Goal: Information Seeking & Learning: Learn about a topic

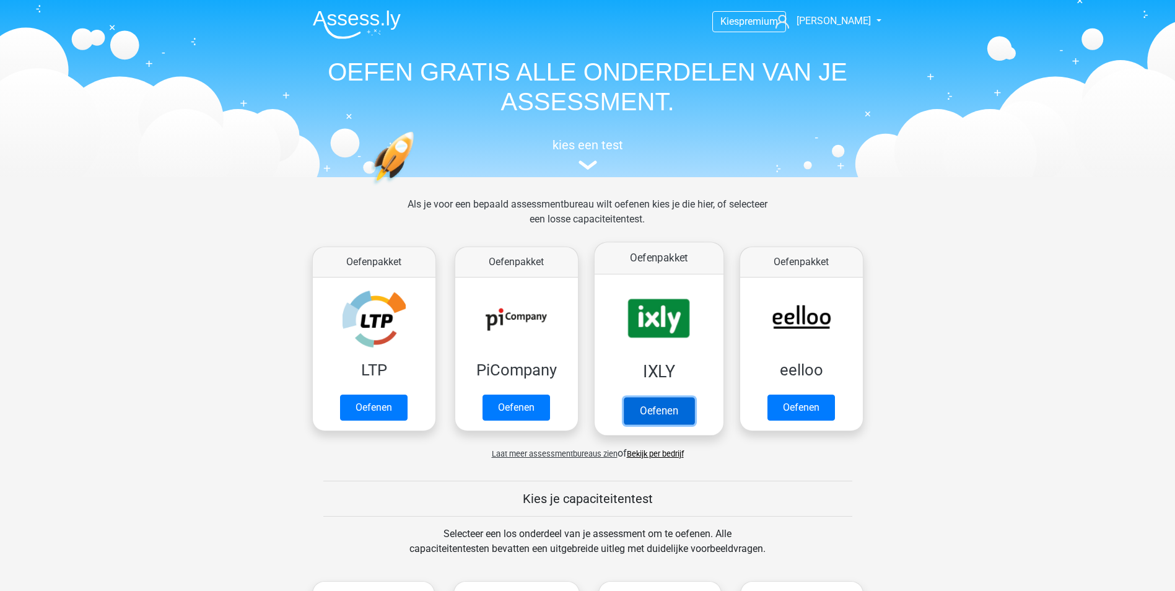
click at [642, 397] on link "Oefenen" at bounding box center [658, 410] width 71 height 27
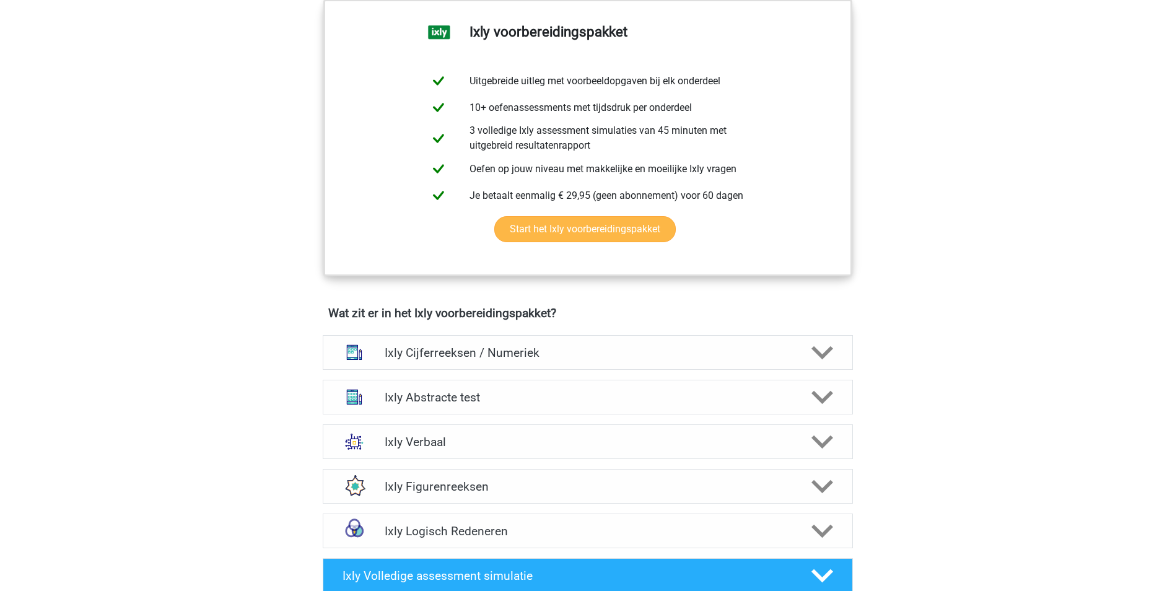
scroll to position [681, 0]
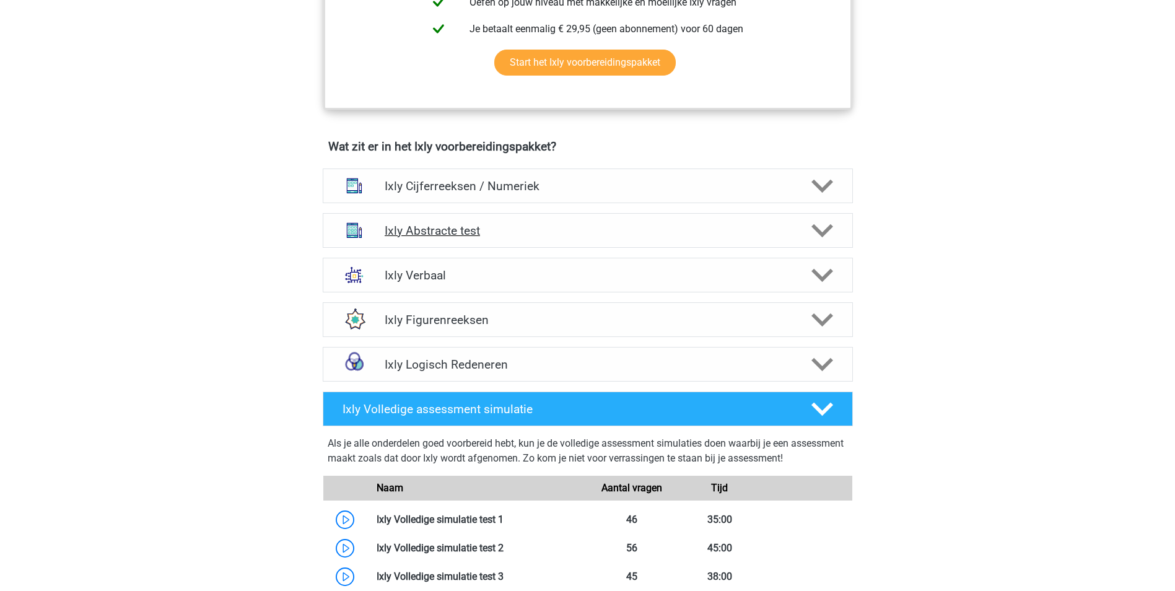
click at [470, 242] on div "Ixly Abstracte test" at bounding box center [588, 230] width 530 height 35
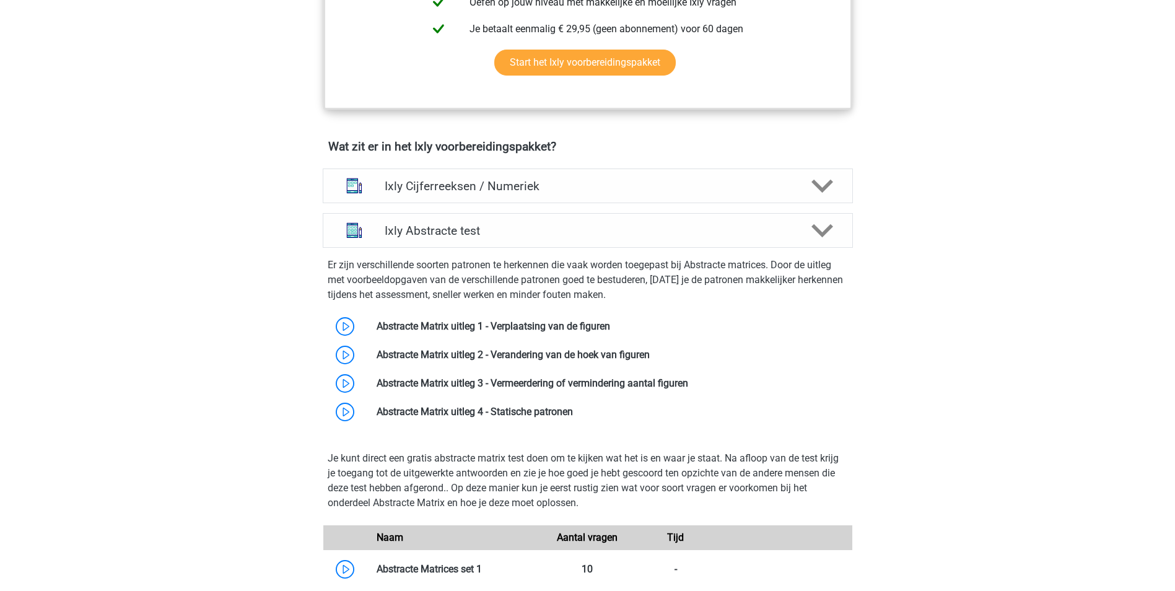
click at [461, 249] on div "Er zijn verschillende soorten patronen te herkennen die vaak worden toegepast b…" at bounding box center [588, 342] width 540 height 188
click at [513, 224] on h4 "Ixly Abstracte test" at bounding box center [588, 231] width 406 height 14
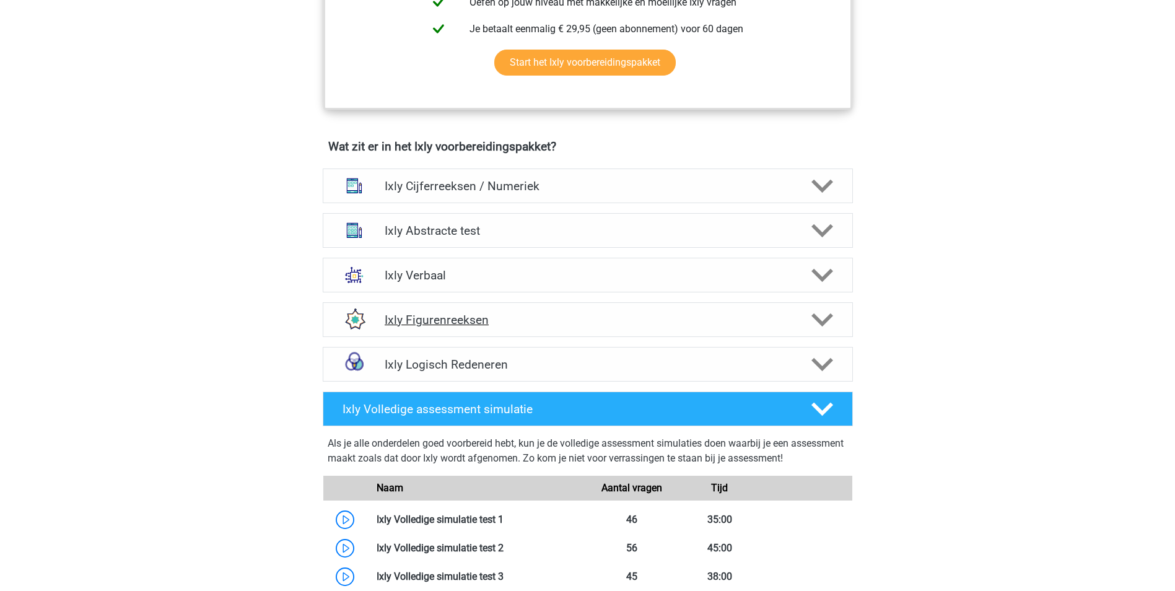
click at [513, 329] on div "Ixly Figurenreeksen" at bounding box center [588, 319] width 530 height 35
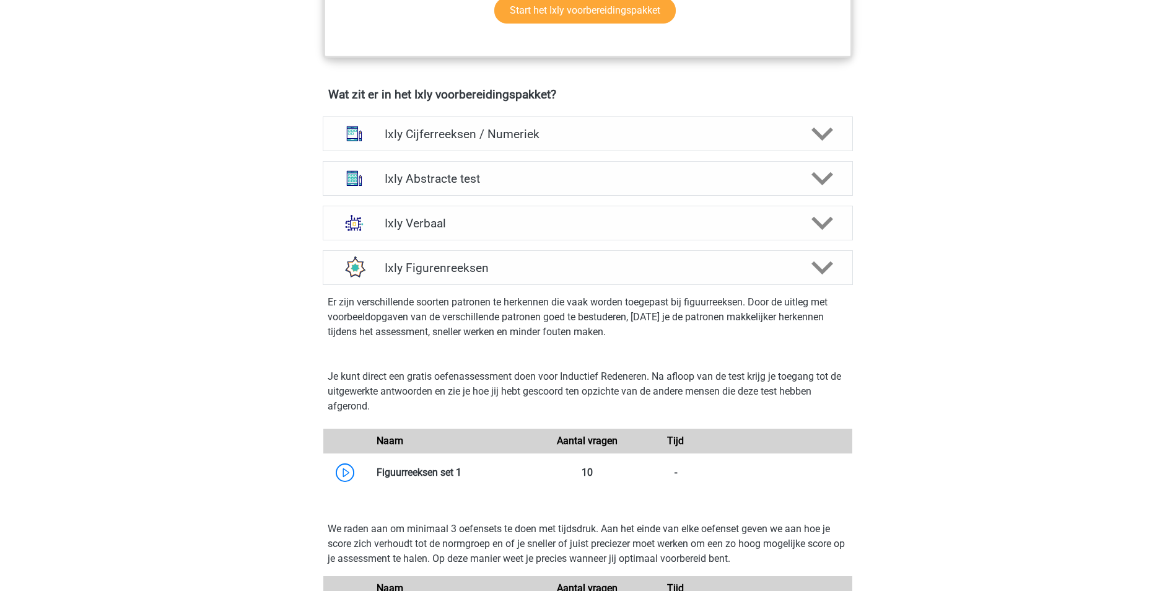
scroll to position [867, 0]
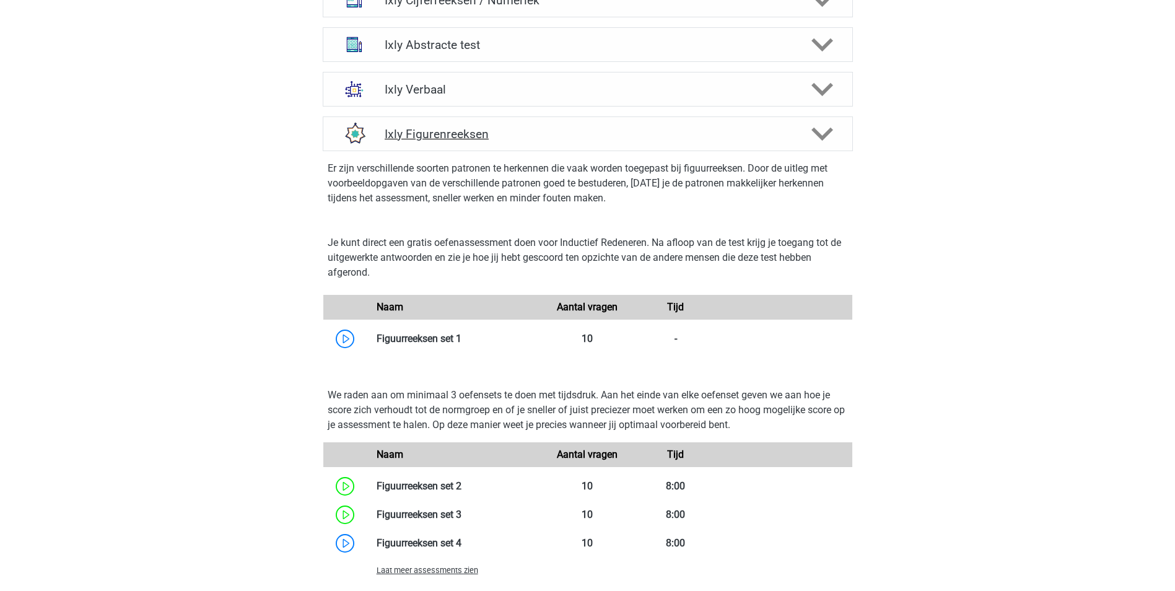
click at [451, 134] on h4 "Ixly Figurenreeksen" at bounding box center [588, 134] width 406 height 14
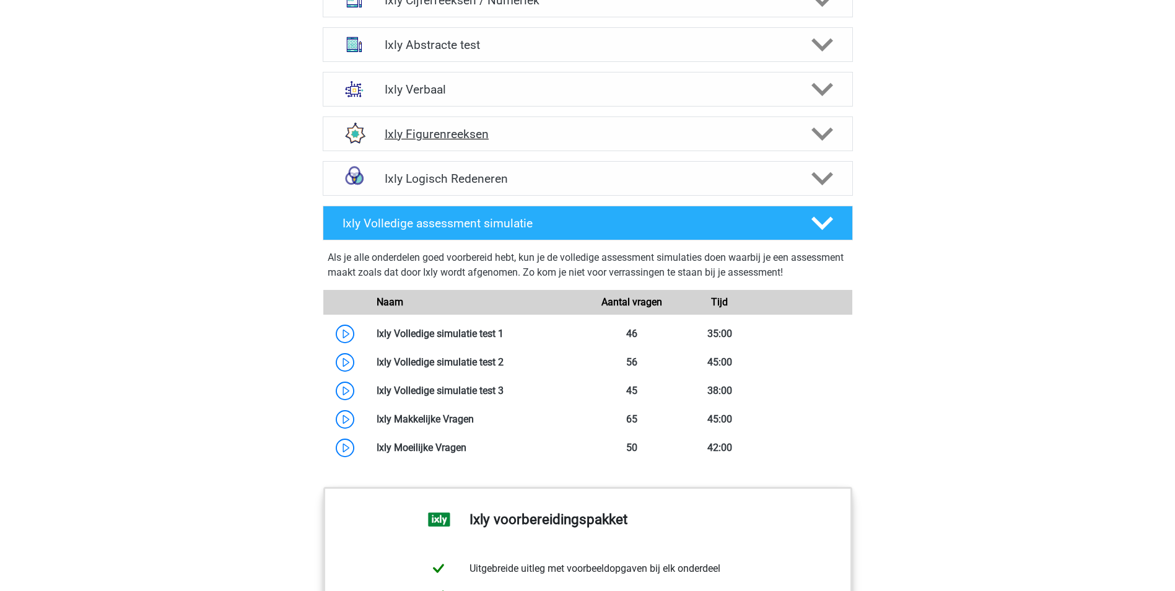
click at [483, 142] on div "Ixly Figurenreeksen" at bounding box center [588, 133] width 530 height 35
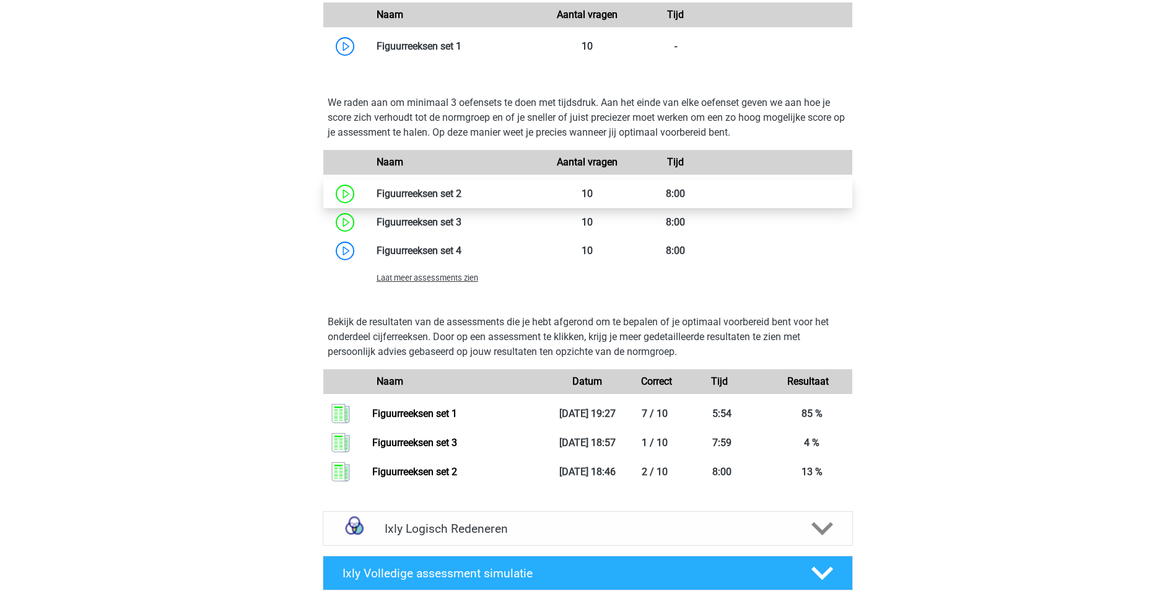
scroll to position [1177, 0]
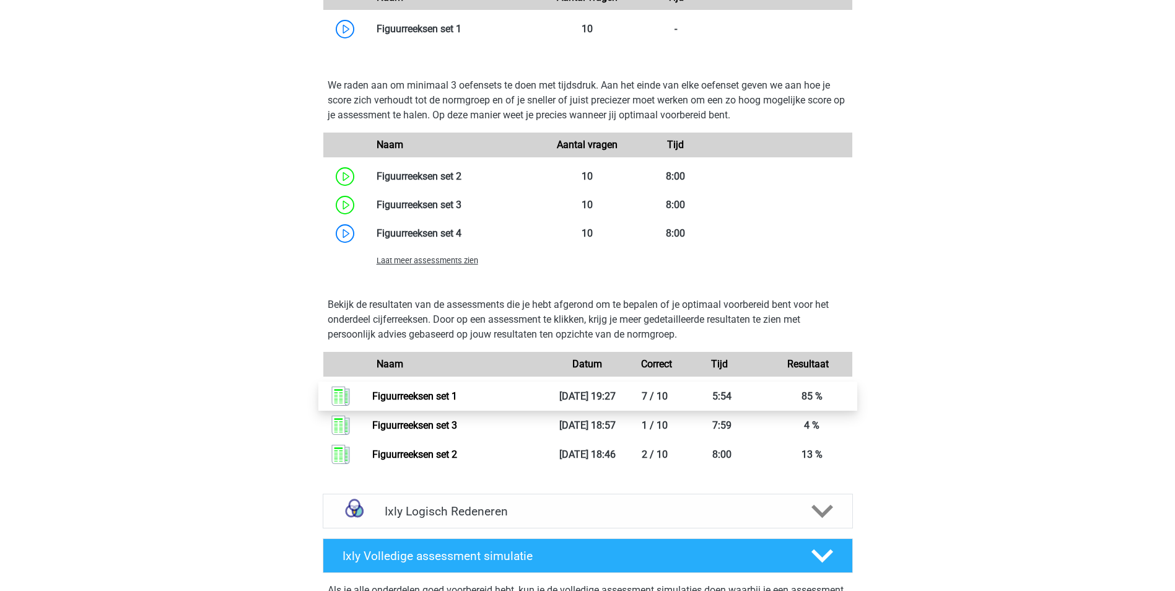
click at [440, 392] on link "Figuurreeksen set 1" at bounding box center [414, 396] width 85 height 12
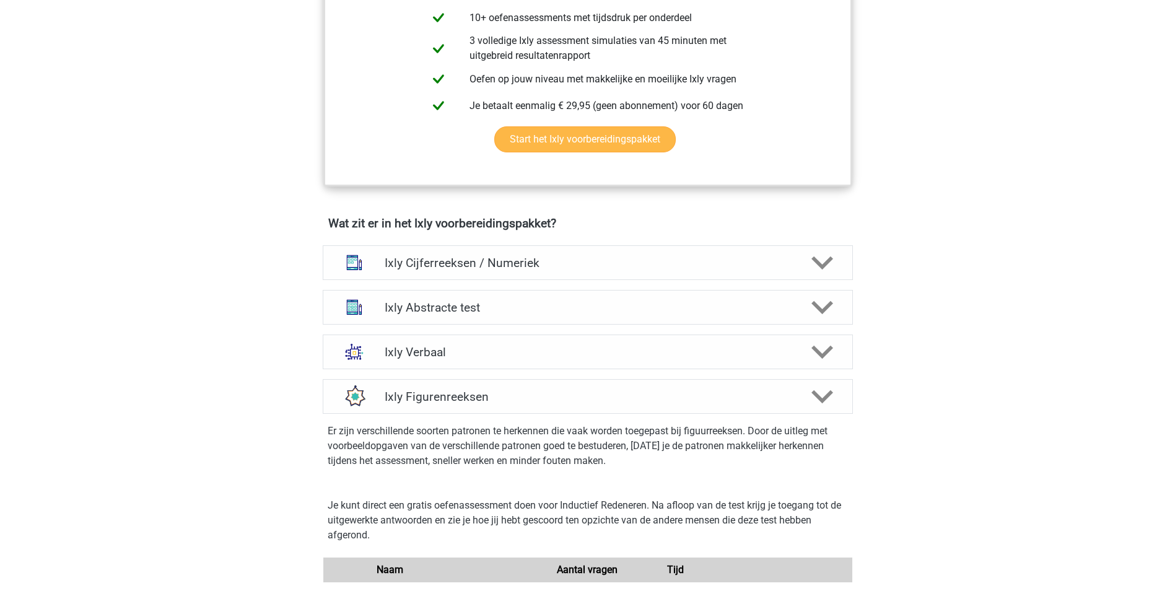
scroll to position [619, 0]
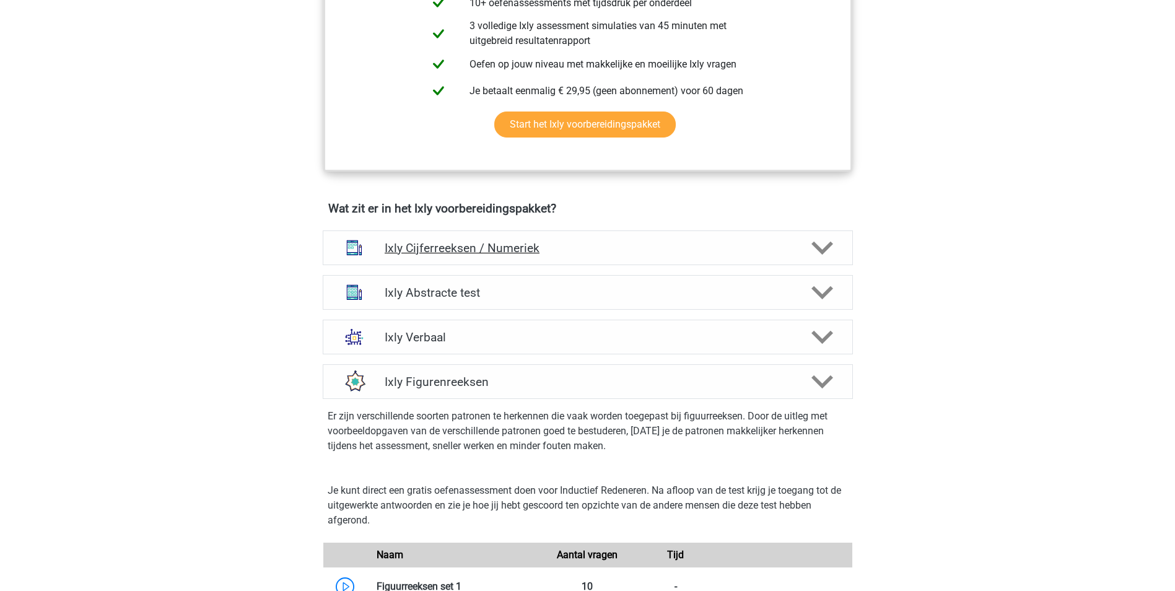
click at [557, 255] on h4 "Ixly Cijferreeksen / Numeriek" at bounding box center [588, 248] width 406 height 14
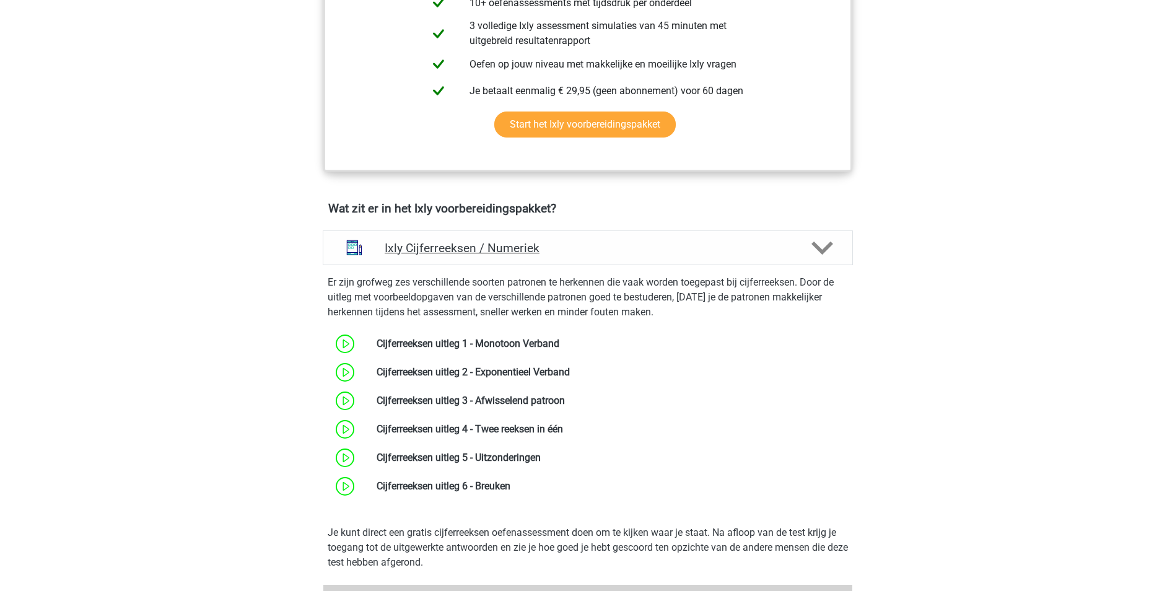
click at [763, 247] on h4 "Ixly Cijferreeksen / Numeriek" at bounding box center [588, 248] width 406 height 14
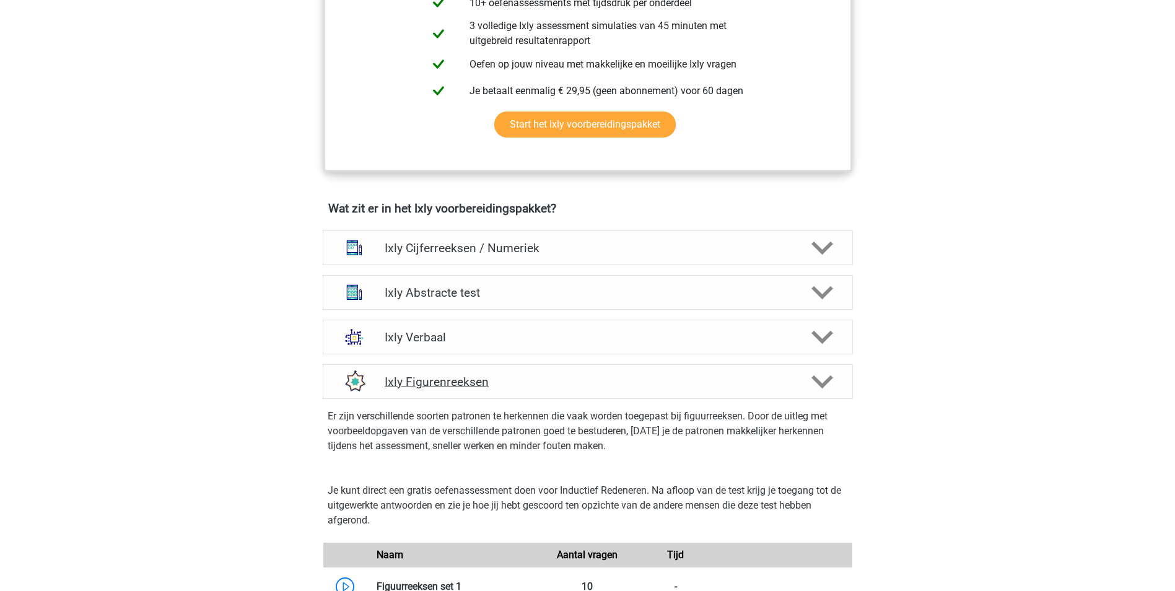
click at [616, 373] on div "Ixly Figurenreeksen" at bounding box center [588, 381] width 530 height 35
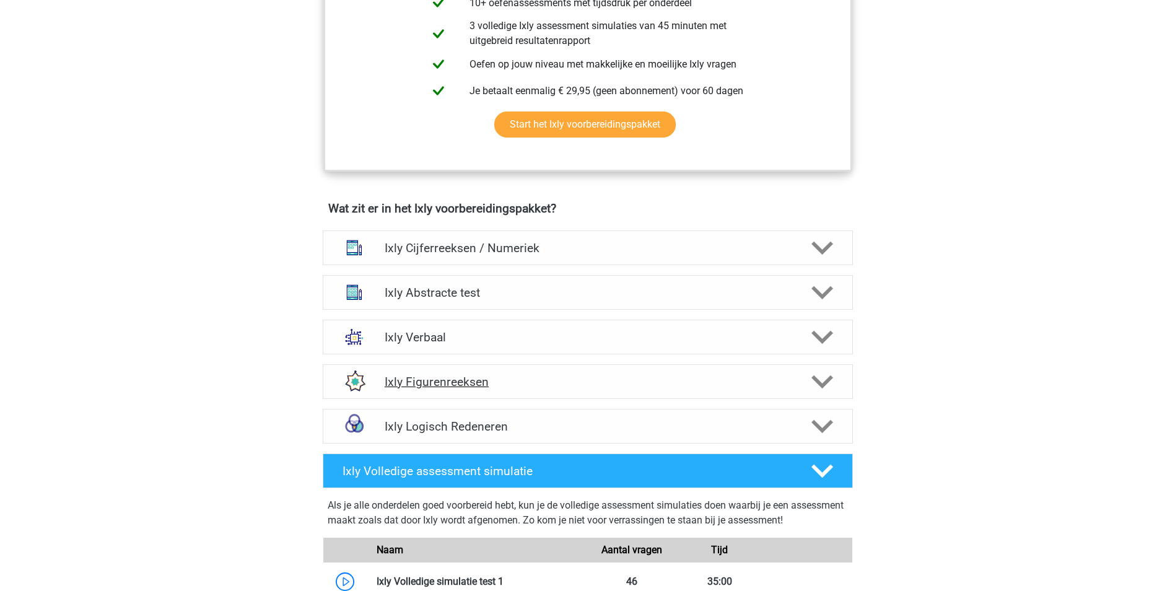
click at [619, 373] on div "Ixly Figurenreeksen" at bounding box center [588, 381] width 530 height 35
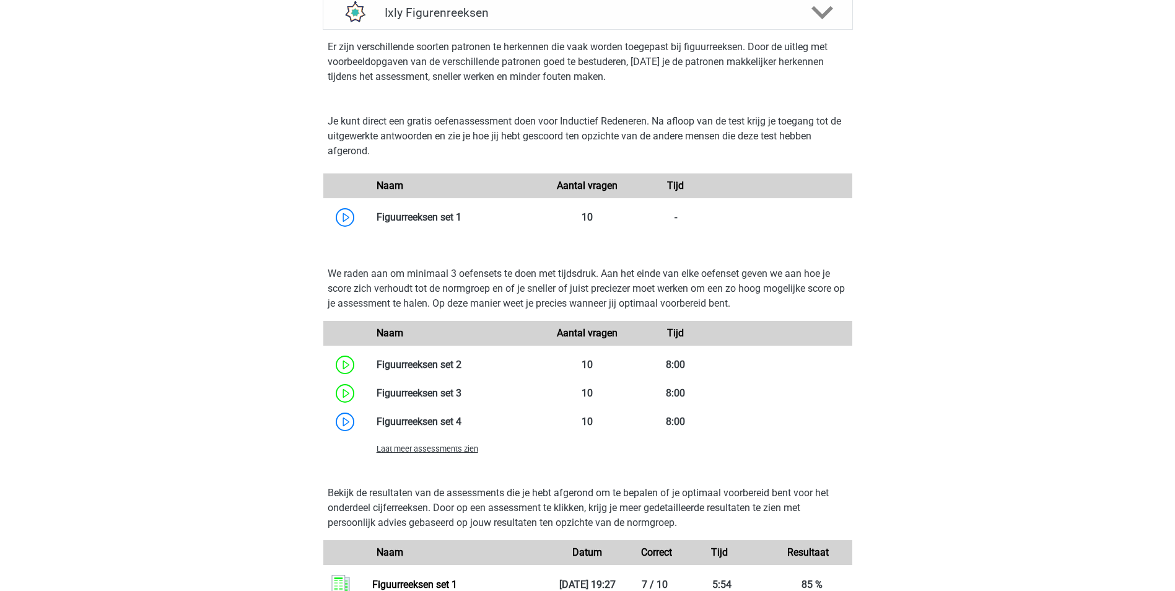
scroll to position [1053, 0]
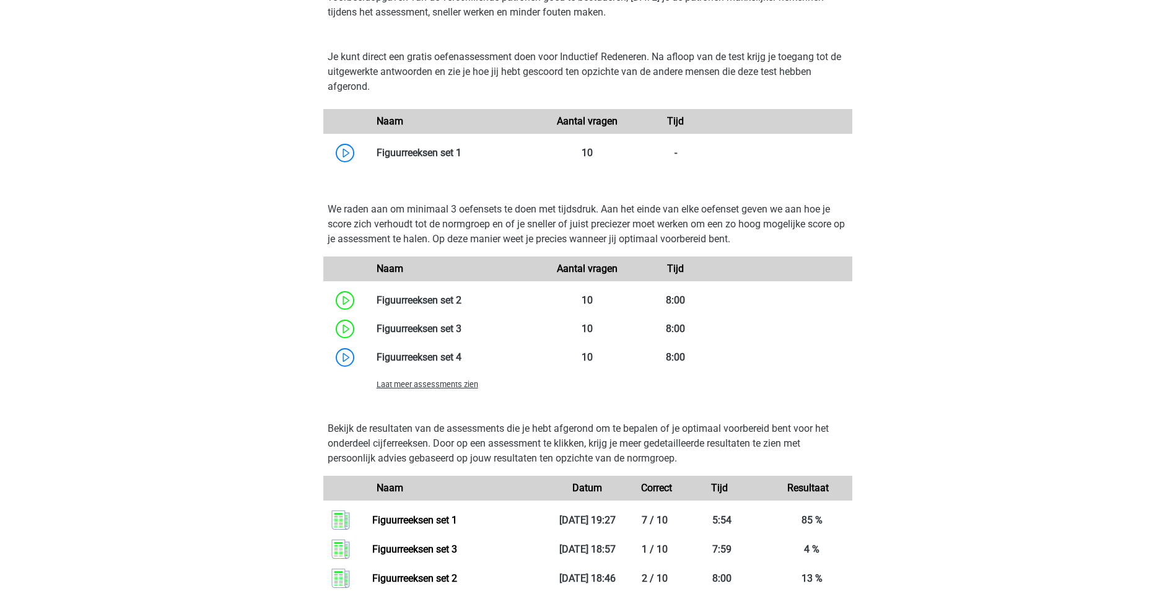
click at [452, 385] on span "Laat meer assessments zien" at bounding box center [428, 384] width 102 height 9
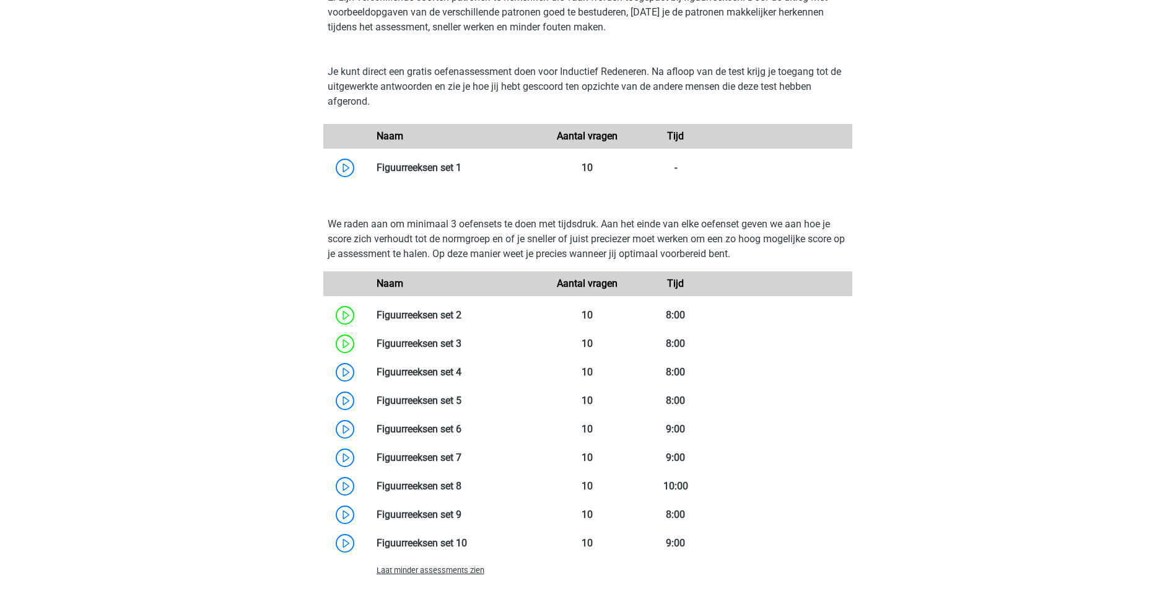
scroll to position [991, 0]
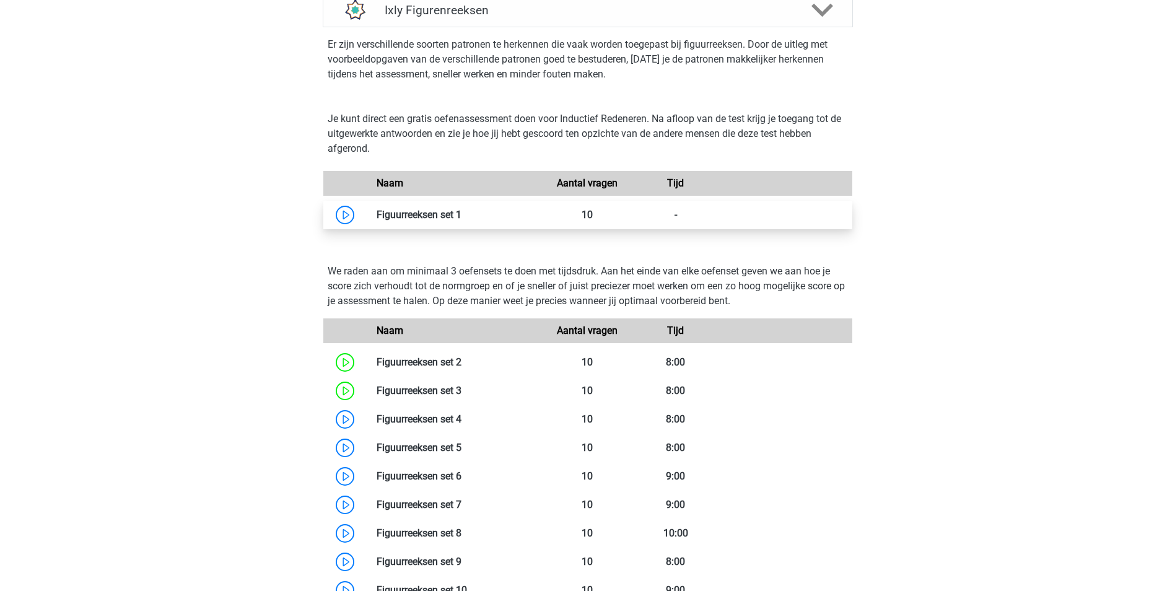
click at [461, 217] on link at bounding box center [461, 215] width 0 height 12
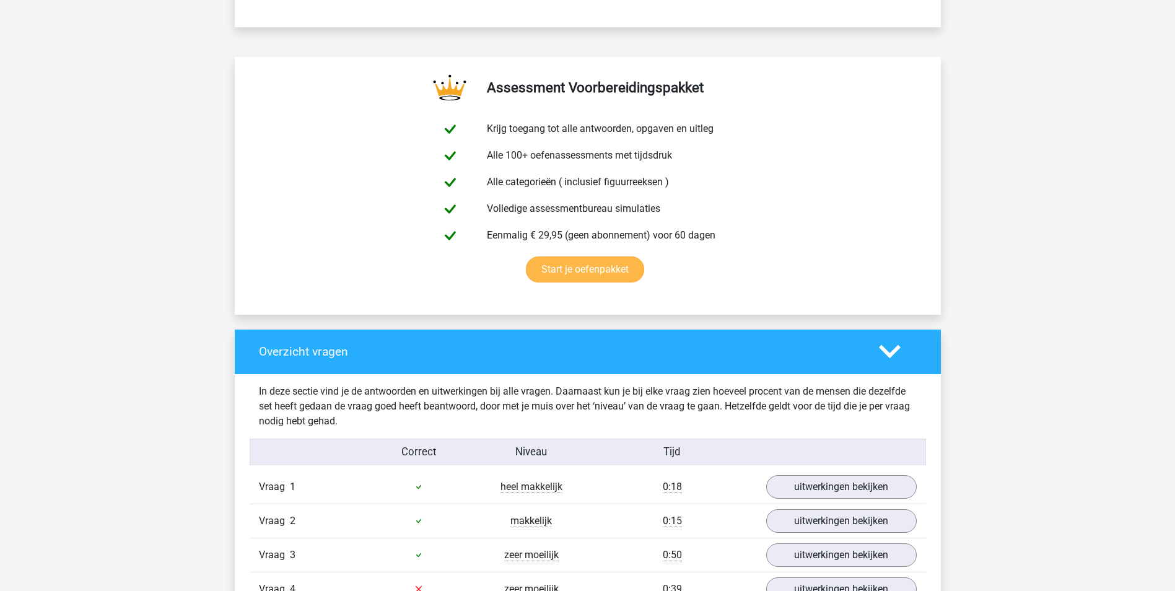
scroll to position [805, 0]
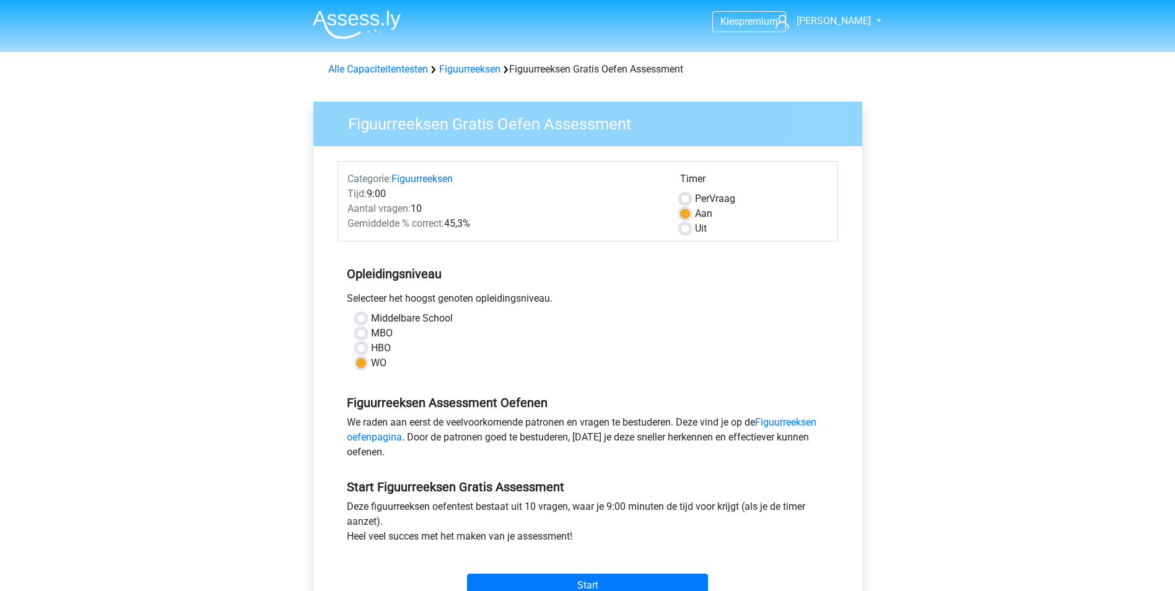
click at [448, 172] on div "Categorie: Figuurreeksen" at bounding box center [504, 179] width 333 height 15
click at [440, 185] on link "Figuurreeksen" at bounding box center [421, 179] width 61 height 12
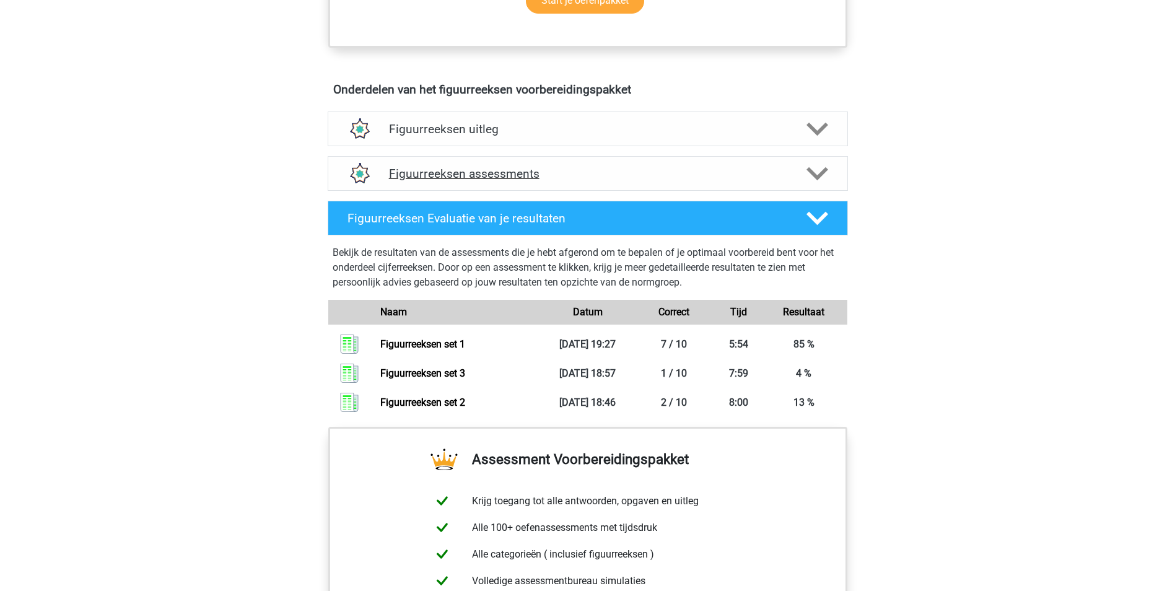
scroll to position [681, 0]
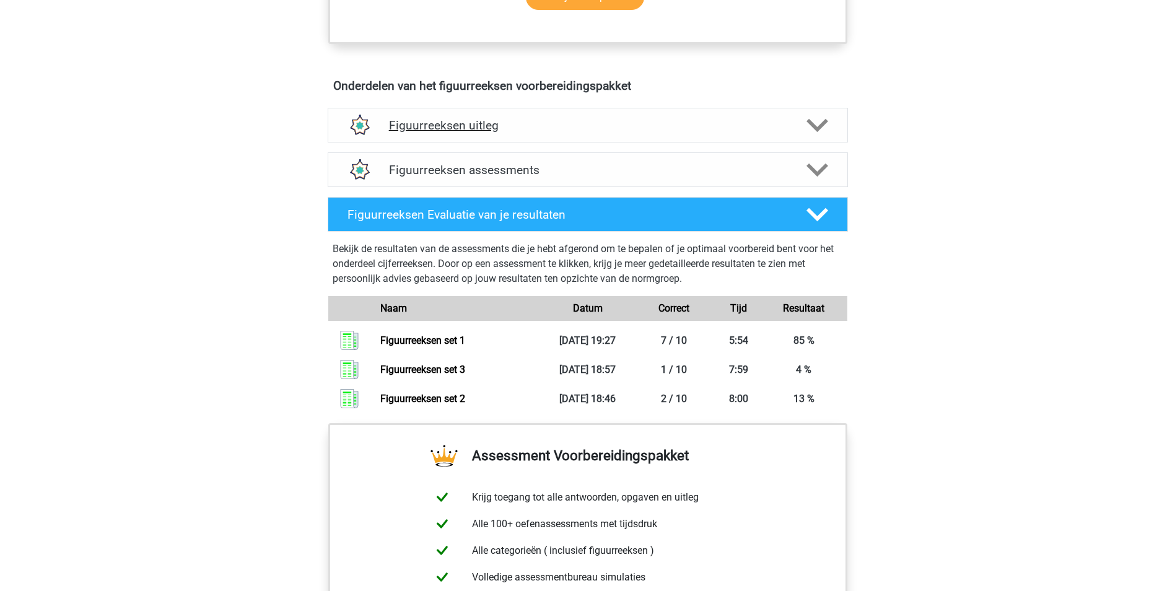
click at [479, 118] on h4 "Figuurreeksen uitleg" at bounding box center [588, 125] width 398 height 14
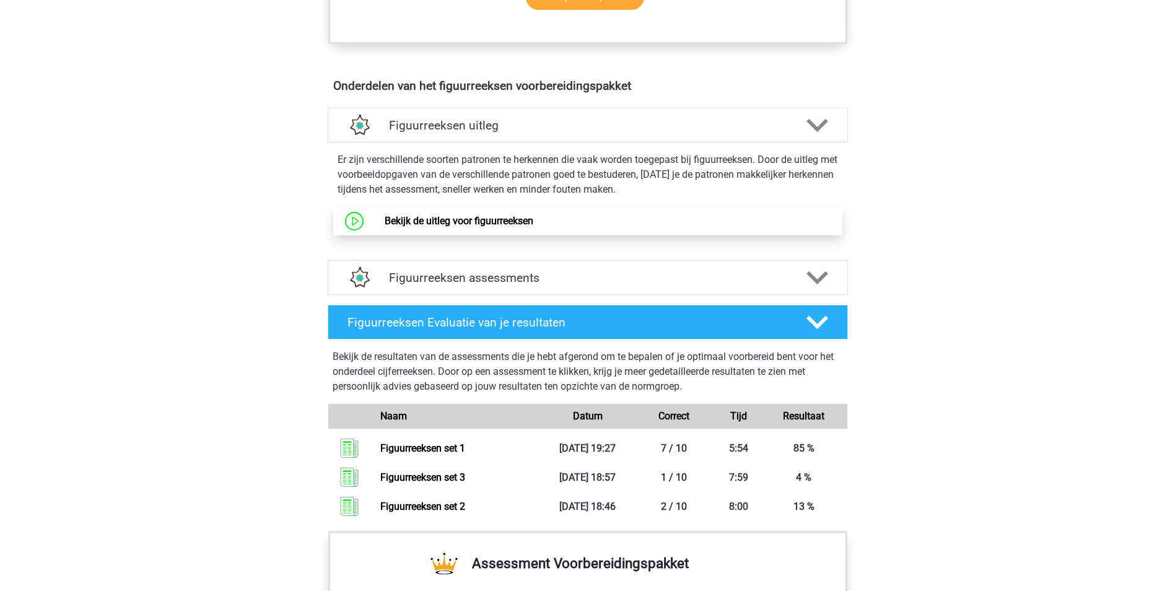
click at [468, 227] on link "Bekijk de uitleg voor figuurreeksen" at bounding box center [459, 221] width 149 height 12
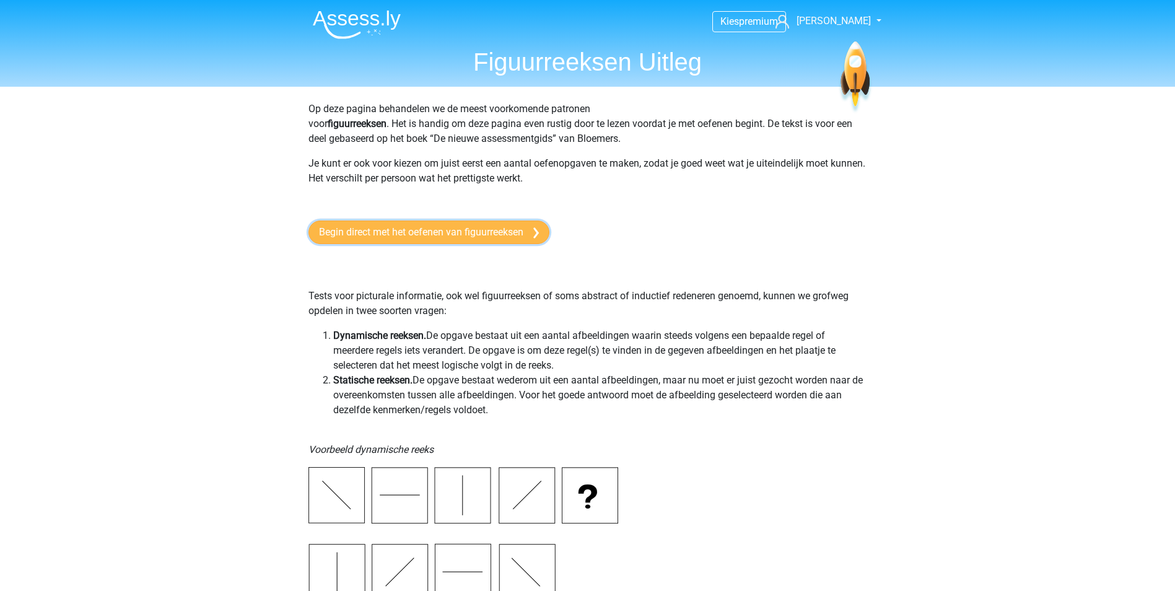
click at [349, 222] on link "Begin direct met het oefenen van figuurreeksen" at bounding box center [428, 232] width 241 height 24
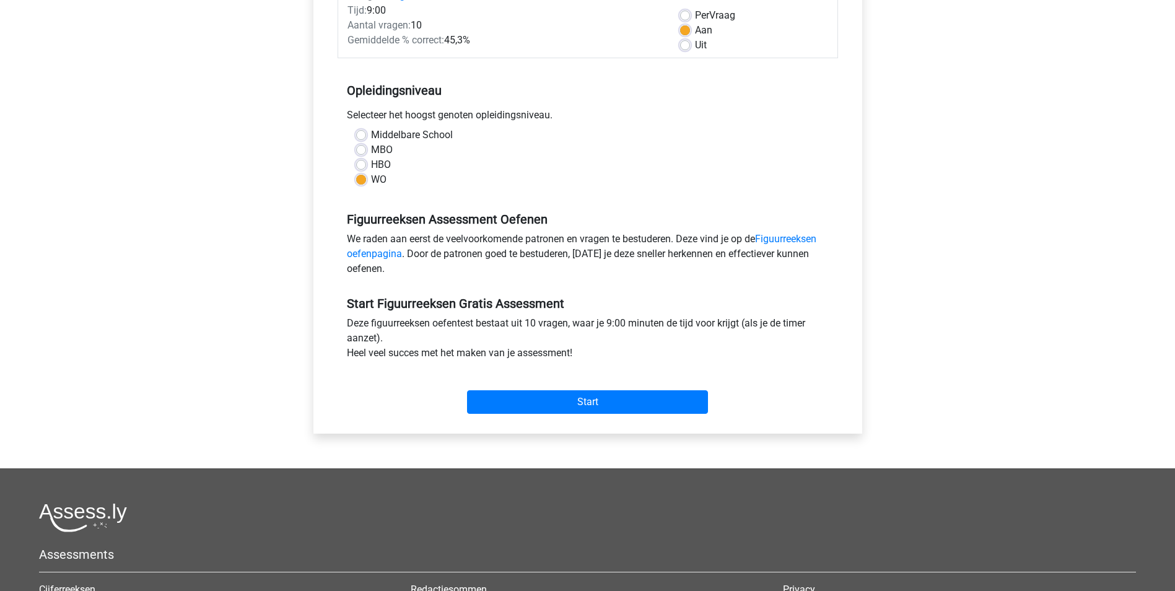
scroll to position [186, 0]
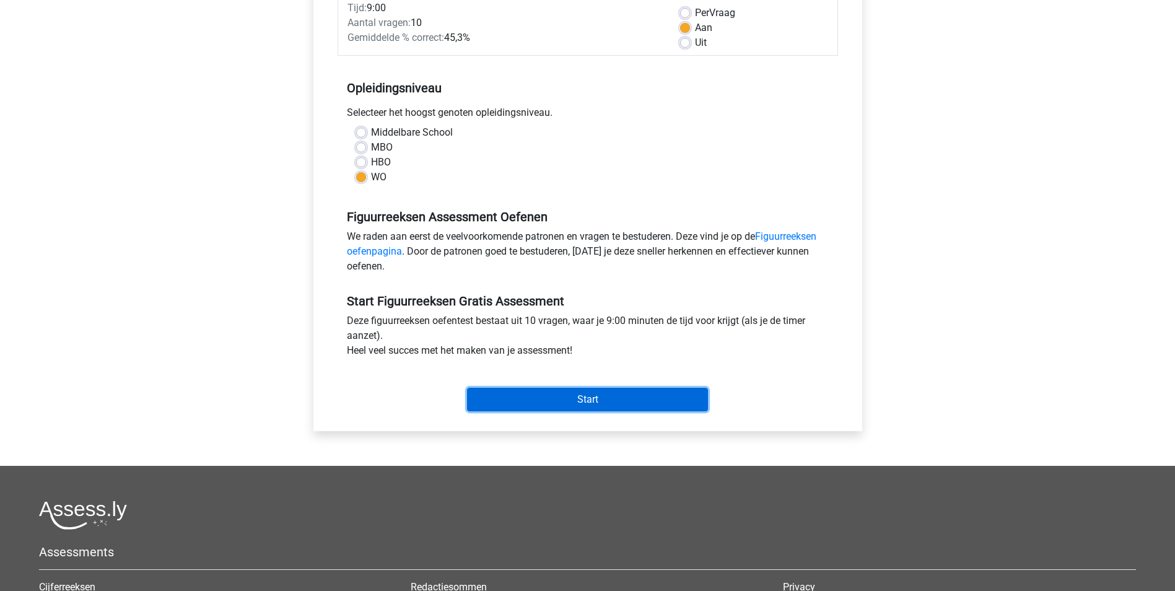
click at [685, 401] on input "Start" at bounding box center [587, 400] width 241 height 24
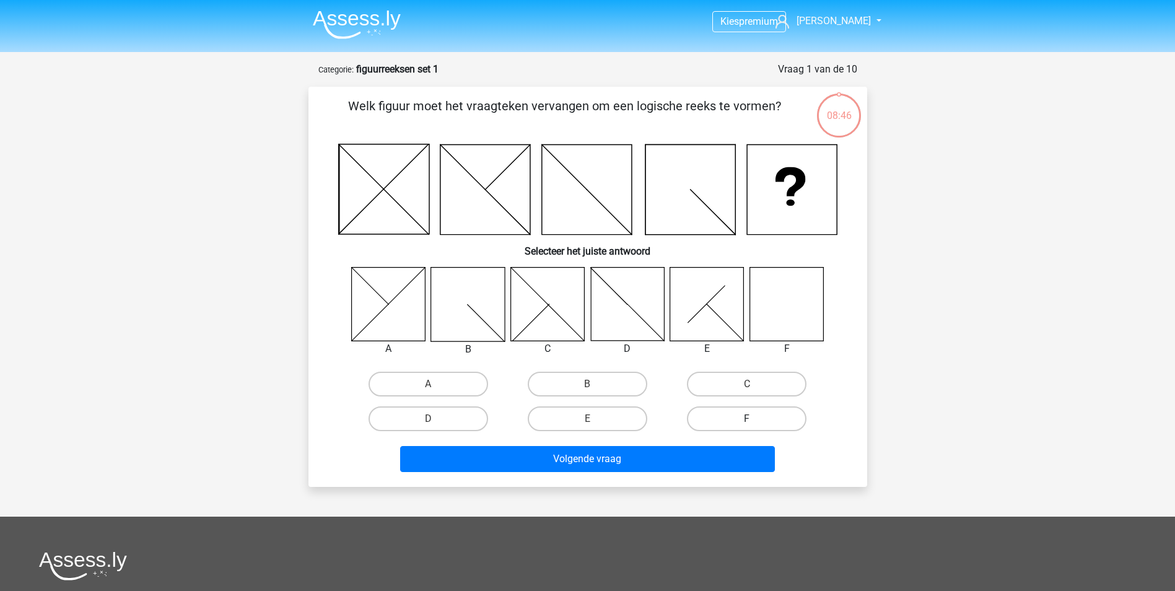
click at [723, 412] on label "F" at bounding box center [747, 418] width 120 height 25
click at [747, 419] on input "F" at bounding box center [751, 423] width 8 height 8
radio input "true"
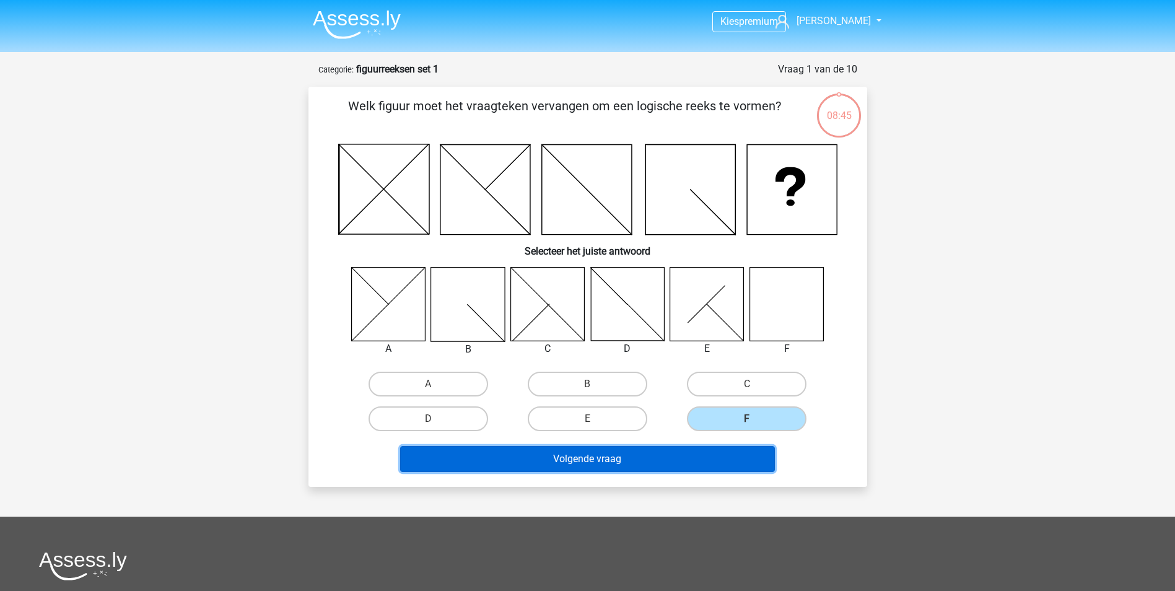
click at [647, 451] on button "Volgende vraag" at bounding box center [587, 459] width 375 height 26
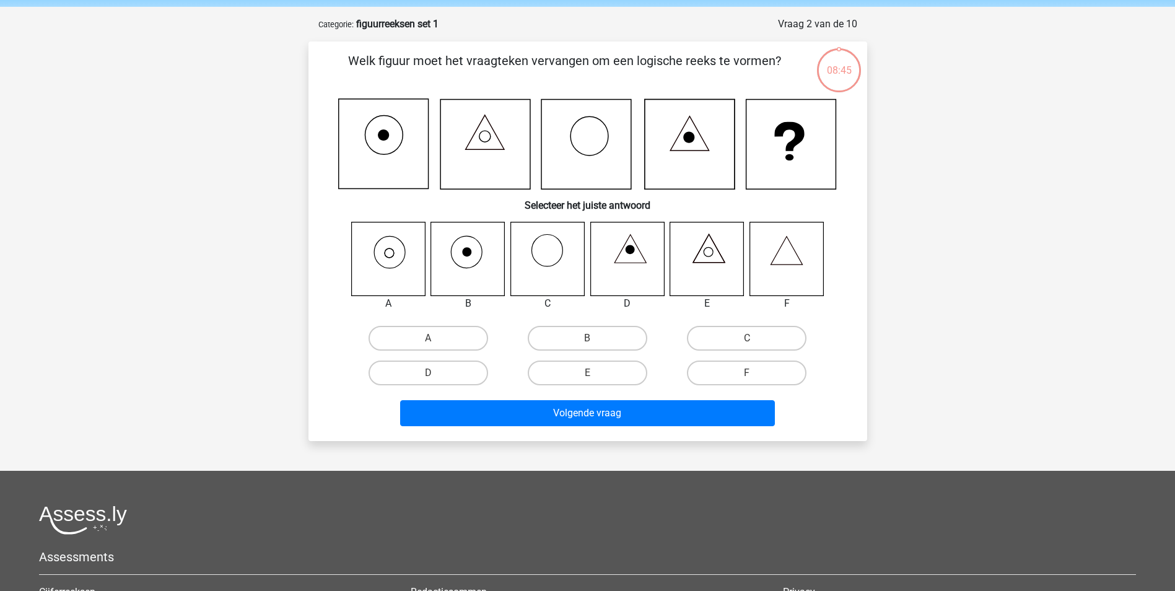
scroll to position [62, 0]
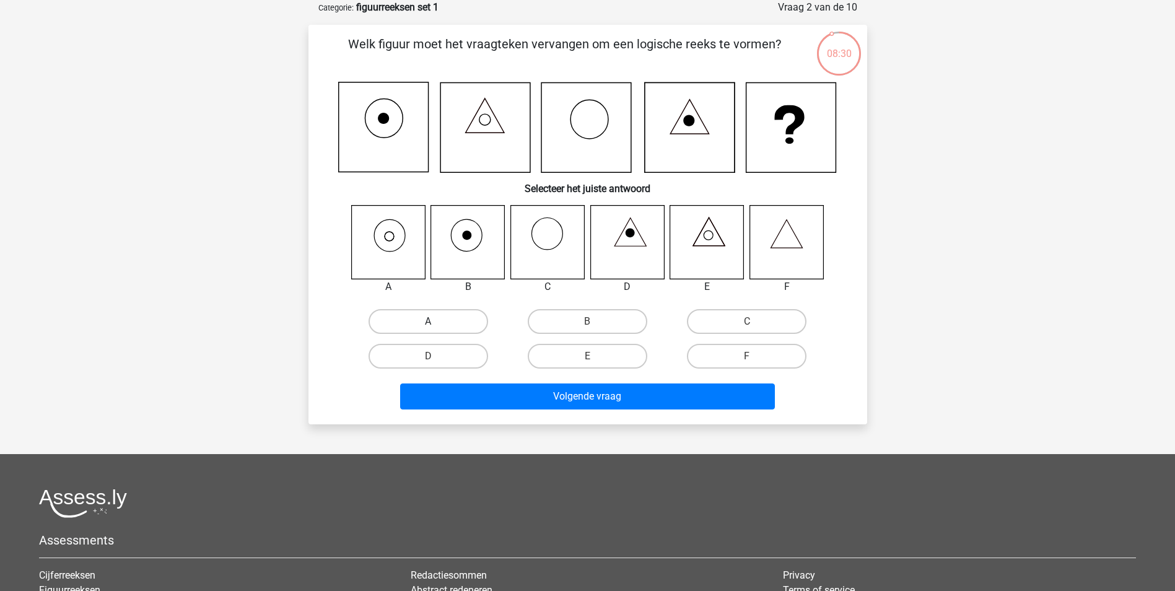
click at [404, 315] on label "A" at bounding box center [428, 321] width 120 height 25
click at [428, 321] on input "A" at bounding box center [432, 325] width 8 height 8
radio input "true"
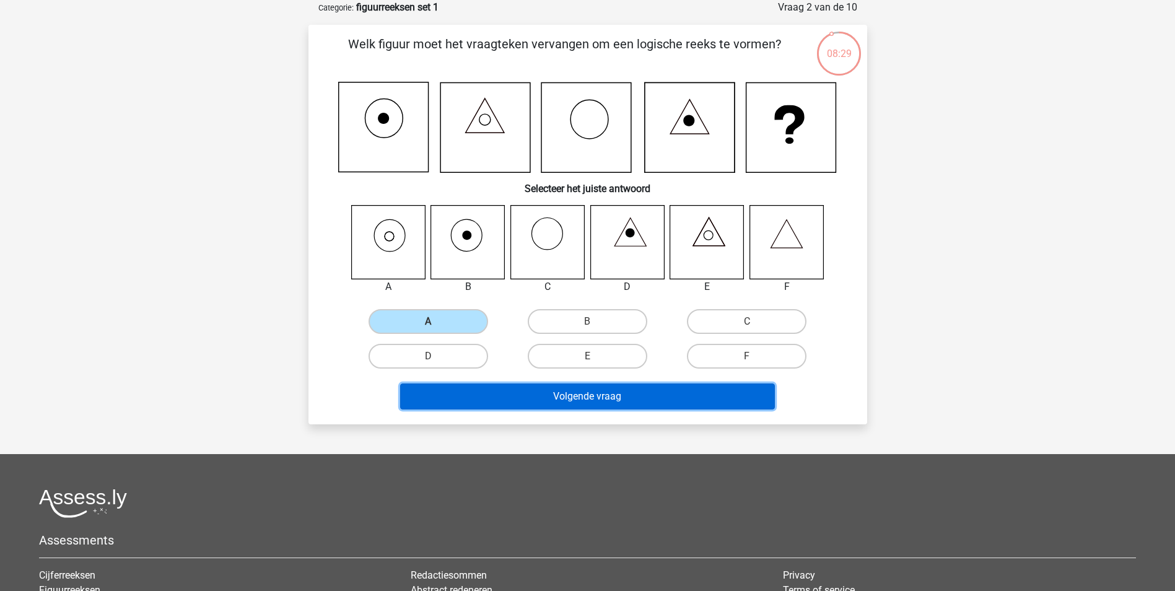
click at [586, 394] on button "Volgende vraag" at bounding box center [587, 396] width 375 height 26
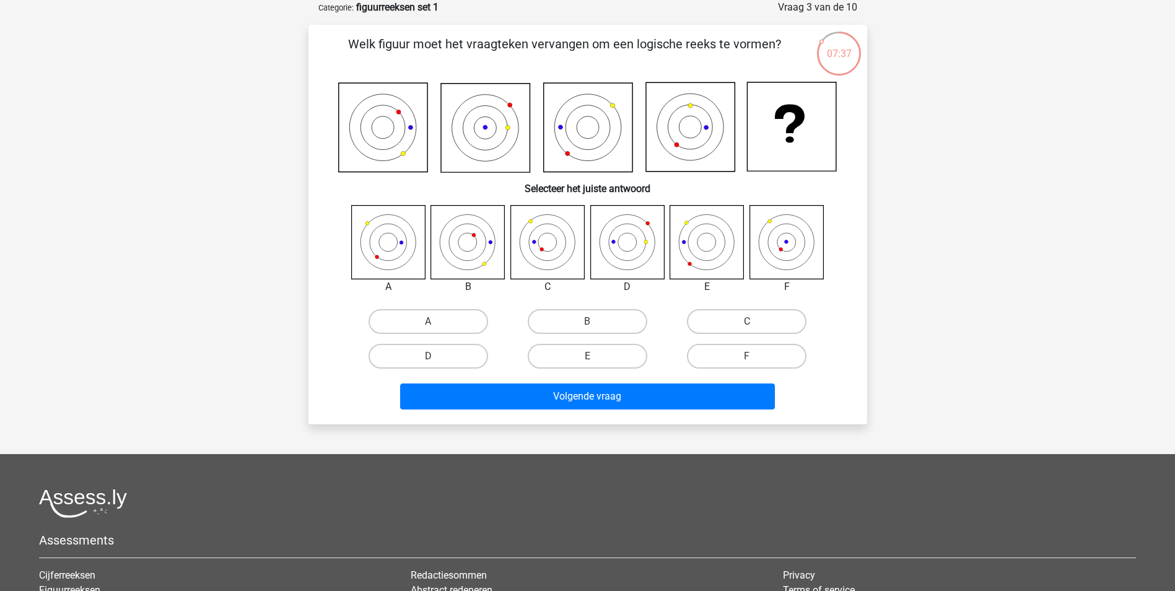
click at [784, 308] on div "C" at bounding box center [746, 321] width 159 height 35
click at [771, 320] on label "C" at bounding box center [747, 321] width 120 height 25
click at [755, 321] on input "C" at bounding box center [751, 325] width 8 height 8
radio input "true"
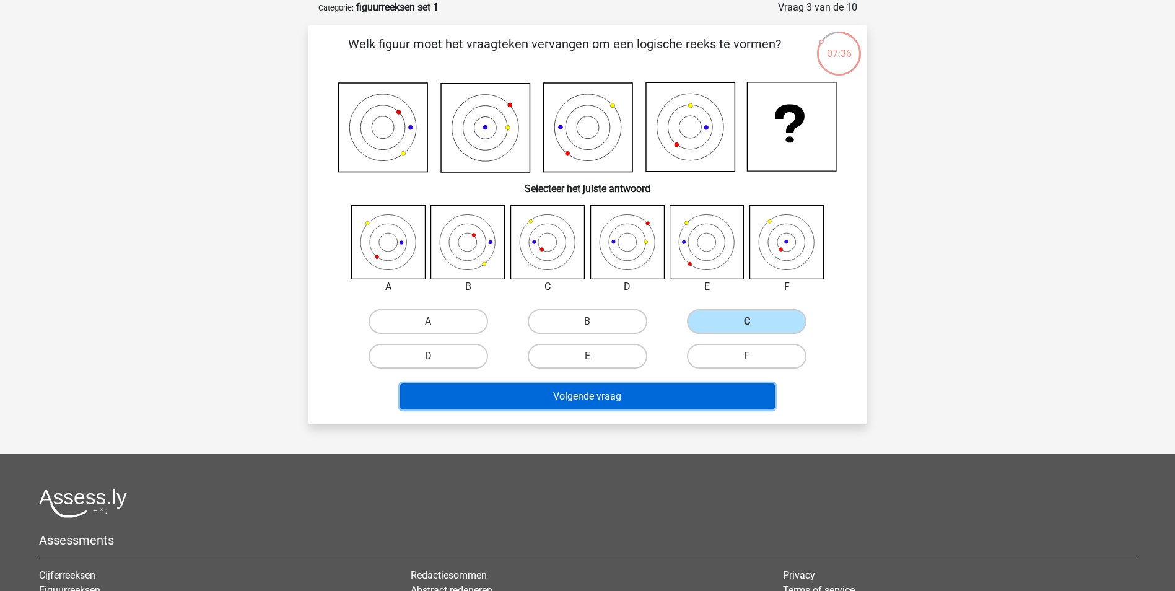
click at [652, 388] on button "Volgende vraag" at bounding box center [587, 396] width 375 height 26
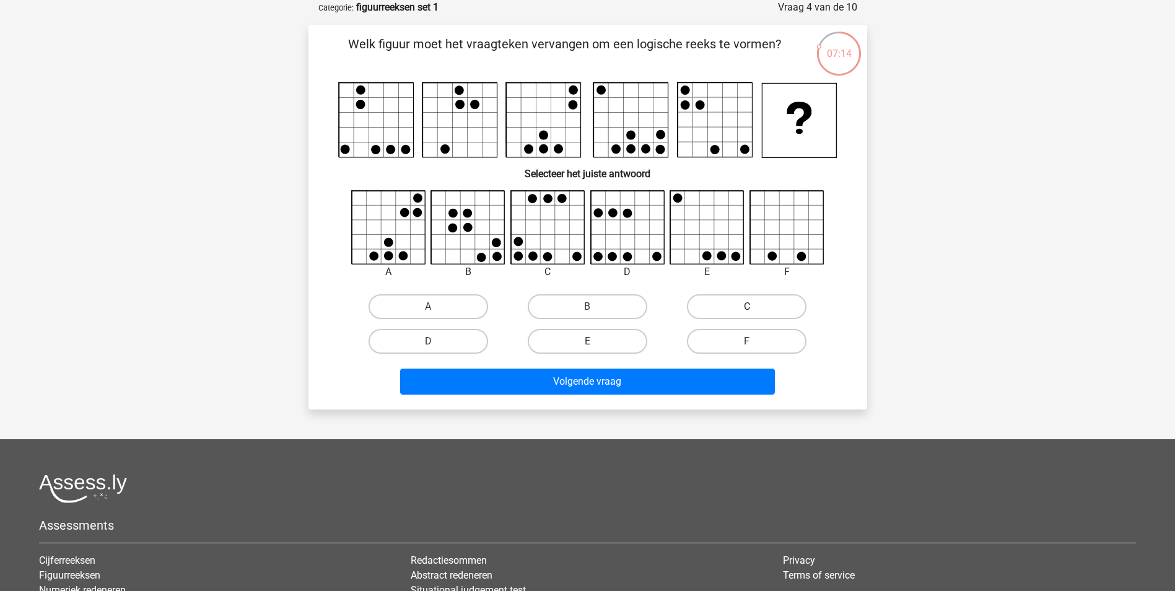
click at [769, 308] on label "C" at bounding box center [747, 306] width 120 height 25
click at [755, 308] on input "C" at bounding box center [751, 311] width 8 height 8
radio input "true"
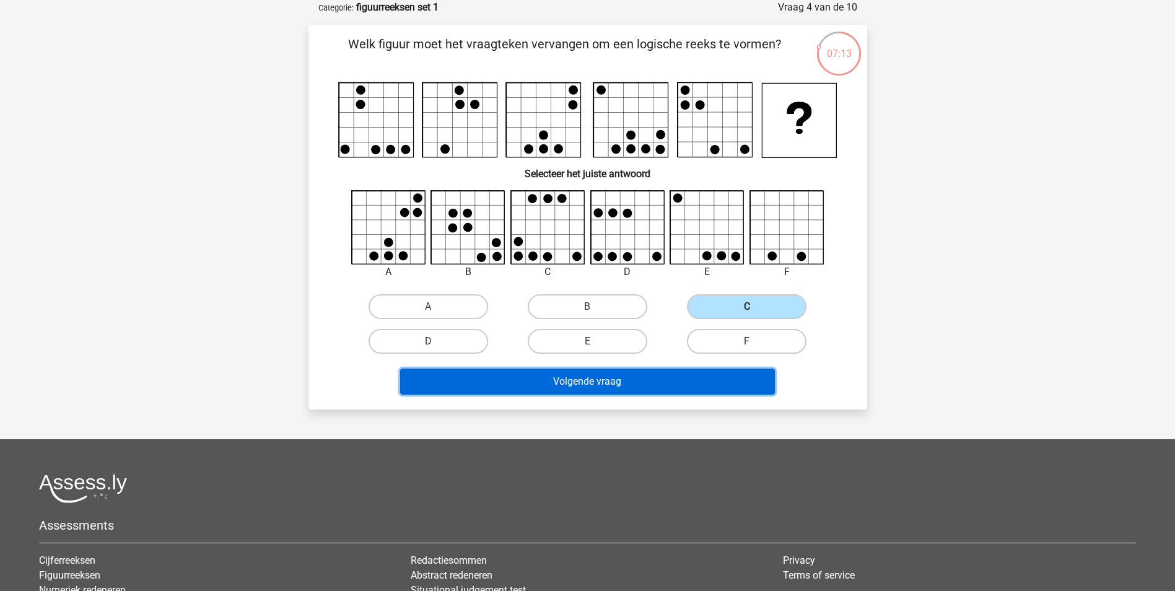
click at [701, 374] on button "Volgende vraag" at bounding box center [587, 381] width 375 height 26
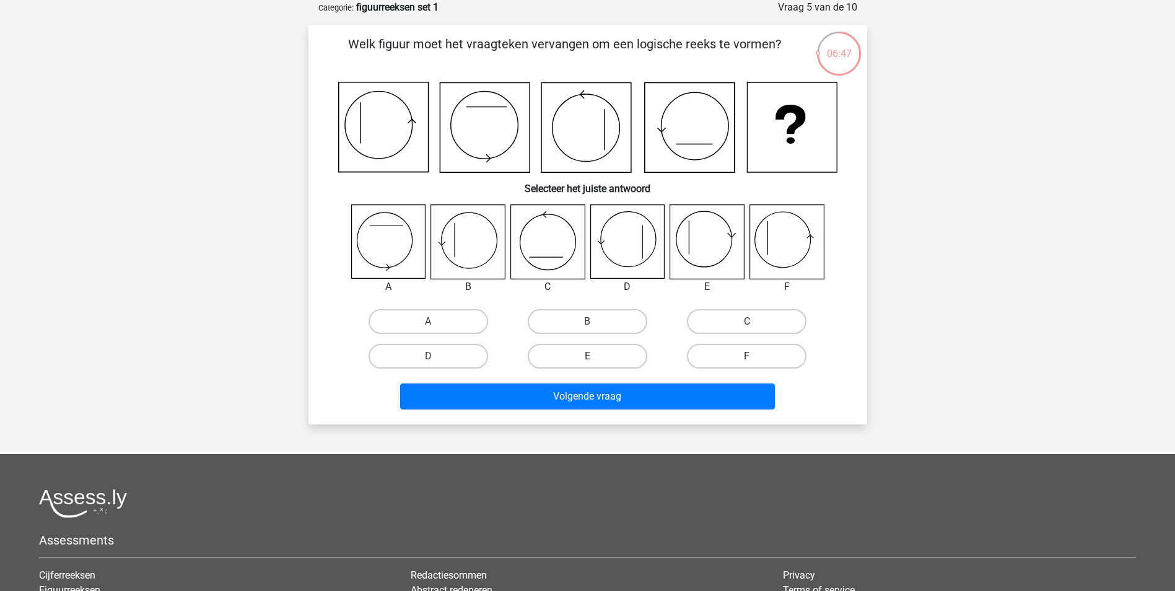
click at [700, 347] on label "F" at bounding box center [747, 356] width 120 height 25
click at [747, 356] on input "F" at bounding box center [751, 360] width 8 height 8
radio input "true"
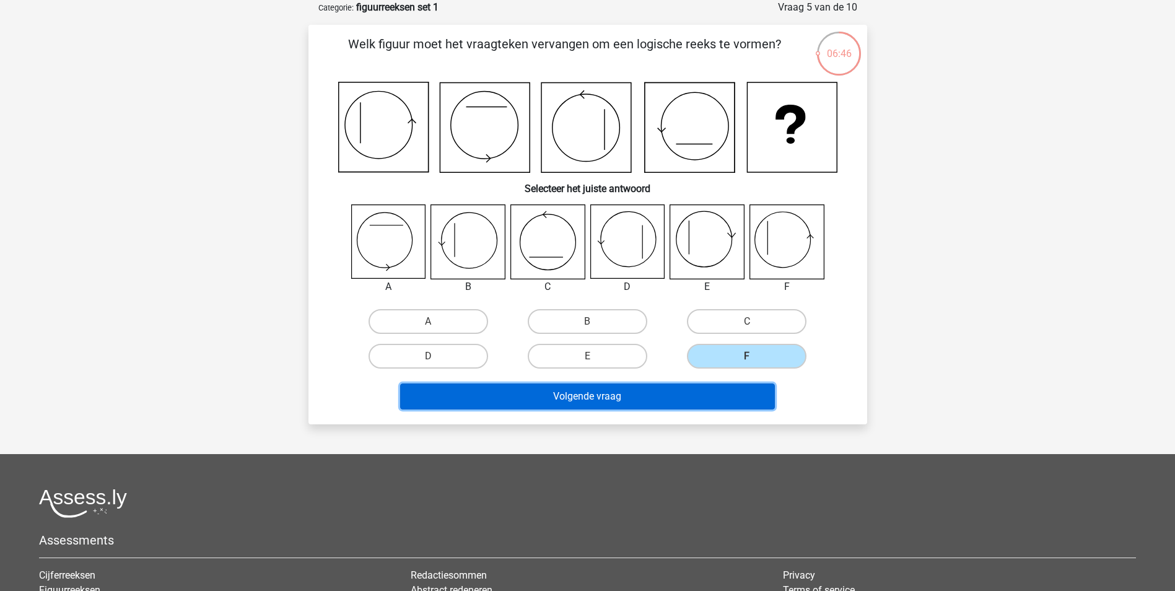
click at [682, 398] on button "Volgende vraag" at bounding box center [587, 396] width 375 height 26
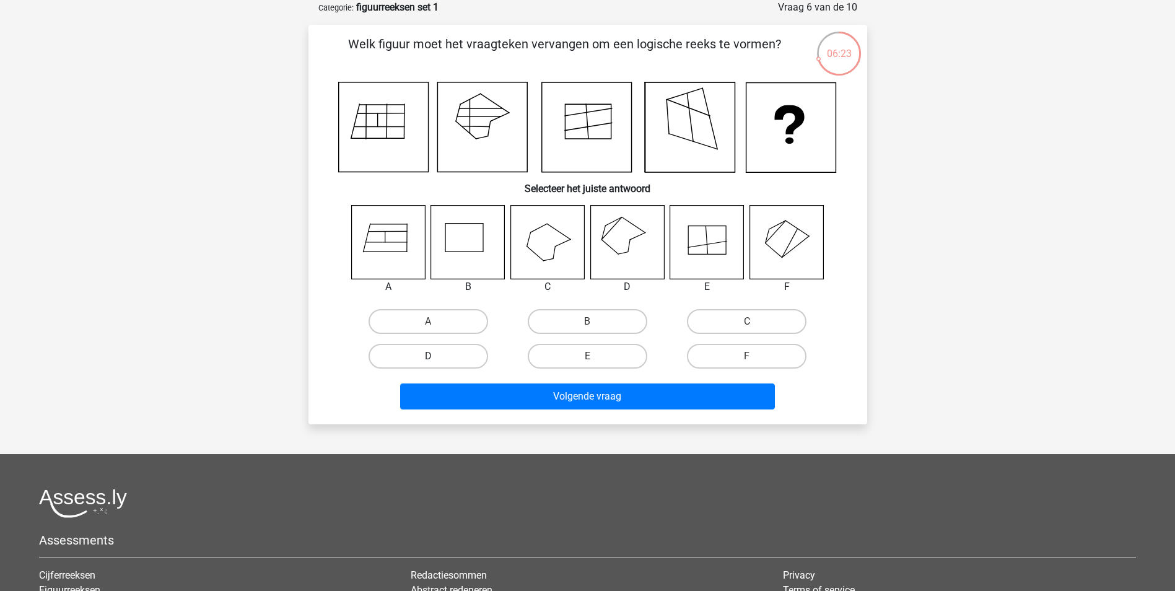
click at [427, 361] on label "D" at bounding box center [428, 356] width 120 height 25
click at [428, 361] on input "D" at bounding box center [432, 360] width 8 height 8
radio input "true"
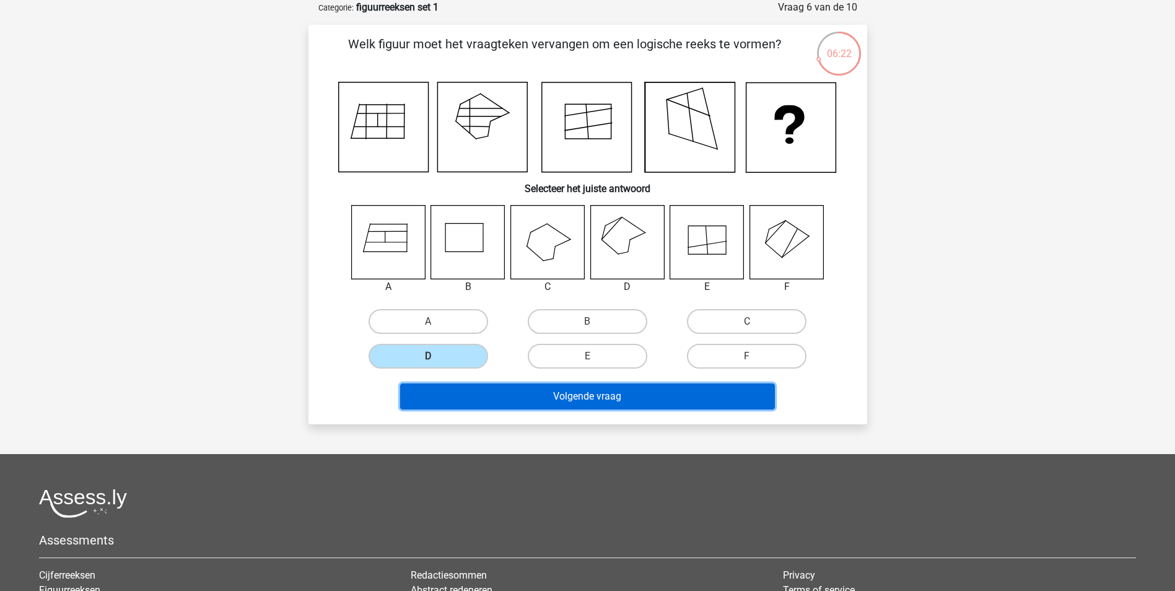
click at [656, 385] on button "Volgende vraag" at bounding box center [587, 396] width 375 height 26
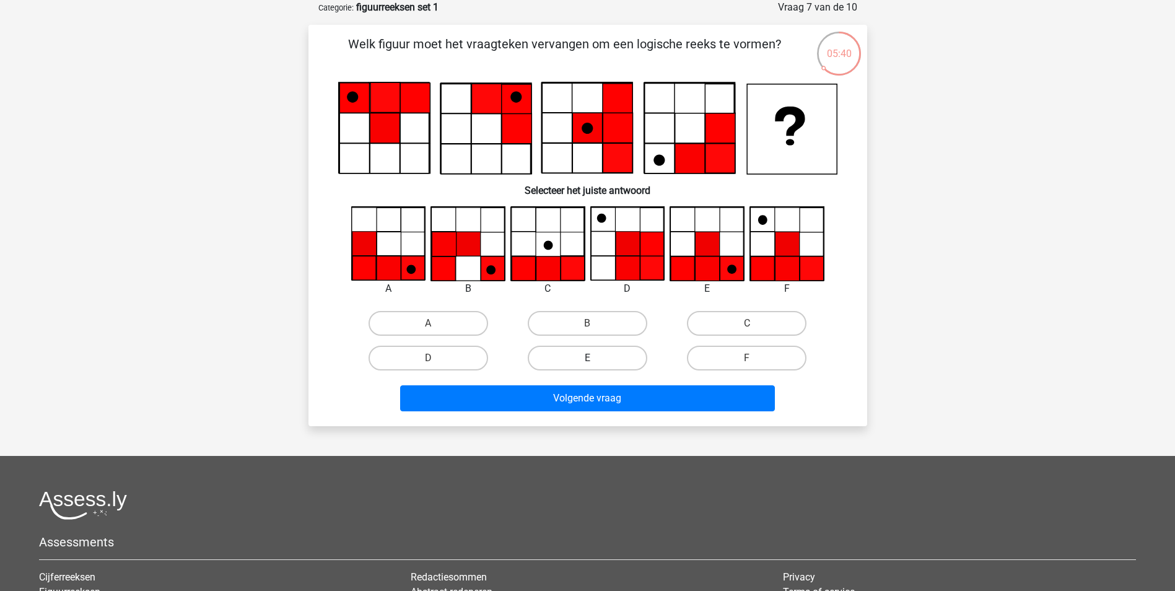
click at [595, 347] on label "E" at bounding box center [588, 358] width 120 height 25
click at [595, 358] on input "E" at bounding box center [591, 362] width 8 height 8
radio input "true"
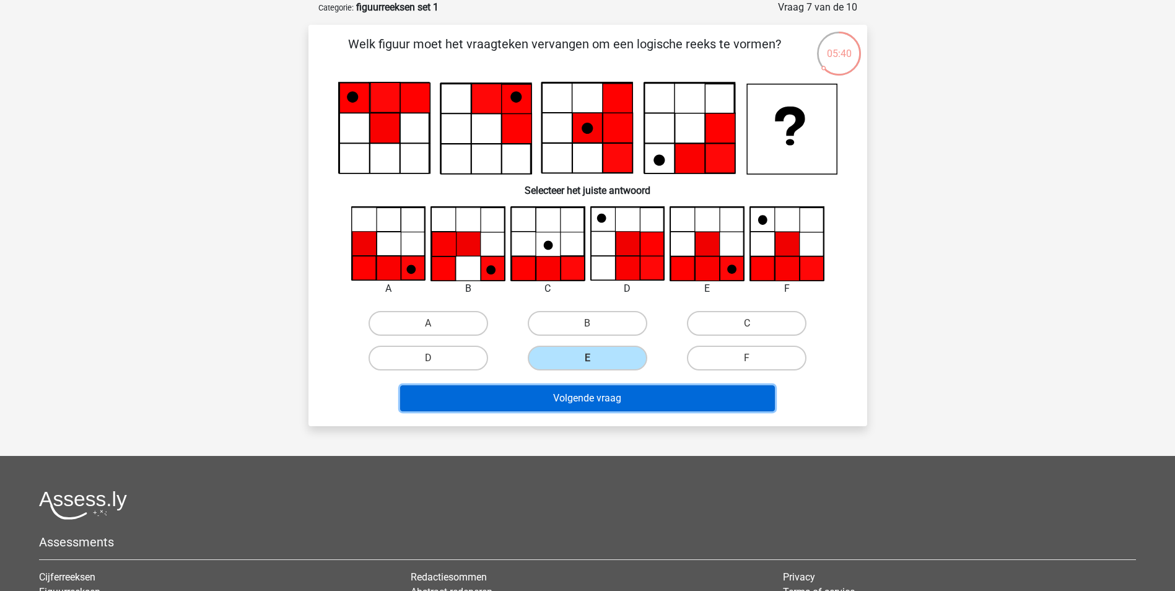
click at [609, 408] on button "Volgende vraag" at bounding box center [587, 398] width 375 height 26
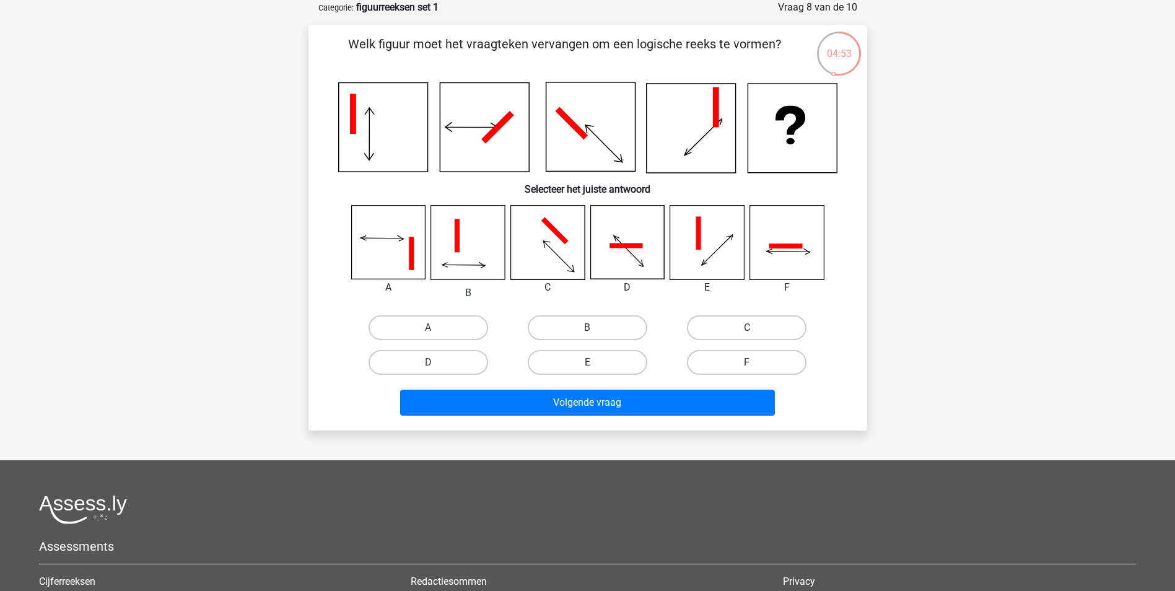
click at [570, 246] on icon at bounding box center [547, 243] width 74 height 74
click at [810, 318] on div "C" at bounding box center [746, 327] width 149 height 25
click at [788, 326] on label "C" at bounding box center [747, 327] width 120 height 25
click at [755, 328] on input "C" at bounding box center [751, 332] width 8 height 8
radio input "true"
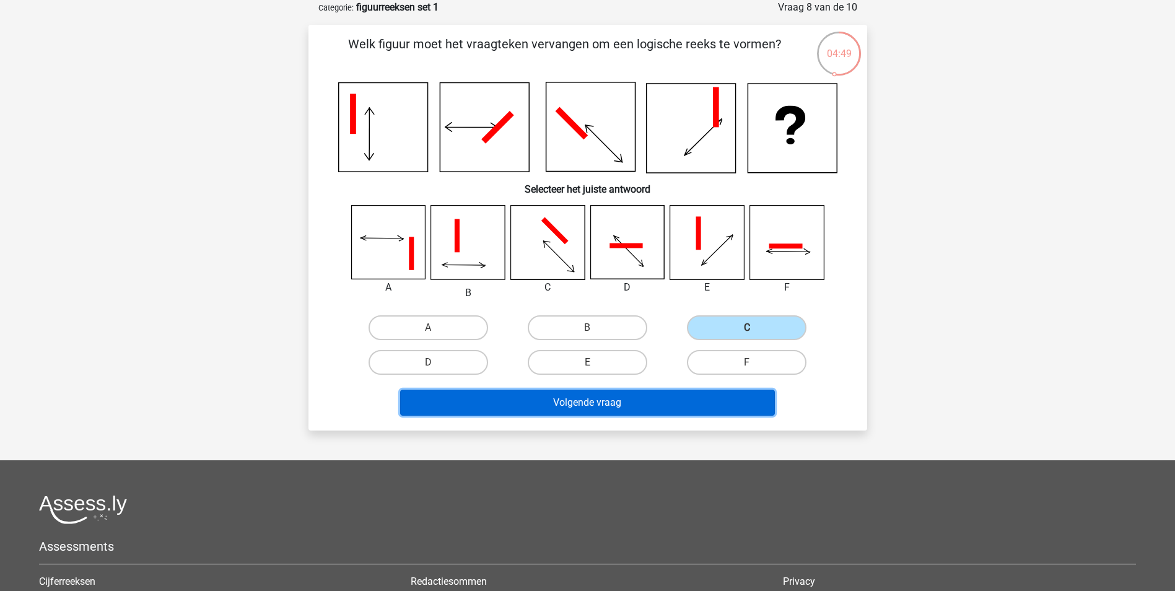
click at [660, 414] on button "Volgende vraag" at bounding box center [587, 403] width 375 height 26
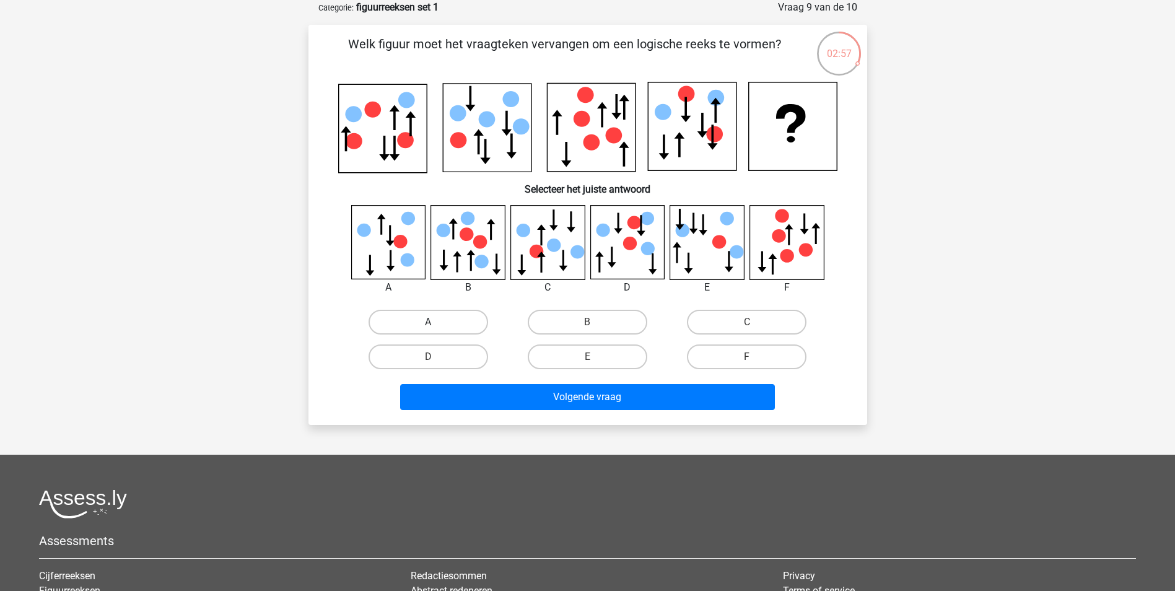
click at [427, 321] on label "A" at bounding box center [428, 322] width 120 height 25
click at [428, 322] on input "A" at bounding box center [432, 326] width 8 height 8
radio input "true"
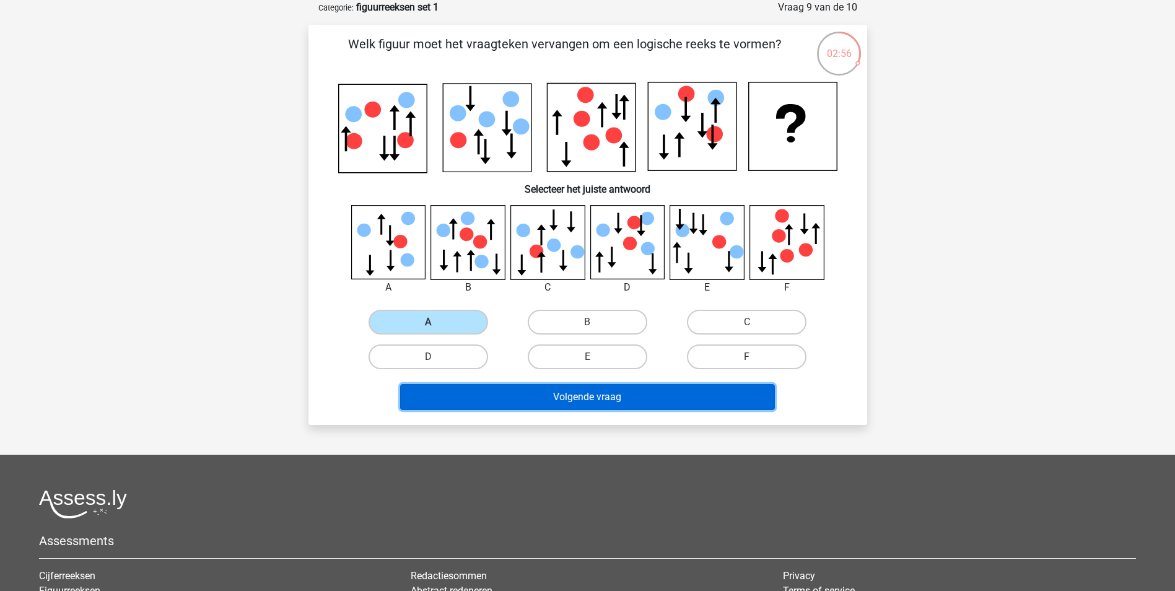
click at [562, 401] on button "Volgende vraag" at bounding box center [587, 397] width 375 height 26
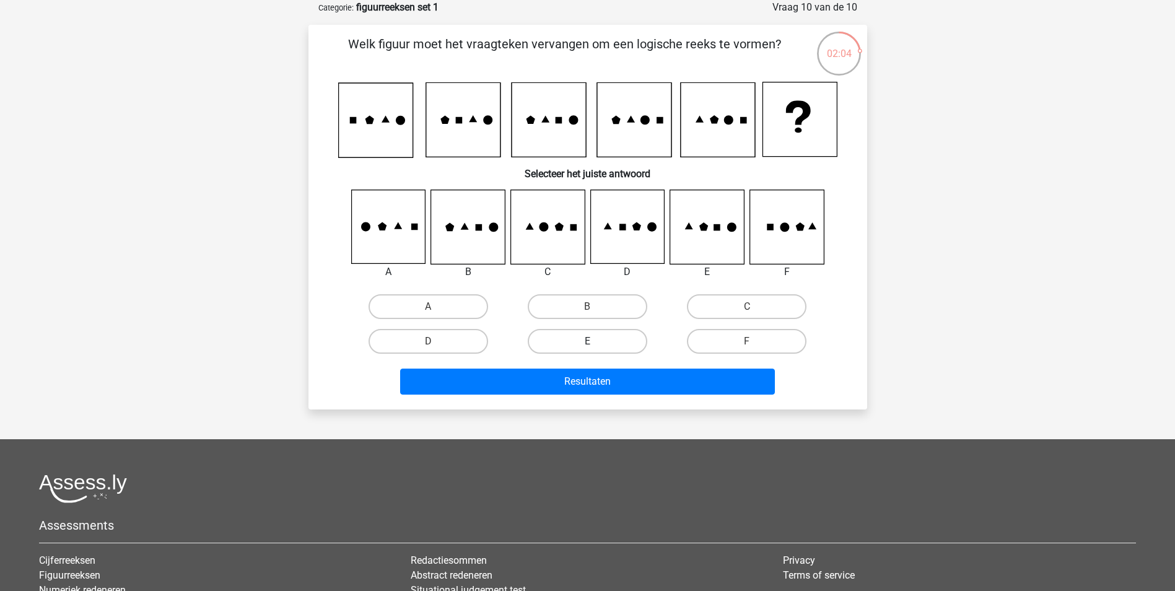
click at [581, 341] on label "E" at bounding box center [588, 341] width 120 height 25
click at [587, 341] on input "E" at bounding box center [591, 345] width 8 height 8
radio input "true"
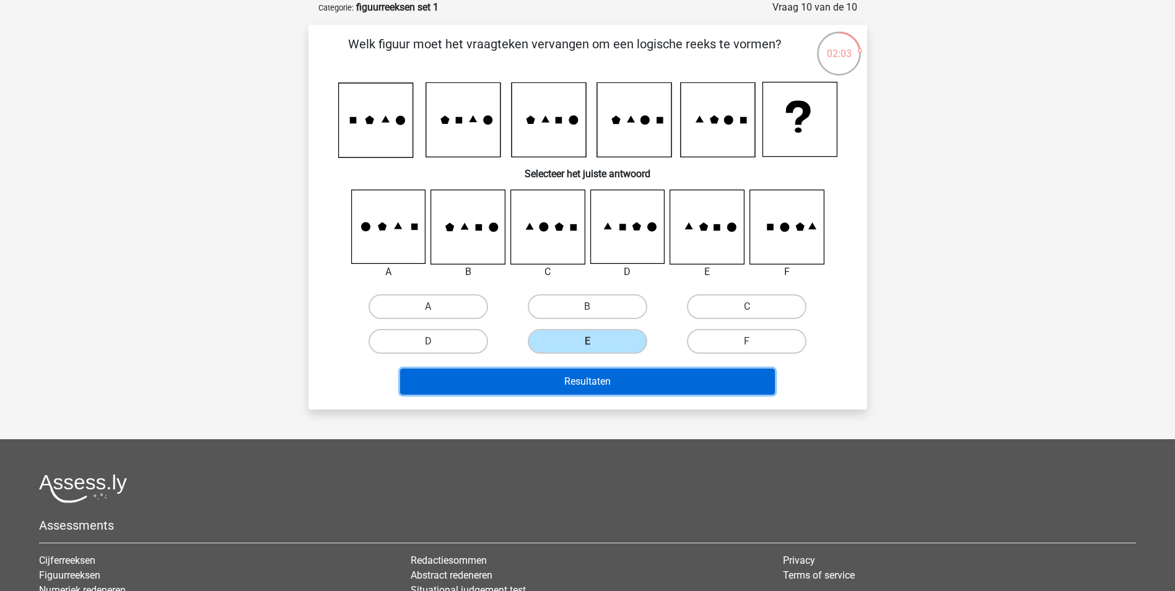
click at [586, 378] on button "Resultaten" at bounding box center [587, 381] width 375 height 26
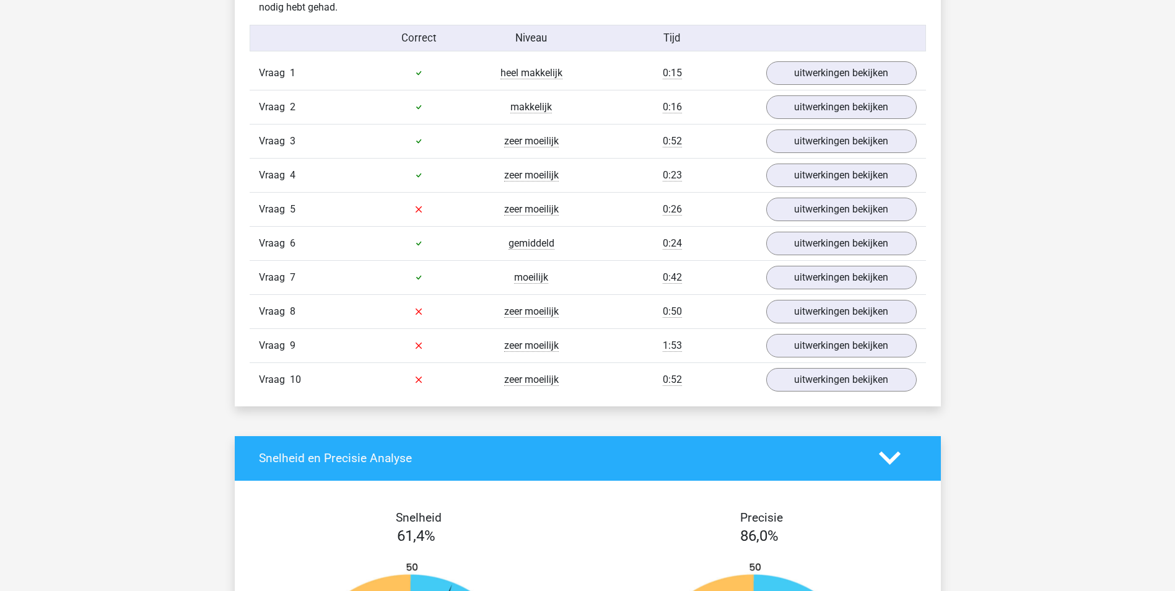
scroll to position [805, 0]
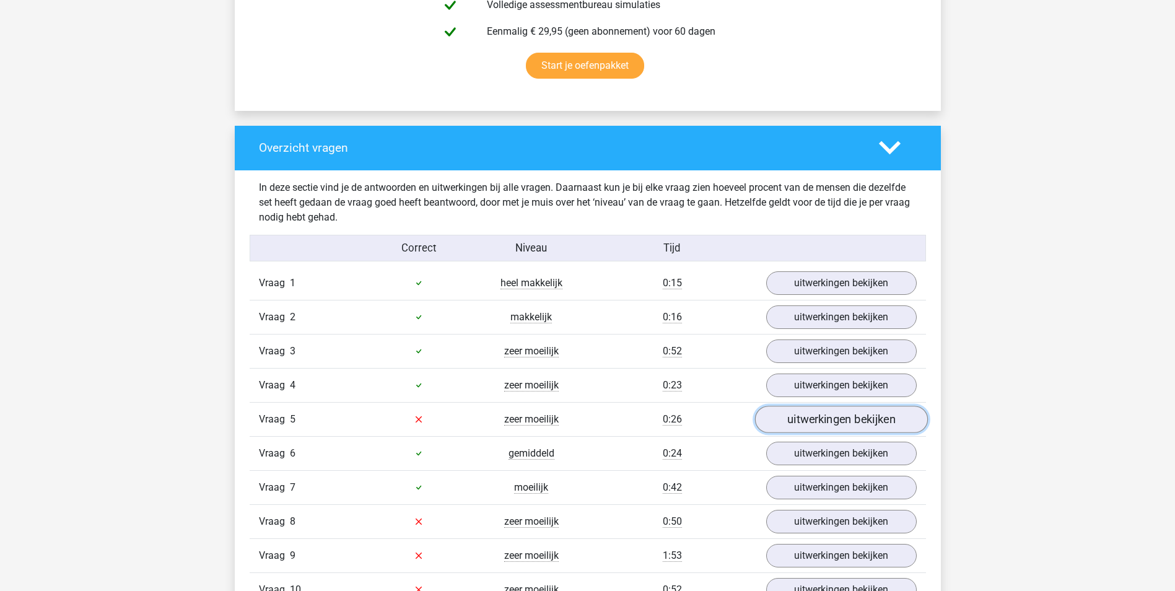
click at [811, 427] on link "uitwerkingen bekijken" at bounding box center [840, 419] width 173 height 27
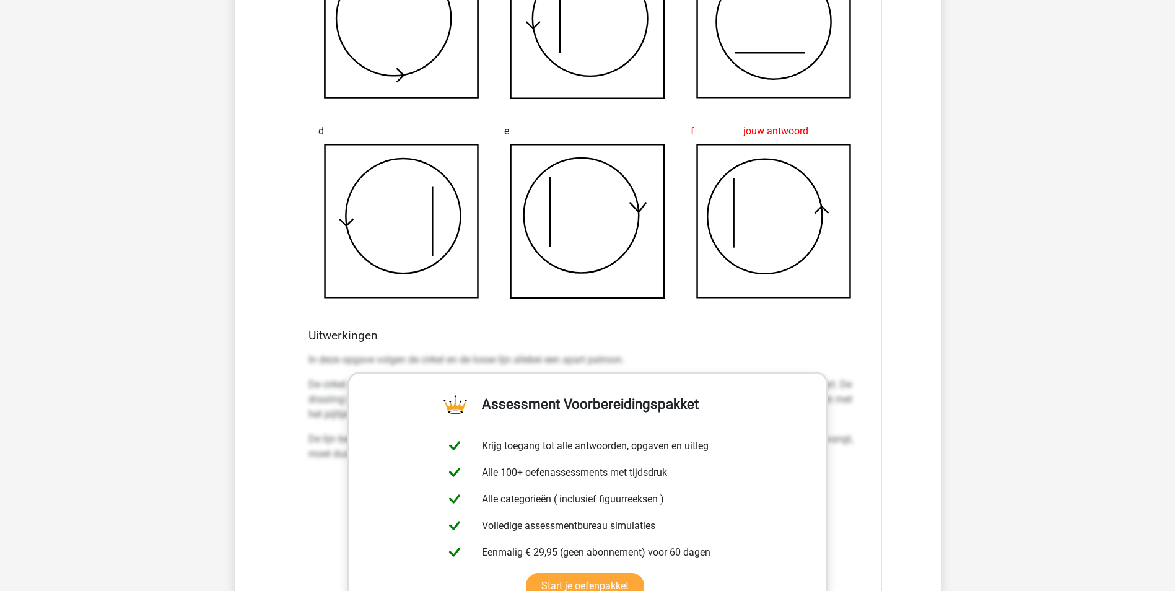
scroll to position [1053, 0]
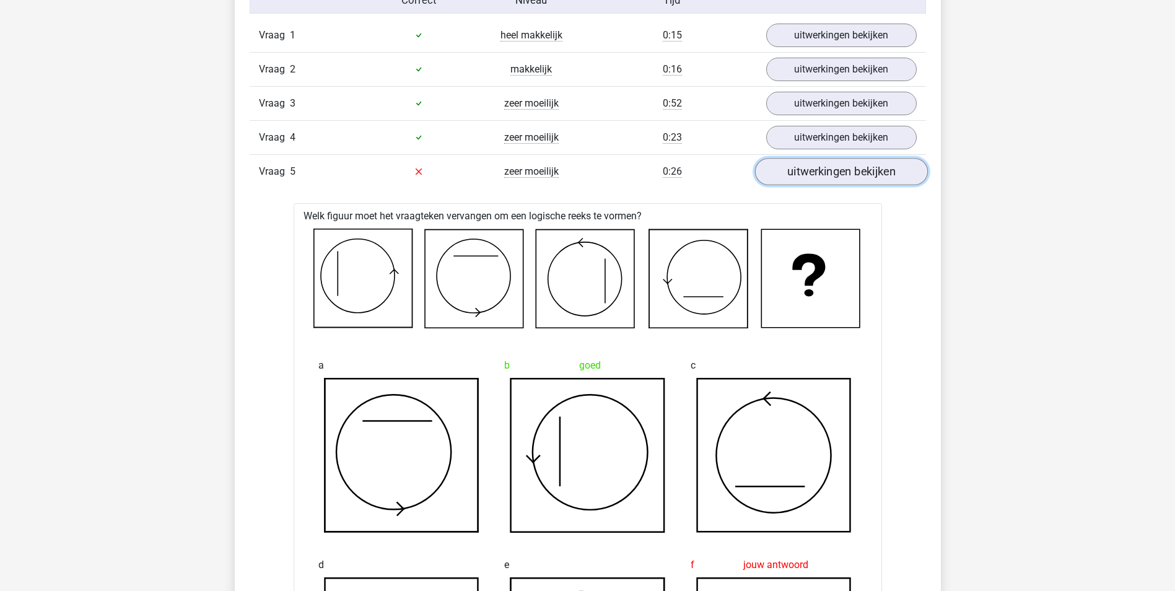
click at [815, 178] on link "uitwerkingen bekijken" at bounding box center [840, 171] width 173 height 27
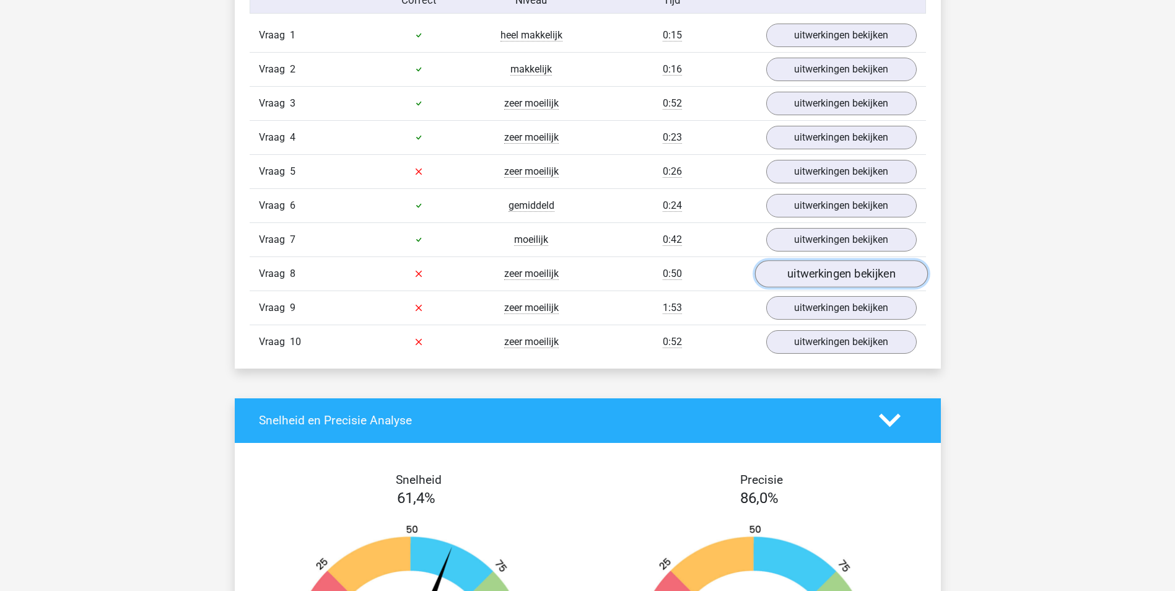
click at [863, 274] on link "uitwerkingen bekijken" at bounding box center [840, 273] width 173 height 27
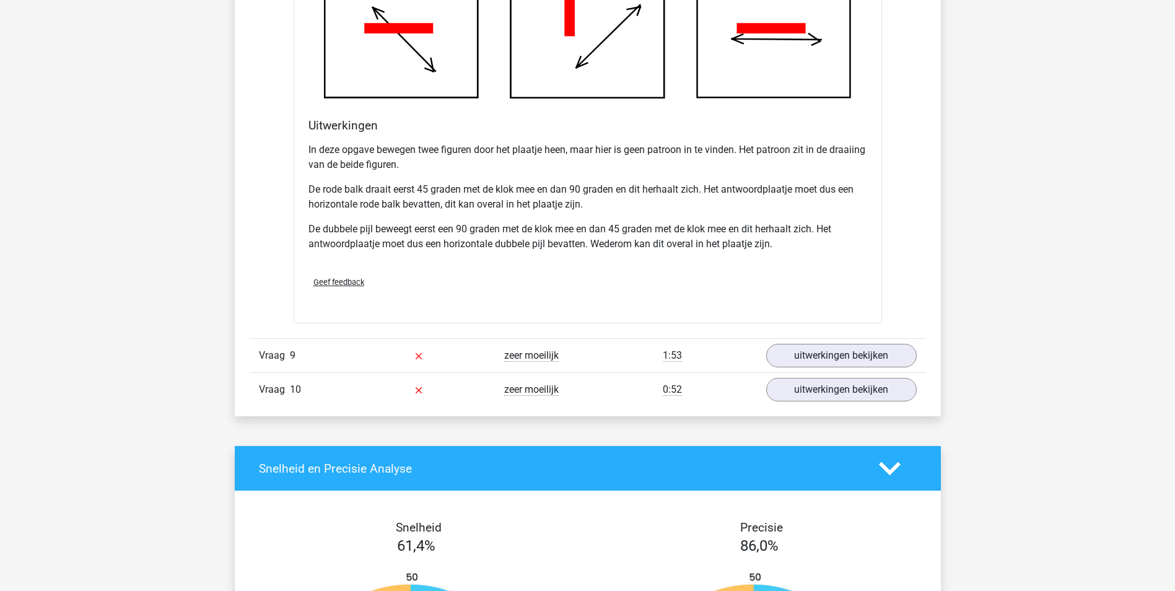
scroll to position [1796, 0]
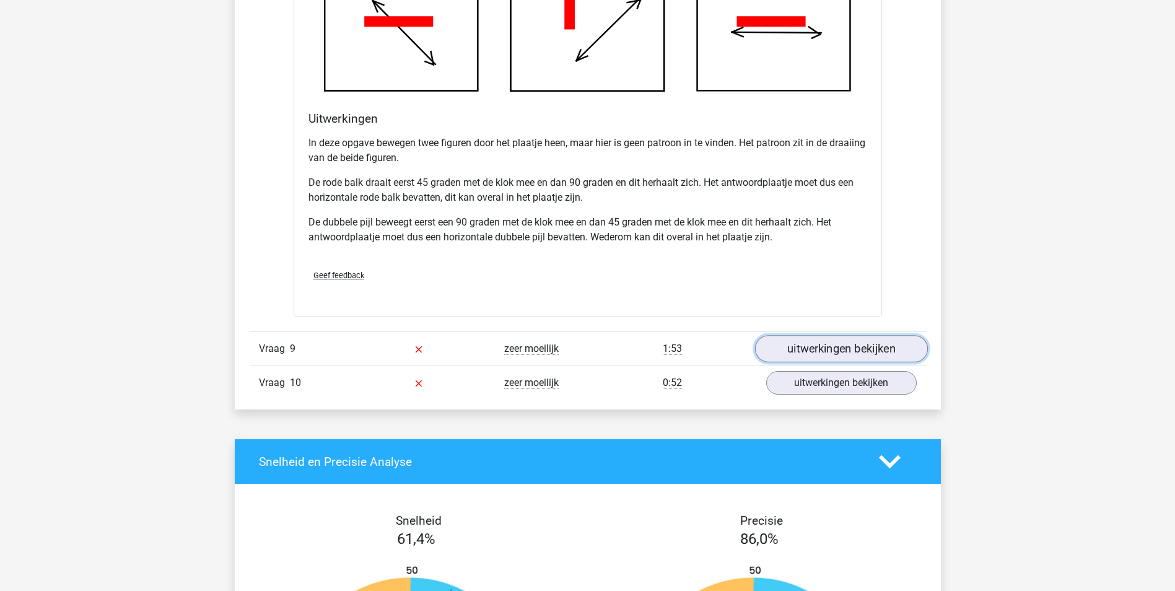
click at [878, 345] on link "uitwerkingen bekijken" at bounding box center [840, 349] width 173 height 27
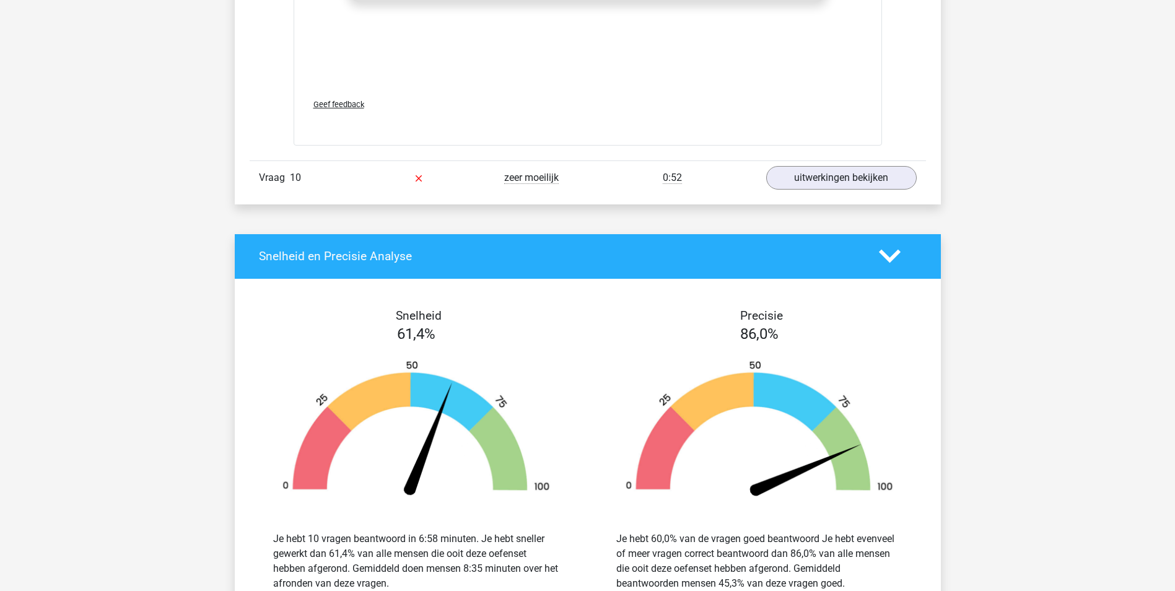
scroll to position [2973, 0]
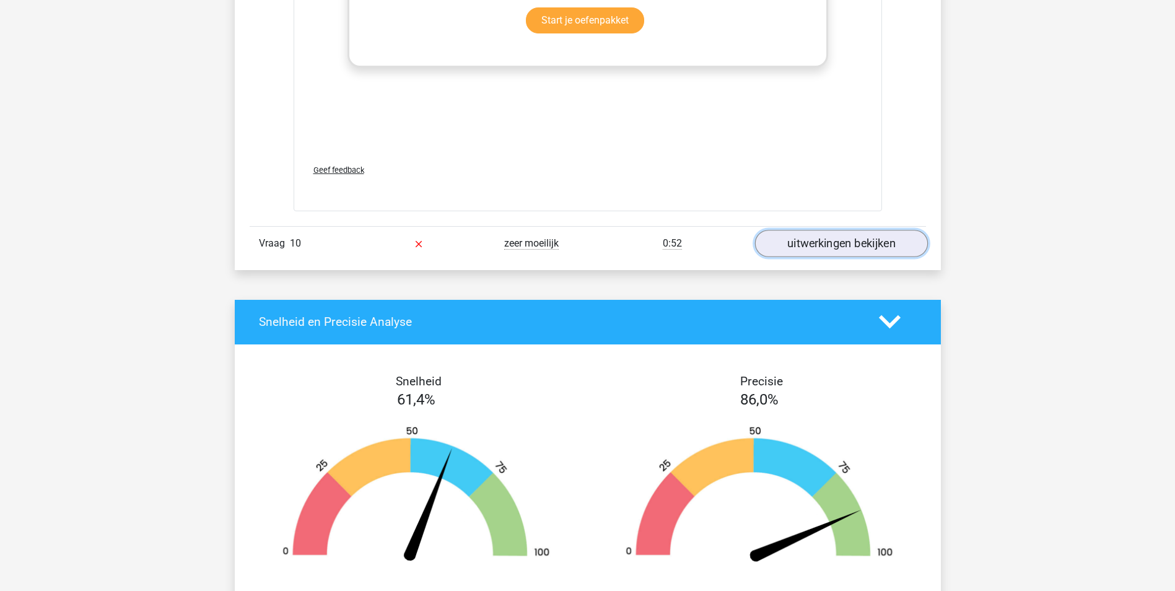
click at [863, 237] on link "uitwerkingen bekijken" at bounding box center [840, 243] width 173 height 27
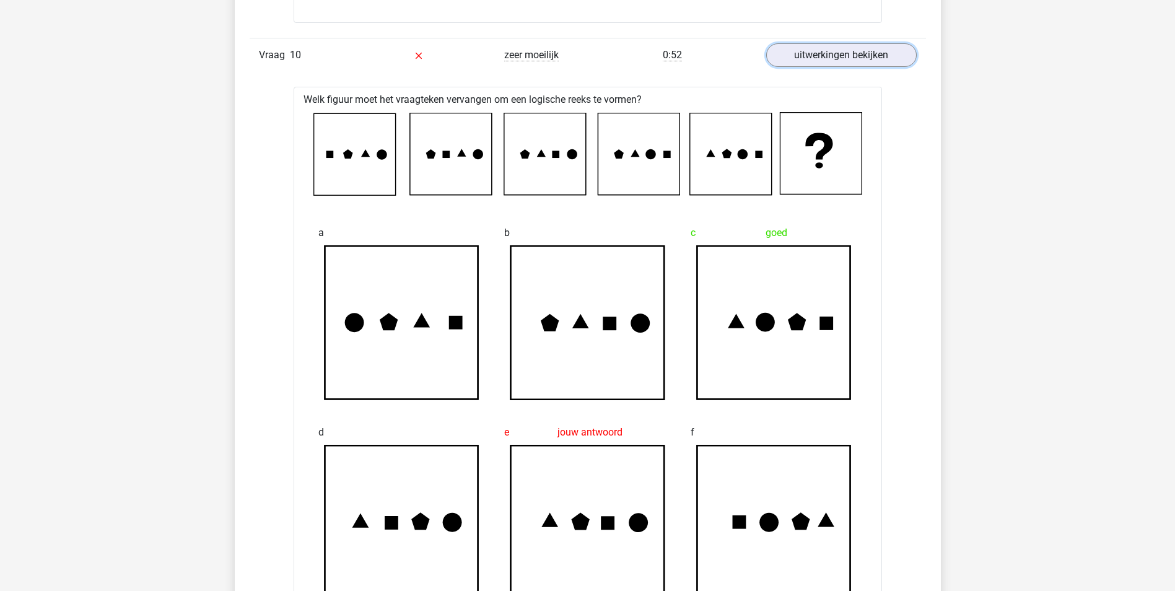
scroll to position [3159, 0]
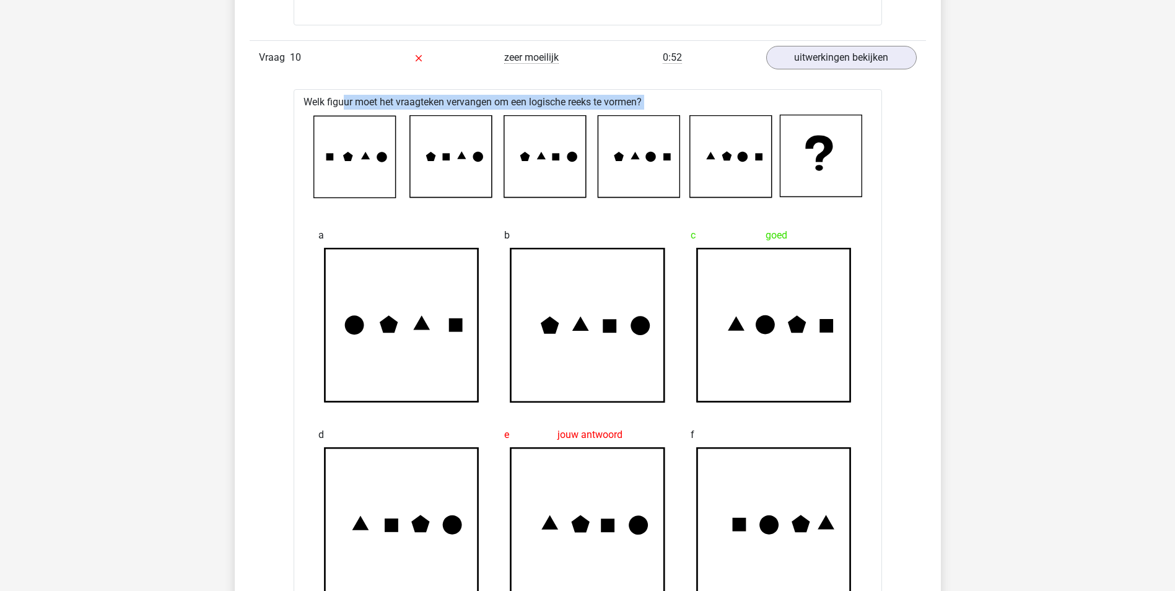
drag, startPoint x: 279, startPoint y: 75, endPoint x: 828, endPoint y: 173, distance: 558.0
drag, startPoint x: 828, startPoint y: 173, endPoint x: 953, endPoint y: 227, distance: 135.6
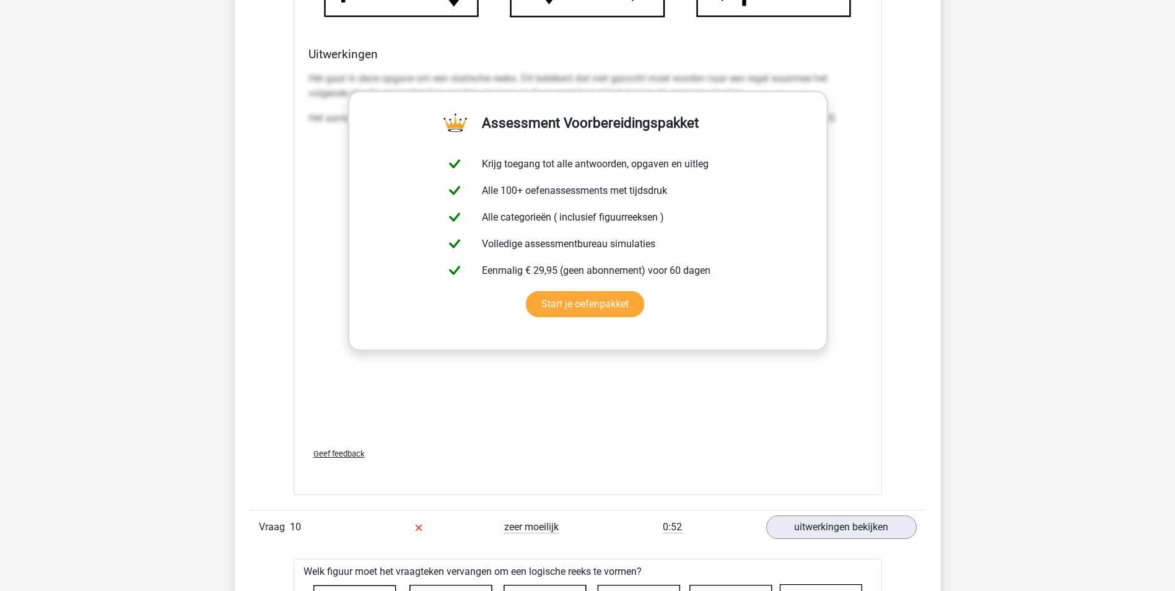
scroll to position [2477, 0]
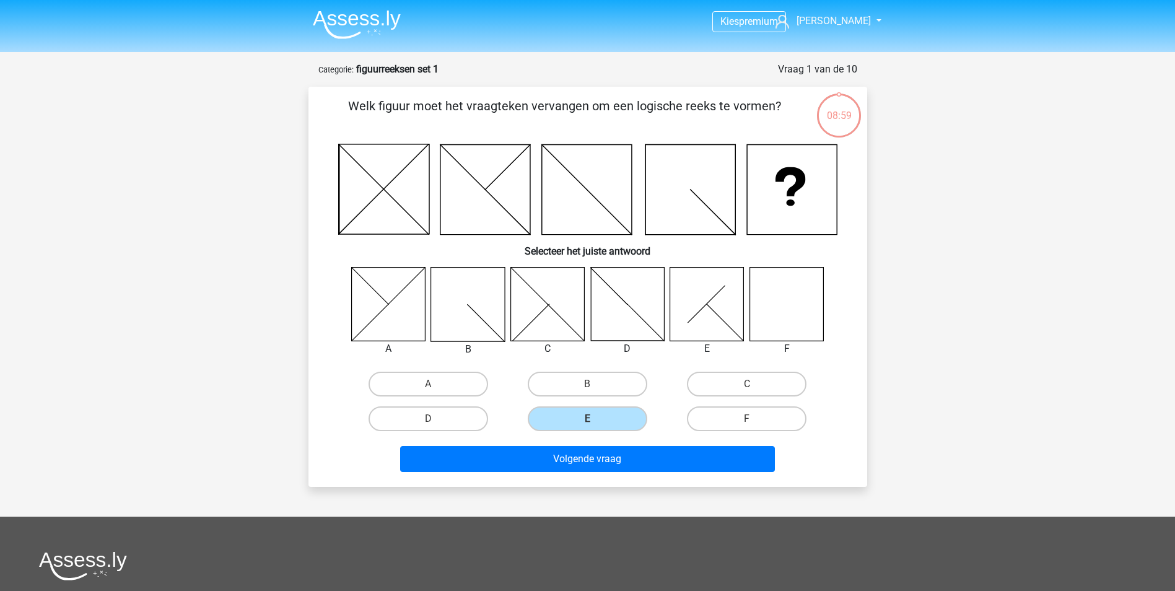
click at [364, 29] on img at bounding box center [357, 24] width 88 height 29
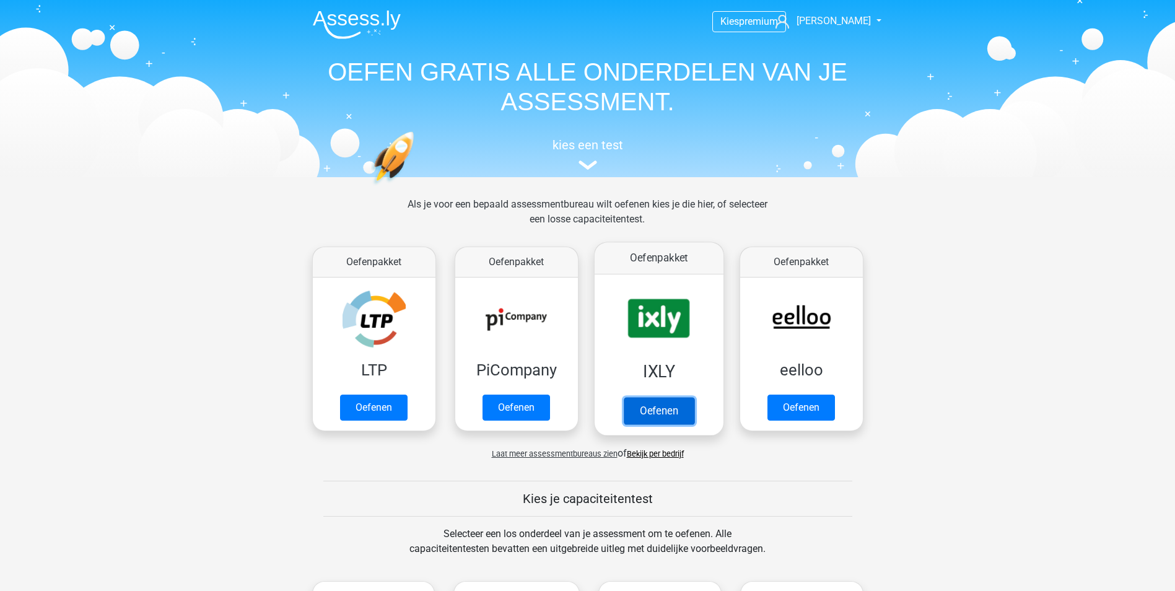
click at [684, 397] on link "Oefenen" at bounding box center [658, 410] width 71 height 27
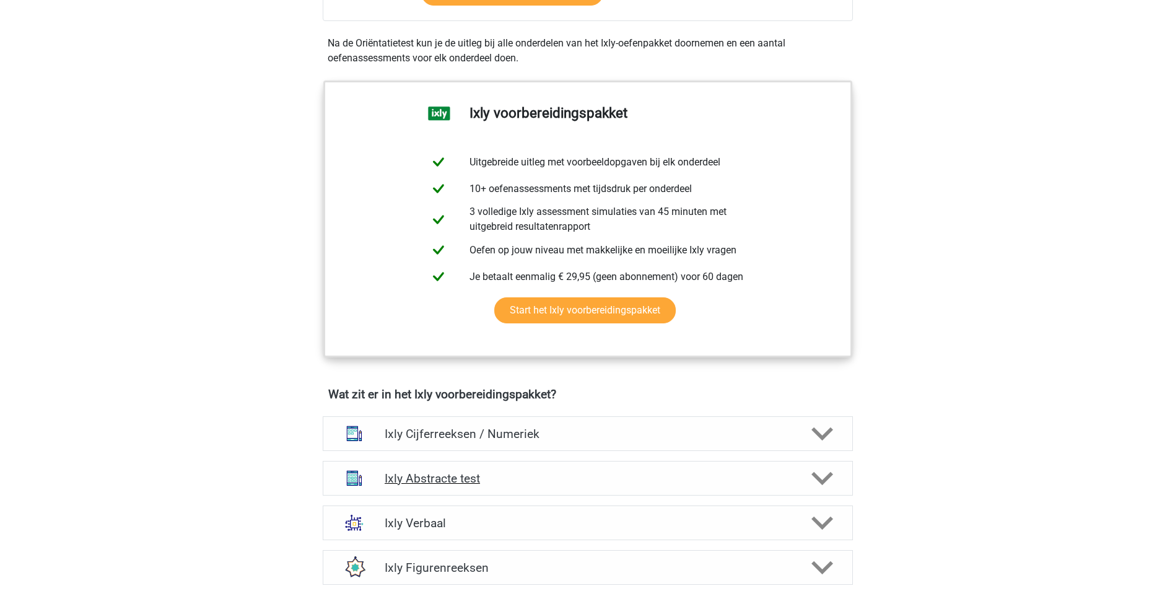
scroll to position [619, 0]
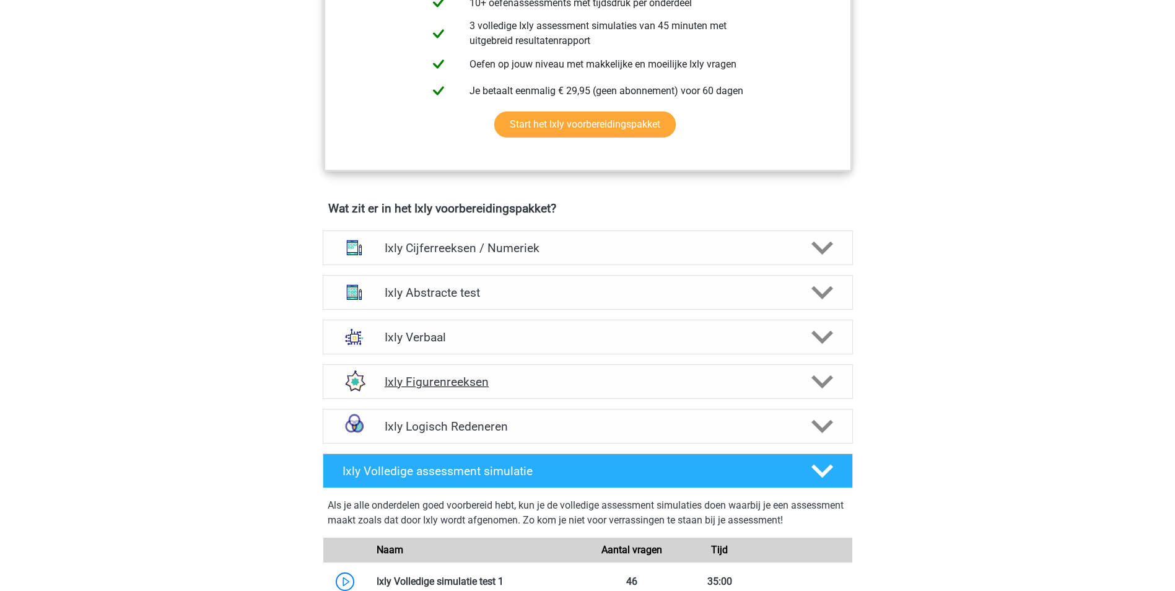
click at [567, 375] on h4 "Ixly Figurenreeksen" at bounding box center [588, 382] width 406 height 14
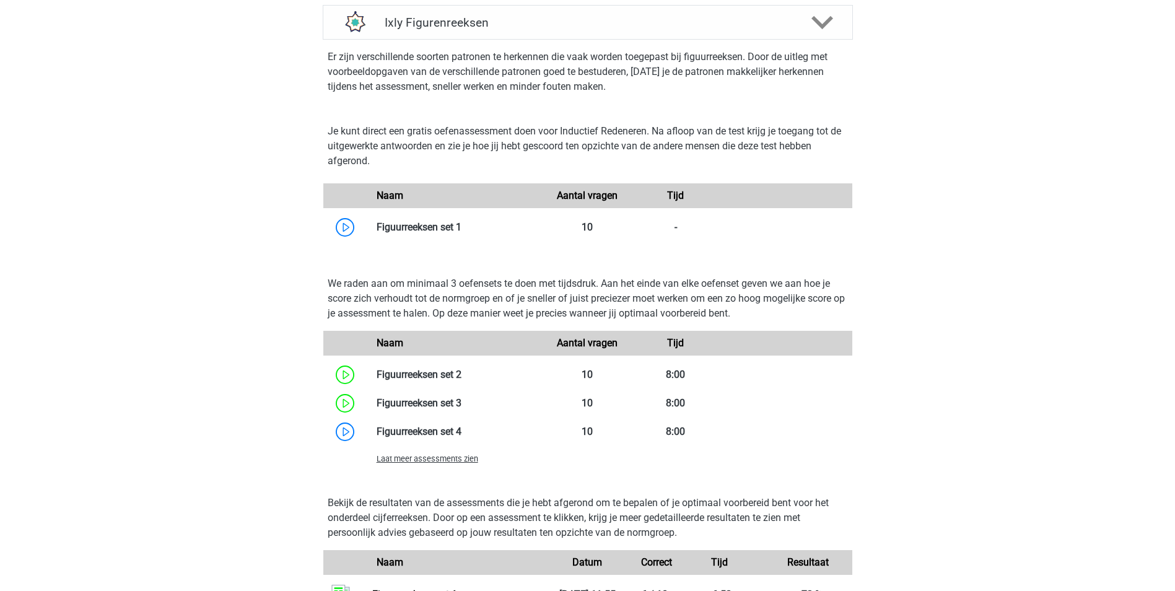
scroll to position [991, 0]
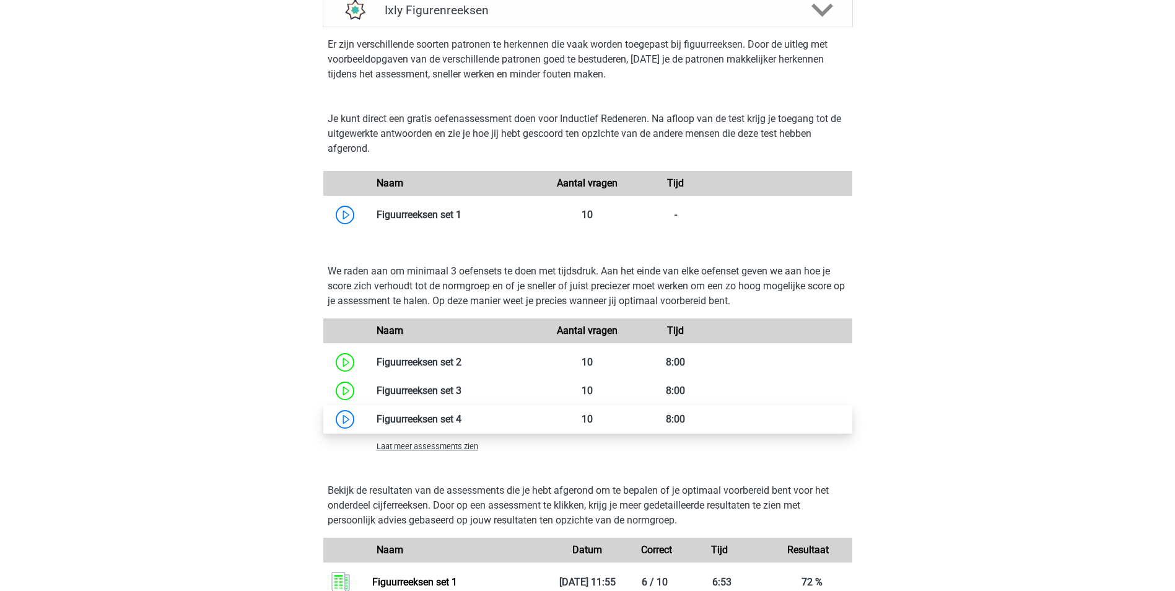
click at [461, 421] on link at bounding box center [461, 419] width 0 height 12
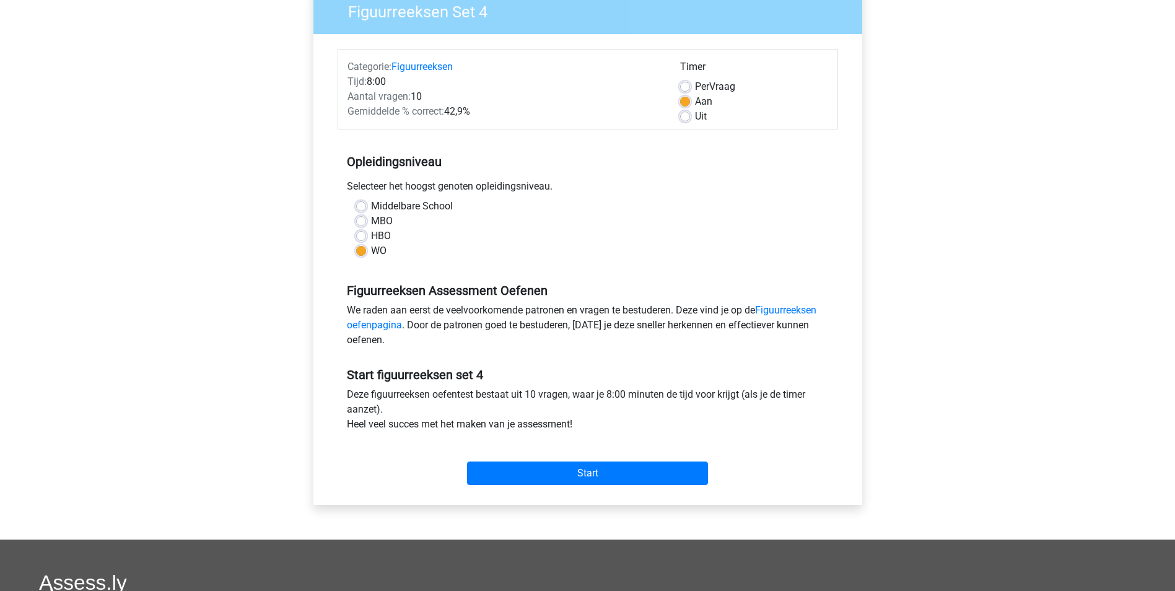
scroll to position [124, 0]
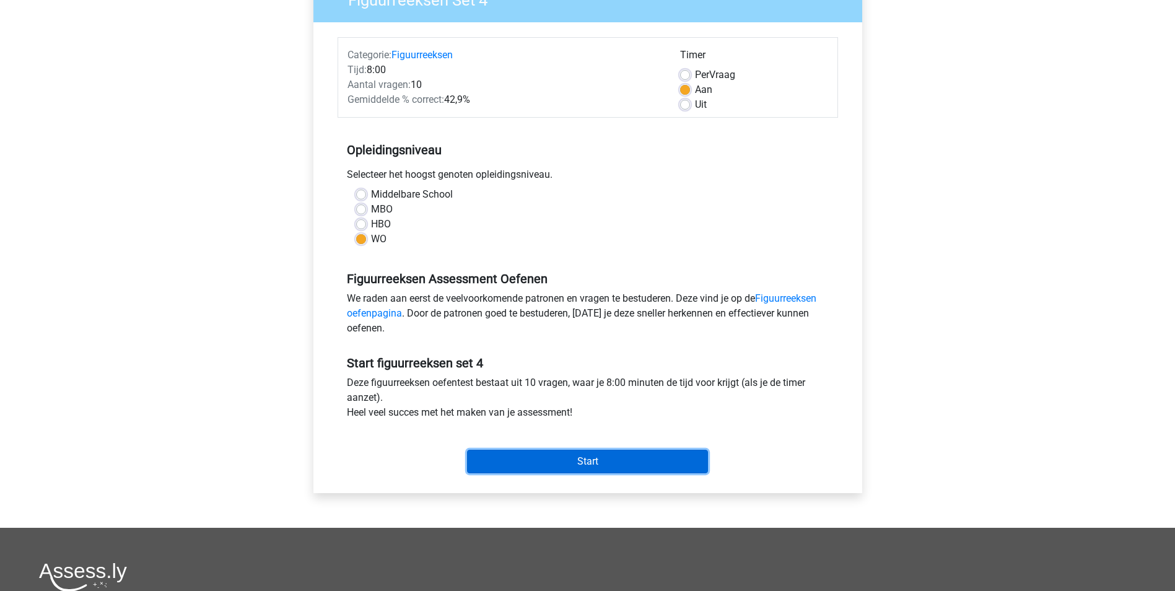
click at [609, 460] on input "Start" at bounding box center [587, 462] width 241 height 24
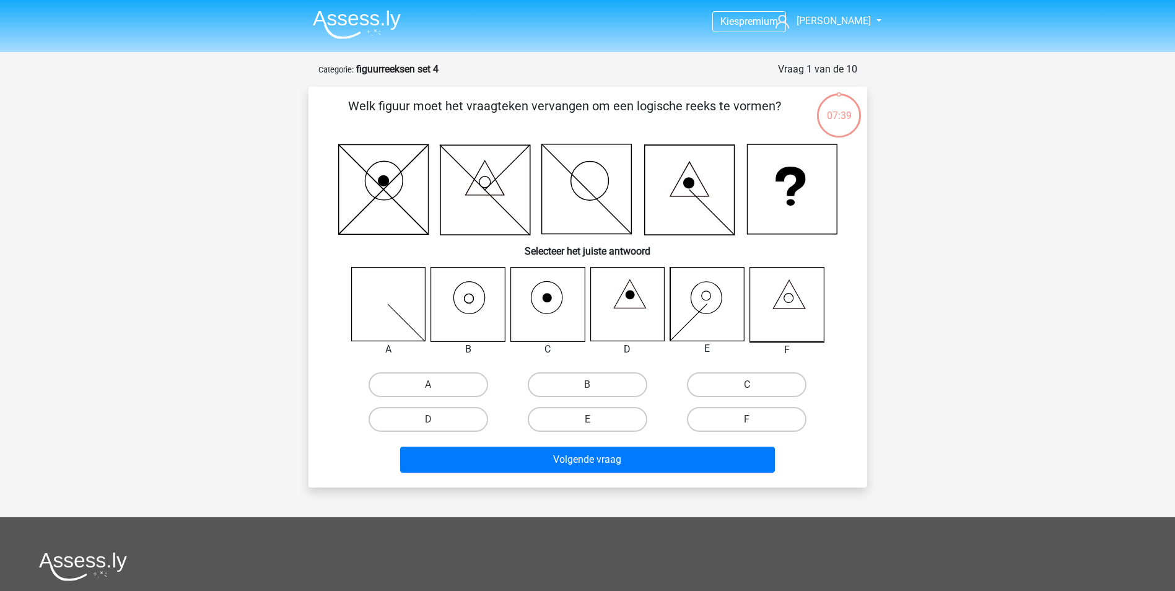
click at [477, 315] on icon at bounding box center [468, 305] width 74 height 74
click at [548, 378] on label "B" at bounding box center [588, 384] width 120 height 25
click at [587, 385] on input "B" at bounding box center [591, 389] width 8 height 8
radio input "true"
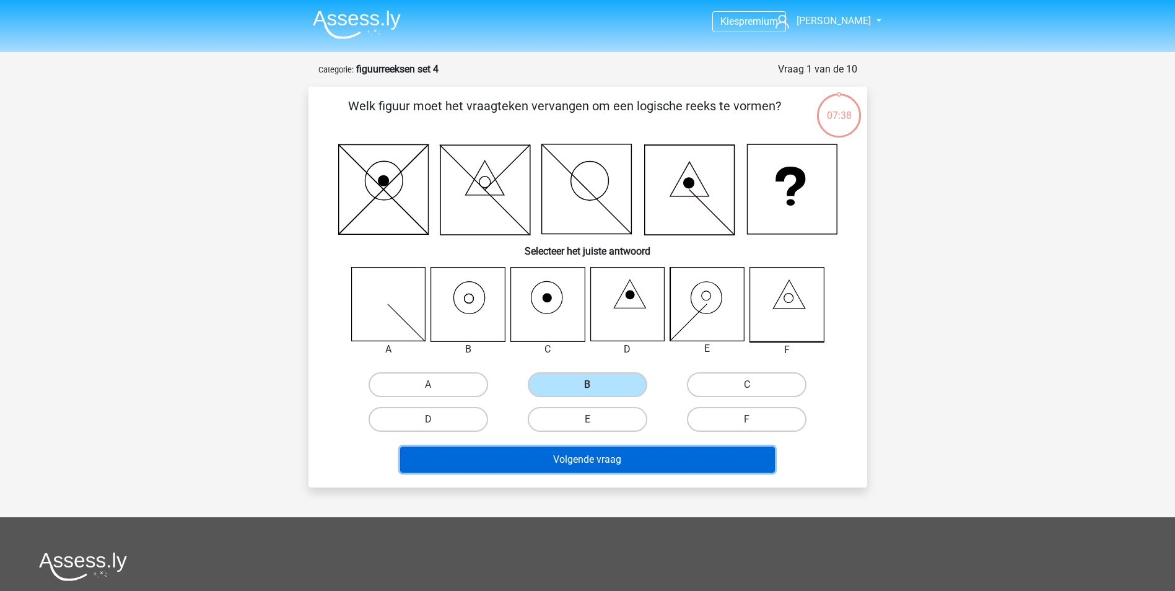
click at [612, 458] on button "Volgende vraag" at bounding box center [587, 460] width 375 height 26
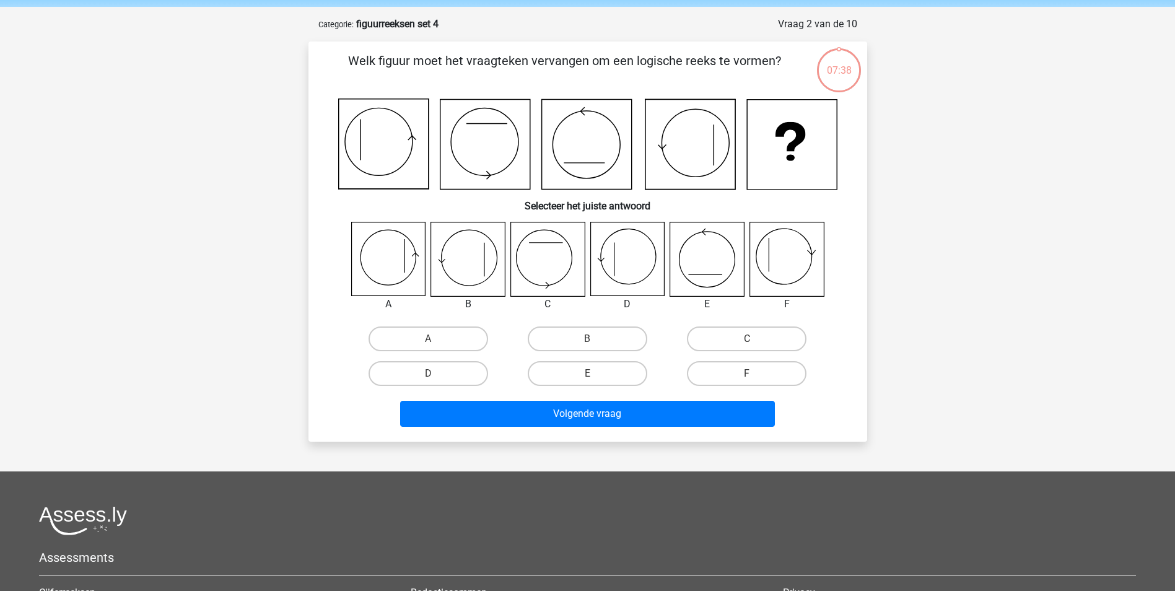
scroll to position [62, 0]
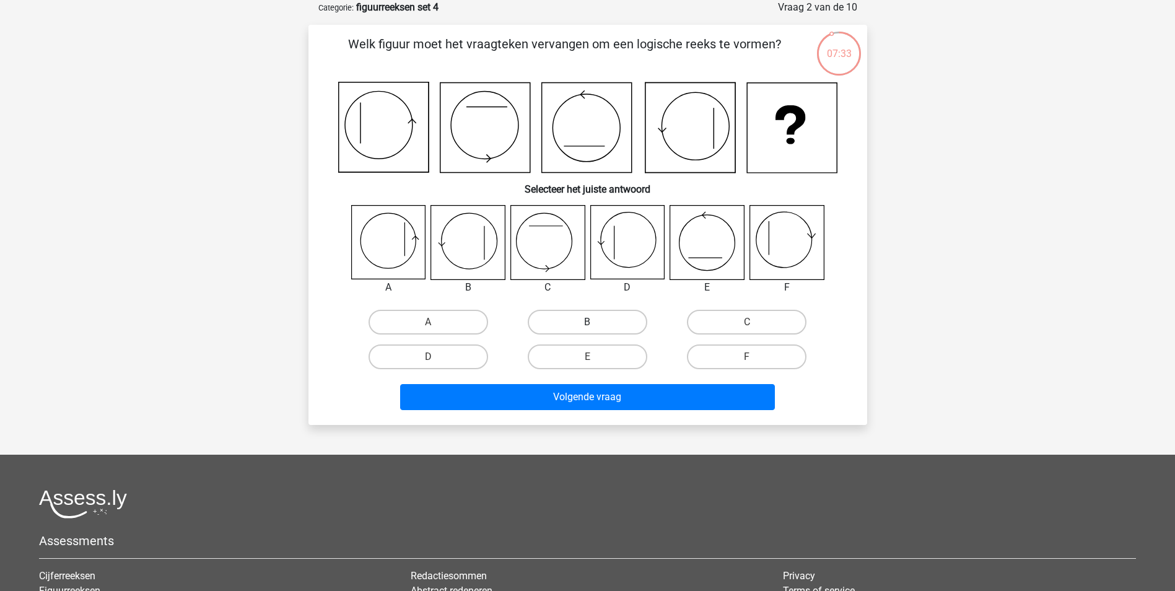
click at [586, 317] on label "B" at bounding box center [588, 322] width 120 height 25
click at [587, 322] on input "B" at bounding box center [591, 326] width 8 height 8
radio input "true"
click at [718, 362] on label "F" at bounding box center [747, 356] width 120 height 25
click at [747, 362] on input "F" at bounding box center [751, 361] width 8 height 8
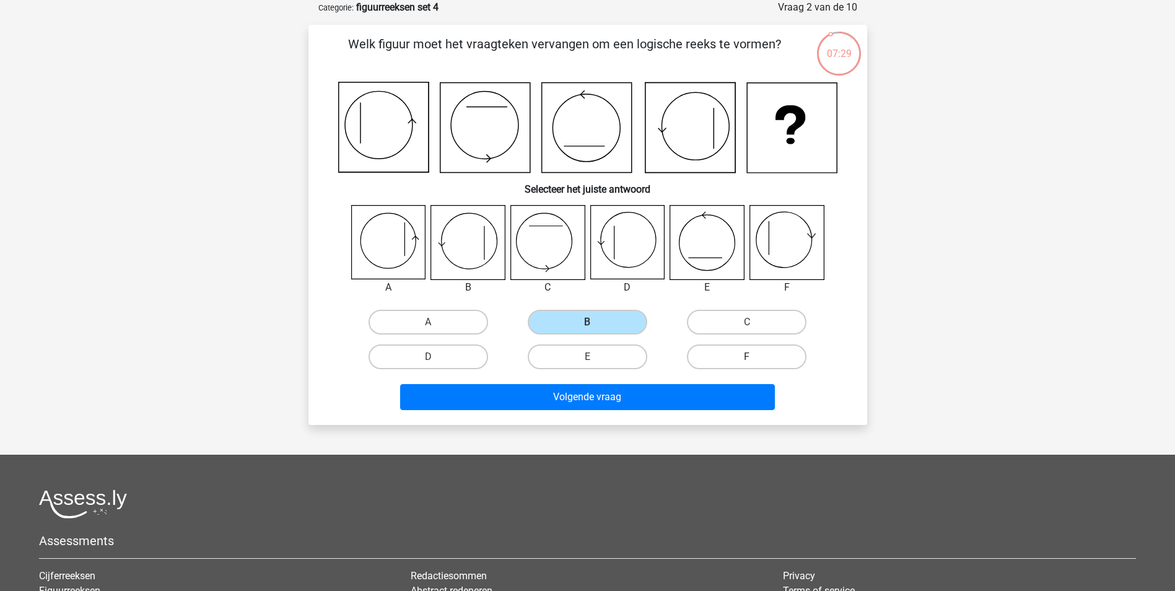
radio input "true"
click at [432, 358] on input "D" at bounding box center [432, 361] width 8 height 8
radio input "true"
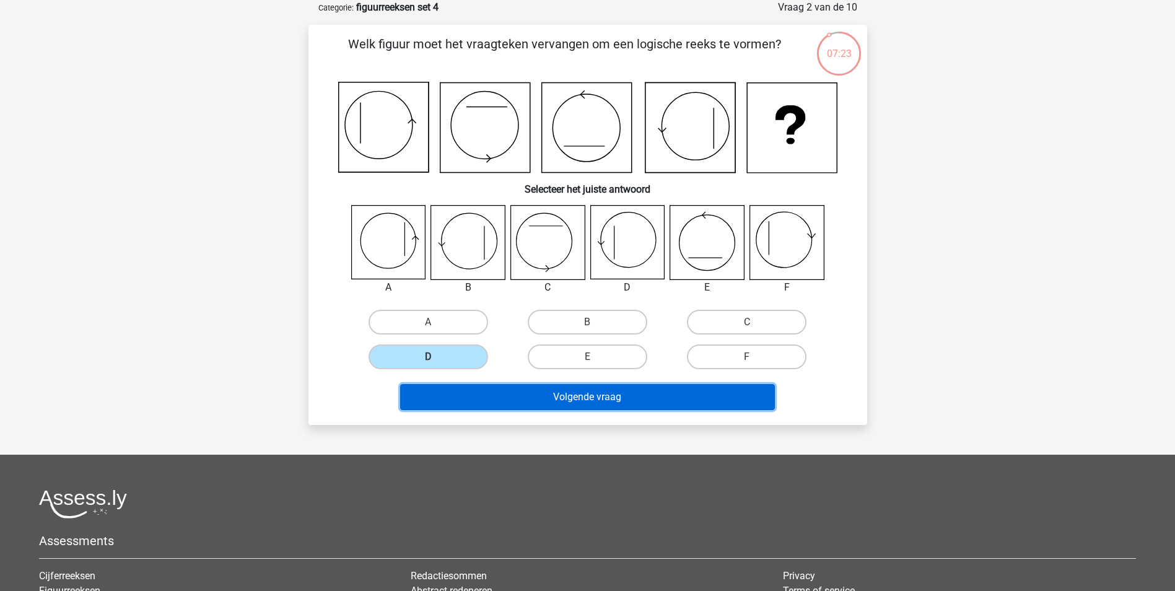
click at [569, 402] on button "Volgende vraag" at bounding box center [587, 397] width 375 height 26
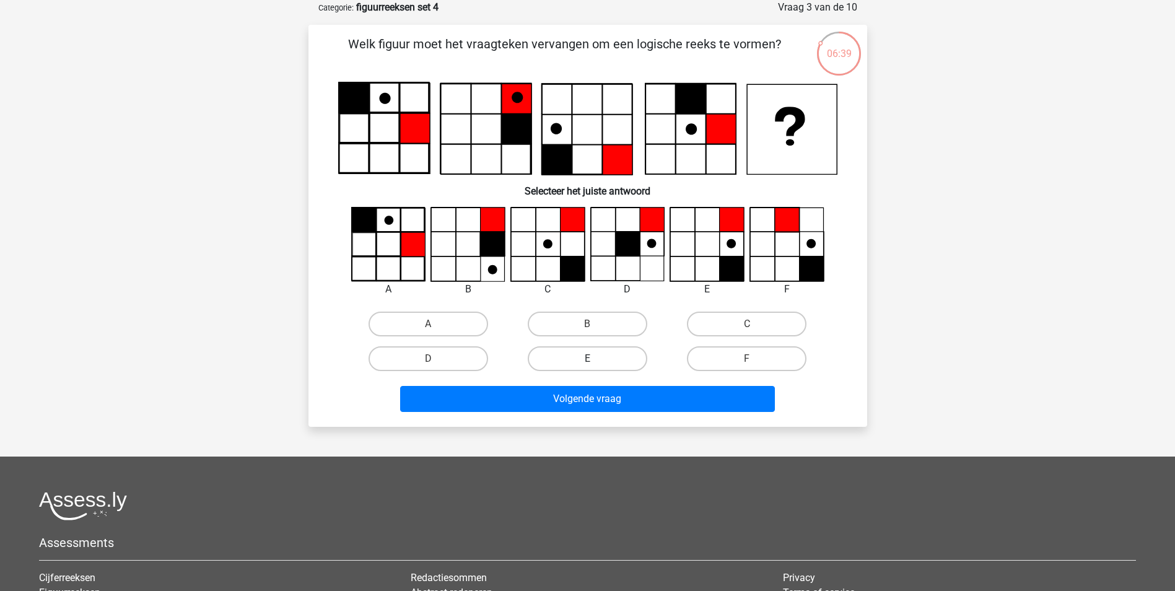
click at [601, 361] on label "E" at bounding box center [588, 358] width 120 height 25
click at [595, 361] on input "E" at bounding box center [591, 363] width 8 height 8
radio input "true"
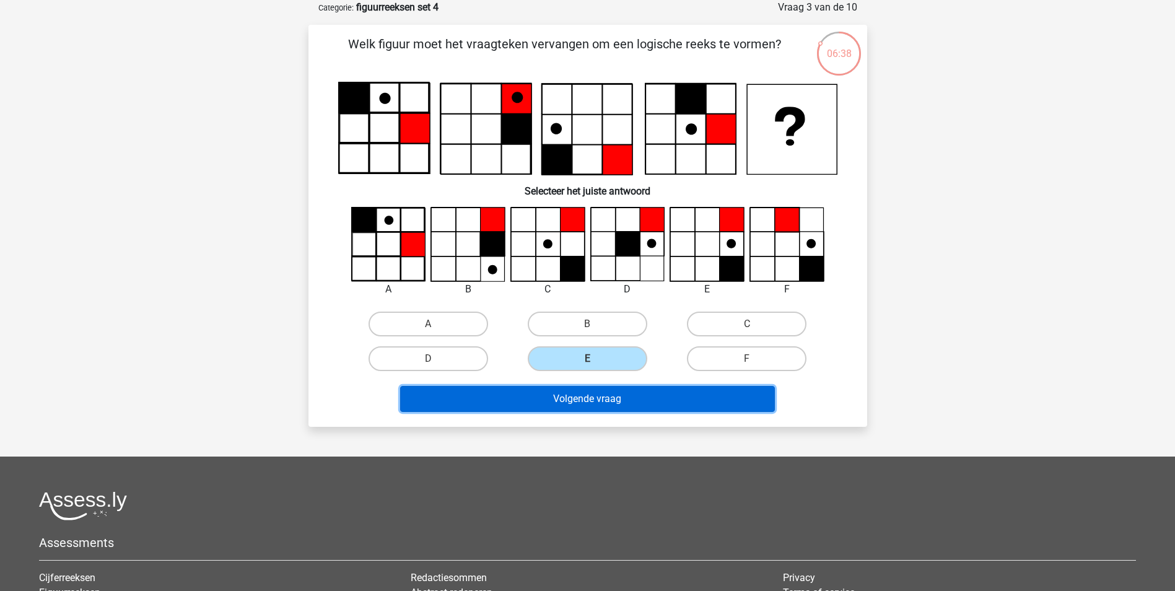
click at [622, 398] on button "Volgende vraag" at bounding box center [587, 399] width 375 height 26
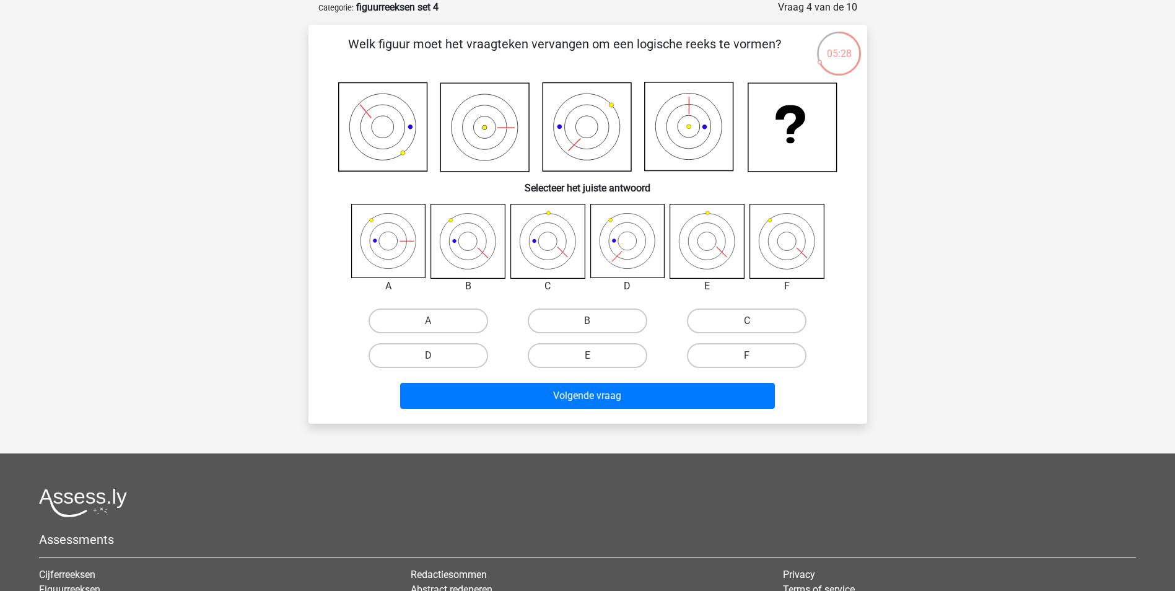
drag, startPoint x: 428, startPoint y: 317, endPoint x: 503, endPoint y: 336, distance: 77.2
click at [437, 319] on label "A" at bounding box center [428, 320] width 120 height 25
click at [436, 321] on input "A" at bounding box center [432, 325] width 8 height 8
radio input "true"
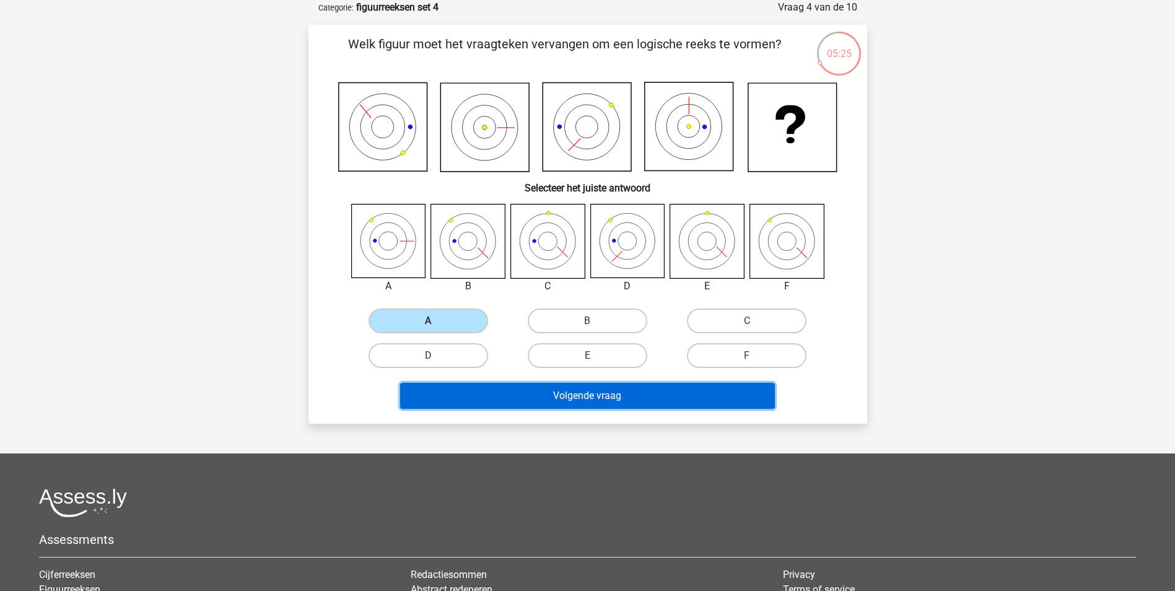
drag, startPoint x: 543, startPoint y: 398, endPoint x: 526, endPoint y: 294, distance: 104.7
click at [526, 294] on div "Welk figuur moet het vraagteken vervangen om een logische reeks te vormen? Sele…" at bounding box center [587, 224] width 549 height 379
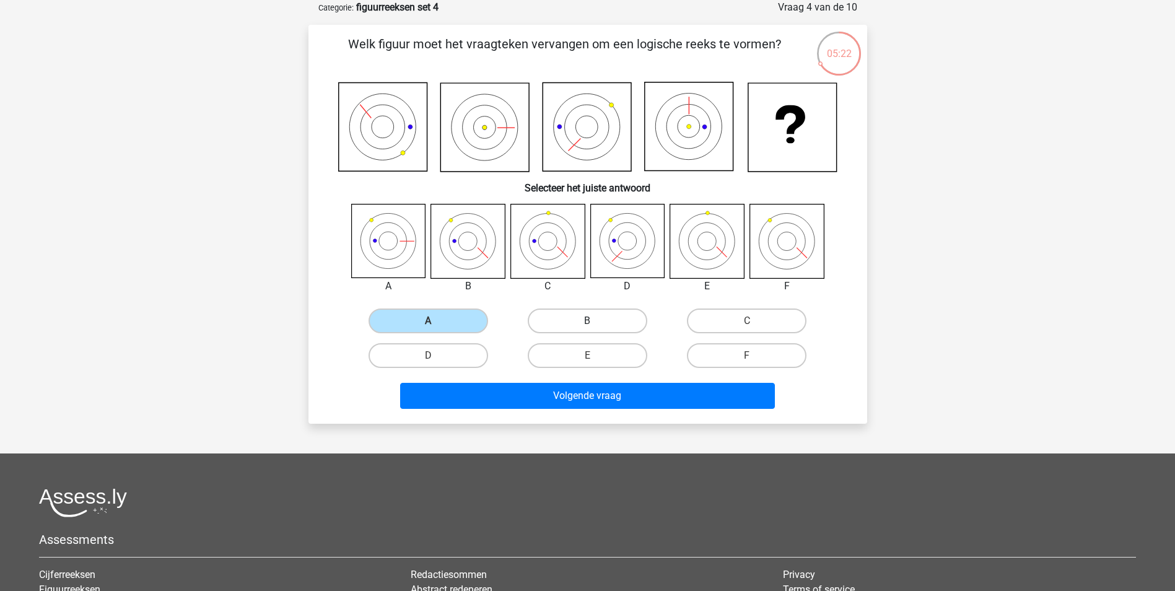
click at [580, 325] on label "B" at bounding box center [588, 320] width 120 height 25
click at [587, 325] on input "B" at bounding box center [591, 325] width 8 height 8
radio input "true"
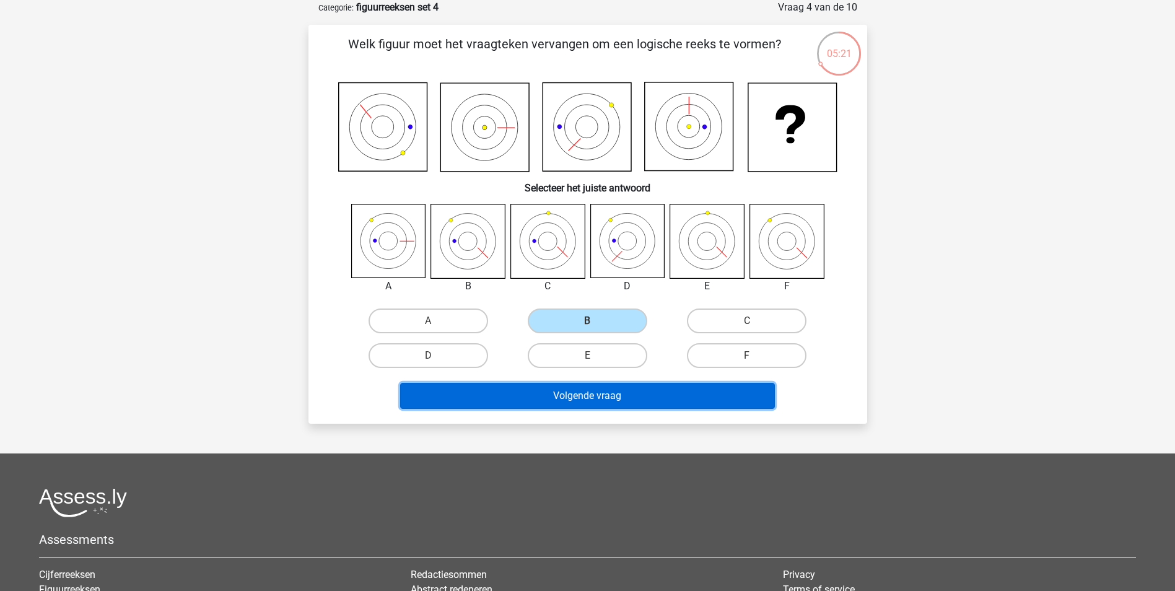
click at [569, 395] on button "Volgende vraag" at bounding box center [587, 396] width 375 height 26
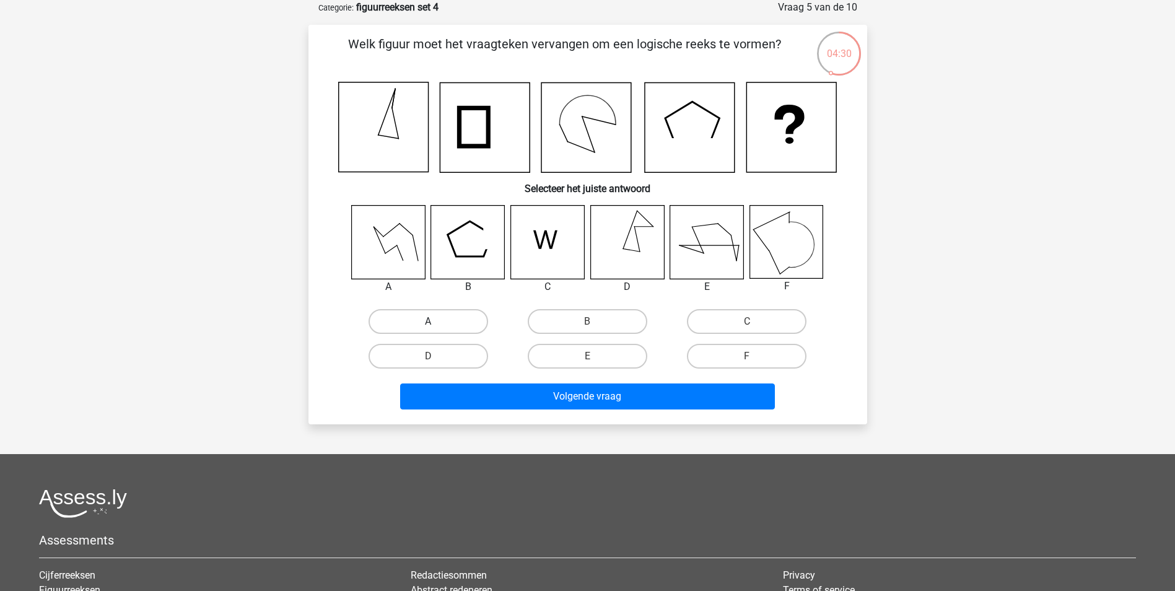
click at [465, 317] on label "A" at bounding box center [428, 321] width 120 height 25
click at [436, 321] on input "A" at bounding box center [432, 325] width 8 height 8
radio input "true"
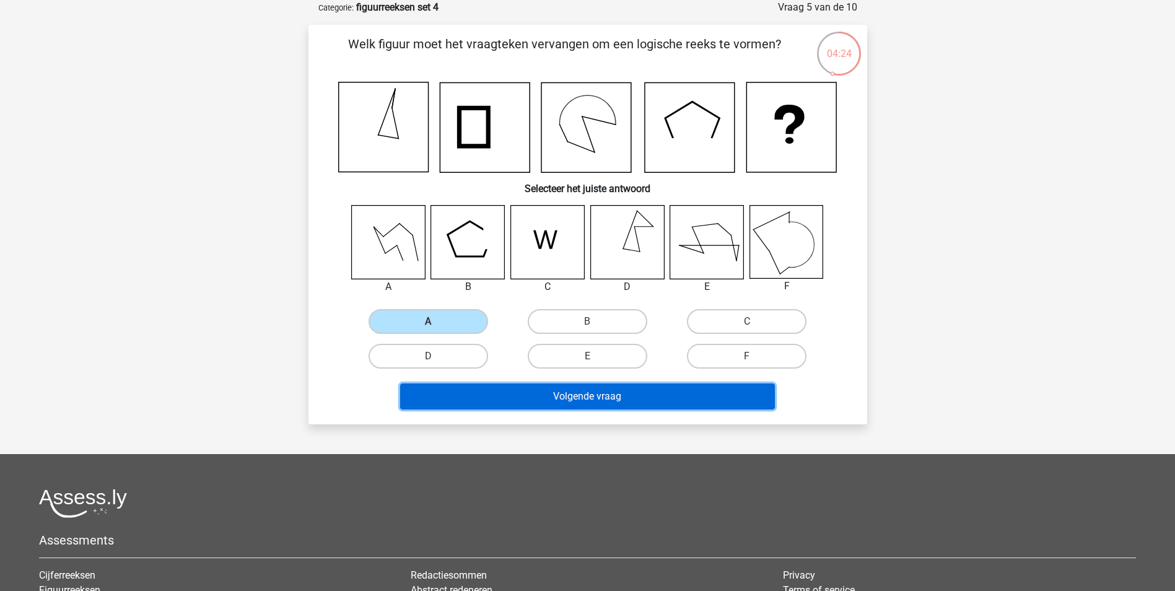
click at [502, 387] on button "Volgende vraag" at bounding box center [587, 396] width 375 height 26
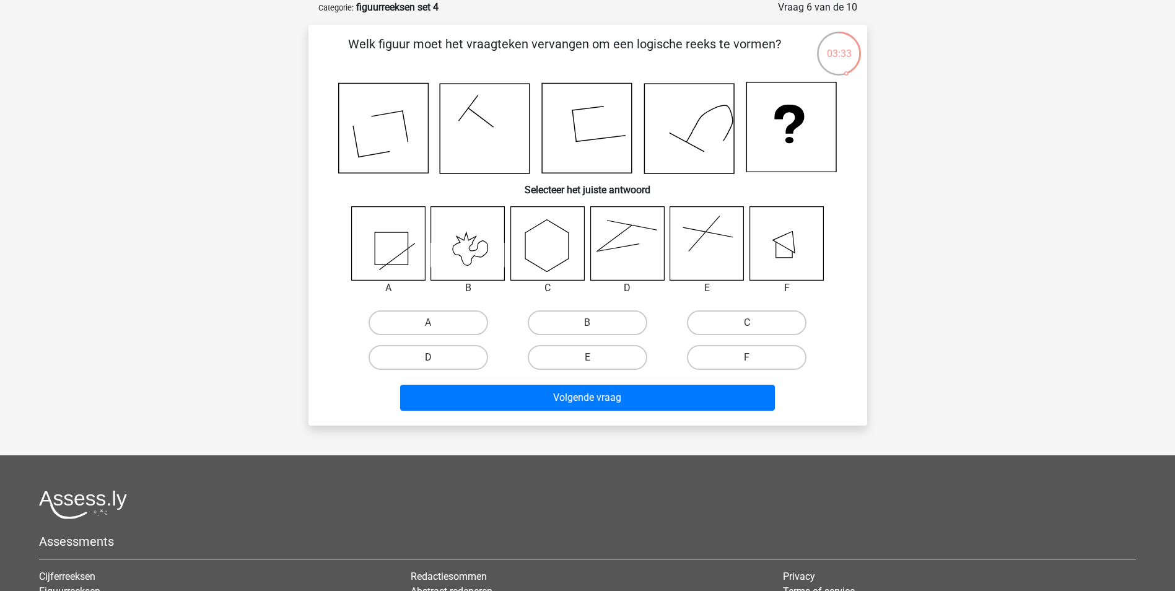
click at [398, 355] on label "D" at bounding box center [428, 357] width 120 height 25
click at [428, 357] on input "D" at bounding box center [432, 361] width 8 height 8
radio input "true"
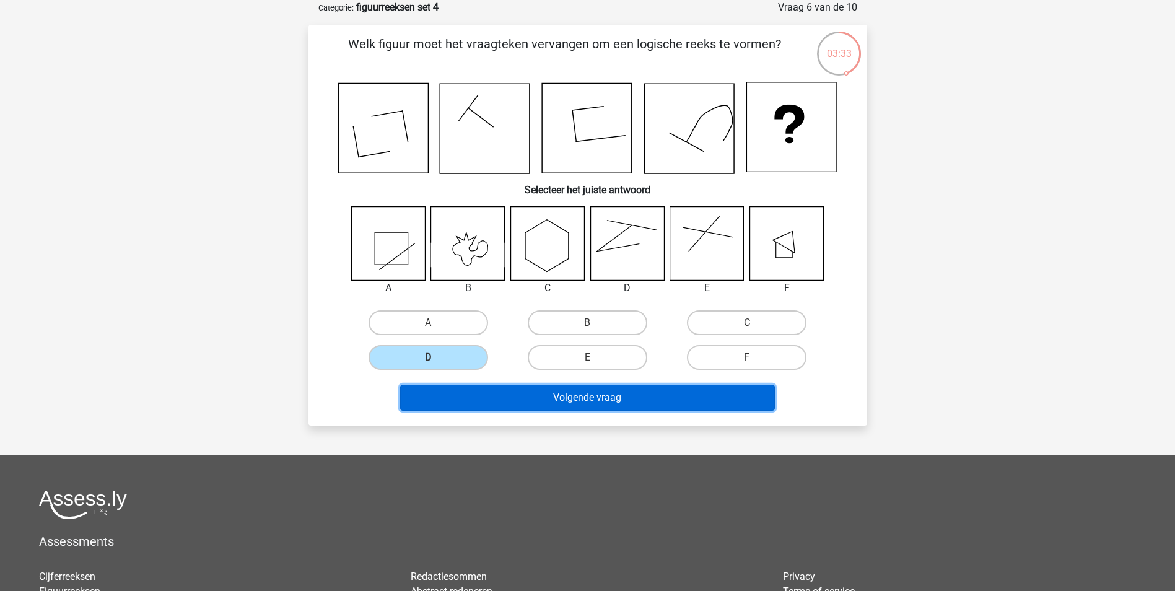
click at [503, 386] on button "Volgende vraag" at bounding box center [587, 398] width 375 height 26
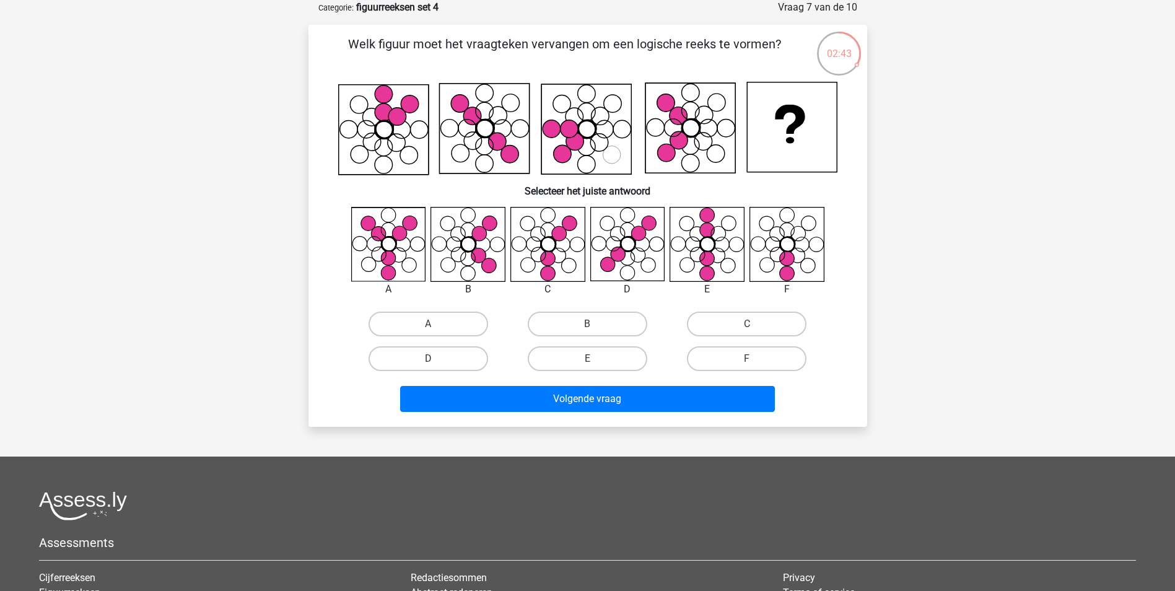
click at [564, 265] on icon at bounding box center [547, 244] width 74 height 74
click at [741, 320] on label "C" at bounding box center [747, 324] width 120 height 25
click at [747, 324] on input "C" at bounding box center [751, 328] width 8 height 8
radio input "true"
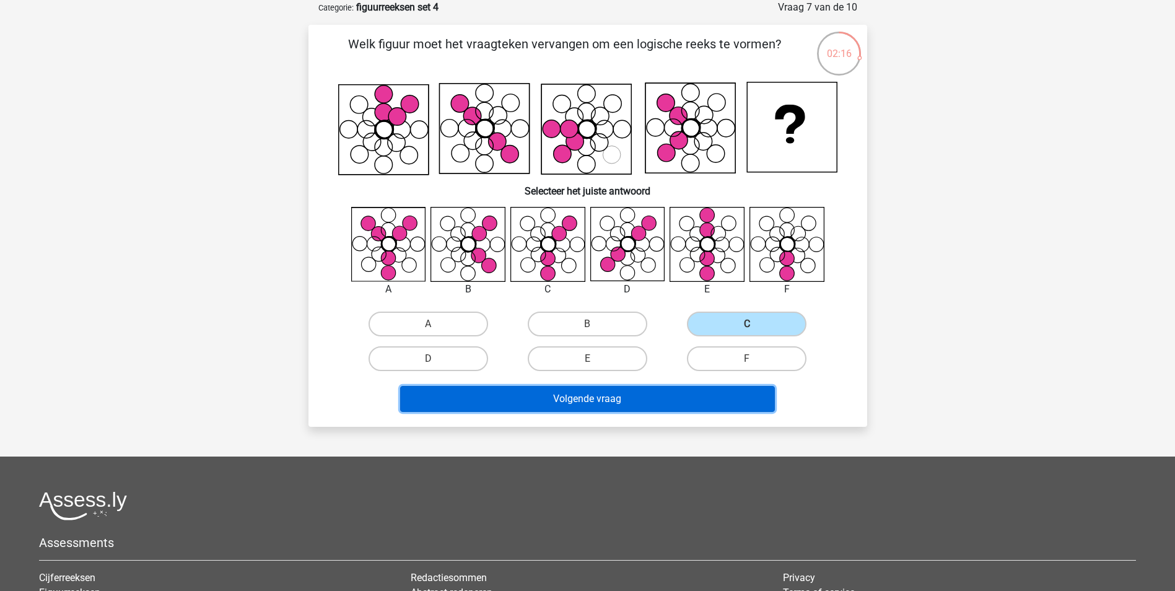
click at [537, 404] on button "Volgende vraag" at bounding box center [587, 399] width 375 height 26
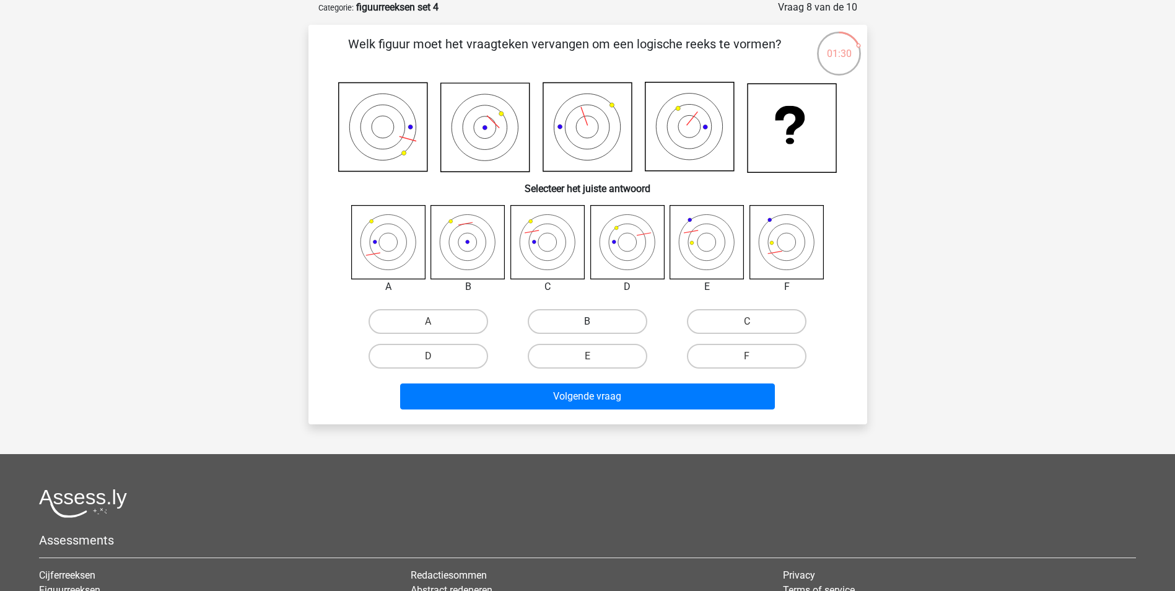
click at [618, 323] on label "B" at bounding box center [588, 321] width 120 height 25
click at [595, 323] on input "B" at bounding box center [591, 325] width 8 height 8
radio input "true"
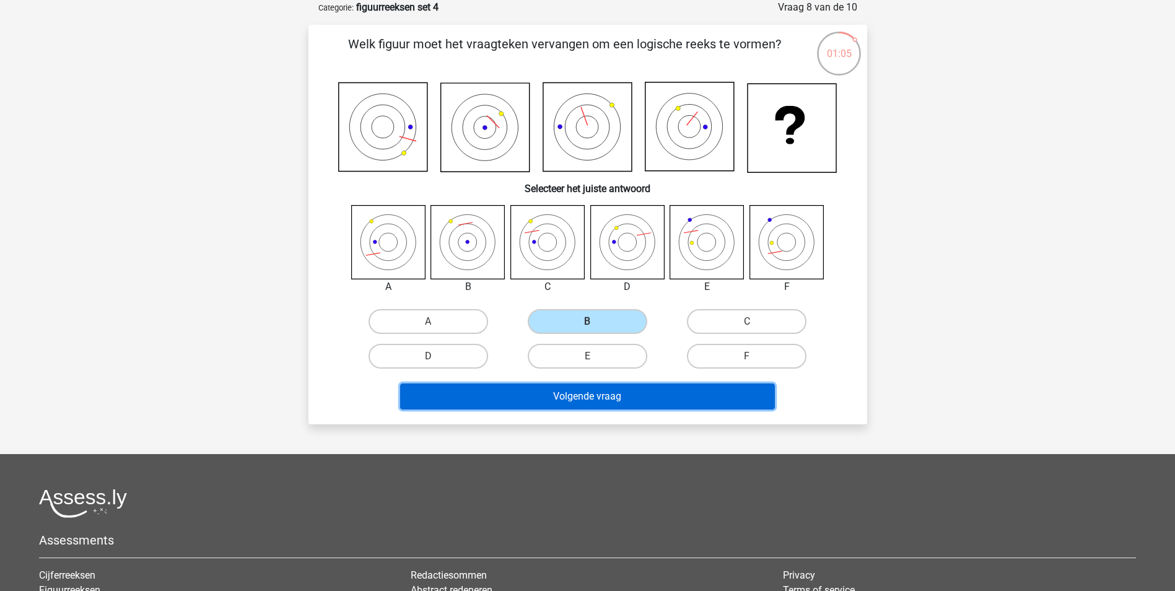
click at [647, 401] on button "Volgende vraag" at bounding box center [587, 396] width 375 height 26
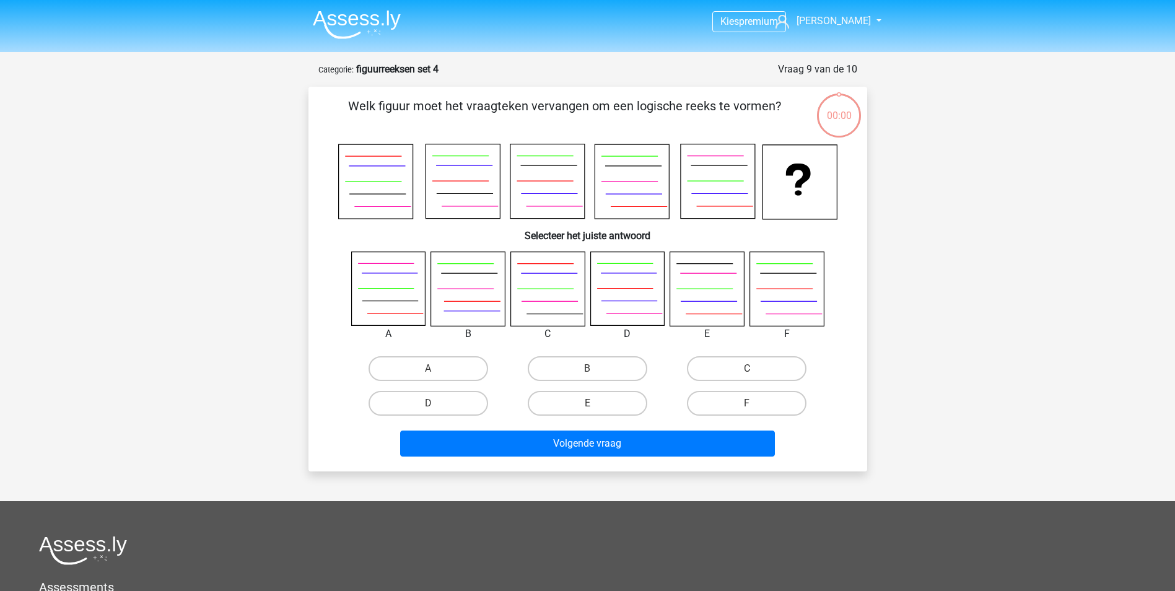
scroll to position [62, 0]
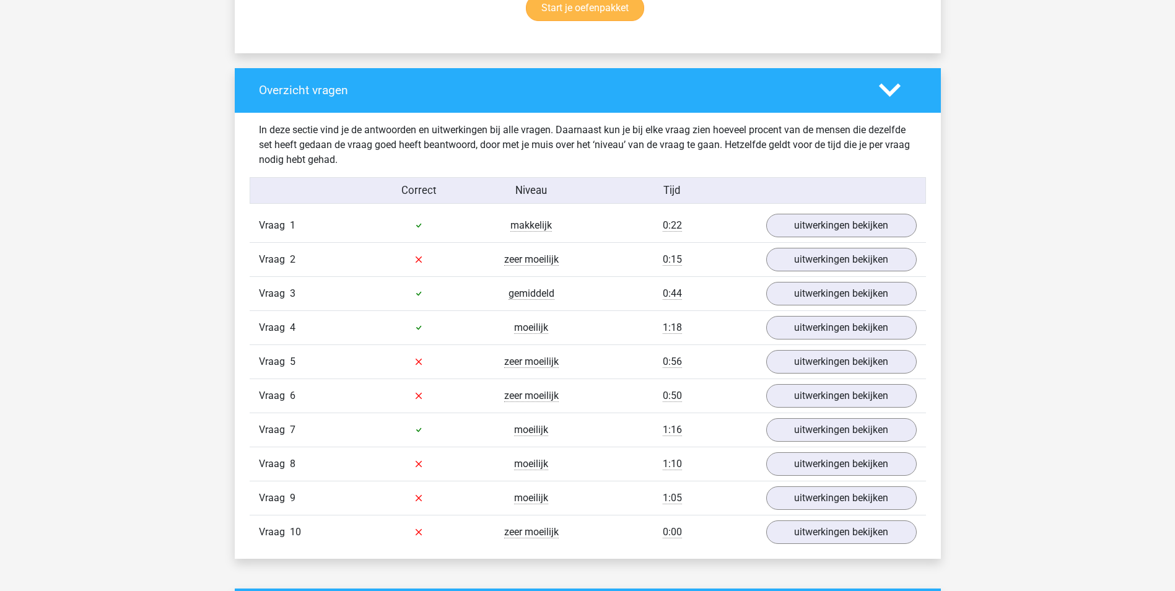
scroll to position [867, 0]
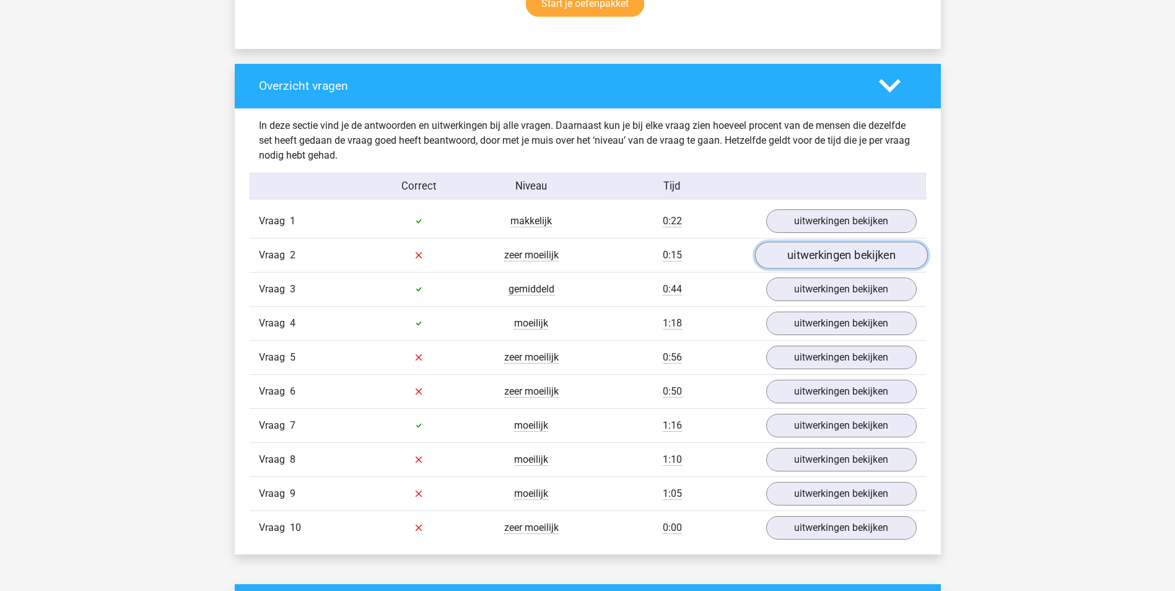
click at [790, 260] on link "uitwerkingen bekijken" at bounding box center [840, 255] width 173 height 27
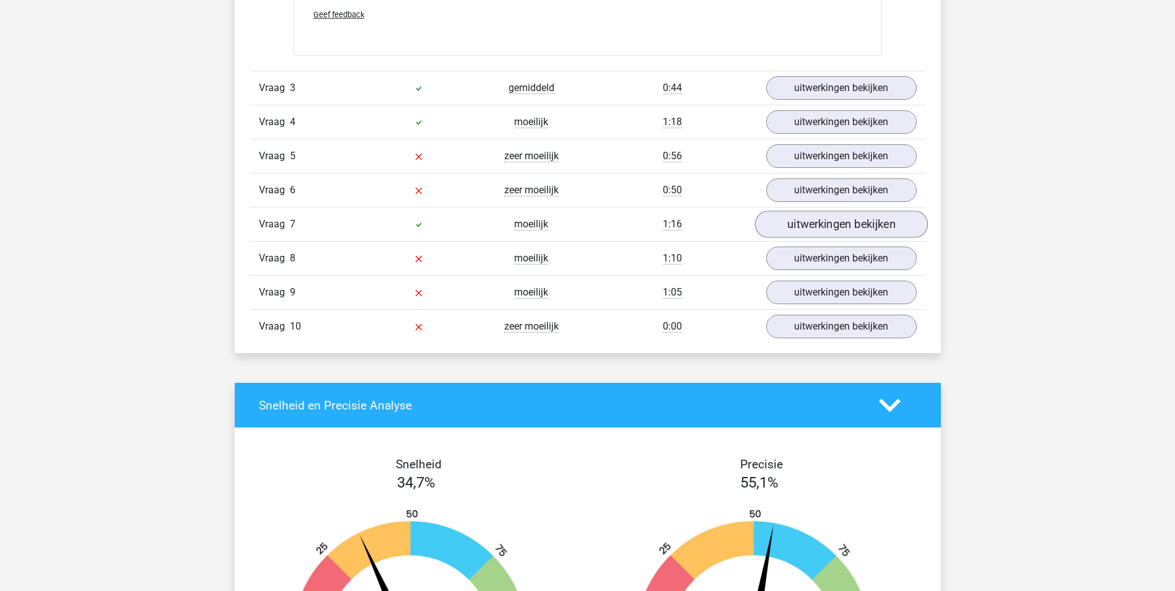
scroll to position [2106, 0]
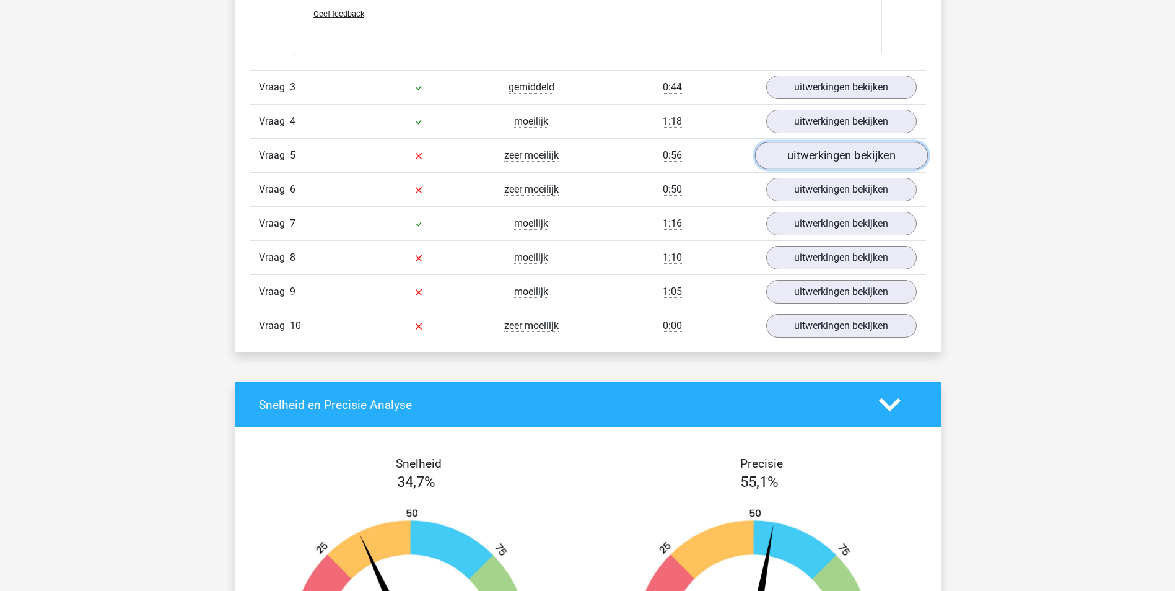
click at [837, 159] on link "uitwerkingen bekijken" at bounding box center [840, 155] width 173 height 27
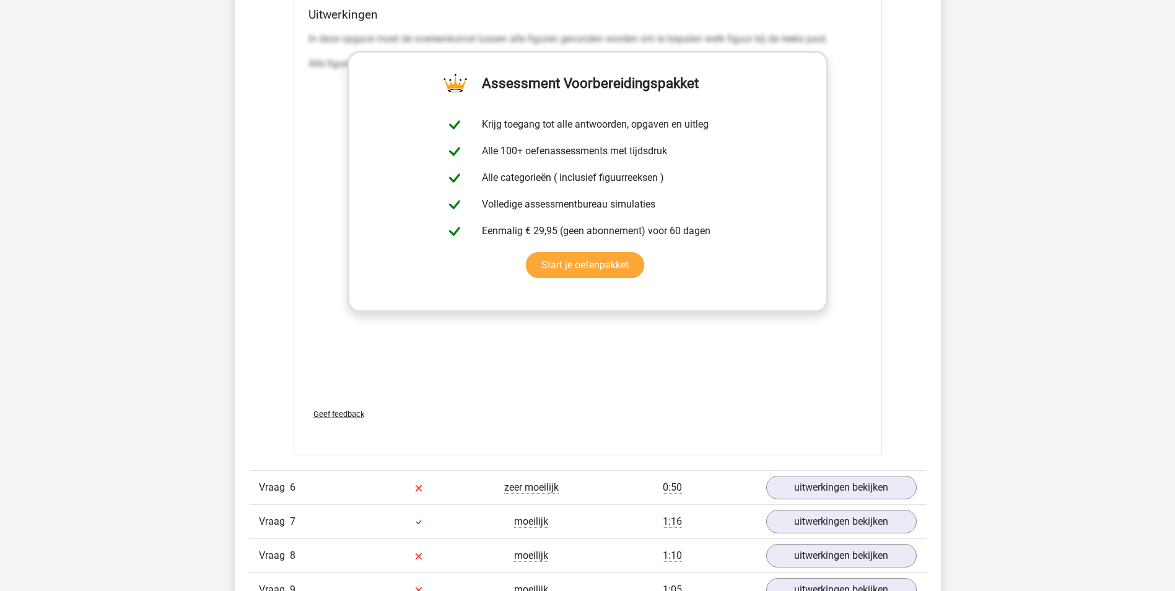
scroll to position [3097, 0]
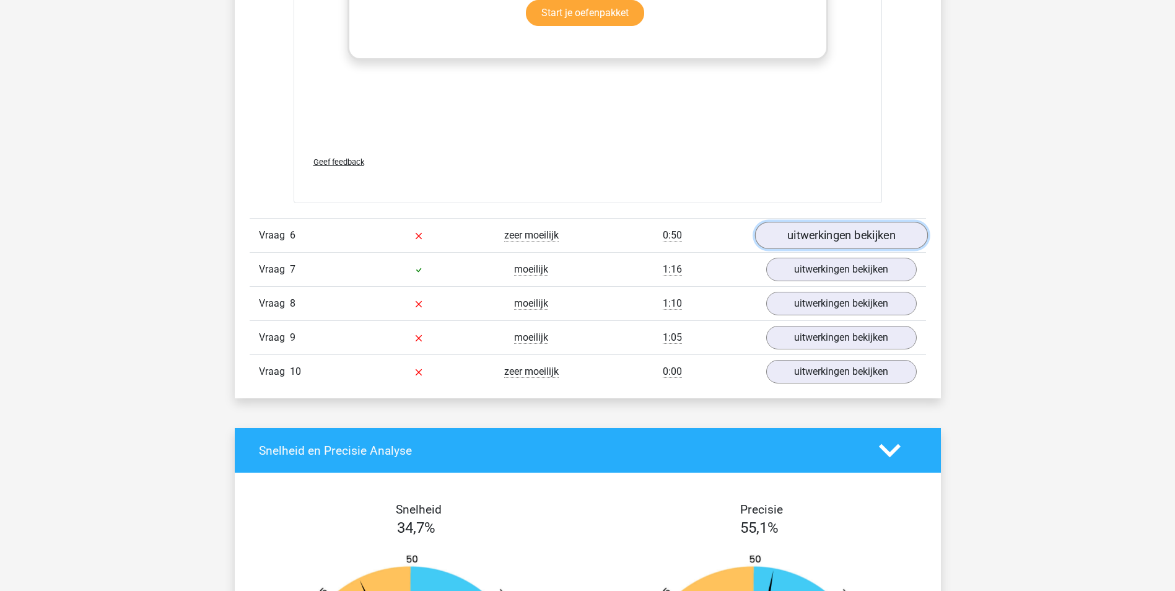
click at [845, 232] on link "uitwerkingen bekijken" at bounding box center [840, 235] width 173 height 27
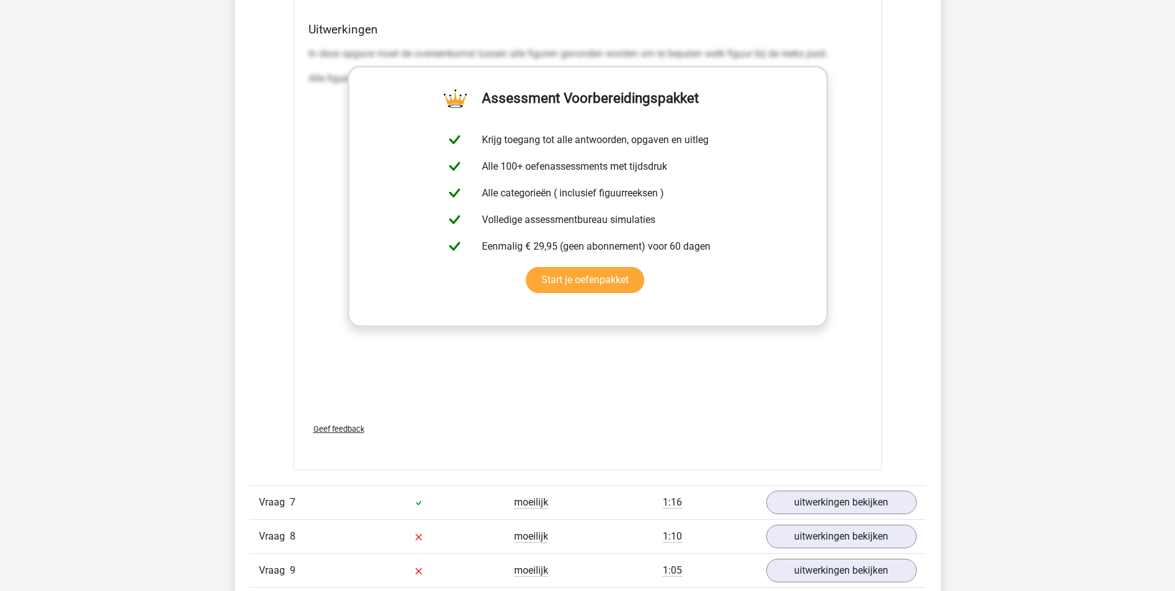
scroll to position [4211, 0]
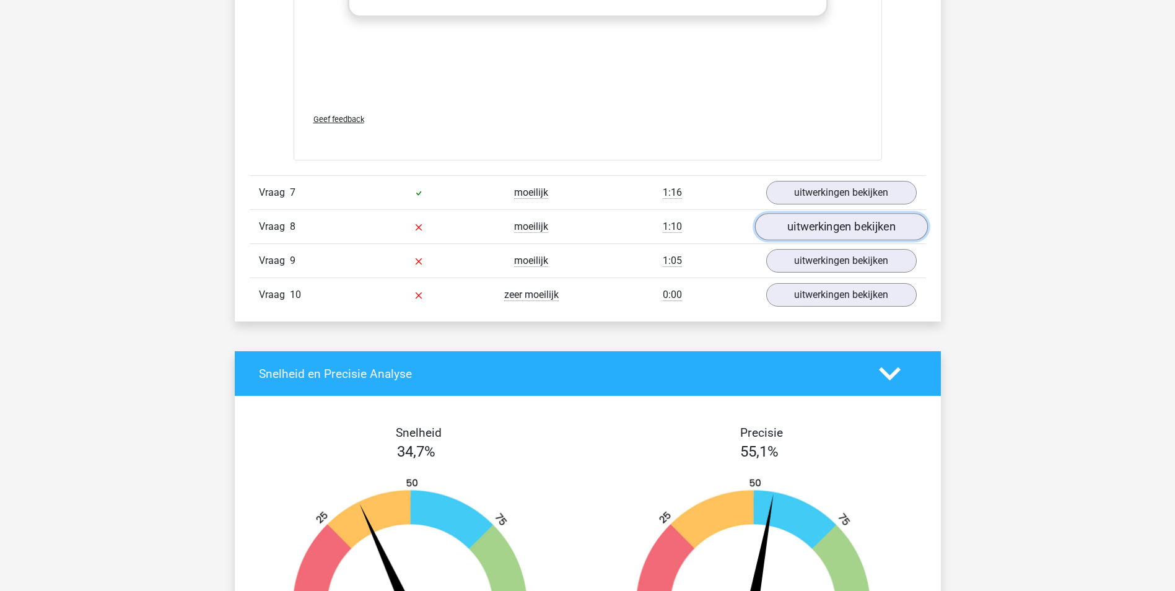
click at [832, 223] on link "uitwerkingen bekijken" at bounding box center [840, 227] width 173 height 27
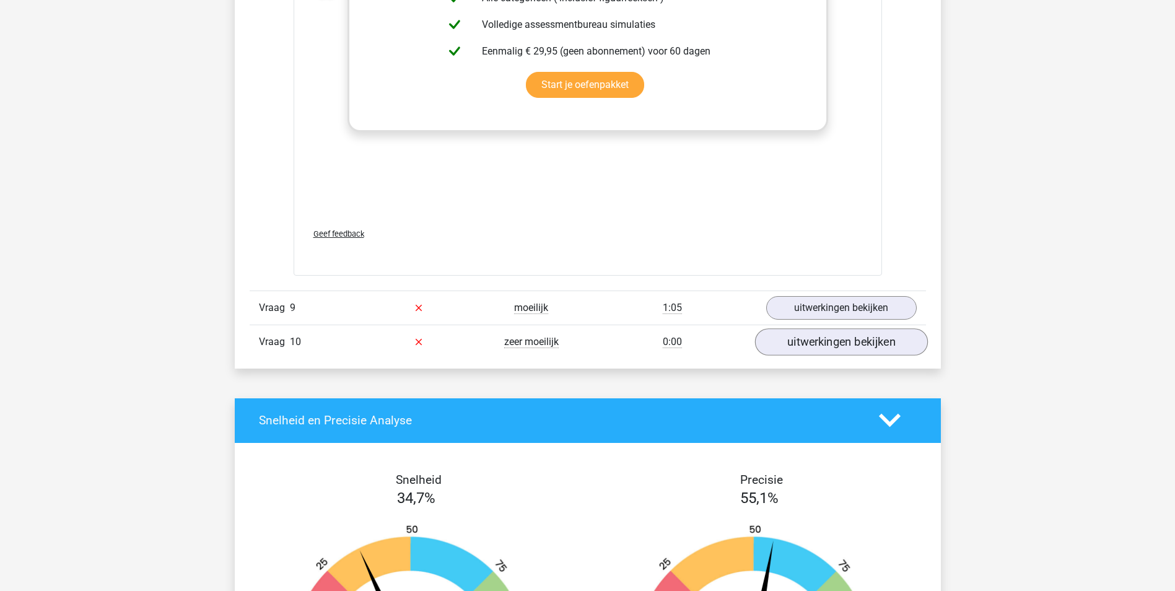
scroll to position [5202, 0]
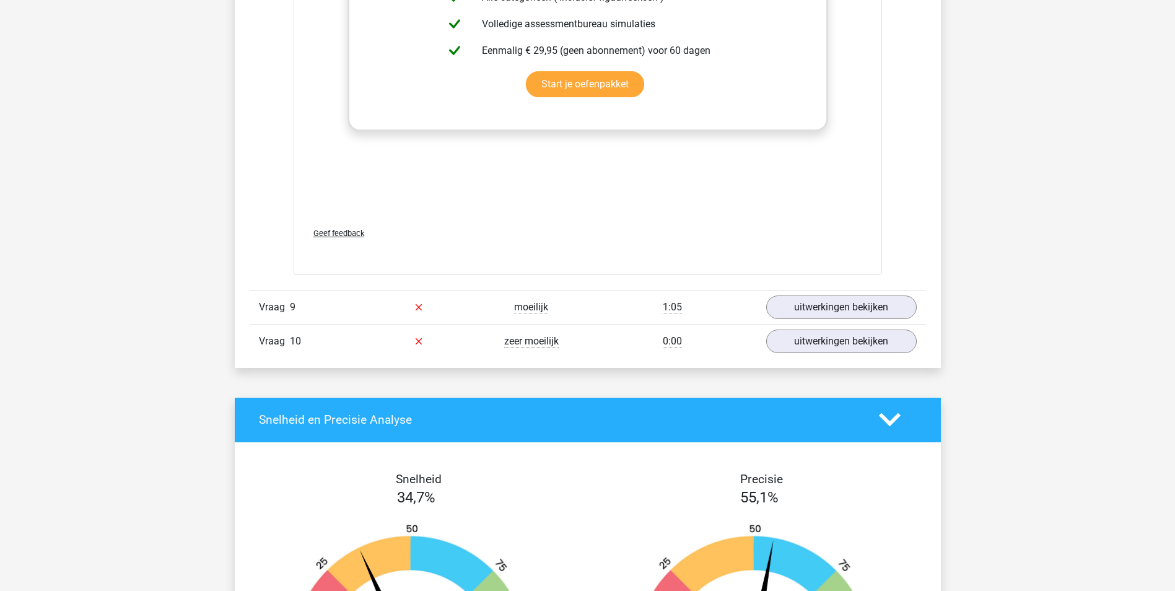
click at [868, 293] on div "Vraag 9 moeilijk 1:05 uitwerkingen bekijken" at bounding box center [588, 307] width 676 height 34
drag, startPoint x: 874, startPoint y: 303, endPoint x: 895, endPoint y: 299, distance: 21.4
click at [874, 303] on link "uitwerkingen bekijken" at bounding box center [840, 307] width 173 height 27
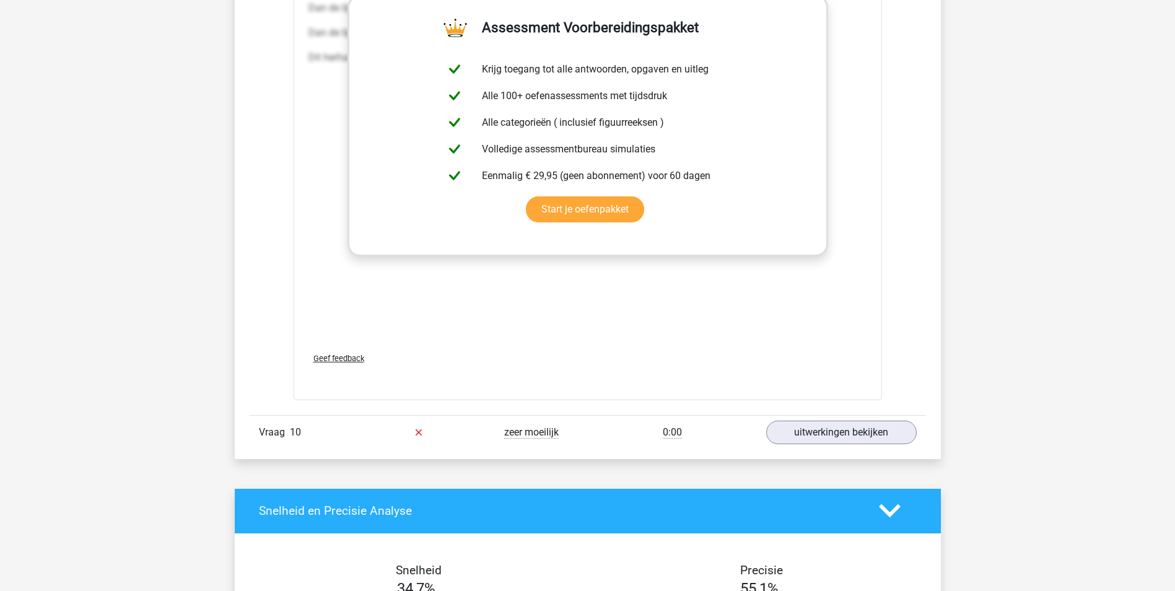
scroll to position [6441, 0]
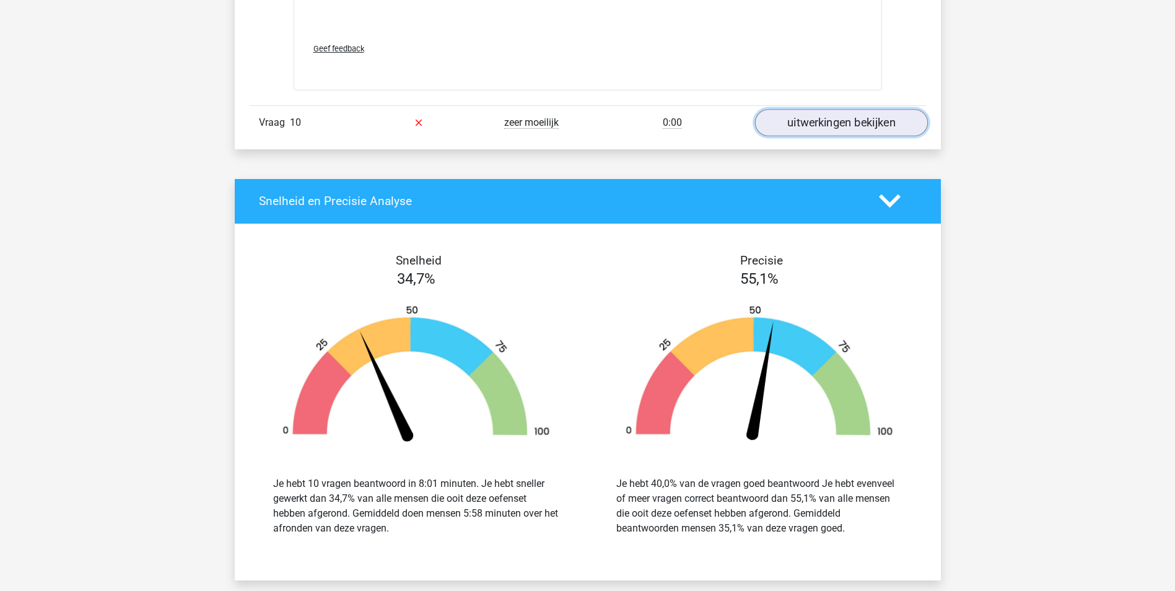
click at [813, 113] on link "uitwerkingen bekijken" at bounding box center [840, 122] width 173 height 27
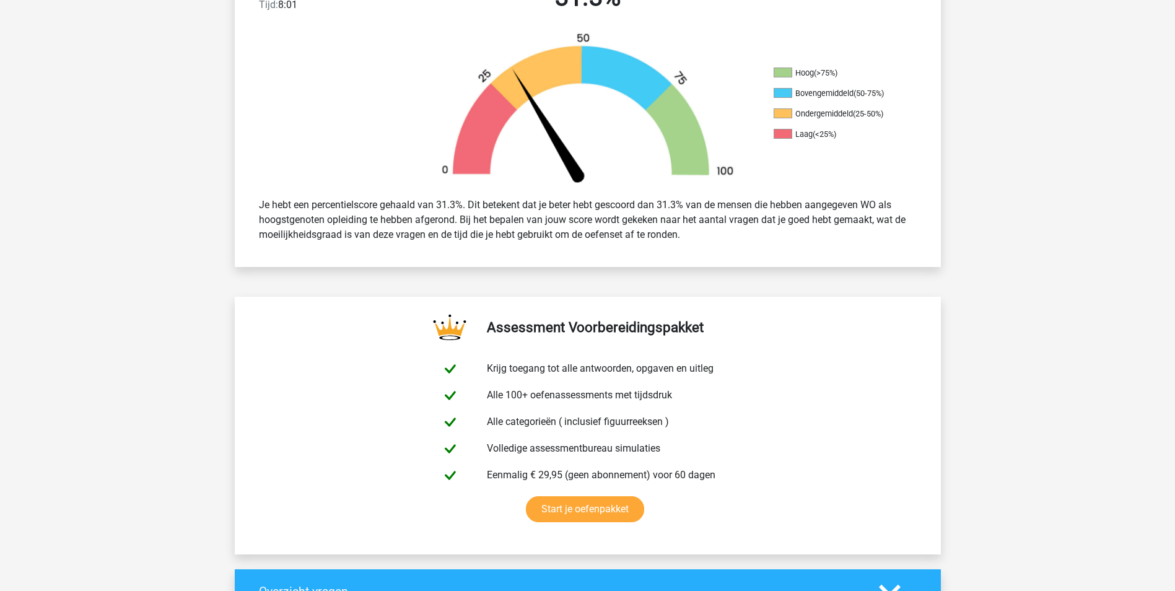
scroll to position [0, 0]
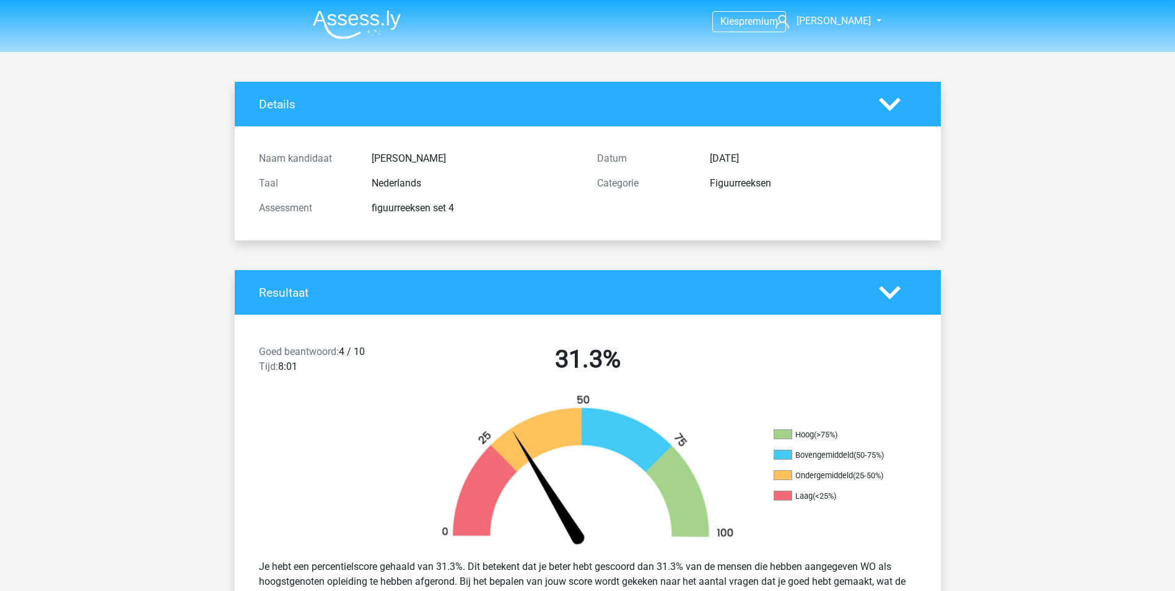
click at [370, 27] on img at bounding box center [357, 24] width 88 height 29
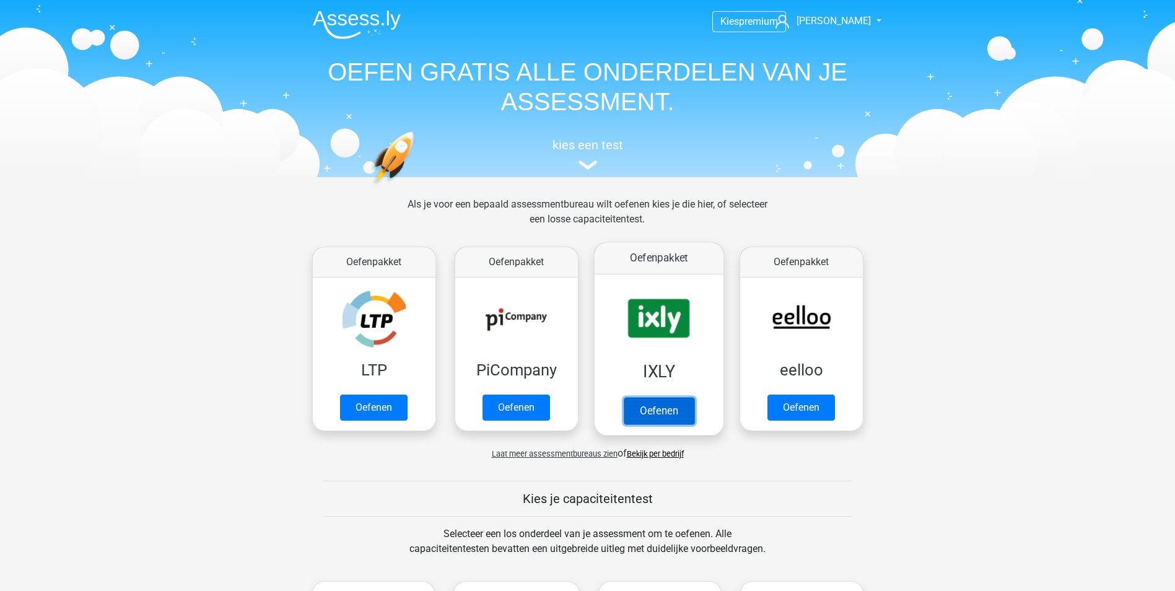
click at [644, 397] on link "Oefenen" at bounding box center [658, 410] width 71 height 27
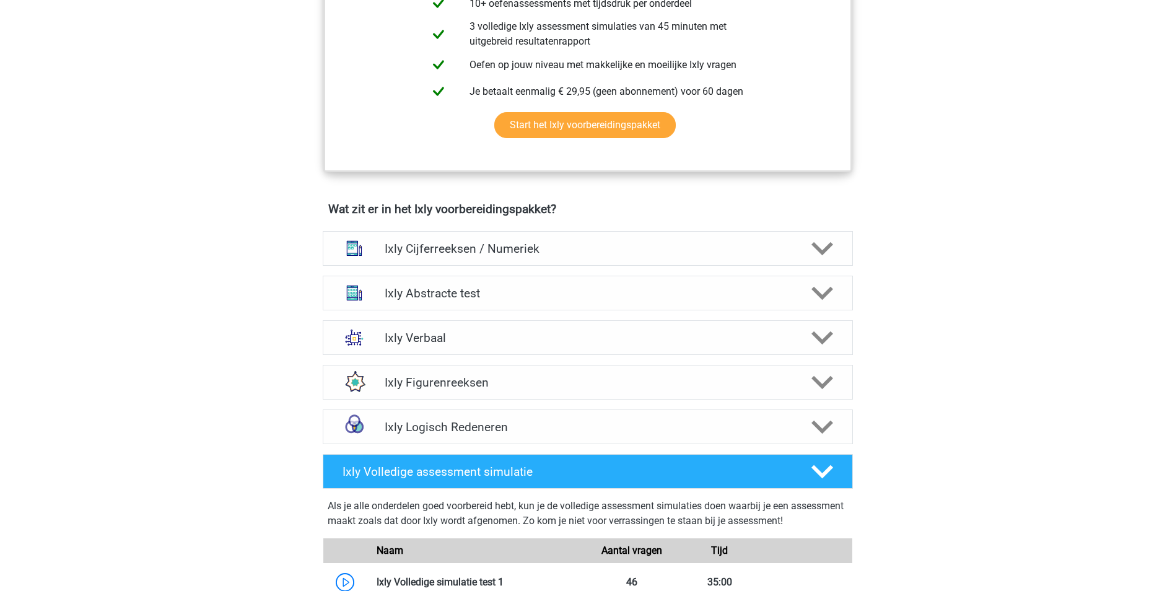
scroll to position [619, 0]
click at [552, 241] on h4 "Ixly Cijferreeksen / Numeriek" at bounding box center [588, 248] width 406 height 14
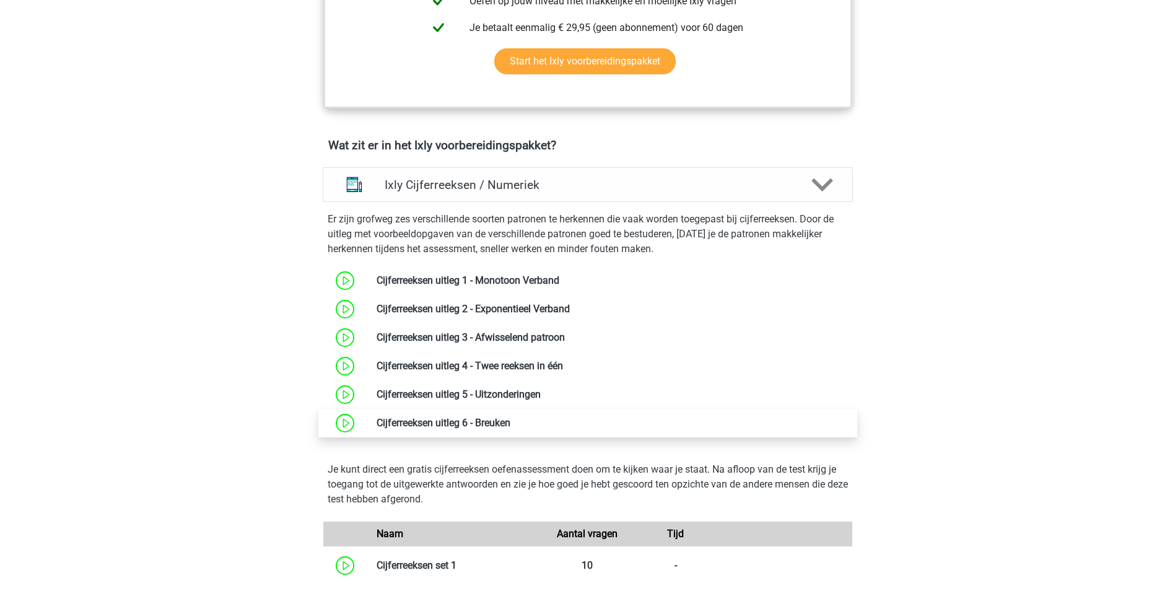
scroll to position [929, 0]
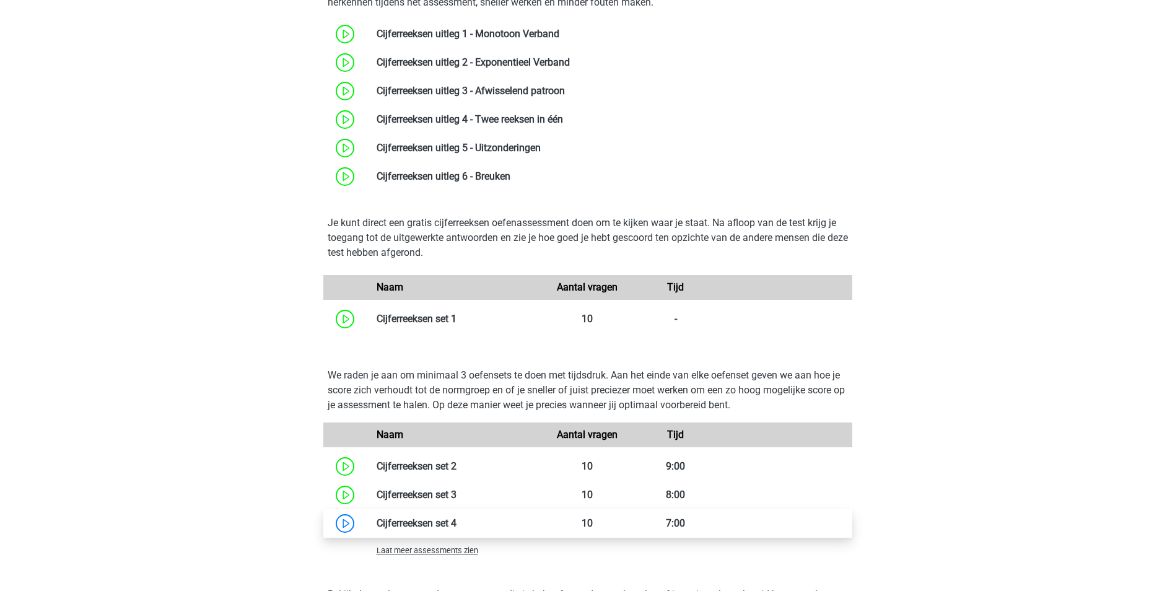
click at [456, 518] on link at bounding box center [456, 523] width 0 height 12
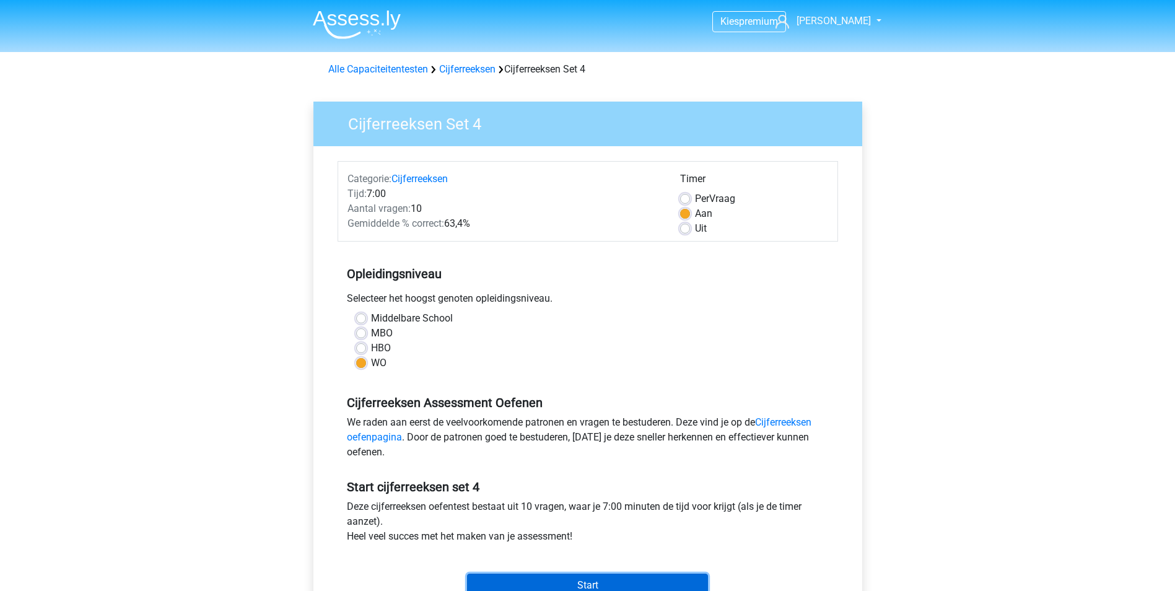
click at [549, 582] on input "Start" at bounding box center [587, 585] width 241 height 24
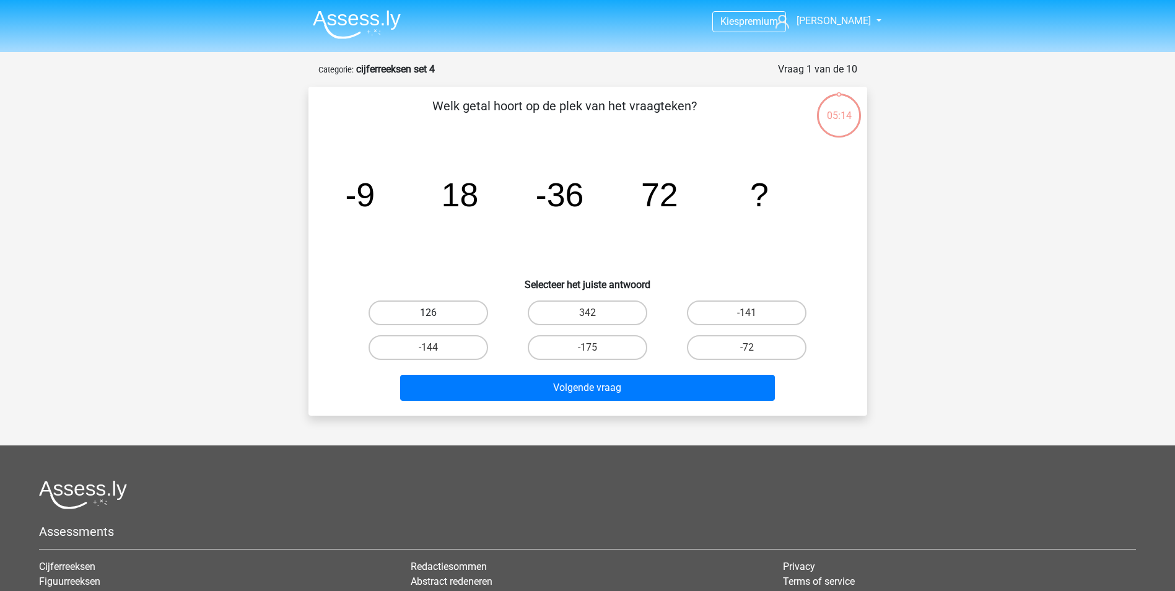
click at [458, 307] on label "126" at bounding box center [428, 312] width 120 height 25
click at [436, 313] on input "126" at bounding box center [432, 317] width 8 height 8
radio input "true"
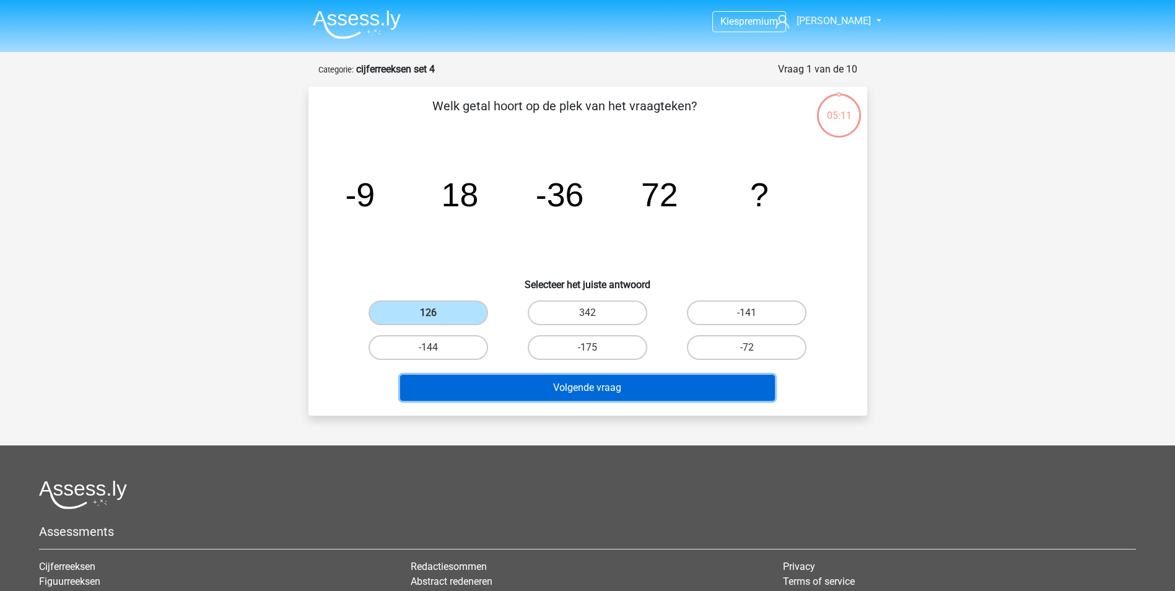
click at [644, 393] on button "Volgende vraag" at bounding box center [587, 388] width 375 height 26
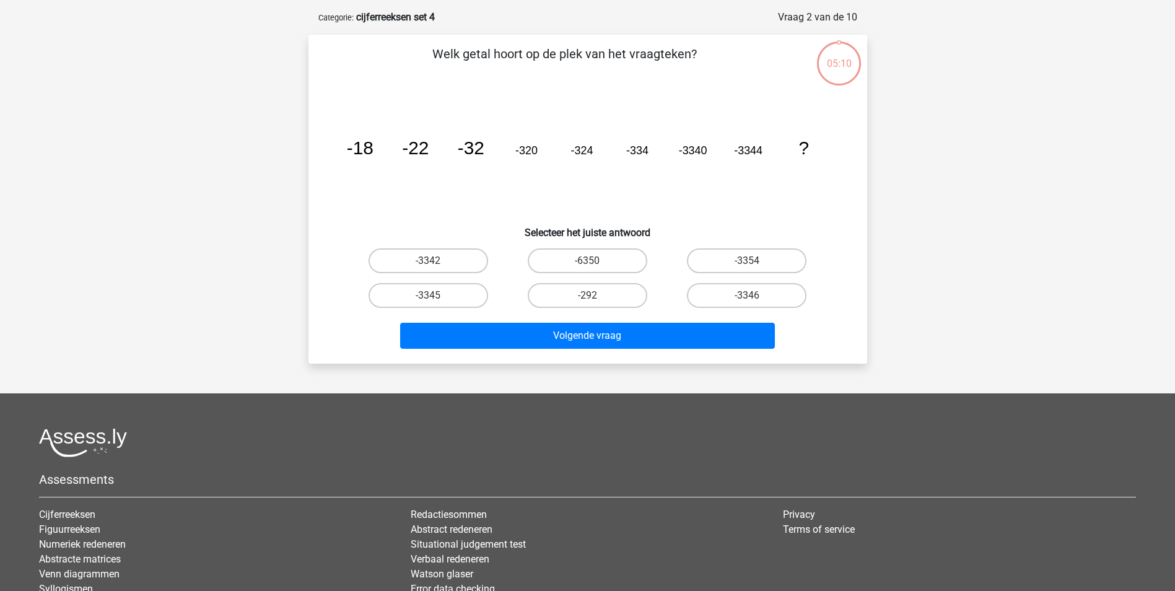
scroll to position [62, 0]
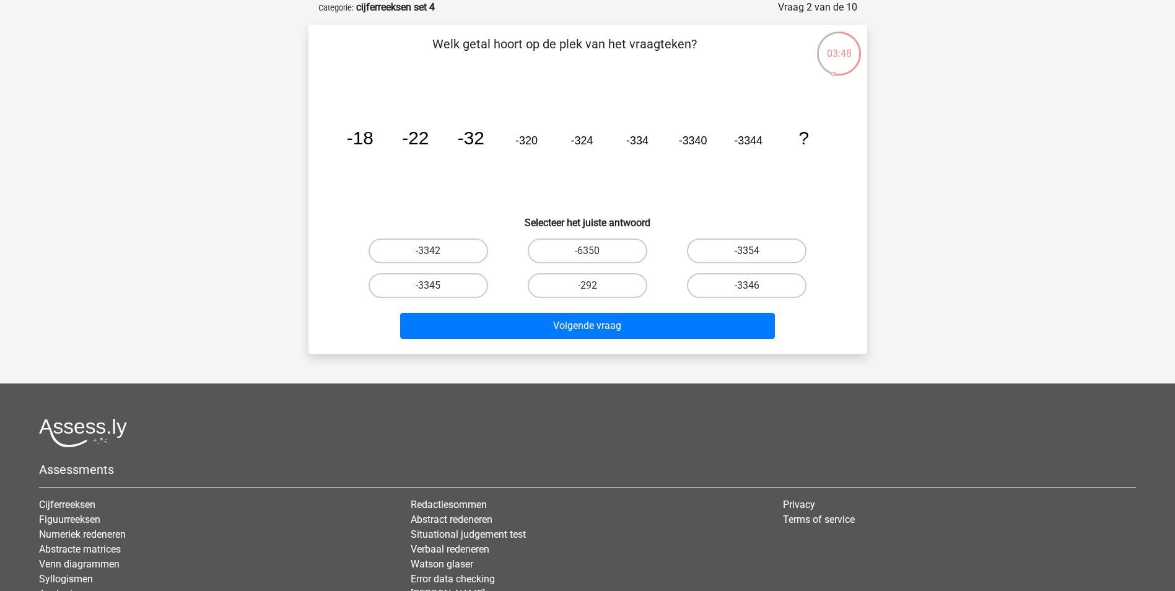
click at [770, 248] on label "-3354" at bounding box center [747, 250] width 120 height 25
click at [755, 251] on input "-3354" at bounding box center [751, 255] width 8 height 8
radio input "true"
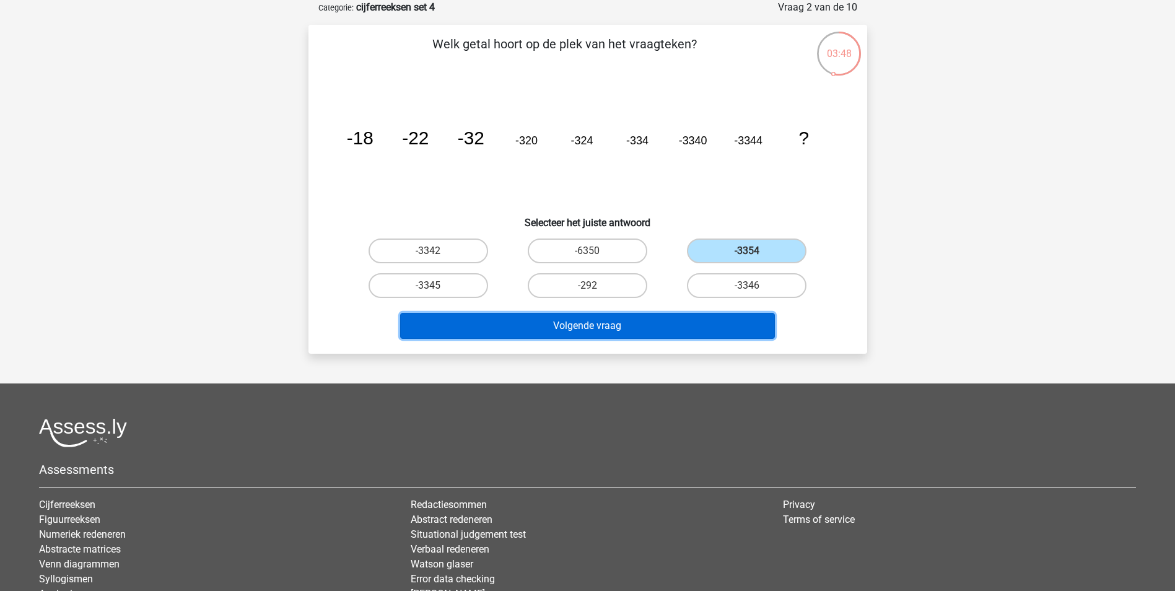
click at [709, 331] on button "Volgende vraag" at bounding box center [587, 326] width 375 height 26
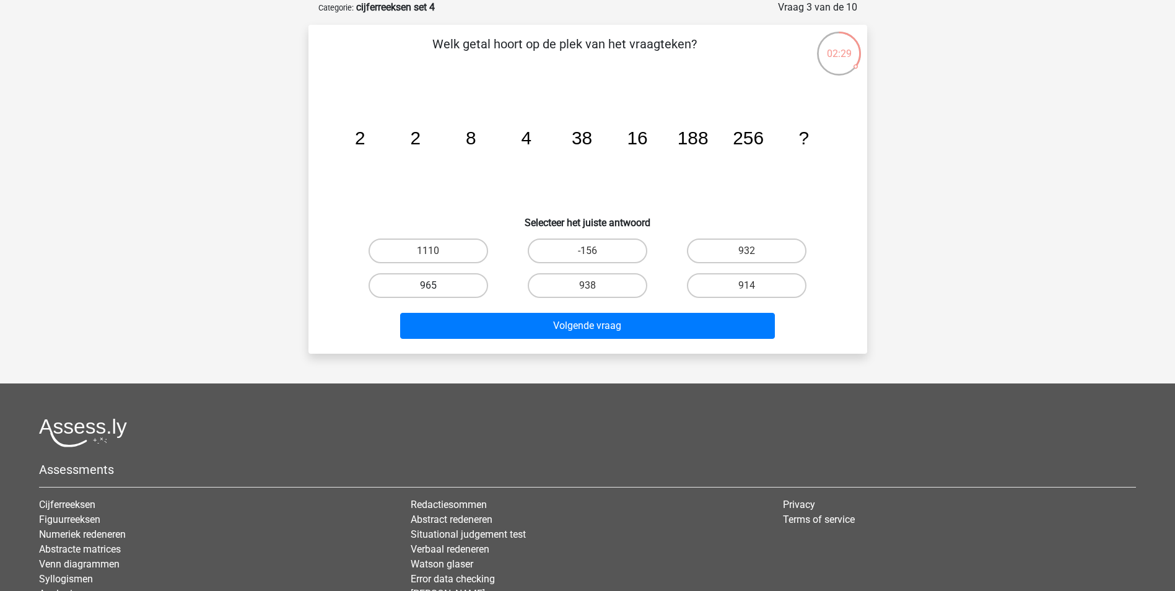
click at [461, 286] on label "965" at bounding box center [428, 285] width 120 height 25
click at [436, 286] on input "965" at bounding box center [432, 290] width 8 height 8
radio input "true"
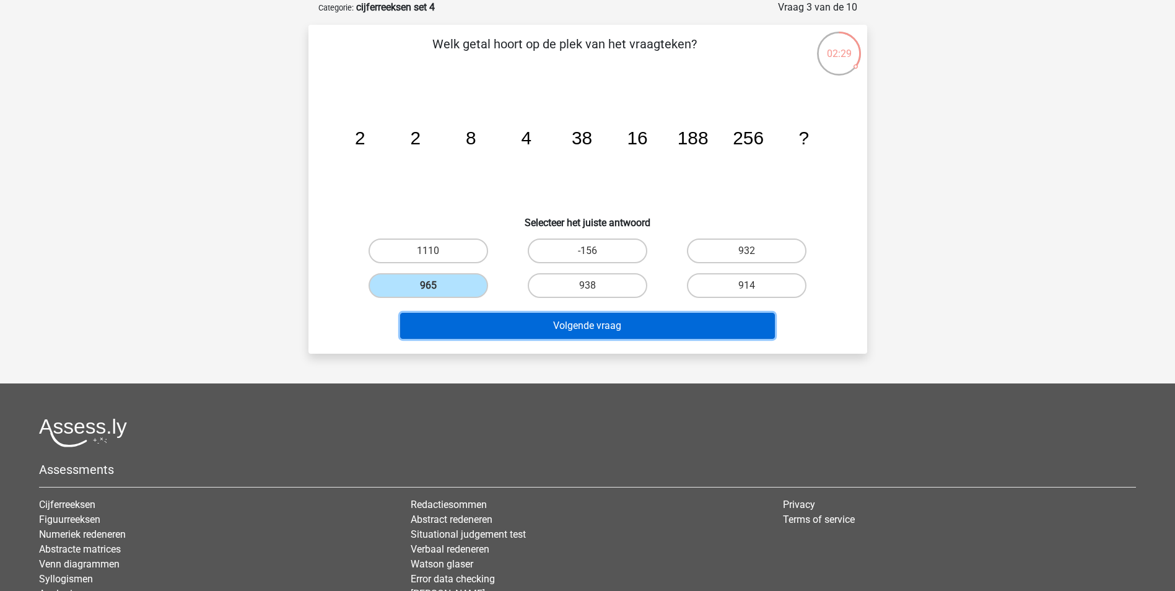
click at [577, 336] on button "Volgende vraag" at bounding box center [587, 326] width 375 height 26
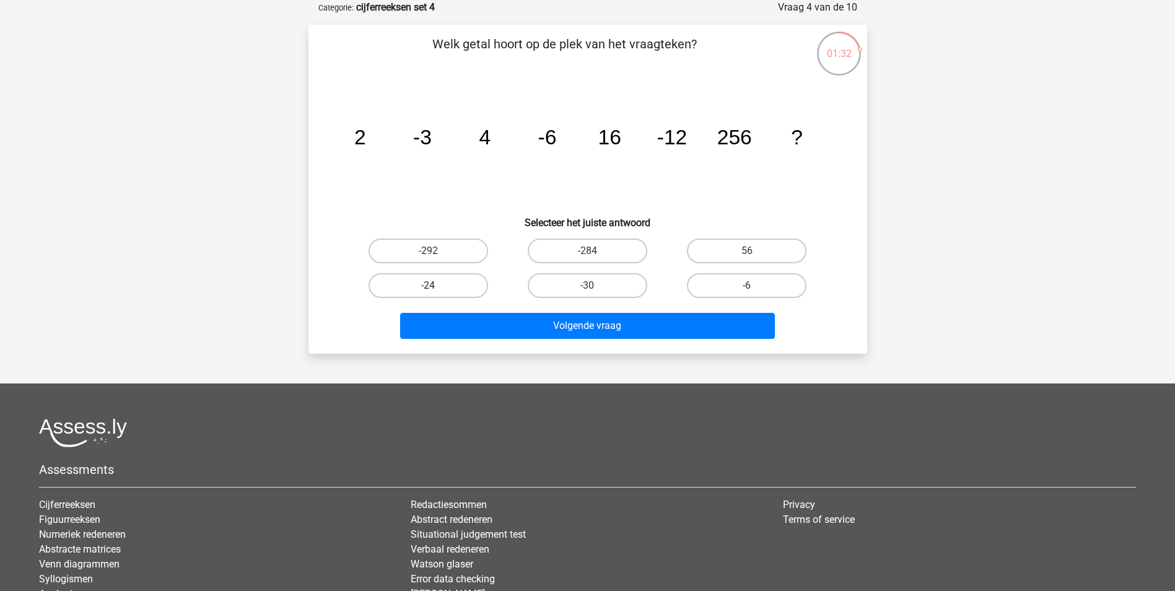
click at [438, 286] on label "-24" at bounding box center [428, 285] width 120 height 25
click at [436, 286] on input "-24" at bounding box center [432, 290] width 8 height 8
radio input "true"
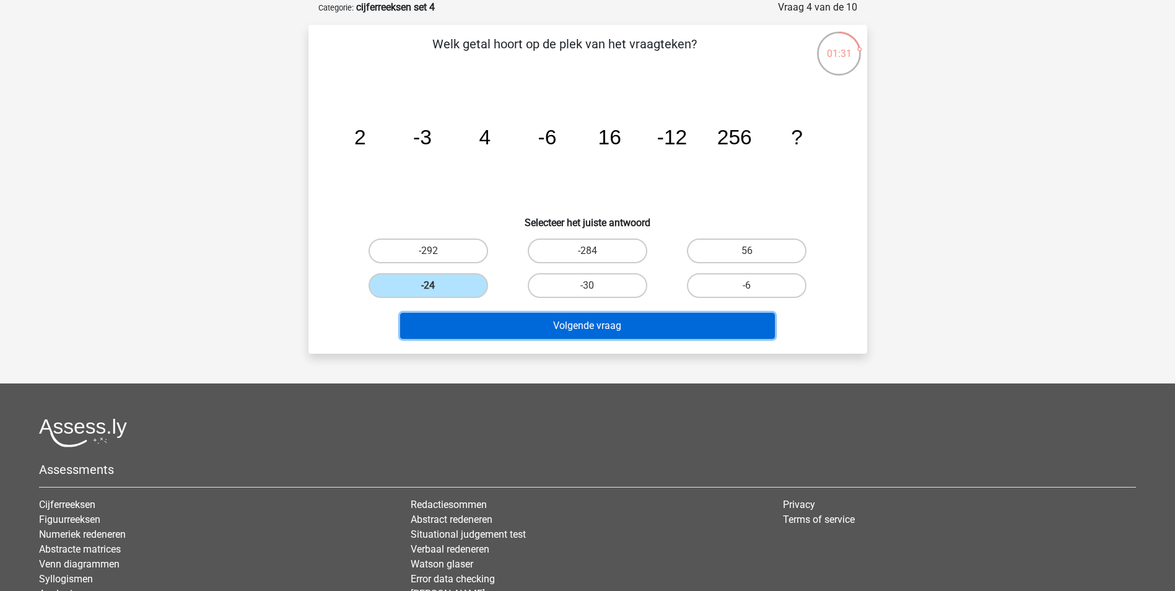
click at [559, 325] on button "Volgende vraag" at bounding box center [587, 326] width 375 height 26
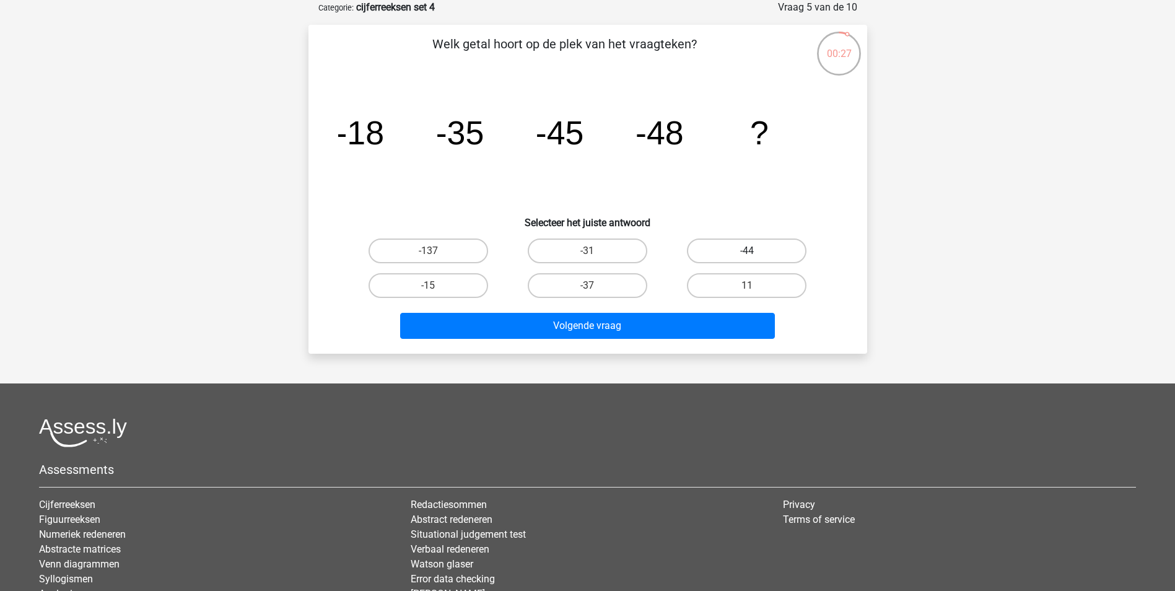
click at [736, 248] on label "-44" at bounding box center [747, 250] width 120 height 25
click at [747, 251] on input "-44" at bounding box center [751, 255] width 8 height 8
radio input "true"
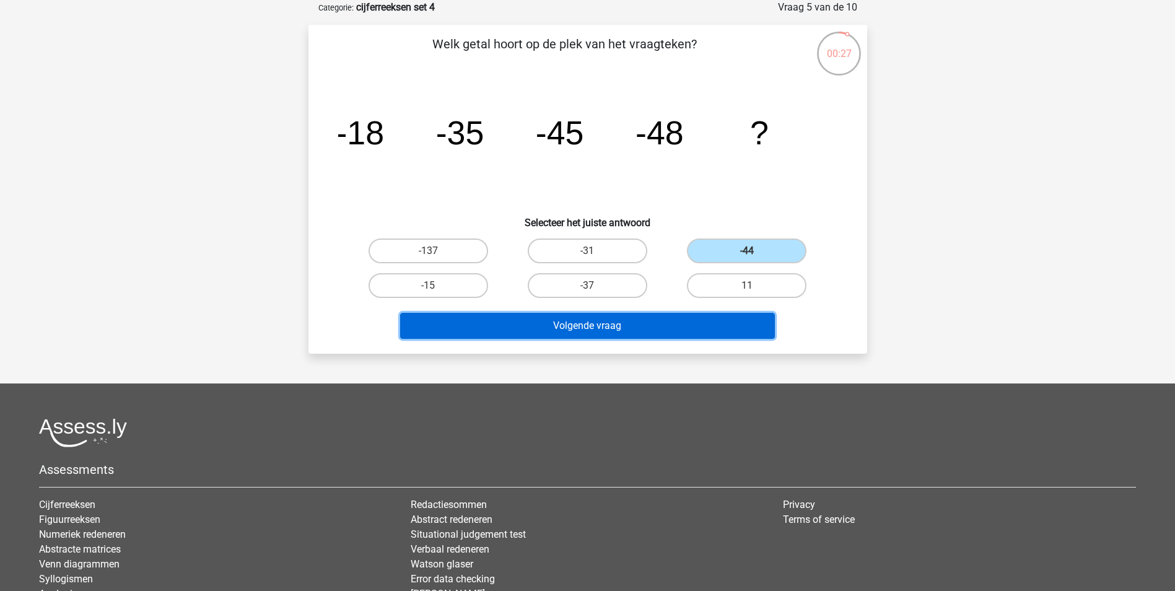
click at [721, 336] on button "Volgende vraag" at bounding box center [587, 326] width 375 height 26
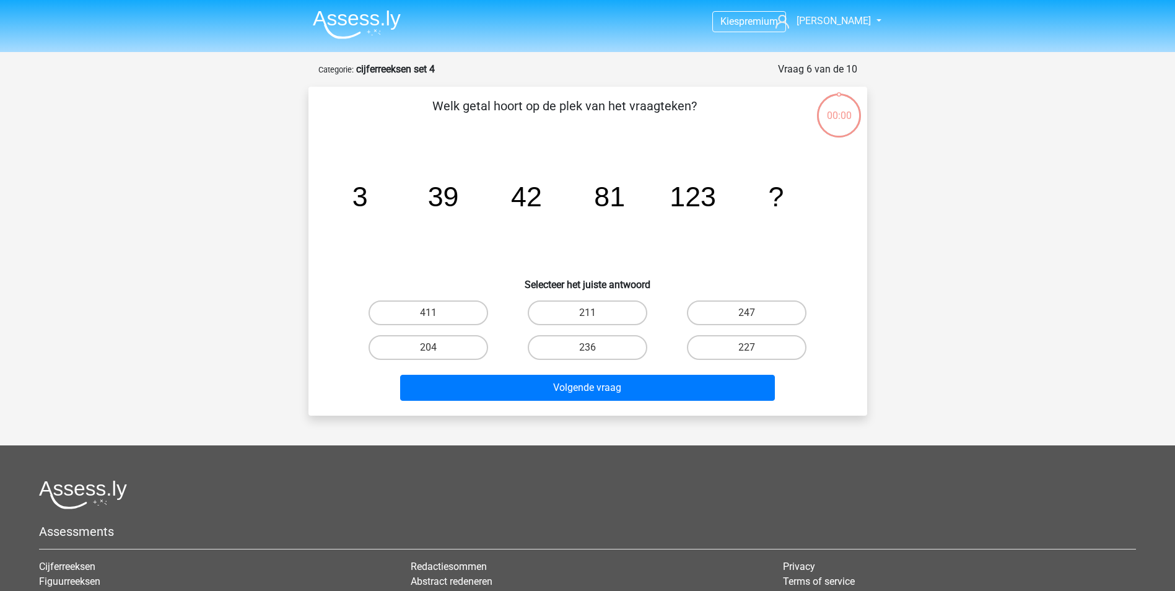
scroll to position [62, 0]
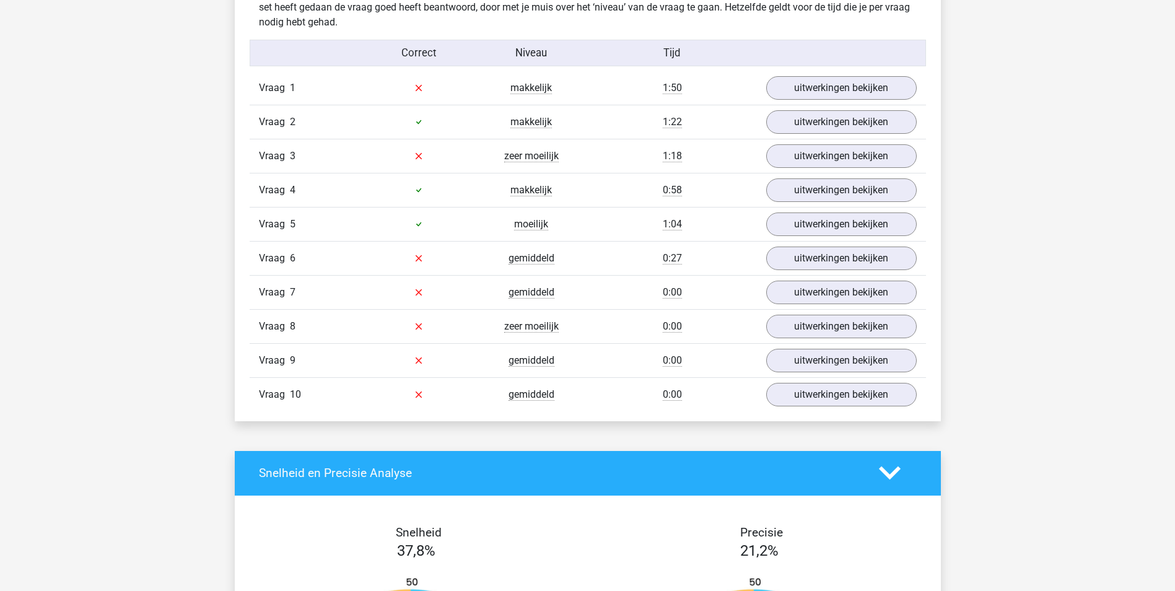
scroll to position [991, 0]
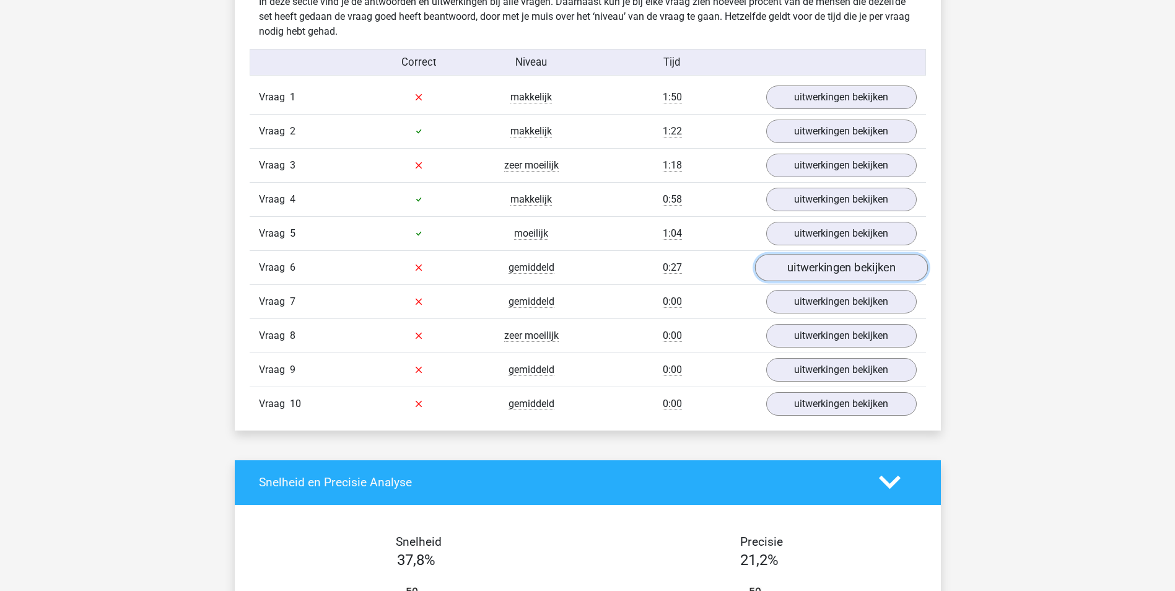
click at [805, 259] on link "uitwerkingen bekijken" at bounding box center [840, 267] width 173 height 27
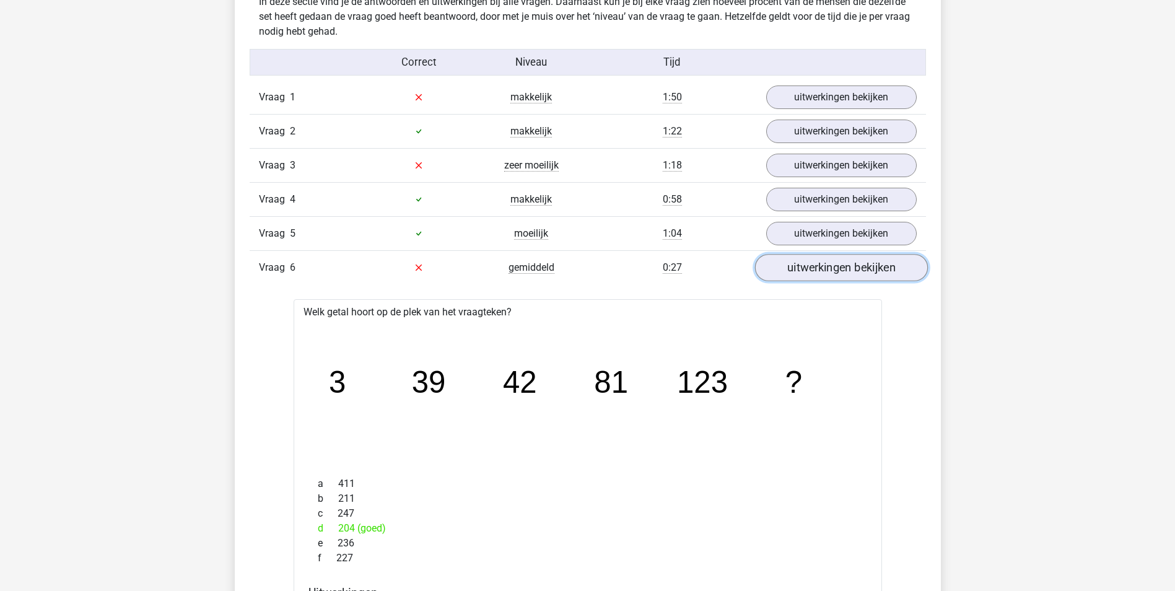
click at [792, 267] on link "uitwerkingen bekijken" at bounding box center [840, 267] width 173 height 27
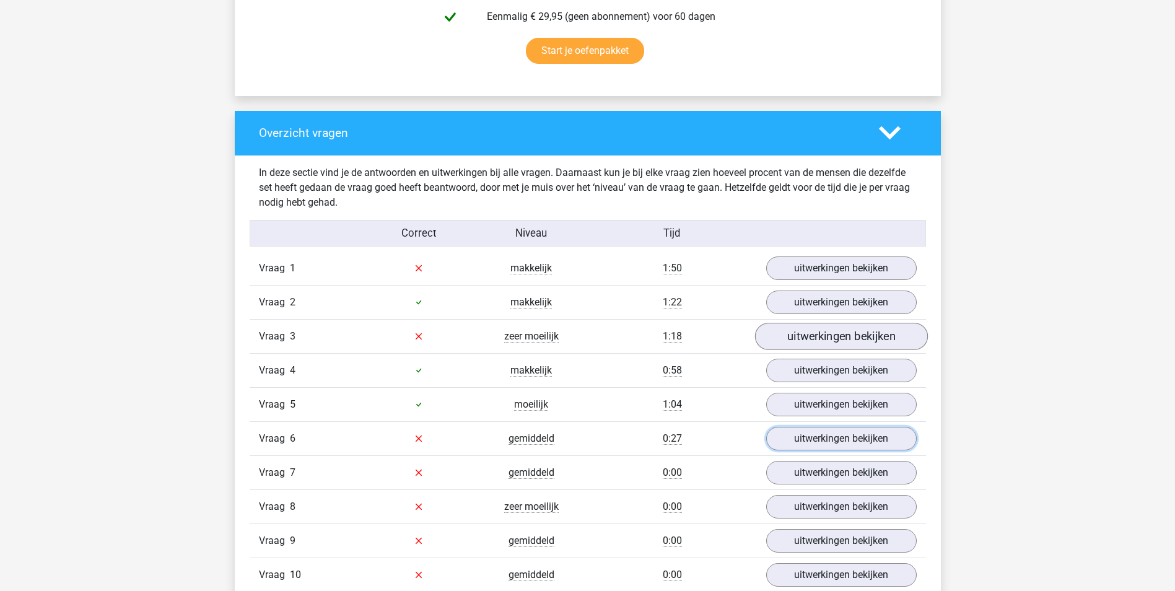
scroll to position [805, 0]
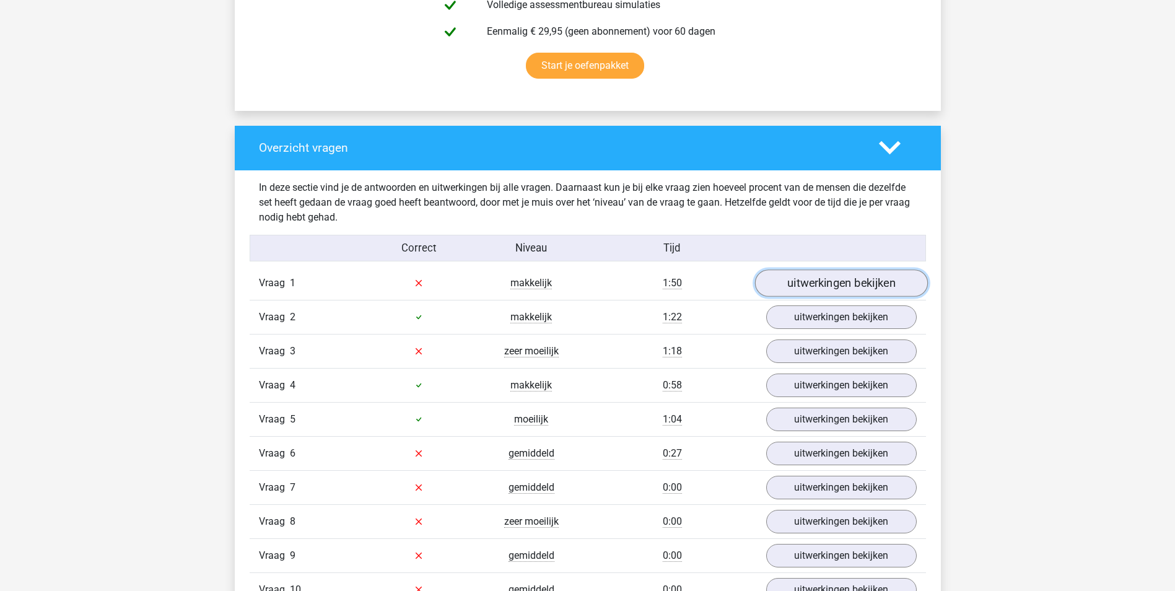
click at [860, 285] on link "uitwerkingen bekijken" at bounding box center [840, 282] width 173 height 27
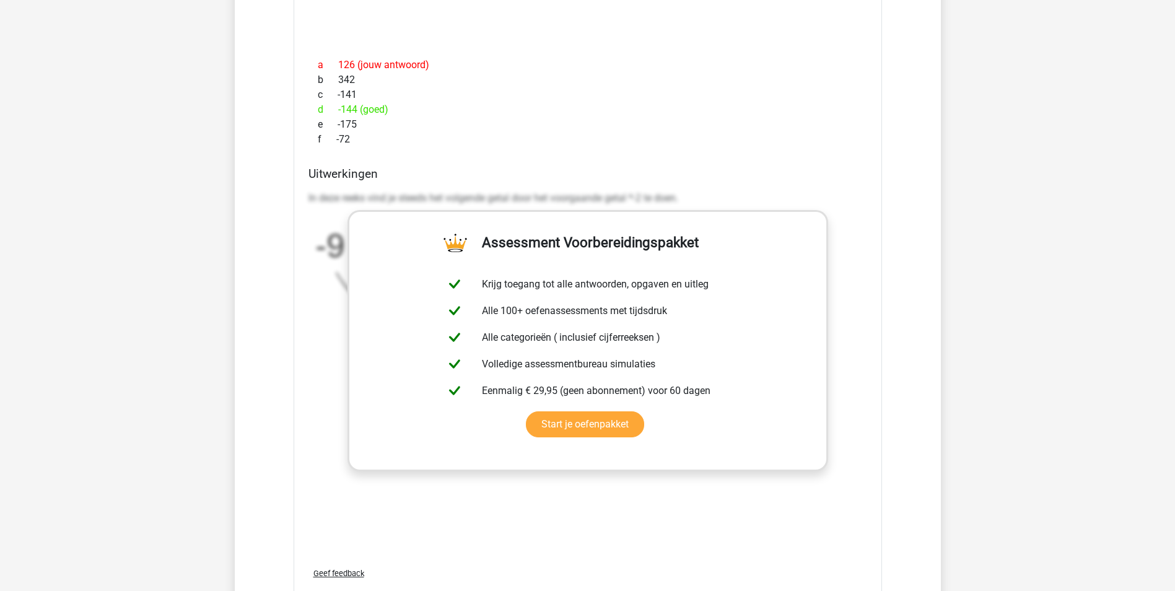
scroll to position [1610, 0]
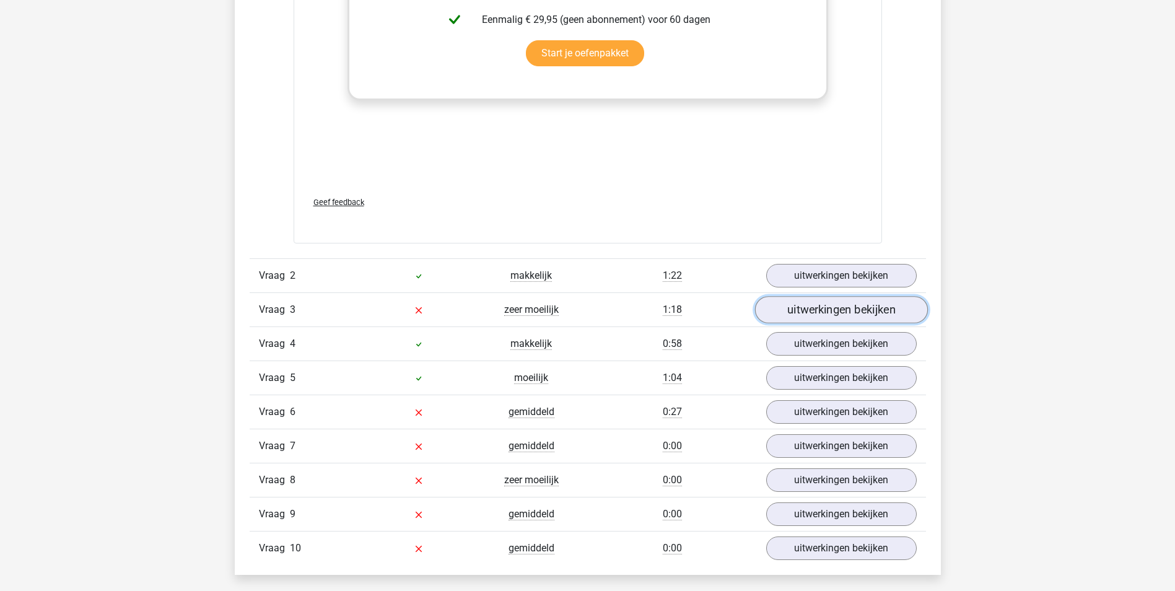
click at [821, 312] on link "uitwerkingen bekijken" at bounding box center [840, 310] width 173 height 27
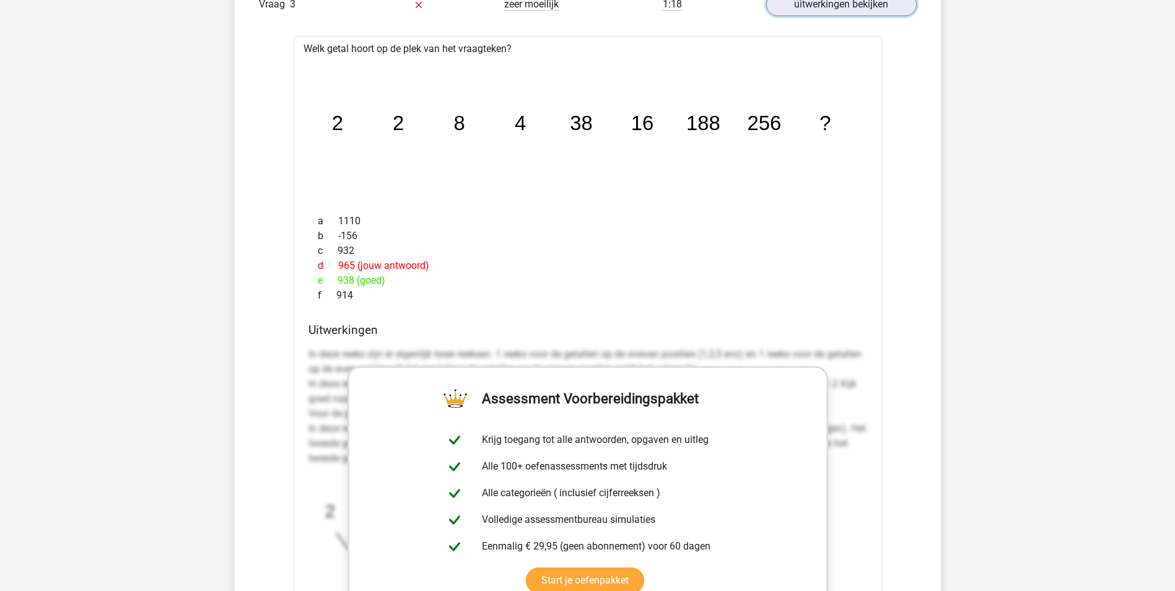
scroll to position [1920, 0]
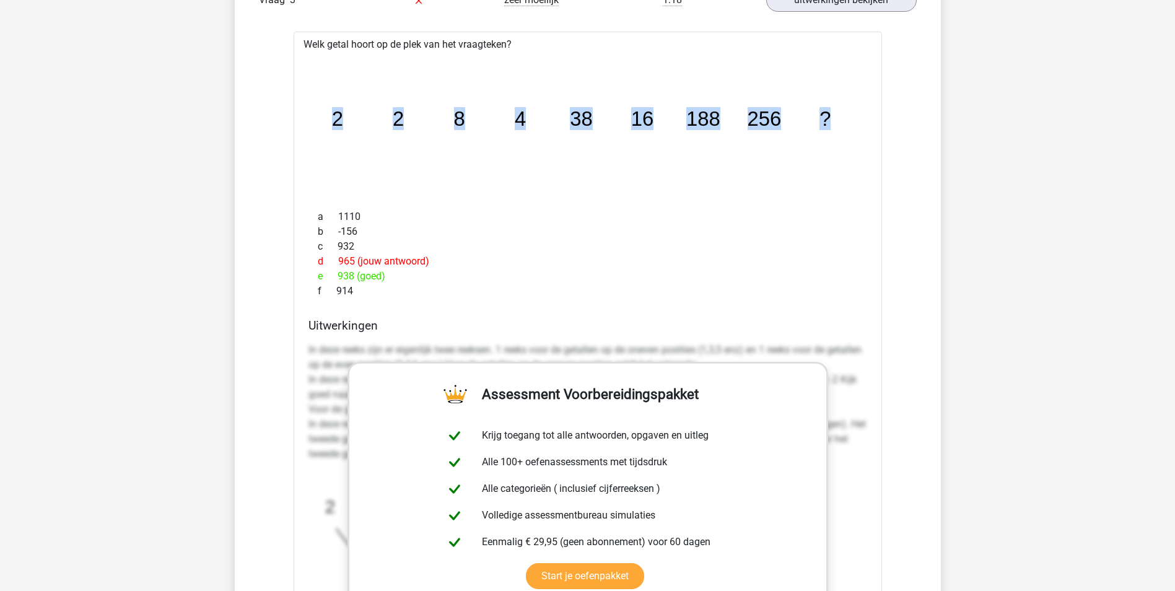
drag, startPoint x: 320, startPoint y: 129, endPoint x: 841, endPoint y: 133, distance: 520.9
click at [841, 133] on icon "image/svg+xml 2 2 8 4 38 16 188 256 ?" at bounding box center [587, 125] width 549 height 137
copy g "2 2 8 4 38 16 188 256 ?"
click at [985, 337] on div "Kies premium [GEOGRAPHIC_DATA] [EMAIL_ADDRESS][DOMAIN_NAME]" at bounding box center [587, 209] width 1175 height 4259
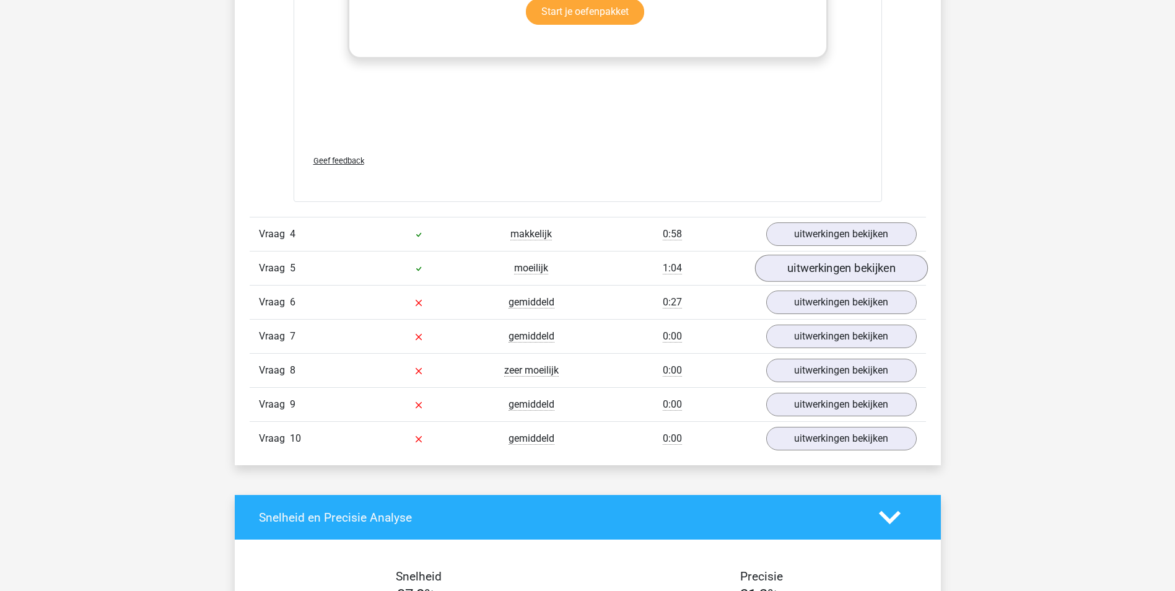
scroll to position [2477, 0]
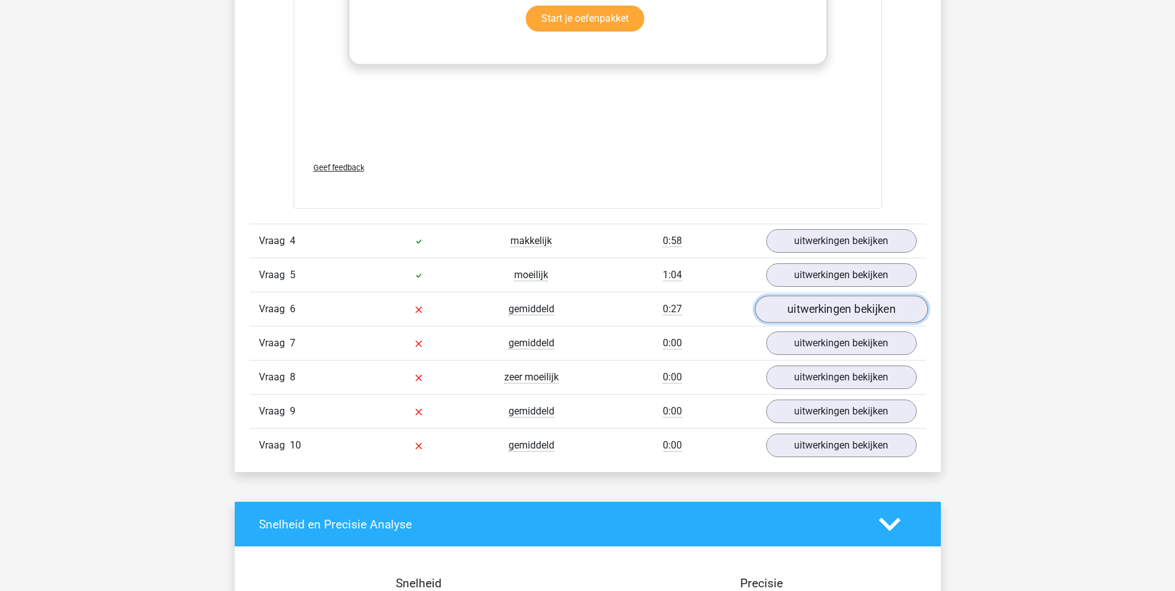
click at [850, 310] on link "uitwerkingen bekijken" at bounding box center [840, 308] width 173 height 27
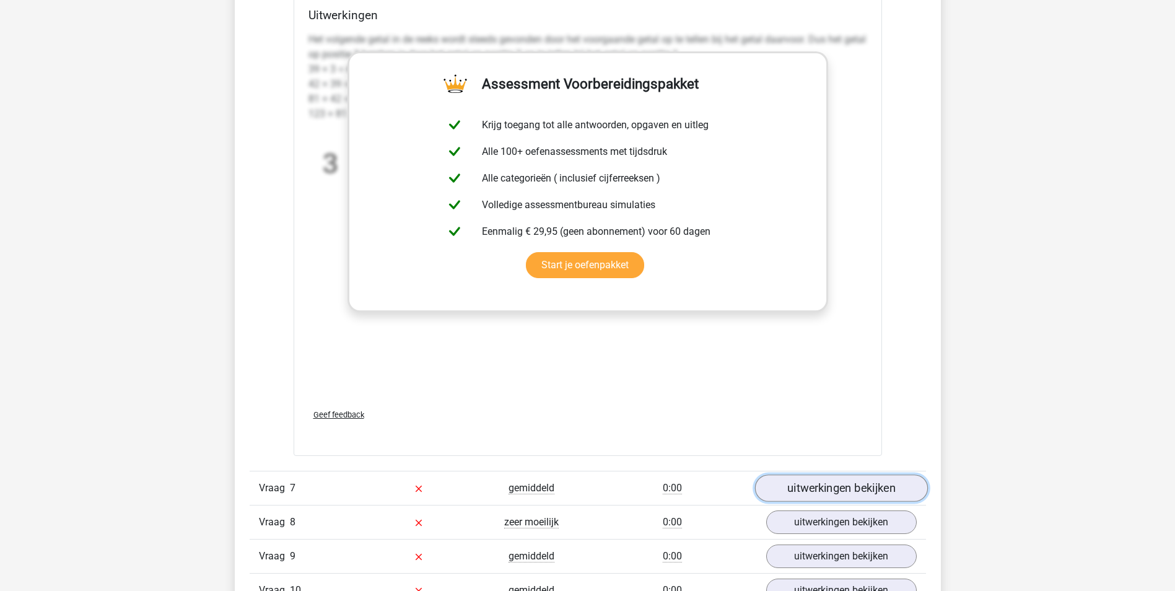
click at [848, 486] on link "uitwerkingen bekijken" at bounding box center [840, 487] width 173 height 27
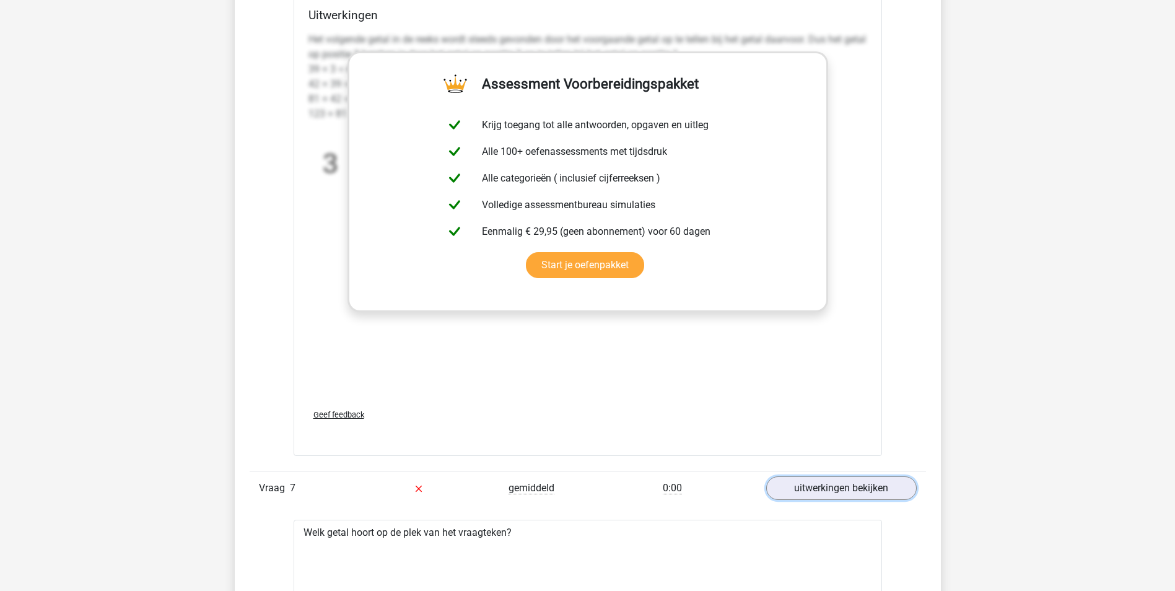
scroll to position [3159, 0]
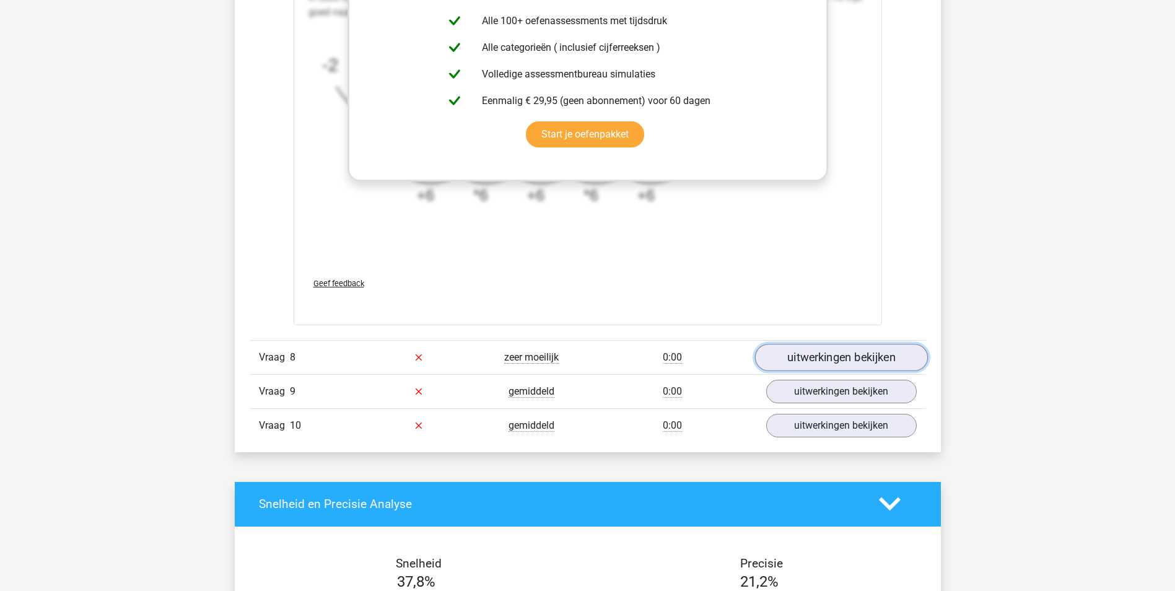
click at [835, 362] on link "uitwerkingen bekijken" at bounding box center [840, 357] width 173 height 27
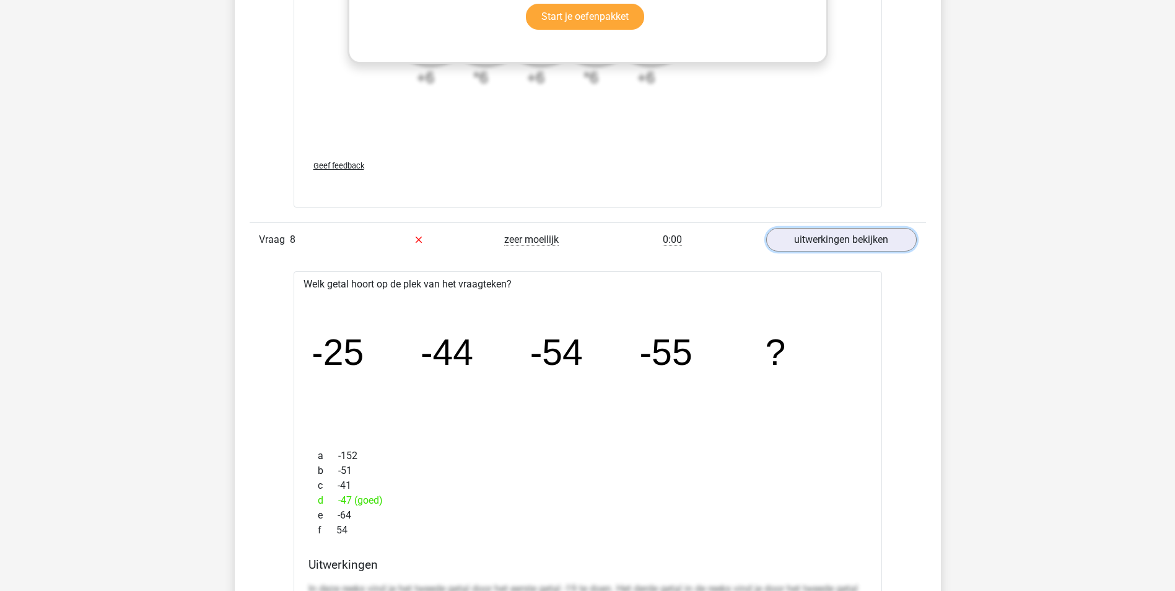
scroll to position [4149, 0]
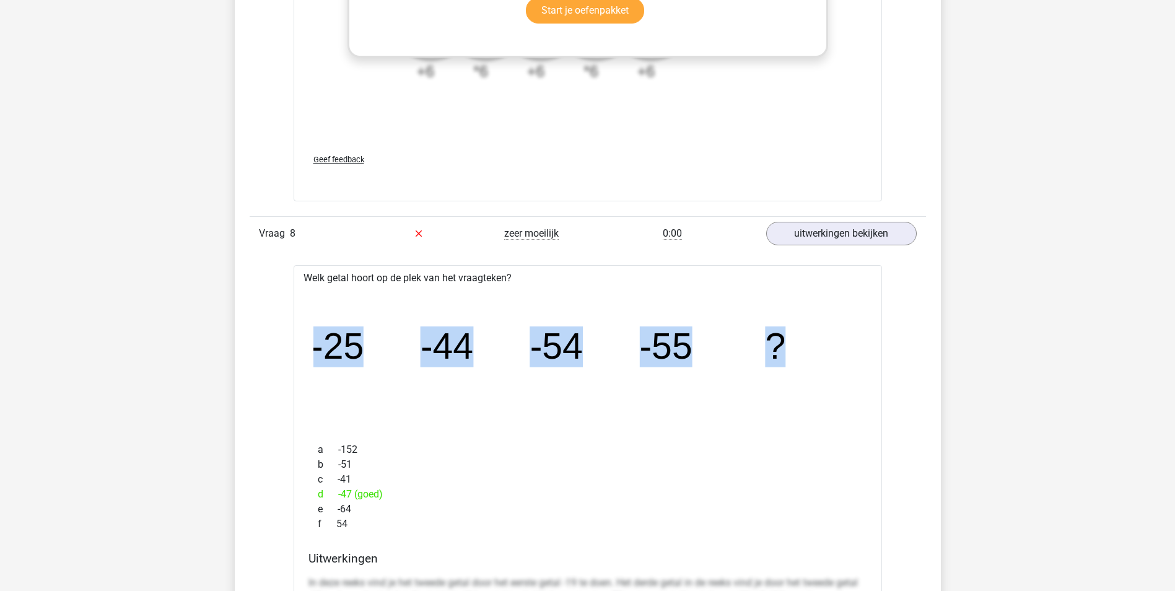
drag, startPoint x: 305, startPoint y: 359, endPoint x: 859, endPoint y: 387, distance: 555.0
click at [859, 387] on div "image/svg+xml -25 -44 -54 -55 ?" at bounding box center [587, 359] width 569 height 147
copy g "-25 -44 -54 -55 ?"
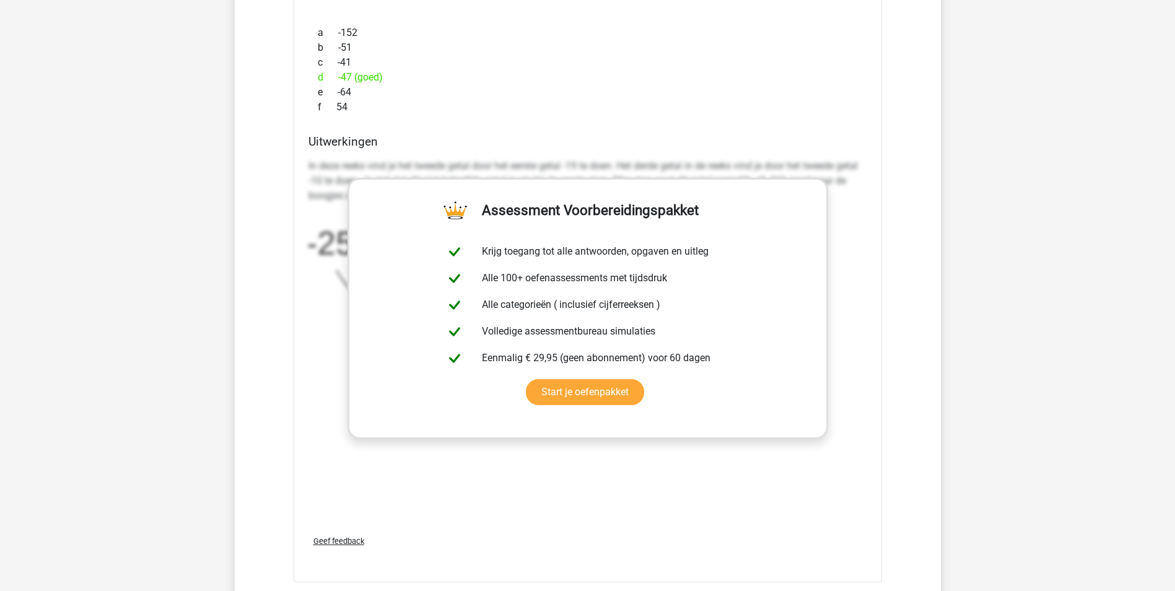
scroll to position [4769, 0]
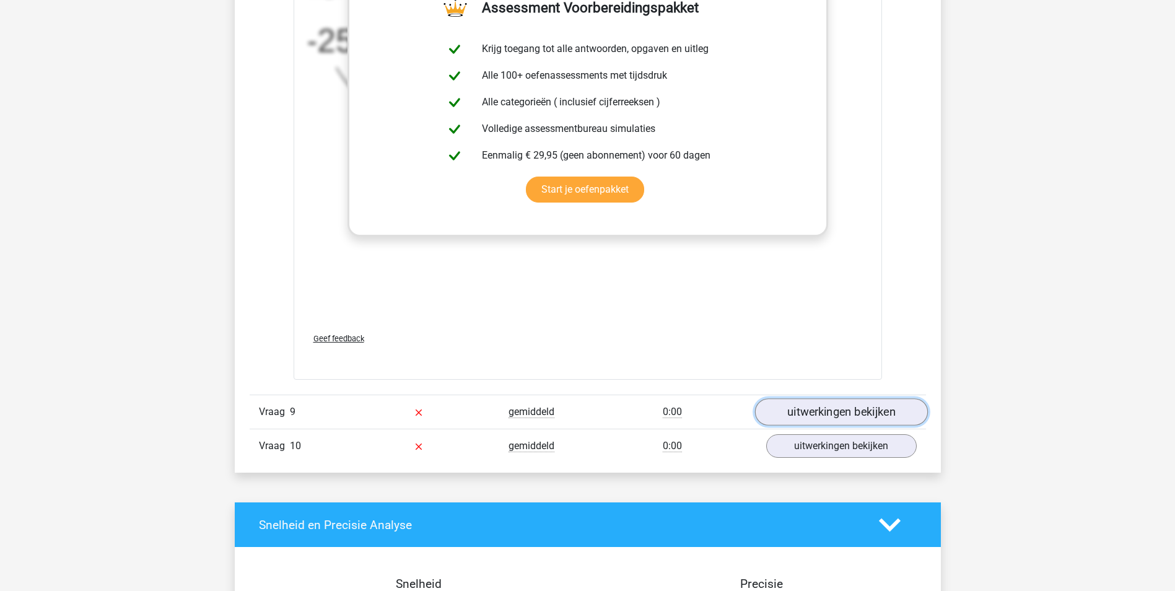
click at [819, 409] on link "uitwerkingen bekijken" at bounding box center [840, 411] width 173 height 27
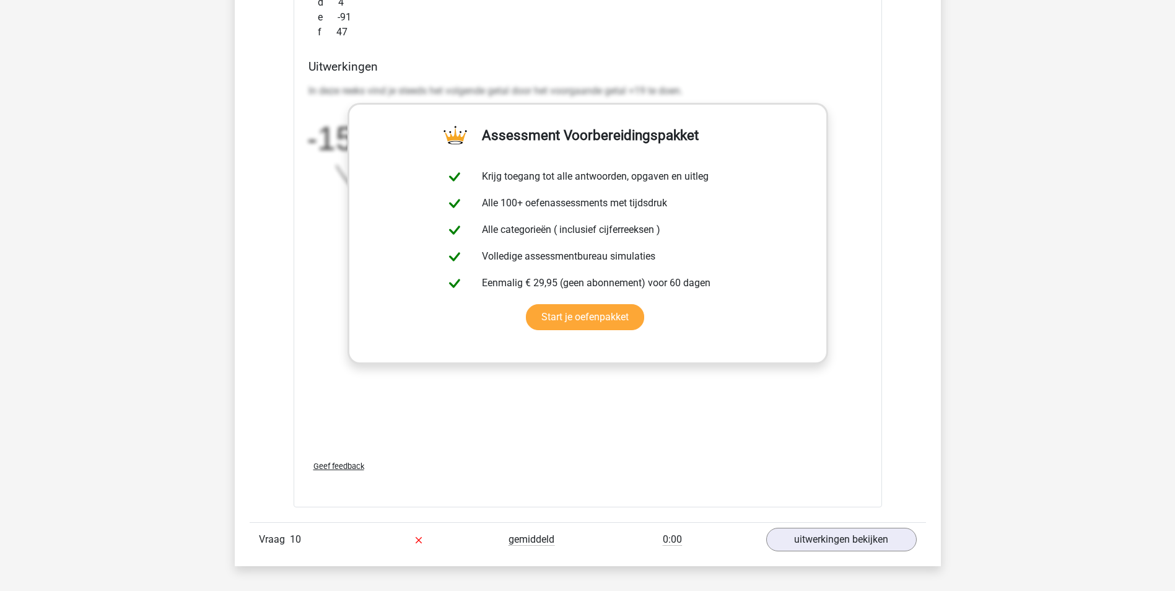
scroll to position [5450, 0]
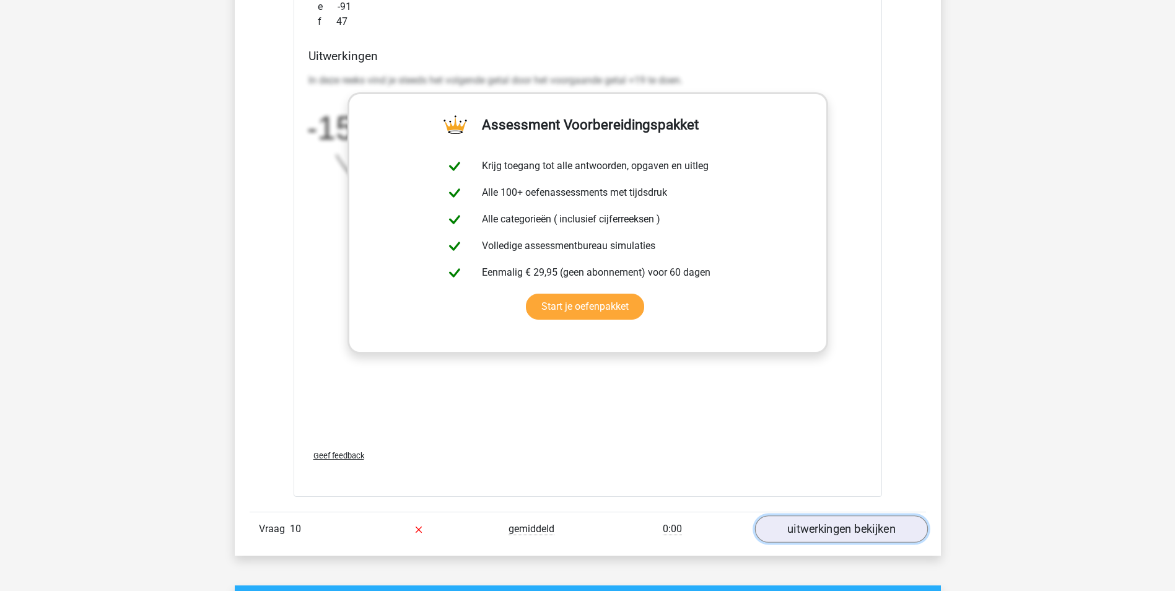
click at [848, 534] on link "uitwerkingen bekijken" at bounding box center [840, 528] width 173 height 27
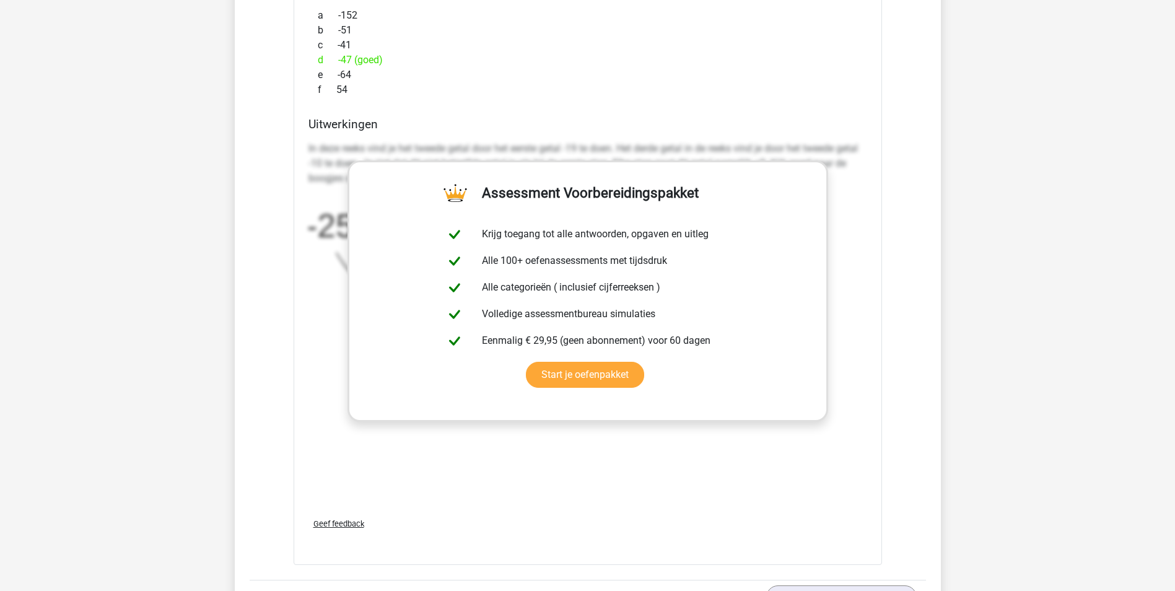
scroll to position [4521, 0]
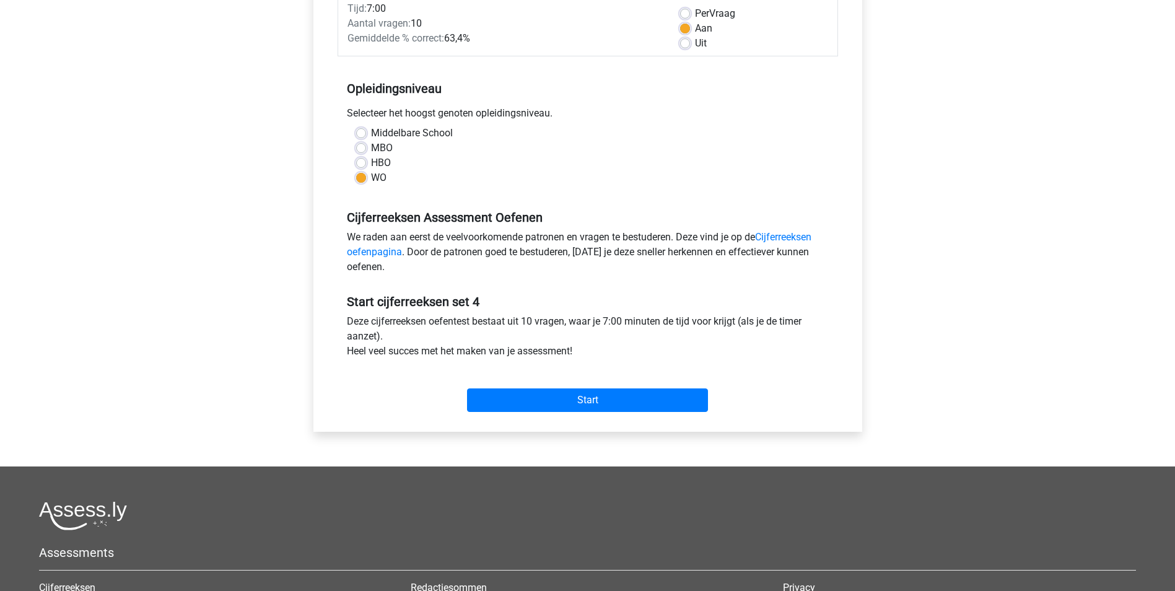
scroll to position [186, 0]
click at [604, 388] on input "Start" at bounding box center [587, 400] width 241 height 24
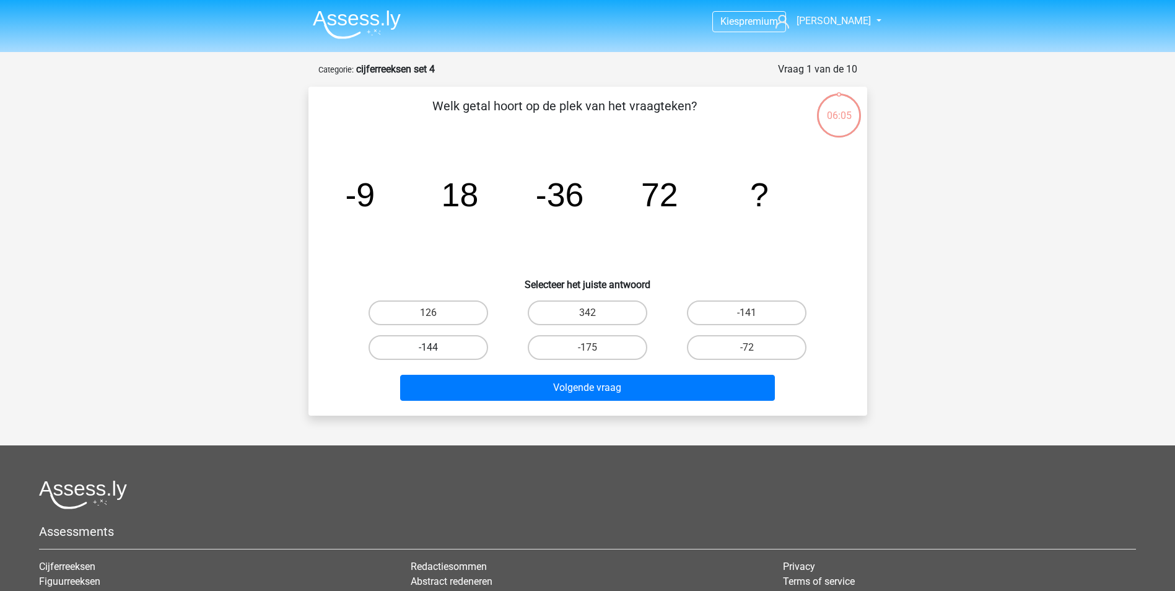
click at [443, 341] on label "-144" at bounding box center [428, 347] width 120 height 25
click at [436, 347] on input "-144" at bounding box center [432, 351] width 8 height 8
radio input "true"
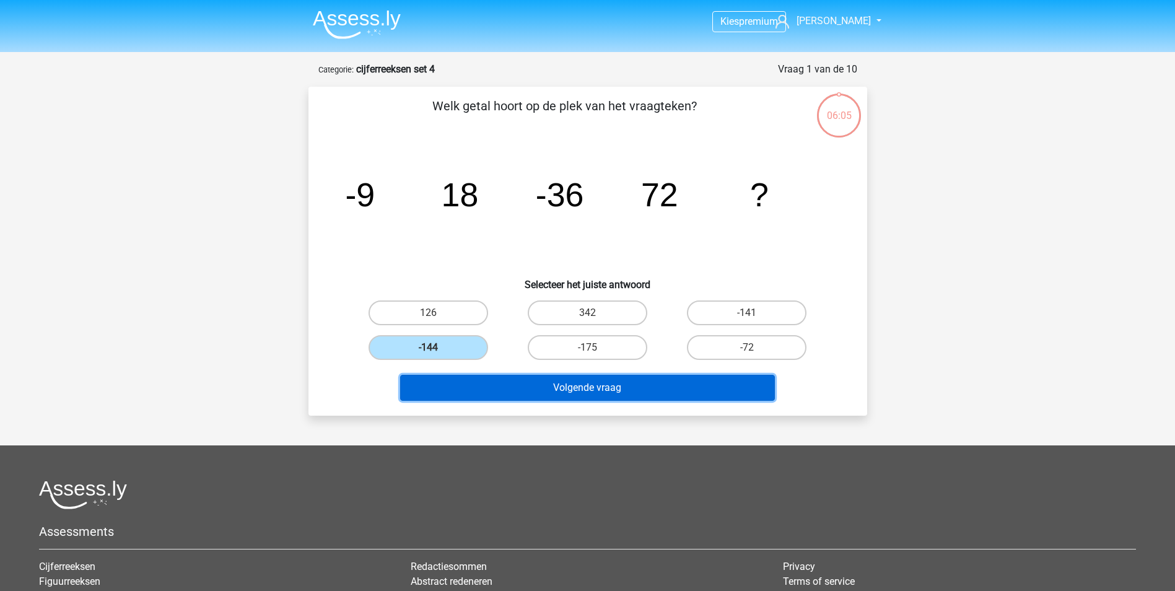
click at [494, 388] on button "Volgende vraag" at bounding box center [587, 388] width 375 height 26
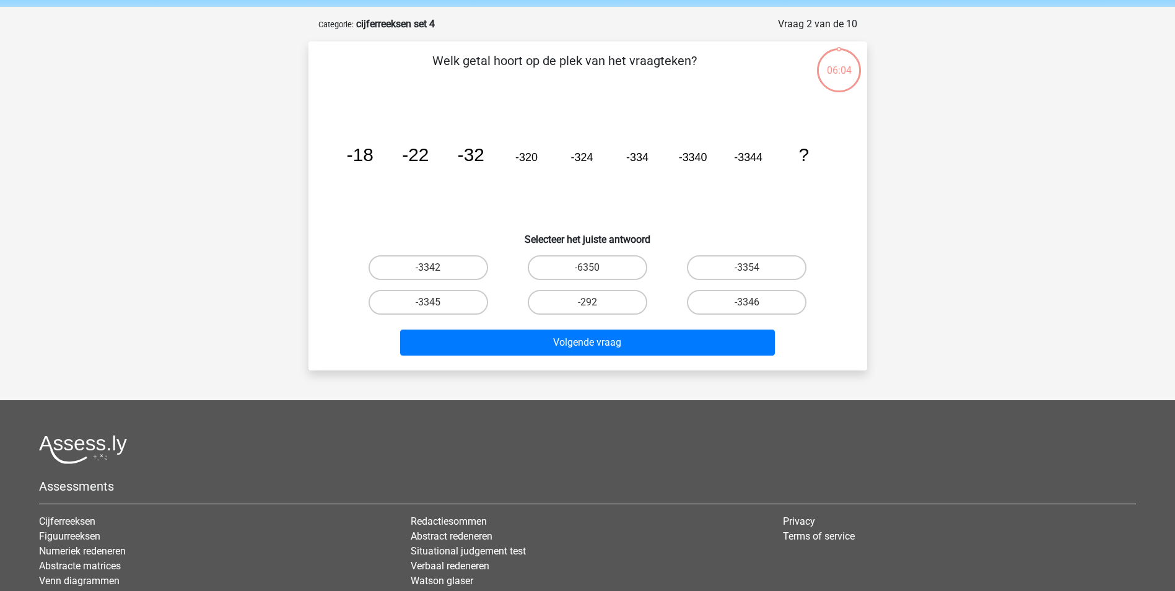
scroll to position [62, 0]
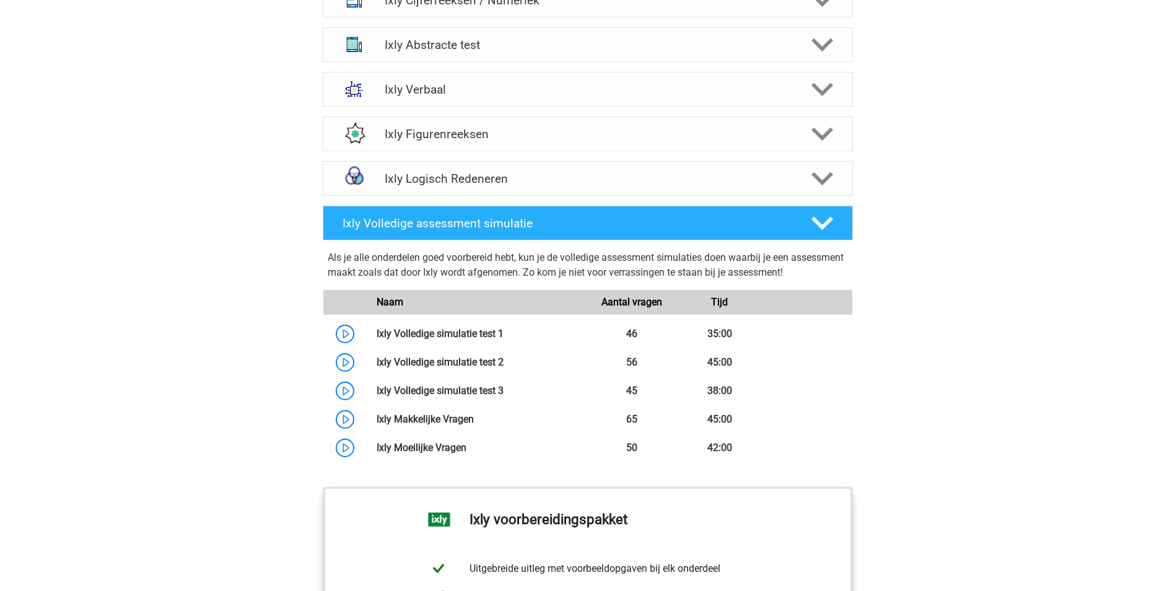
scroll to position [681, 0]
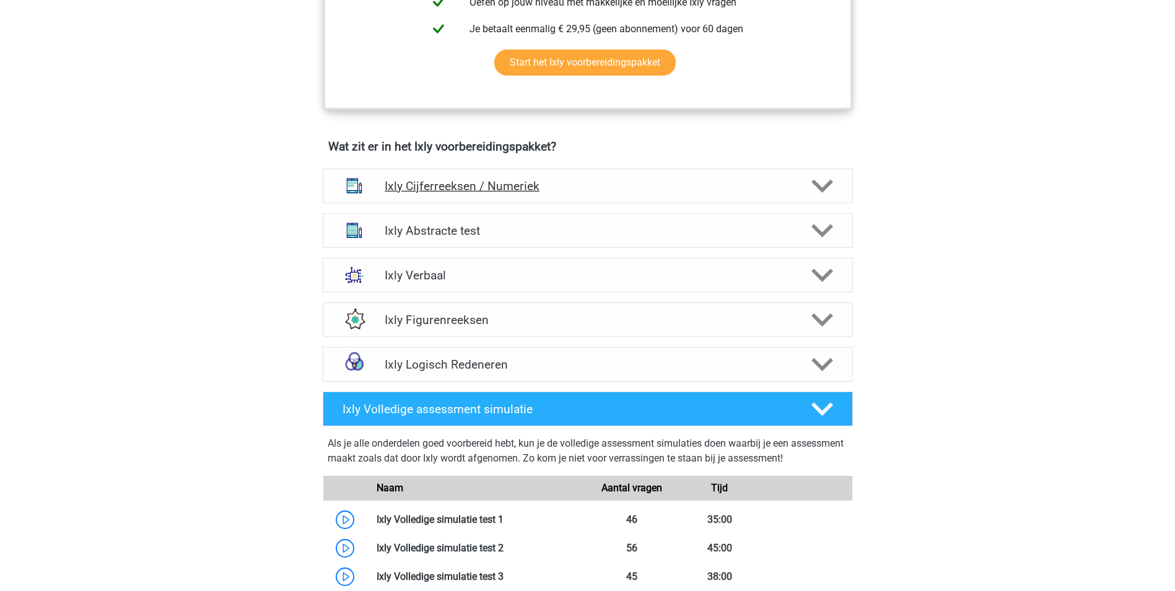
click at [455, 180] on h4 "Ixly Cijferreeksen / Numeriek" at bounding box center [588, 186] width 406 height 14
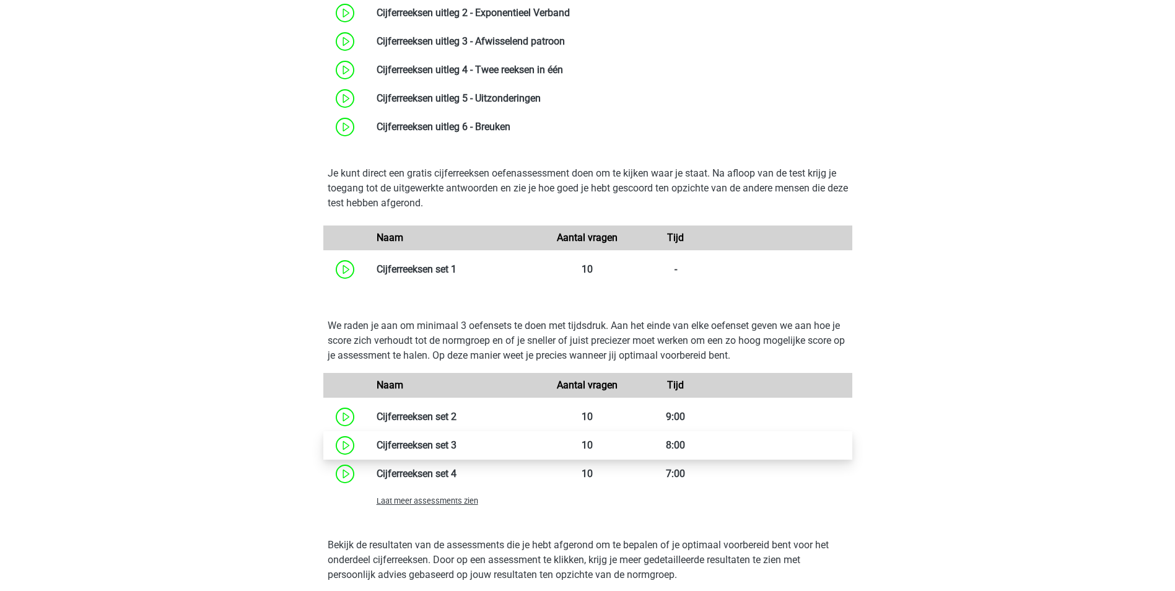
scroll to position [1115, 0]
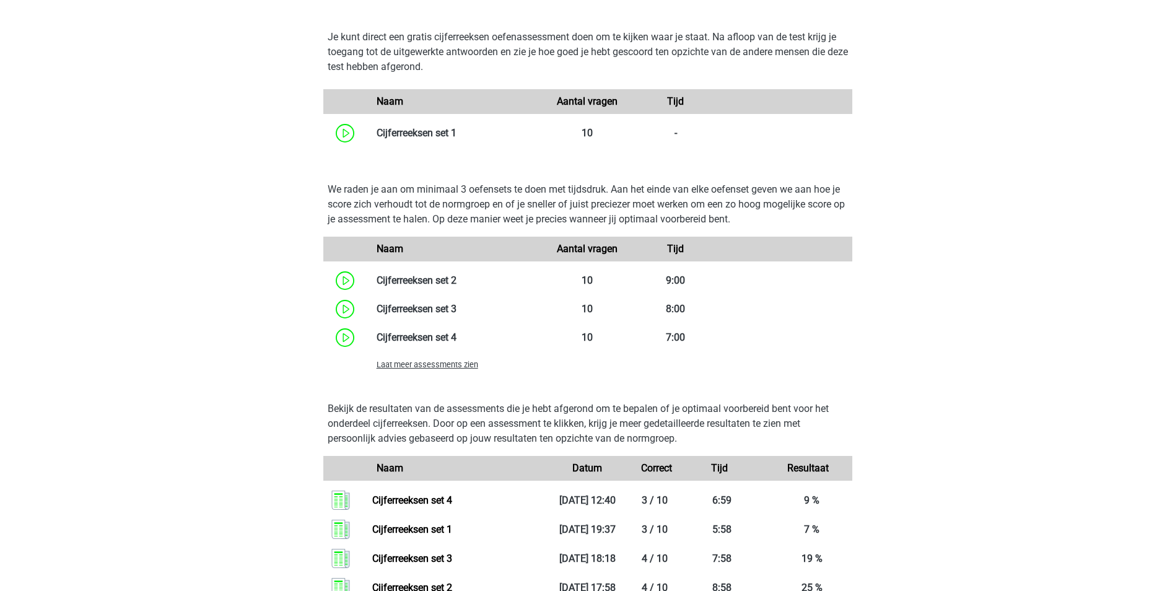
click at [464, 367] on span "Laat meer assessments zien" at bounding box center [428, 364] width 102 height 9
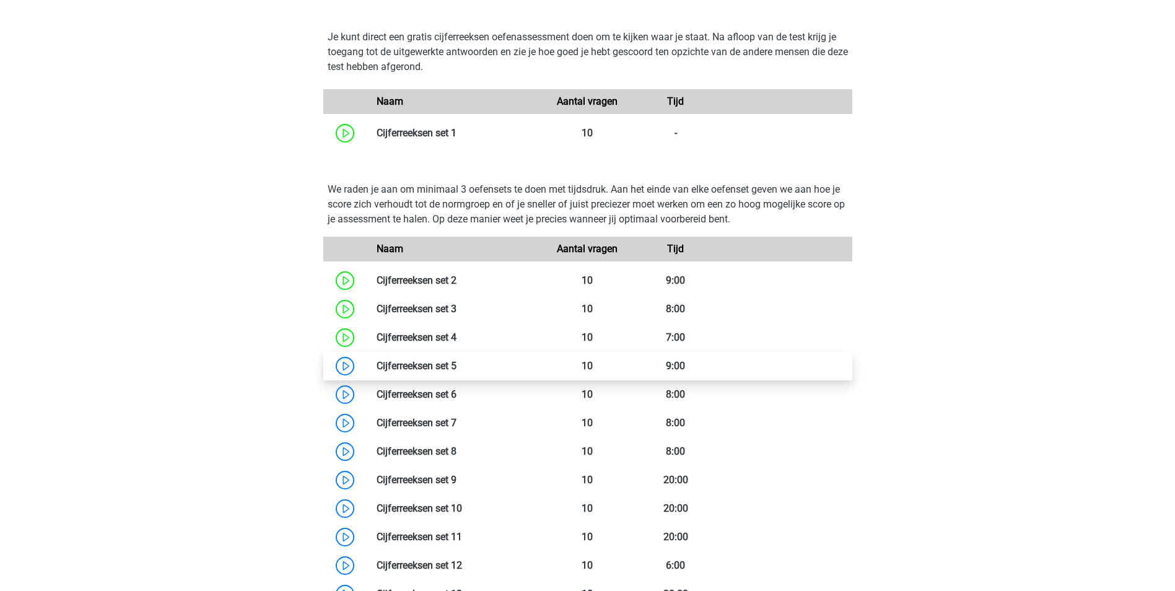
click at [456, 372] on link at bounding box center [456, 366] width 0 height 12
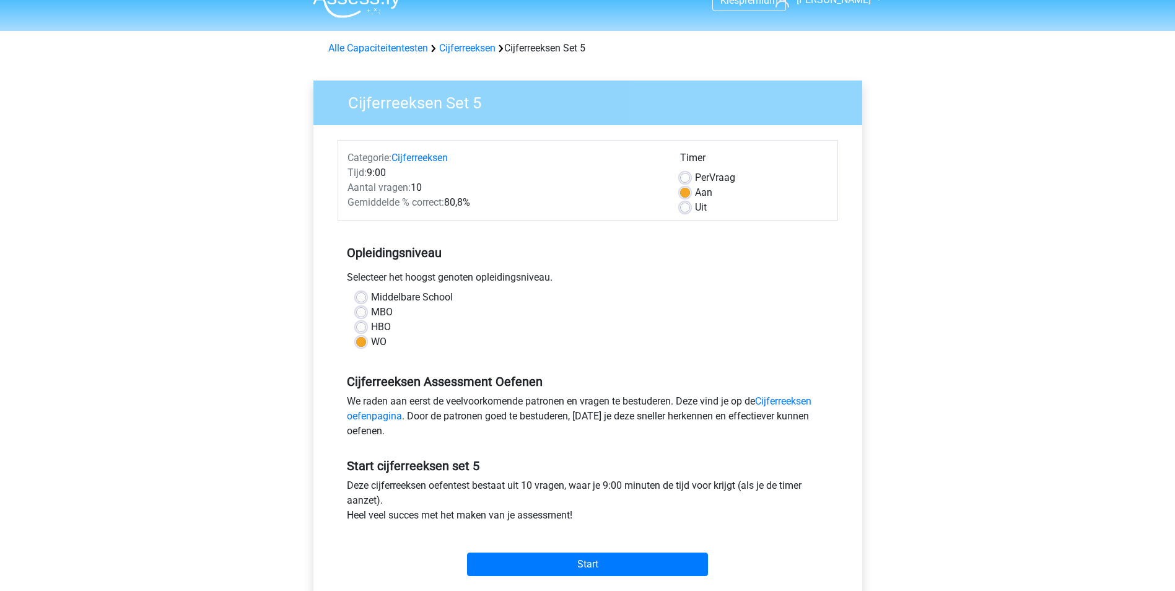
scroll to position [248, 0]
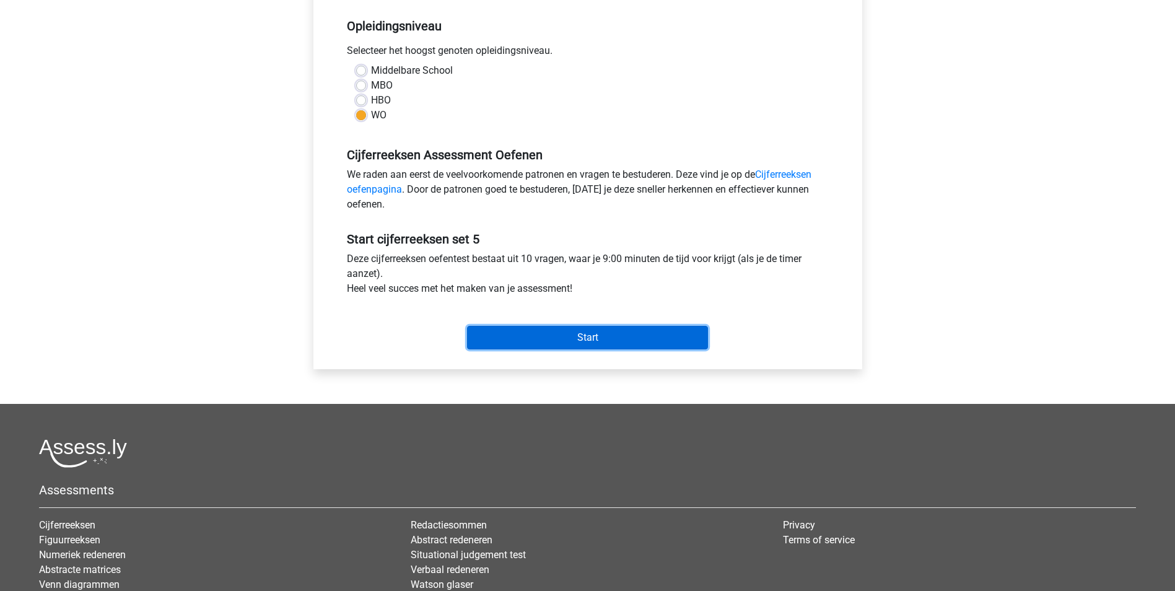
click at [591, 340] on input "Start" at bounding box center [587, 338] width 241 height 24
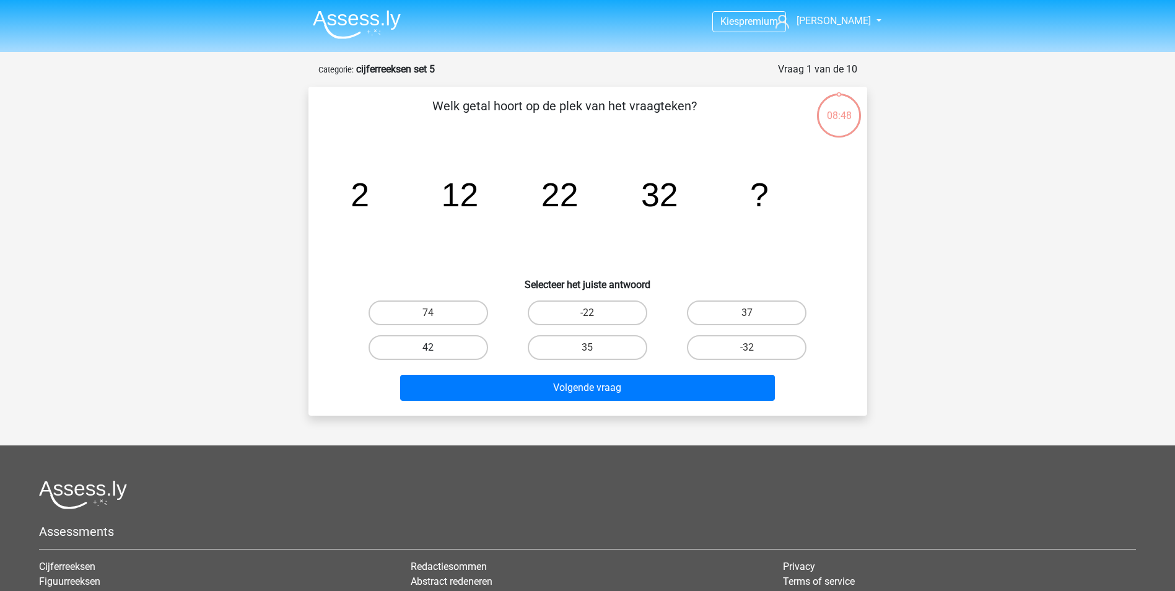
click at [432, 341] on label "42" at bounding box center [428, 347] width 120 height 25
click at [432, 347] on input "42" at bounding box center [432, 351] width 8 height 8
radio input "true"
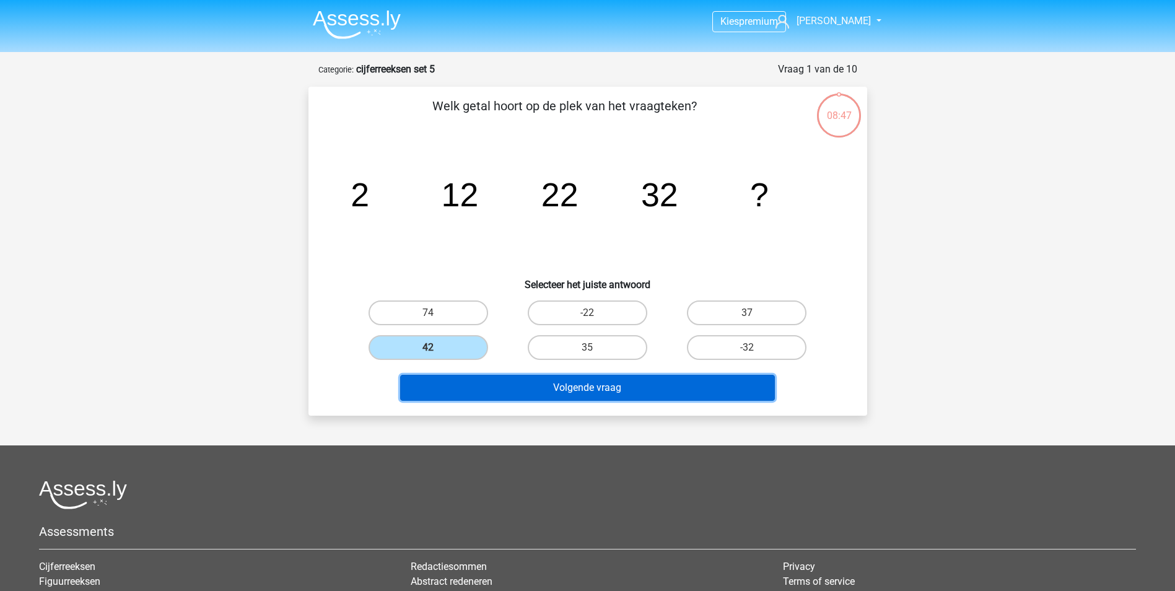
click at [503, 392] on button "Volgende vraag" at bounding box center [587, 388] width 375 height 26
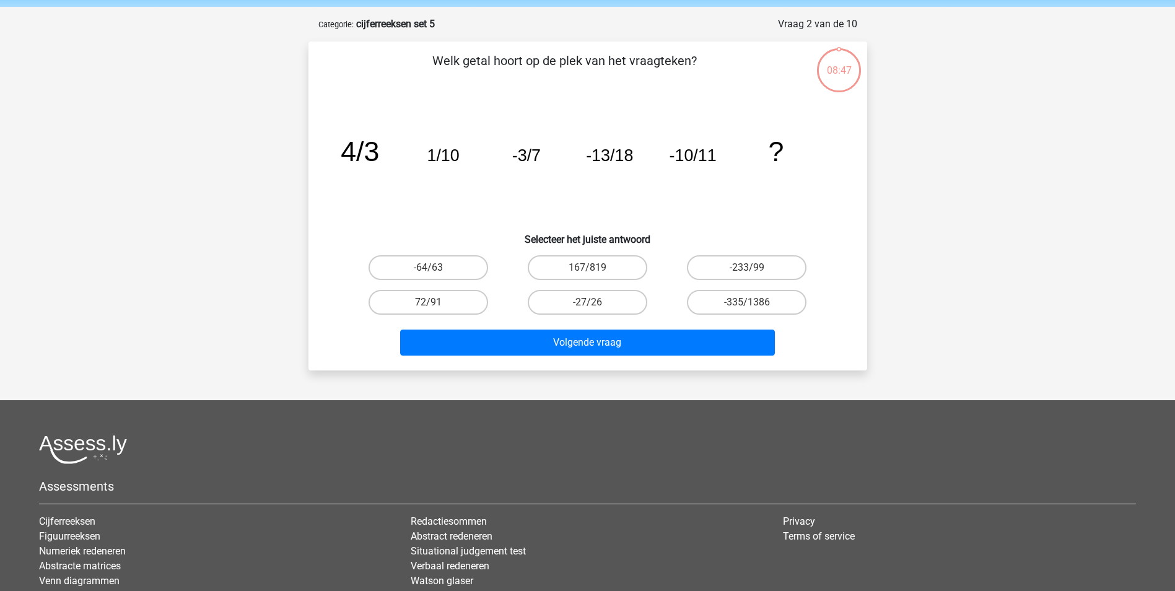
scroll to position [62, 0]
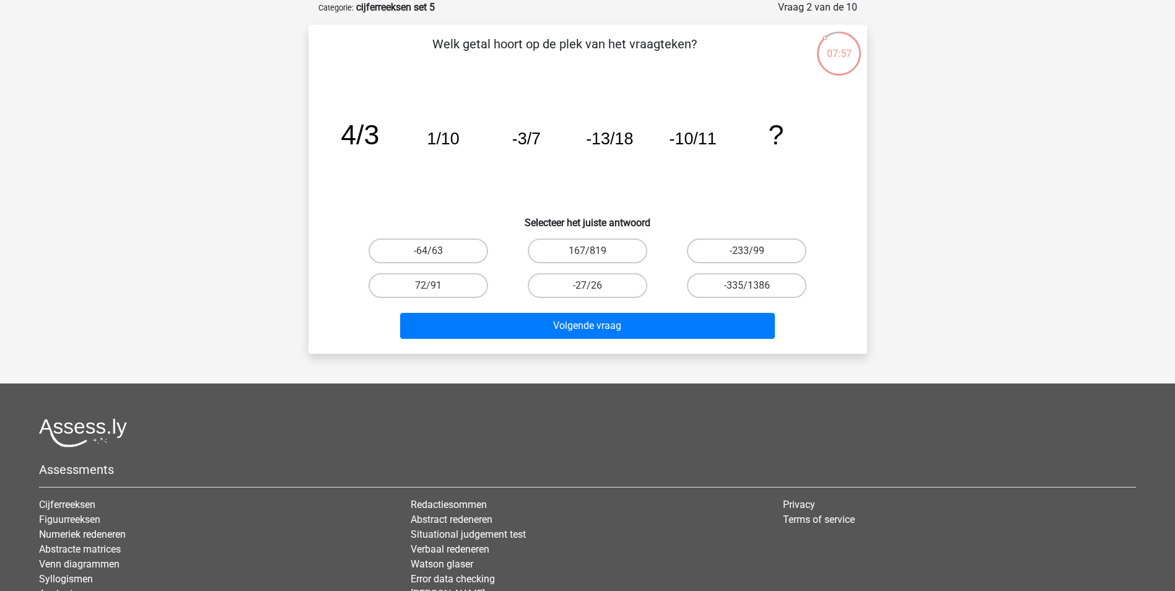
click at [595, 290] on input "-27/26" at bounding box center [591, 290] width 8 height 8
radio input "true"
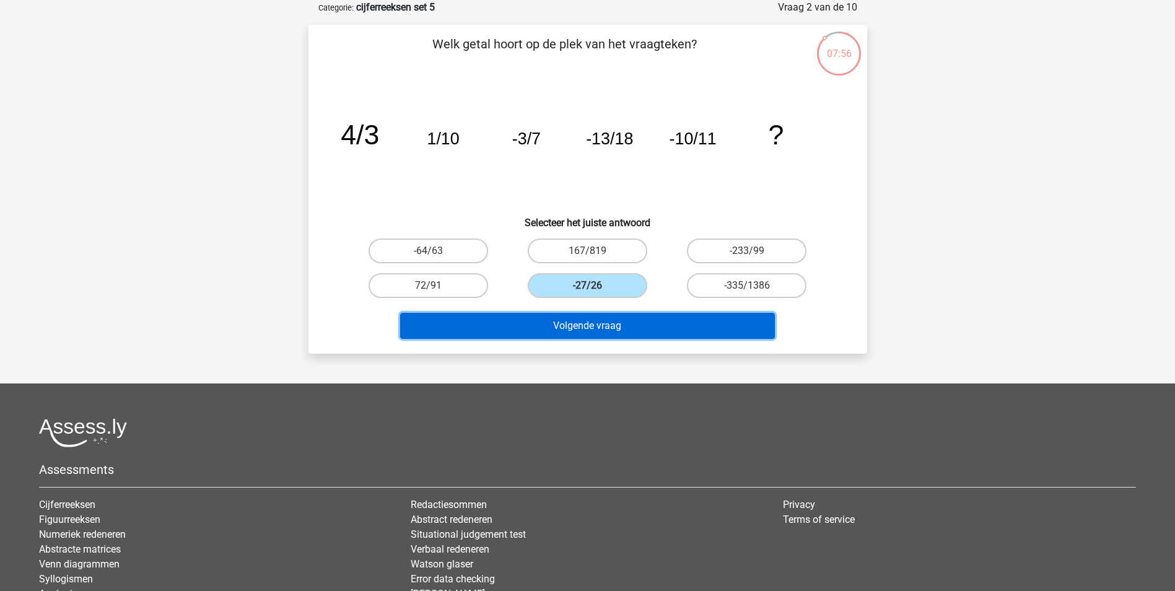
click at [608, 329] on button "Volgende vraag" at bounding box center [587, 326] width 375 height 26
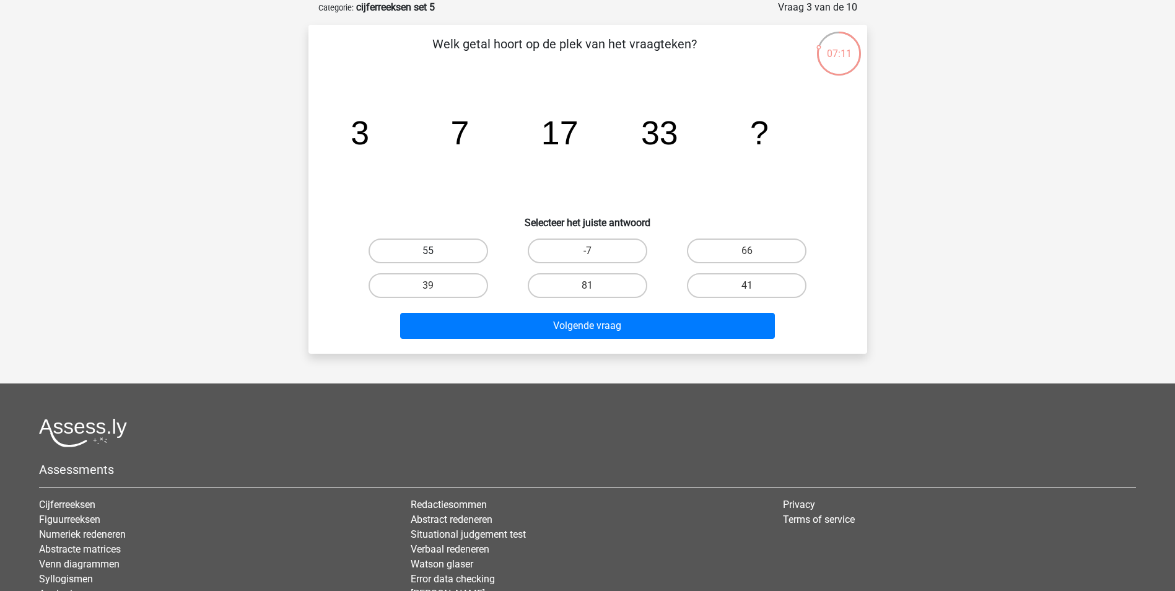
click at [416, 261] on label "55" at bounding box center [428, 250] width 120 height 25
click at [428, 259] on input "55" at bounding box center [432, 255] width 8 height 8
radio input "true"
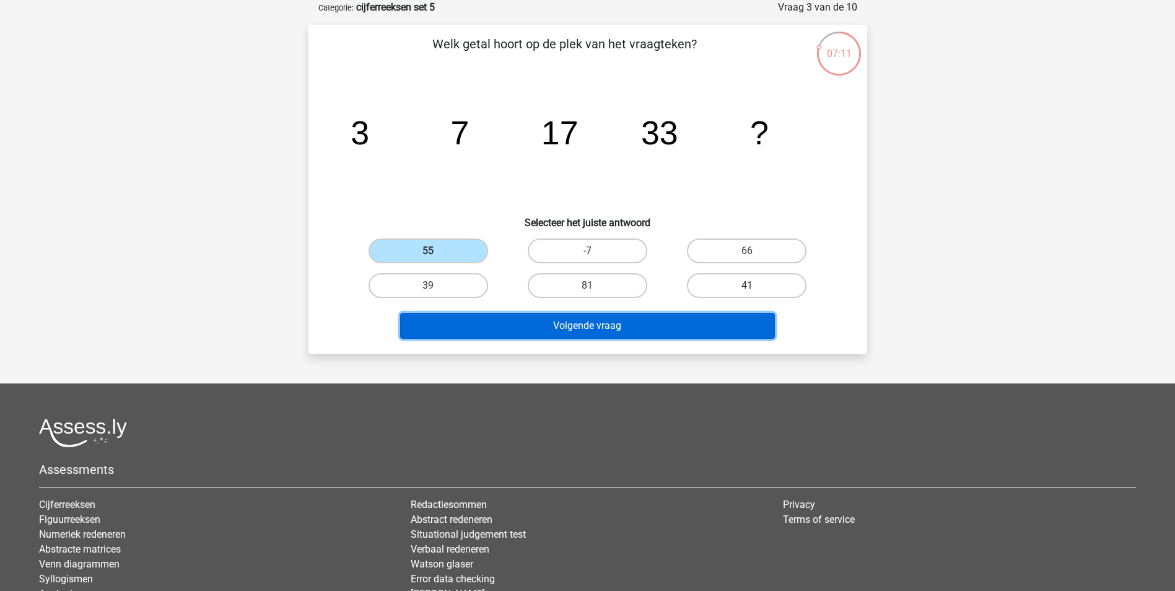
click at [530, 313] on button "Volgende vraag" at bounding box center [587, 326] width 375 height 26
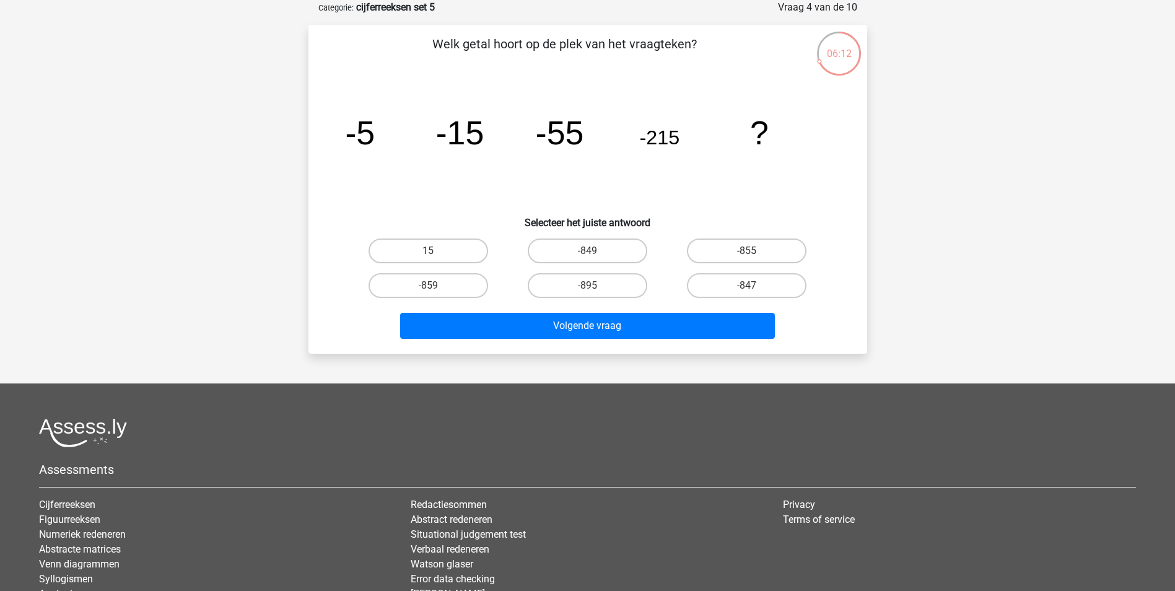
click at [430, 287] on input "-859" at bounding box center [432, 290] width 8 height 8
radio input "true"
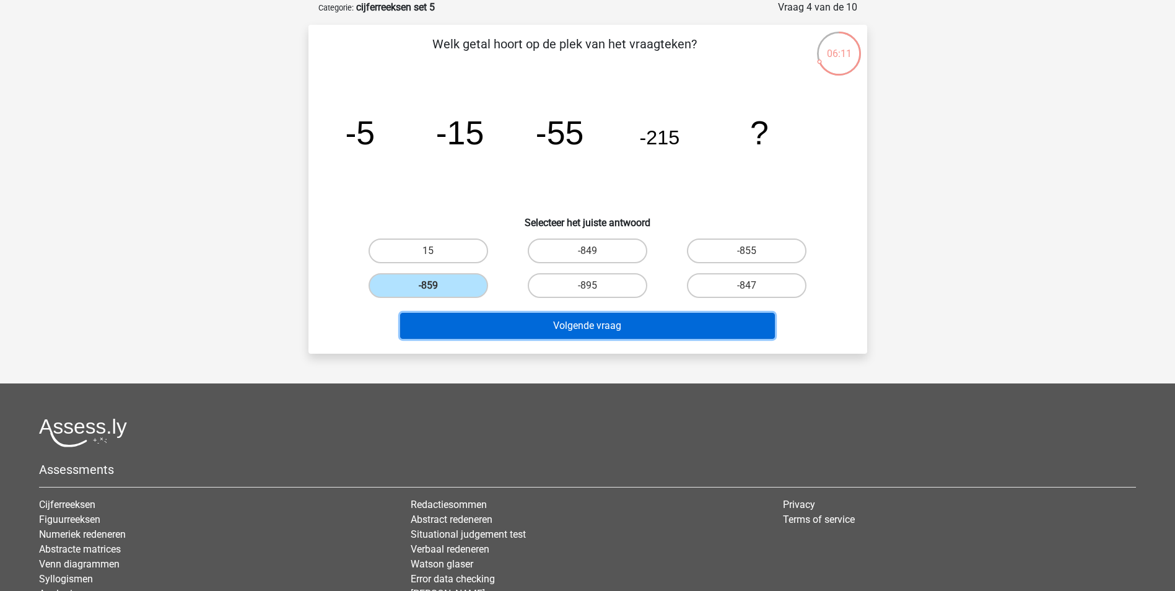
click at [547, 321] on button "Volgende vraag" at bounding box center [587, 326] width 375 height 26
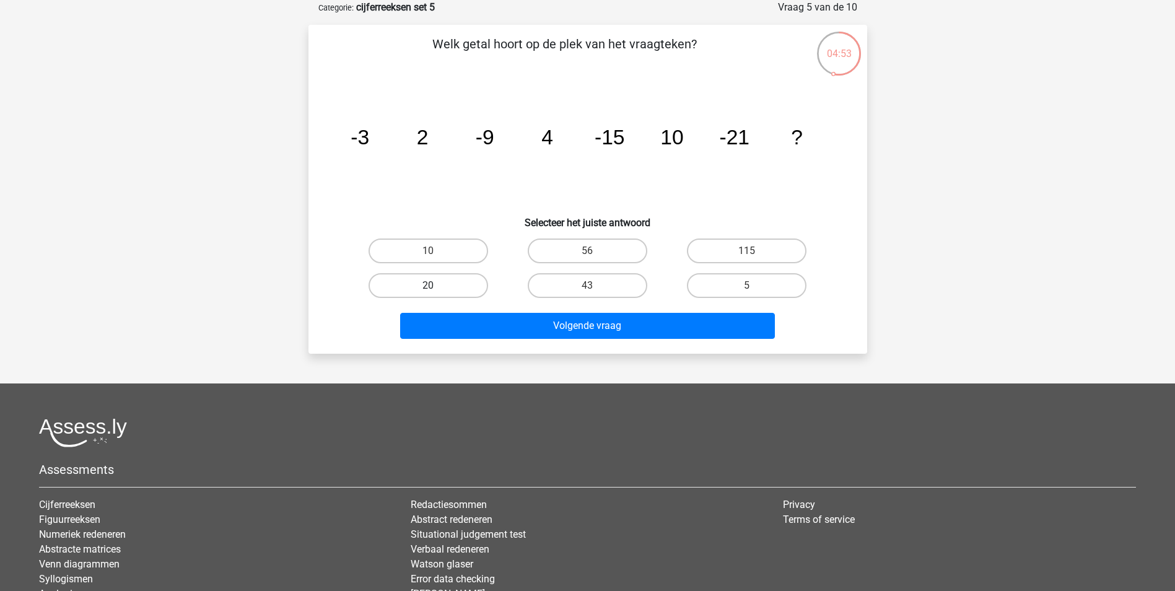
click at [395, 286] on label "20" at bounding box center [428, 285] width 120 height 25
click at [428, 286] on input "20" at bounding box center [432, 290] width 8 height 8
radio input "true"
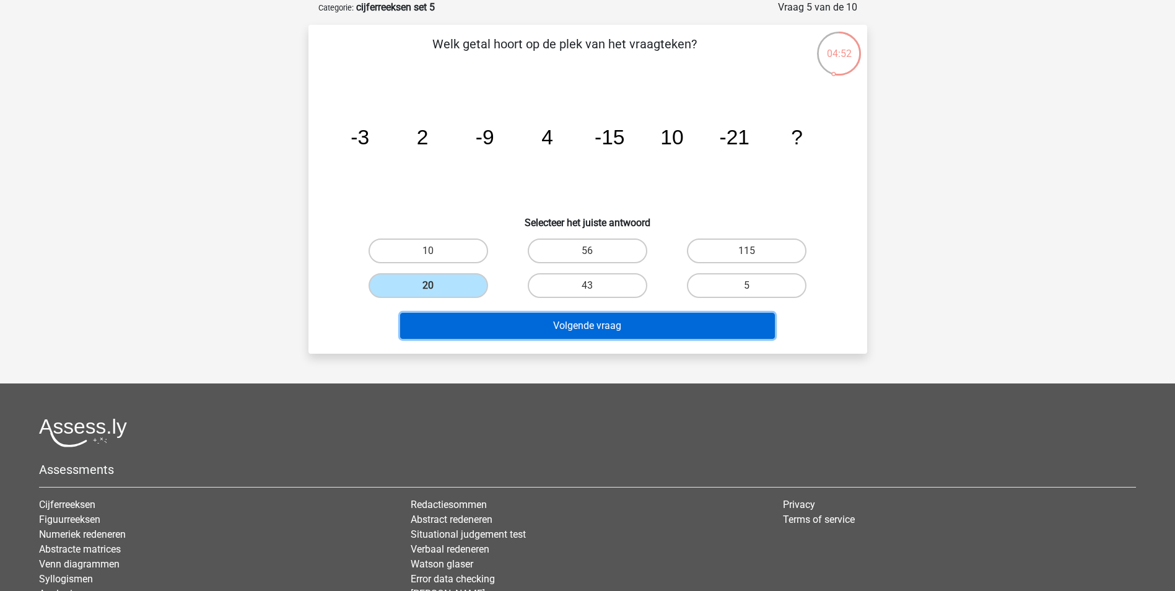
click at [610, 329] on button "Volgende vraag" at bounding box center [587, 326] width 375 height 26
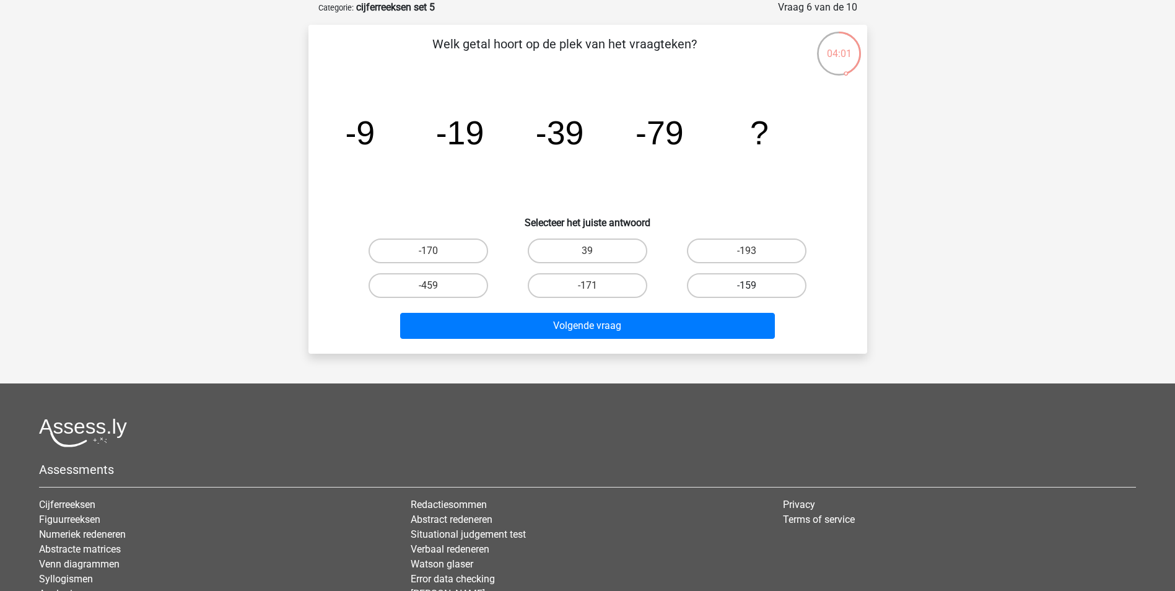
click at [769, 295] on label "-159" at bounding box center [747, 285] width 120 height 25
click at [755, 294] on input "-159" at bounding box center [751, 290] width 8 height 8
radio input "true"
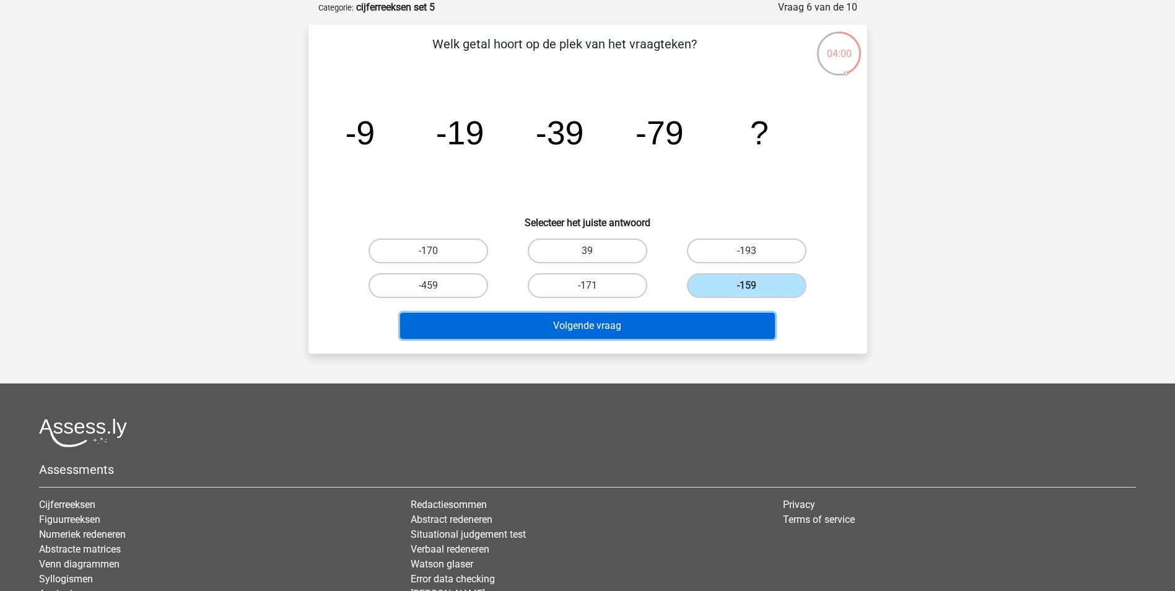
click at [706, 325] on button "Volgende vraag" at bounding box center [587, 326] width 375 height 26
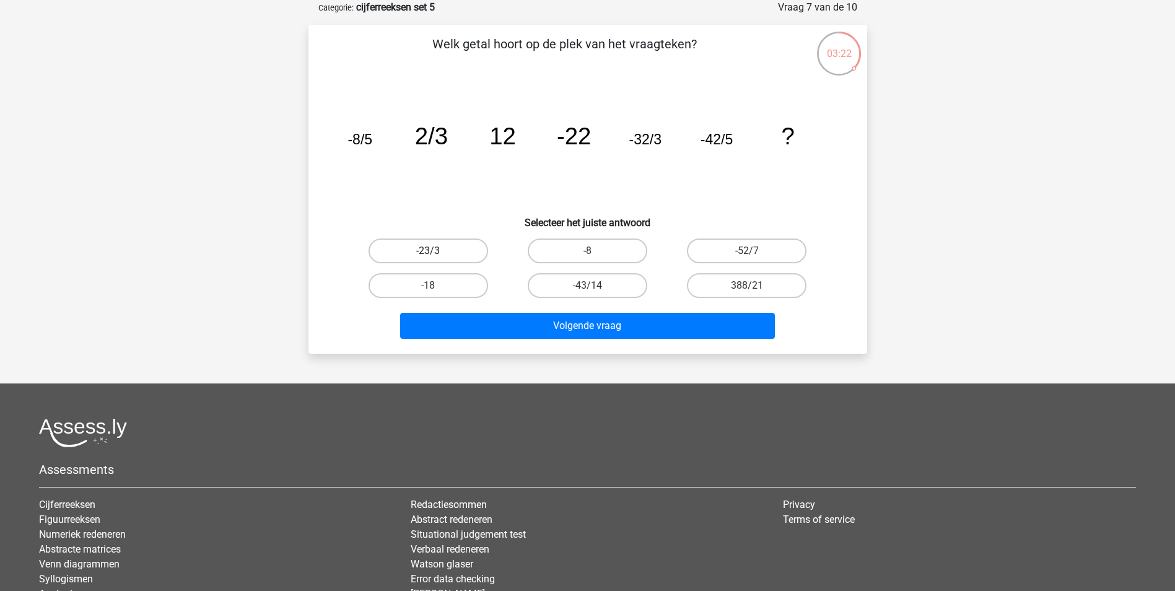
click at [453, 255] on label "-23/3" at bounding box center [428, 250] width 120 height 25
click at [436, 255] on input "-23/3" at bounding box center [432, 255] width 8 height 8
radio input "true"
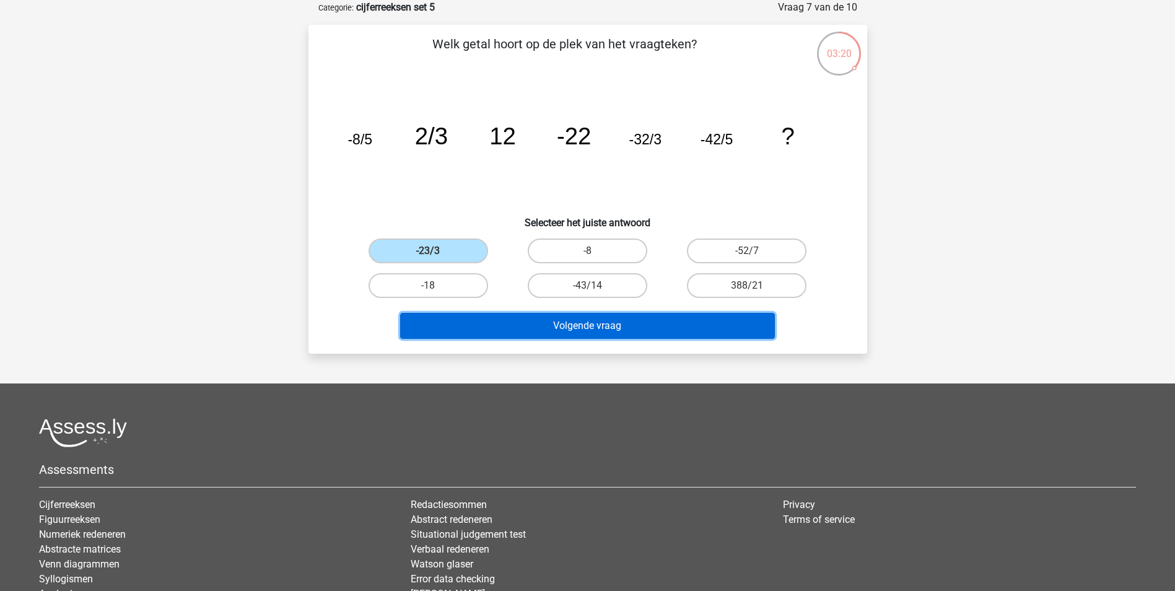
click at [621, 328] on button "Volgende vraag" at bounding box center [587, 326] width 375 height 26
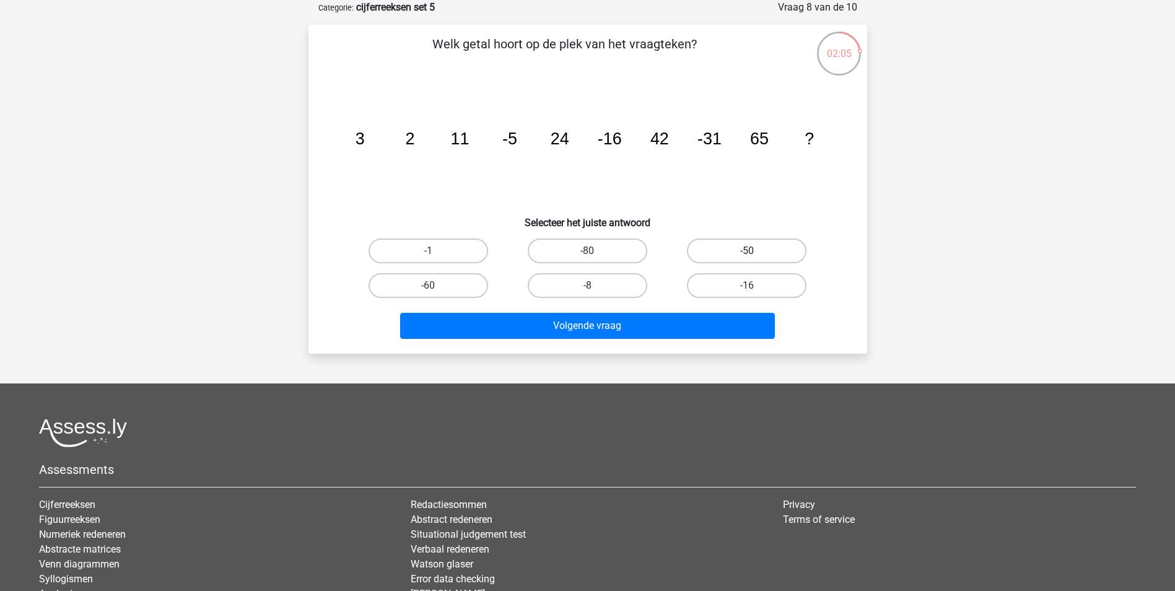
click at [731, 248] on label "-50" at bounding box center [747, 250] width 120 height 25
click at [747, 251] on input "-50" at bounding box center [751, 255] width 8 height 8
radio input "true"
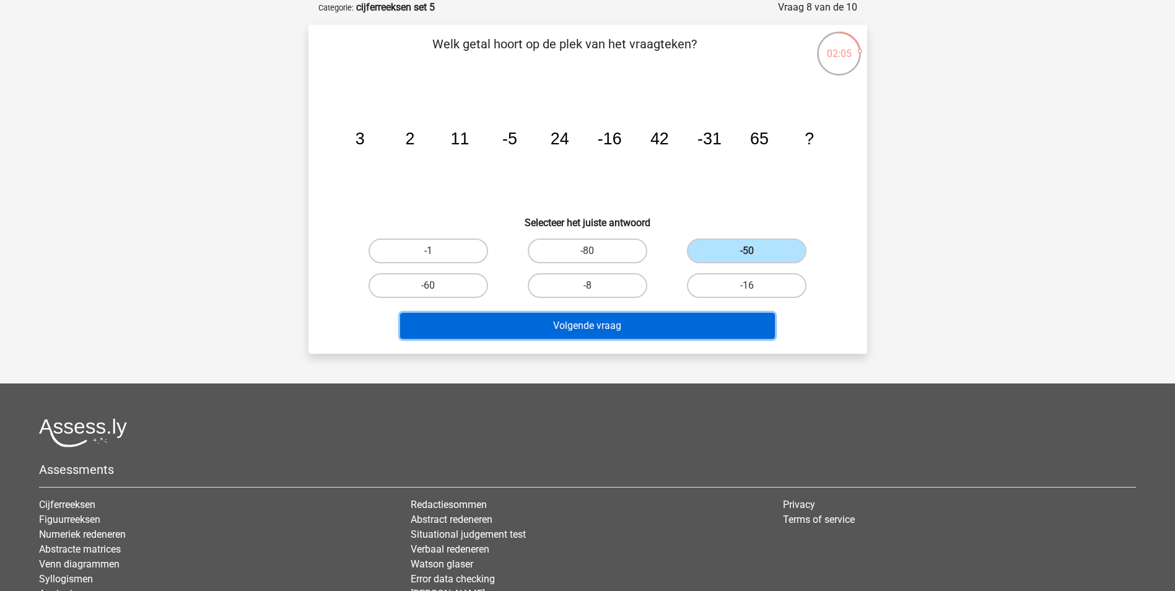
click at [665, 326] on button "Volgende vraag" at bounding box center [587, 326] width 375 height 26
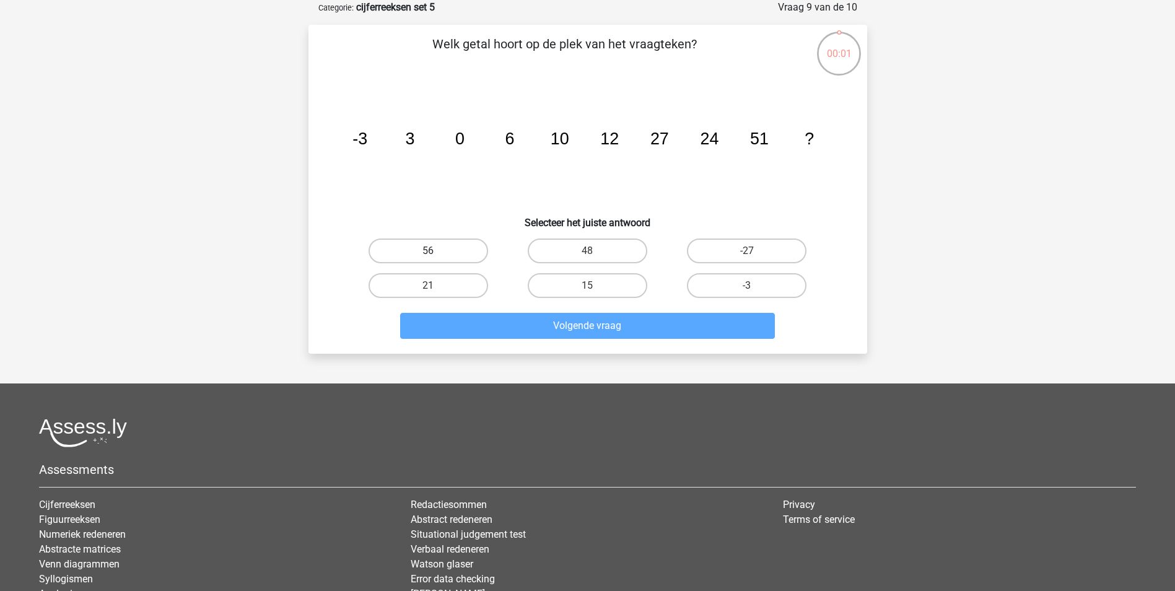
click at [464, 257] on label "56" at bounding box center [428, 250] width 120 height 25
click at [436, 257] on input "56" at bounding box center [432, 255] width 8 height 8
radio input "true"
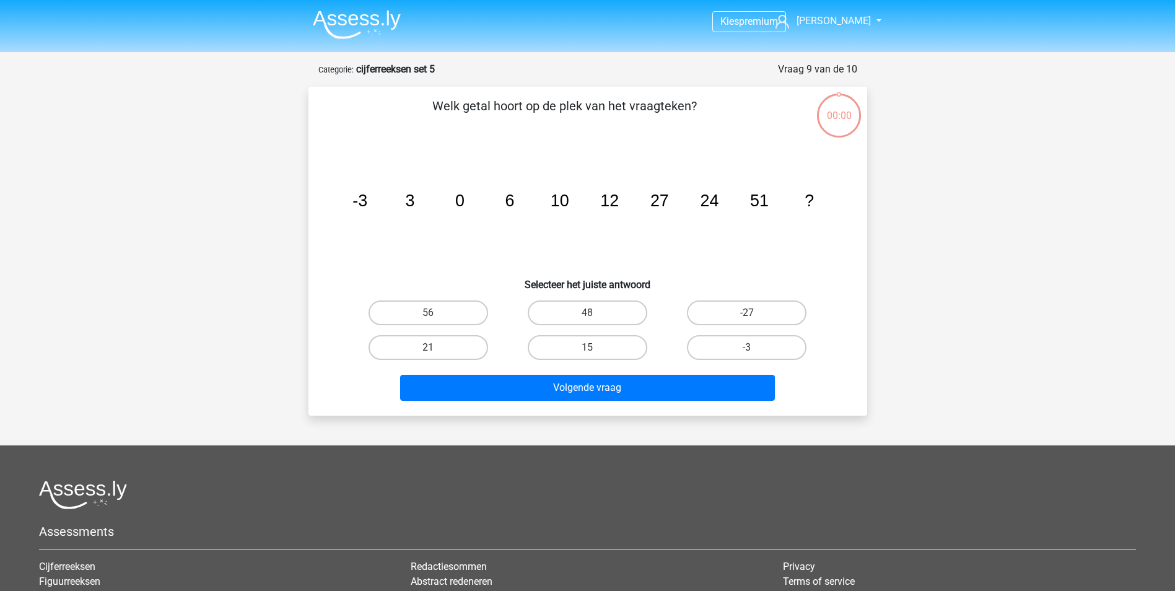
scroll to position [62, 0]
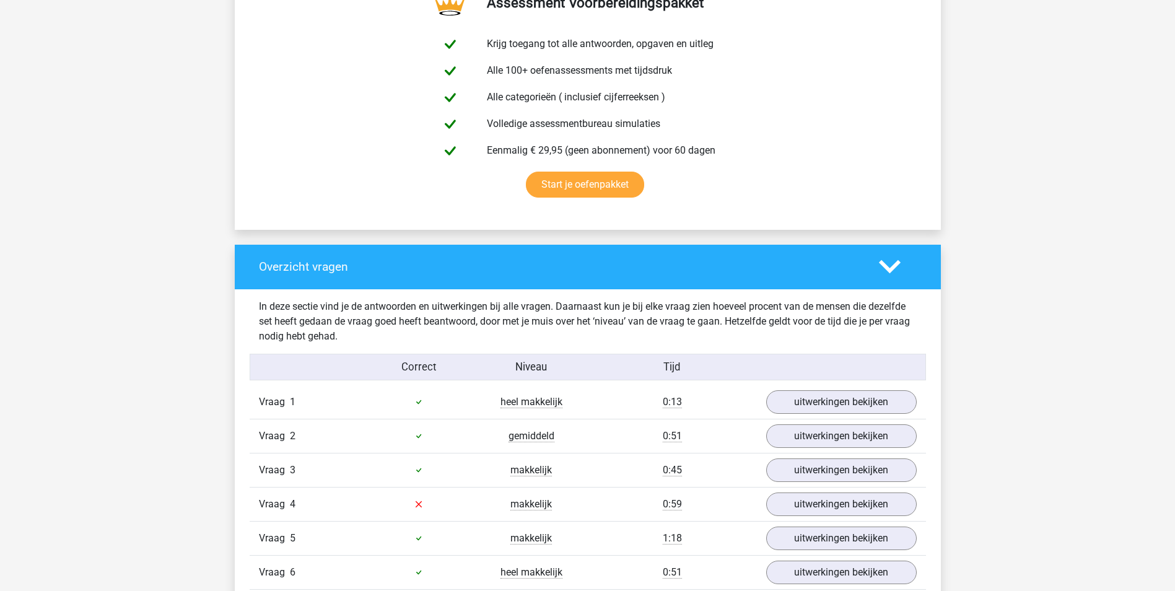
scroll to position [867, 0]
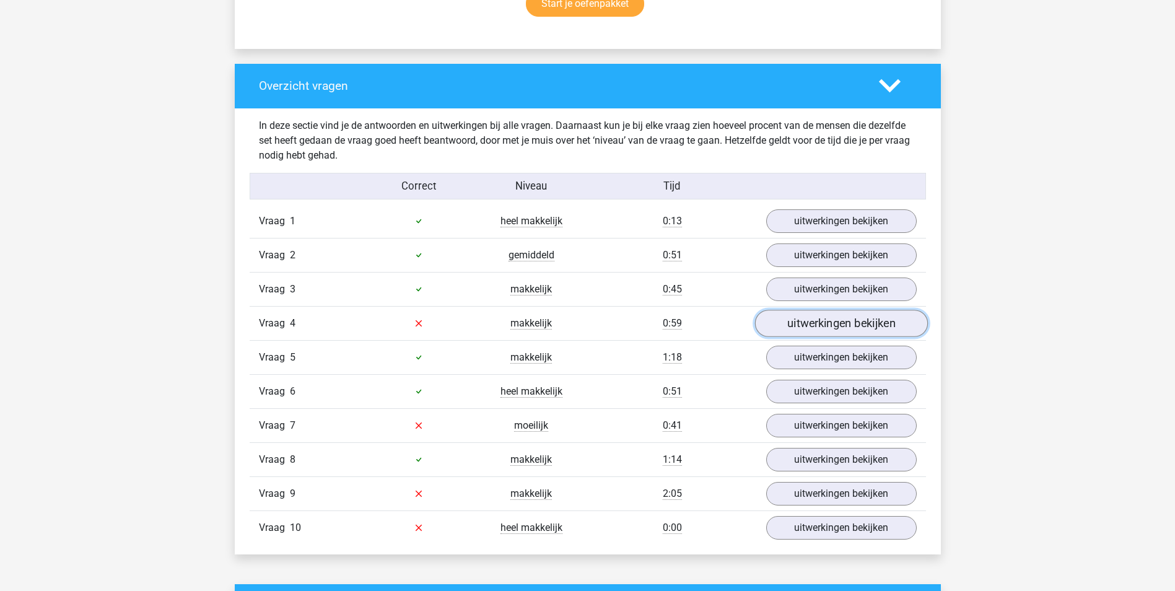
click at [819, 327] on link "uitwerkingen bekijken" at bounding box center [840, 323] width 173 height 27
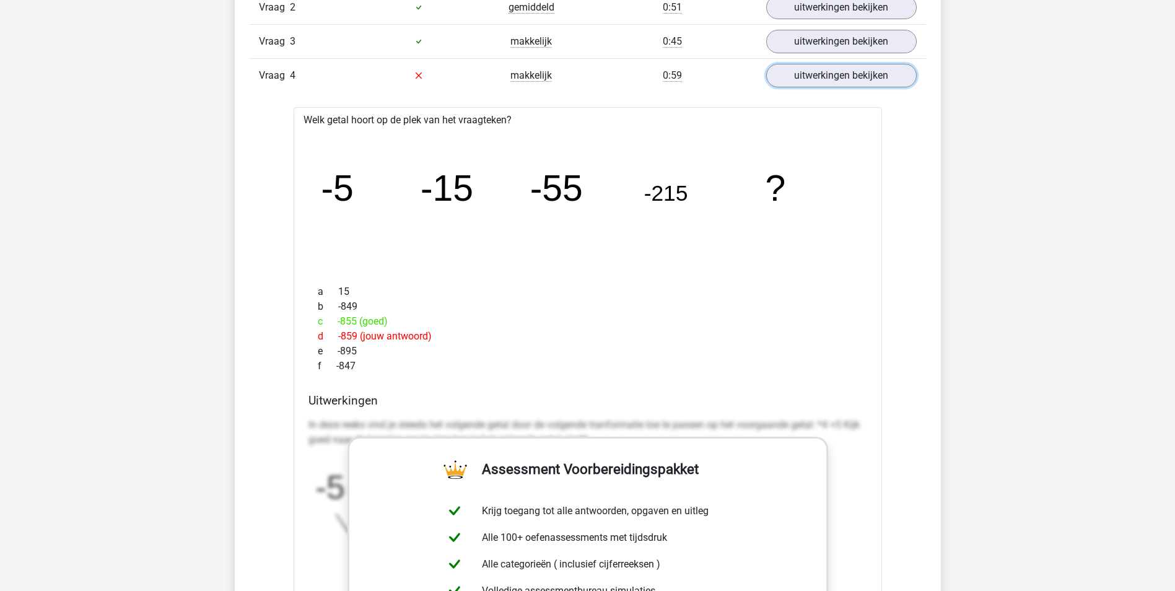
scroll to position [1053, 0]
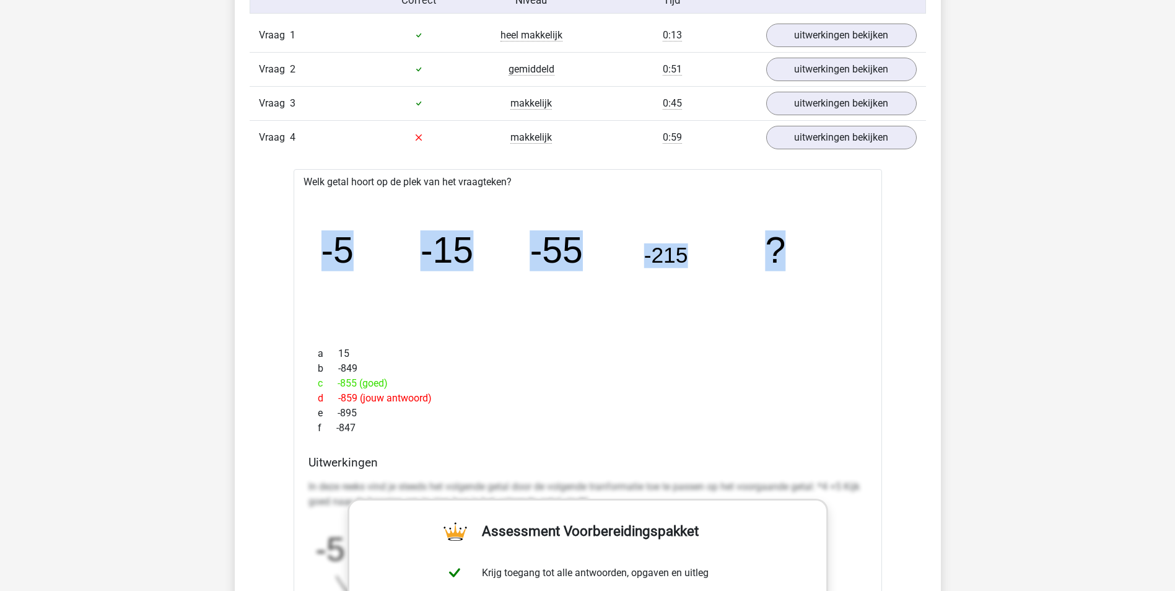
drag, startPoint x: 314, startPoint y: 258, endPoint x: 841, endPoint y: 262, distance: 527.1
click at [841, 262] on icon "image/svg+xml -5 -15 -55 -215 ?" at bounding box center [587, 262] width 549 height 137
copy g "-5 -15 -55 -215 ?"
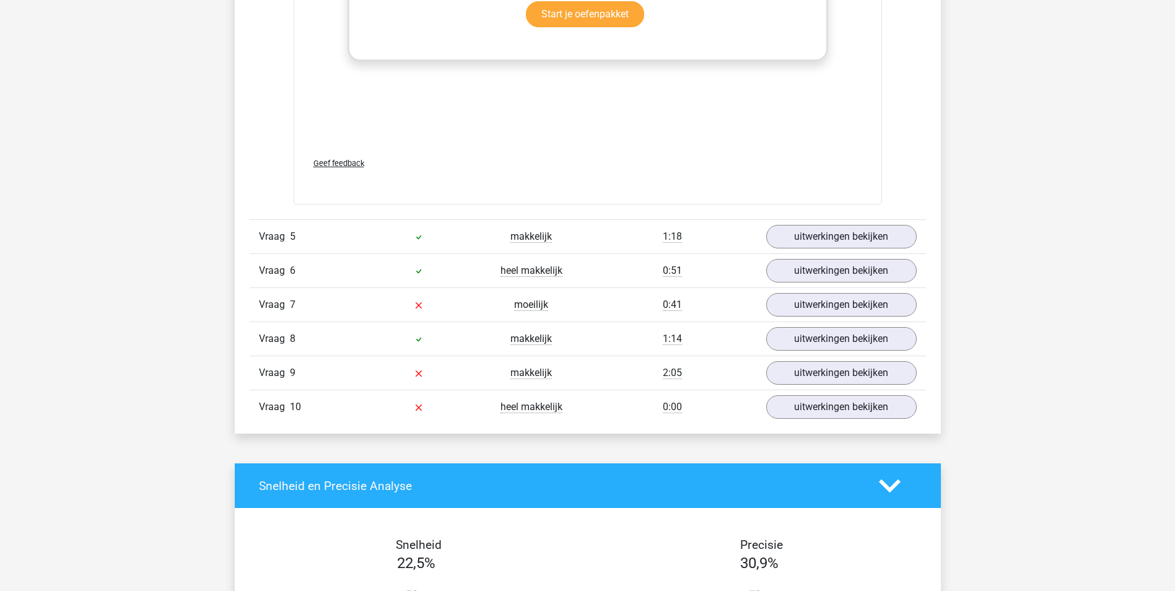
scroll to position [1796, 0]
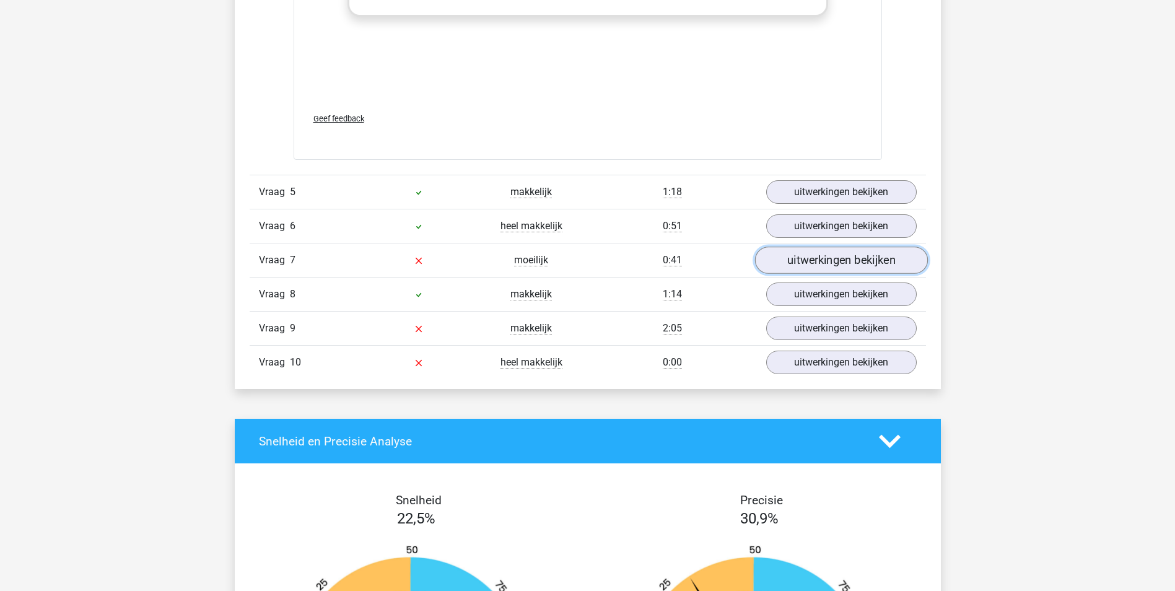
click at [830, 258] on link "uitwerkingen bekijken" at bounding box center [840, 260] width 173 height 27
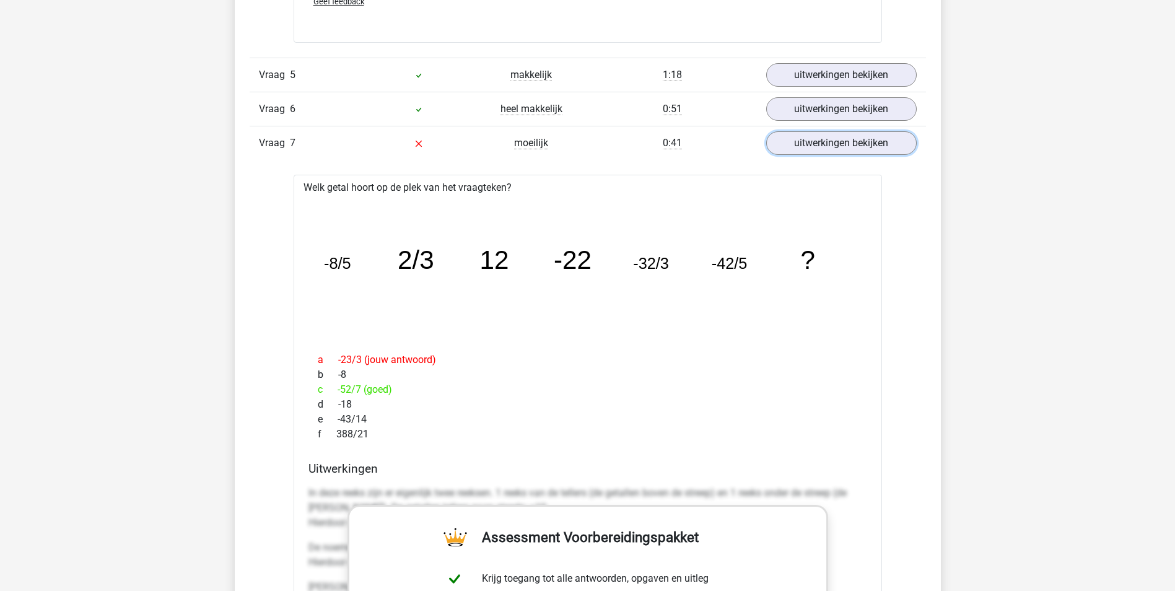
scroll to position [1920, 0]
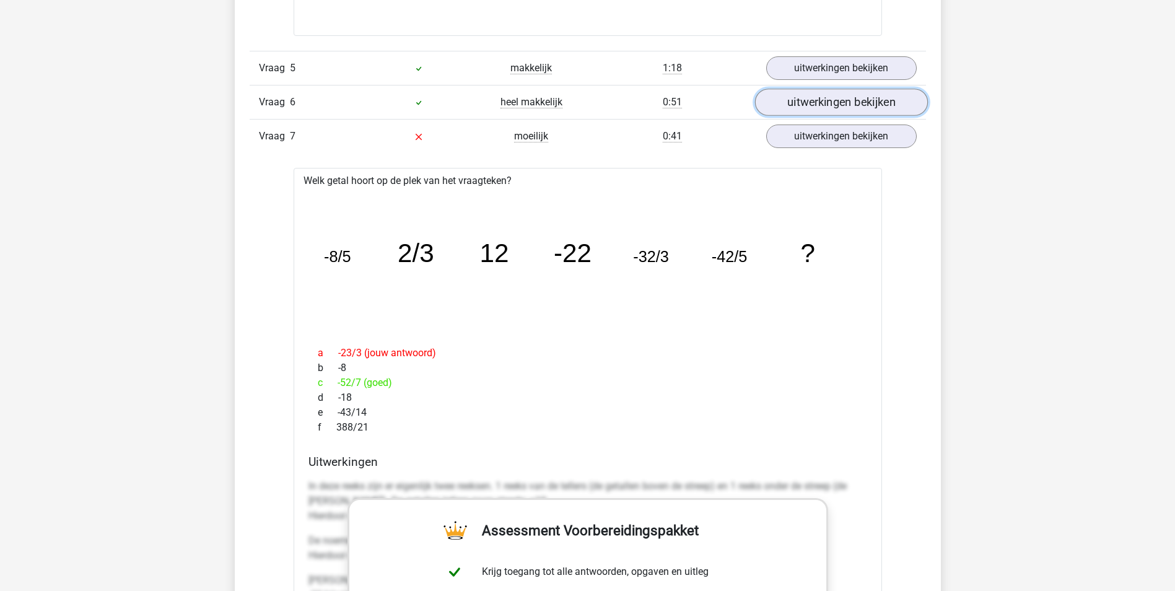
click at [809, 100] on link "uitwerkingen bekijken" at bounding box center [840, 102] width 173 height 27
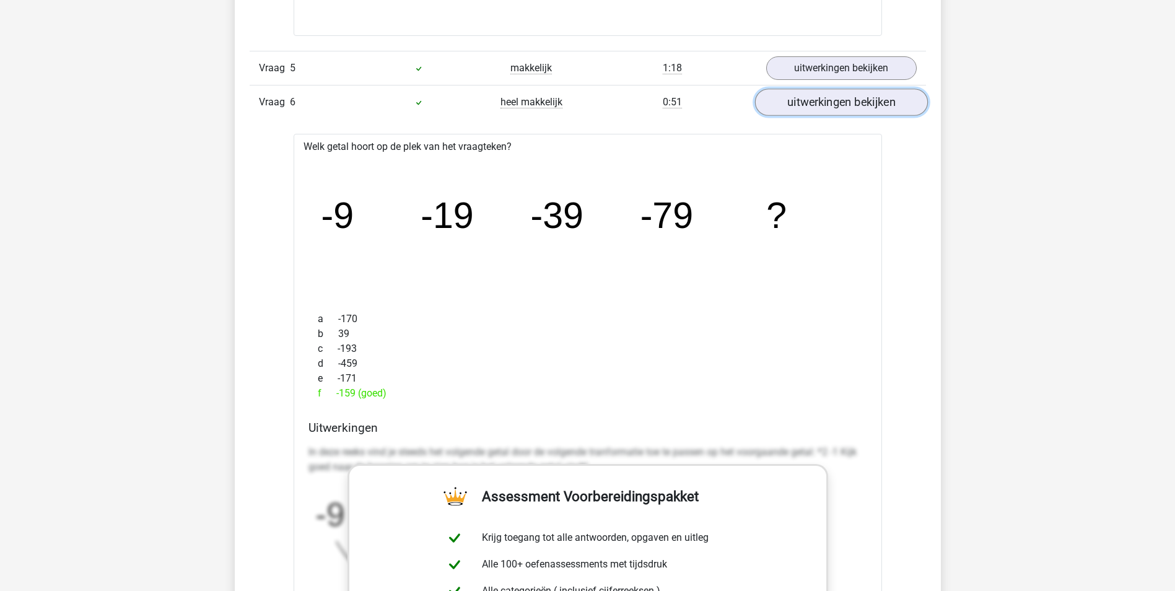
click at [810, 100] on link "uitwerkingen bekijken" at bounding box center [840, 102] width 173 height 27
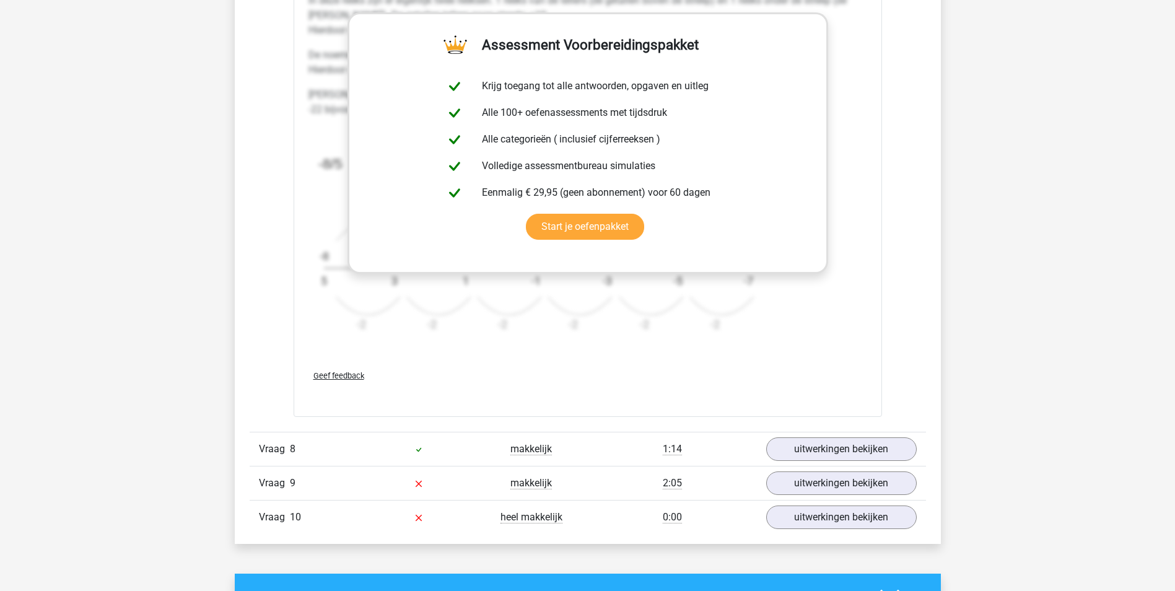
scroll to position [2539, 0]
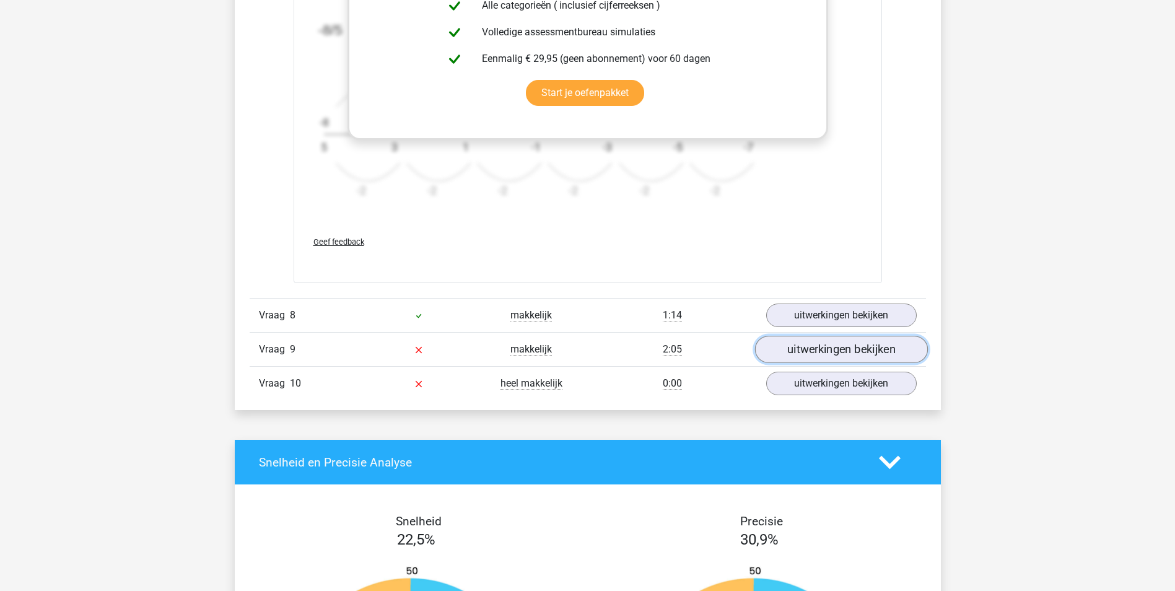
click at [851, 346] on link "uitwerkingen bekijken" at bounding box center [840, 349] width 173 height 27
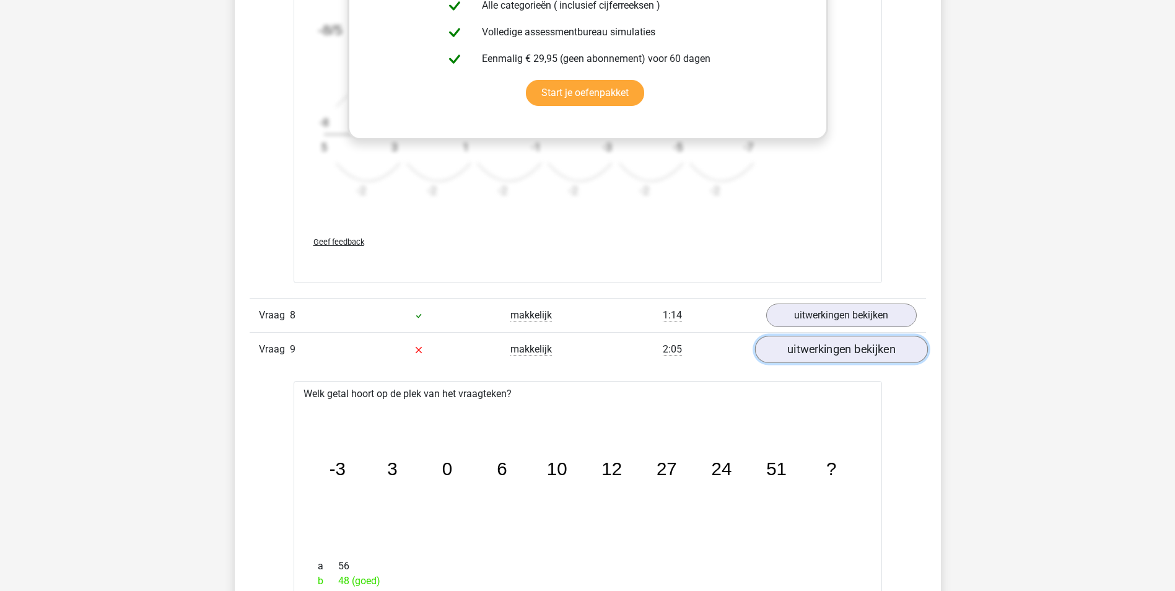
click at [851, 346] on link "uitwerkingen bekijken" at bounding box center [840, 349] width 173 height 27
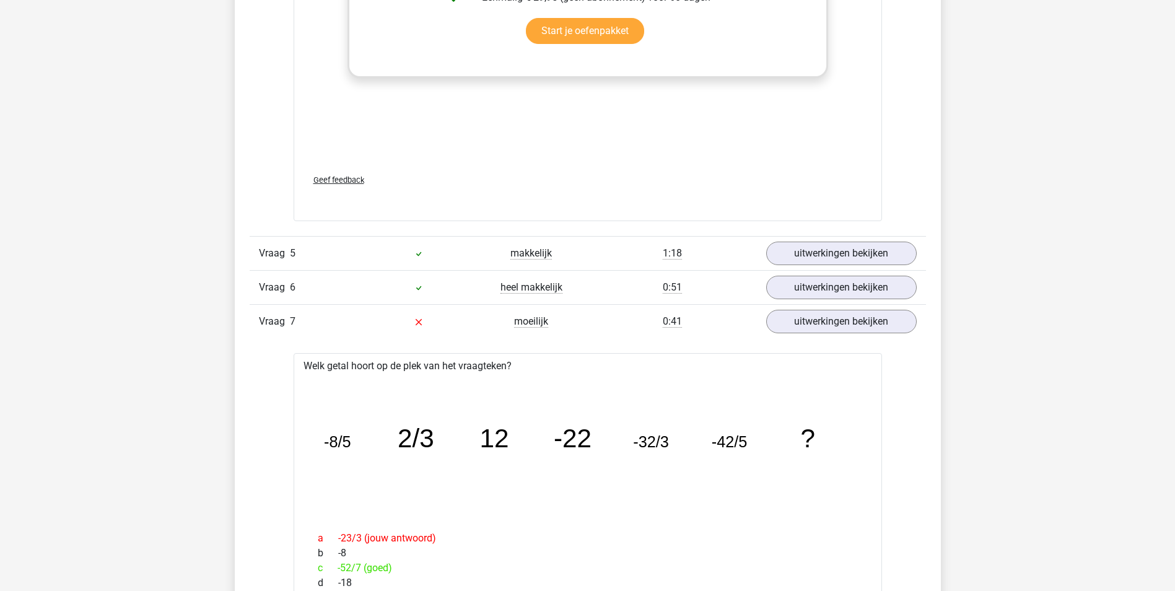
scroll to position [1734, 0]
click at [884, 247] on link "uitwerkingen bekijken" at bounding box center [840, 254] width 173 height 27
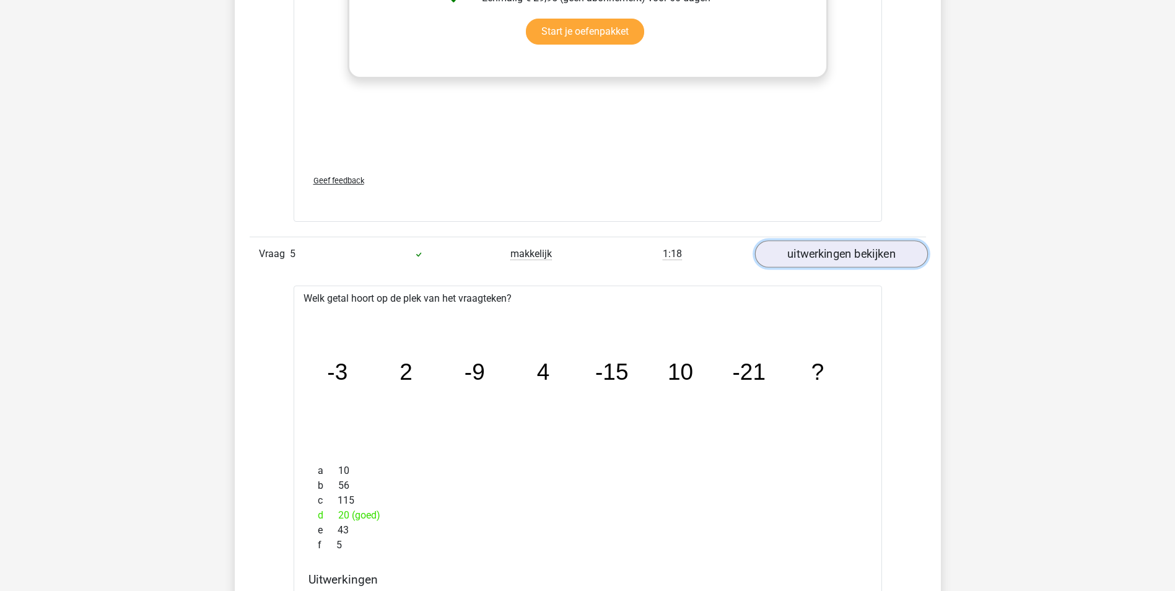
click at [884, 247] on link "uitwerkingen bekijken" at bounding box center [840, 254] width 173 height 27
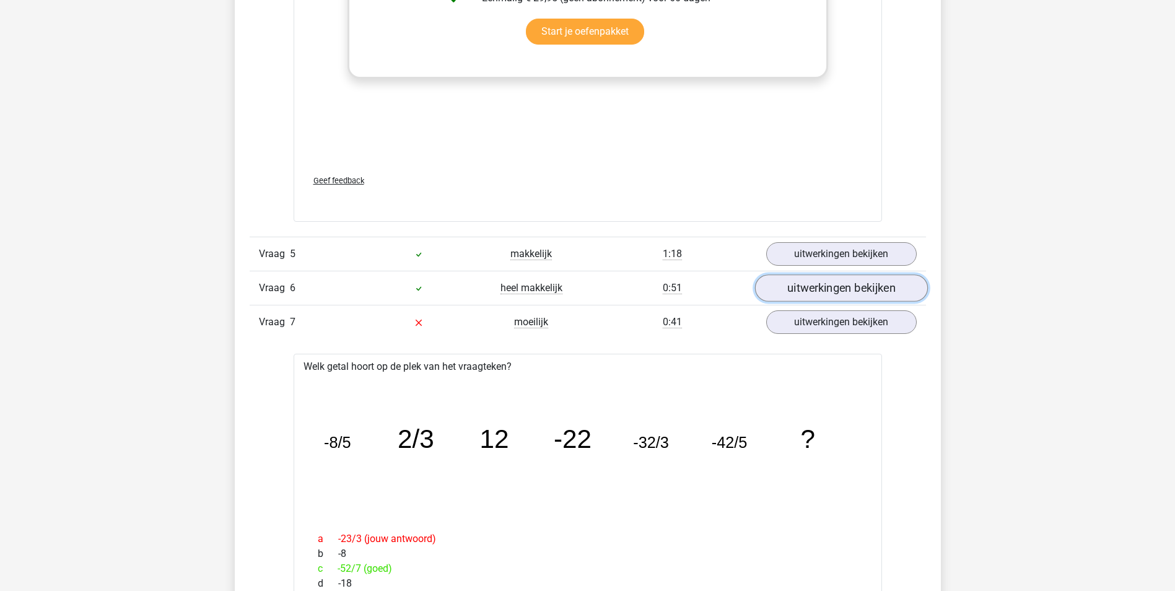
click at [886, 289] on link "uitwerkingen bekijken" at bounding box center [840, 288] width 173 height 27
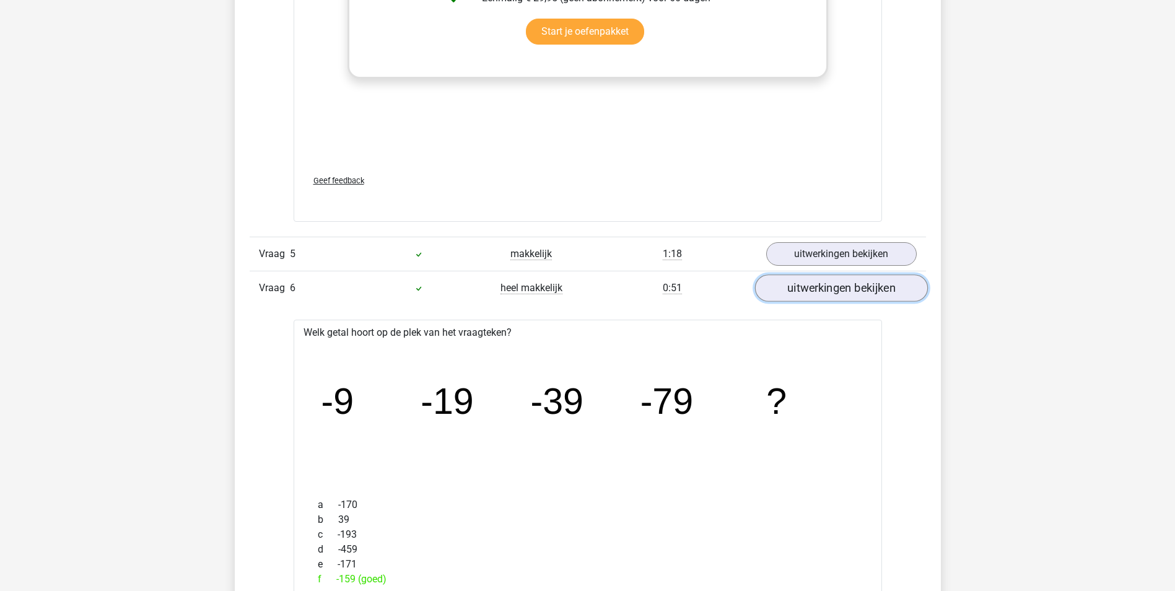
click at [885, 289] on link "uitwerkingen bekijken" at bounding box center [840, 288] width 173 height 27
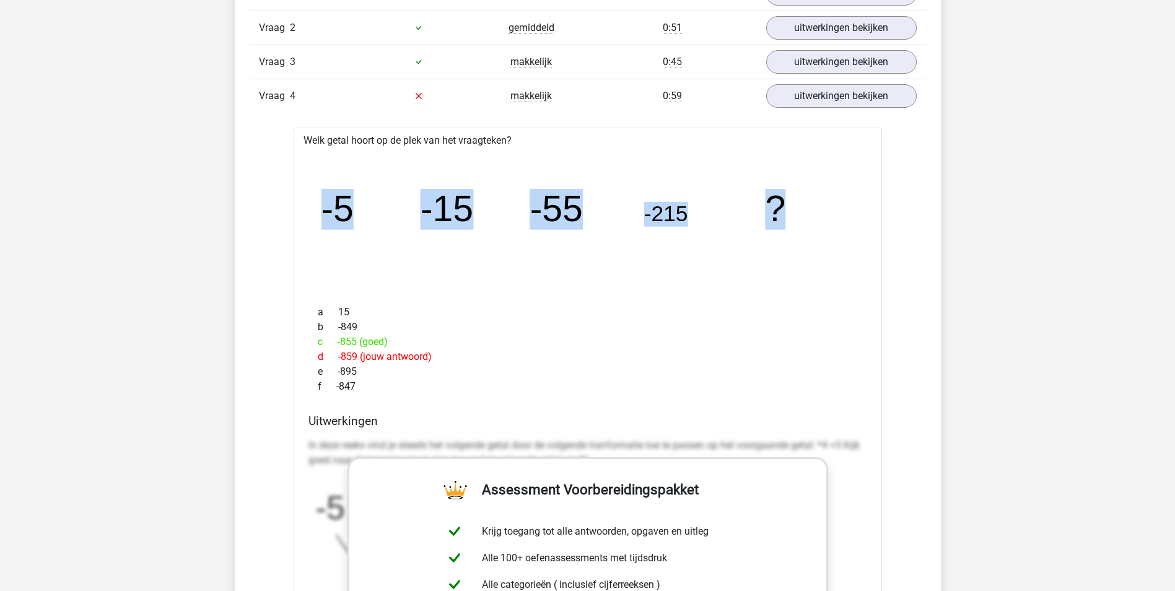
scroll to position [805, 0]
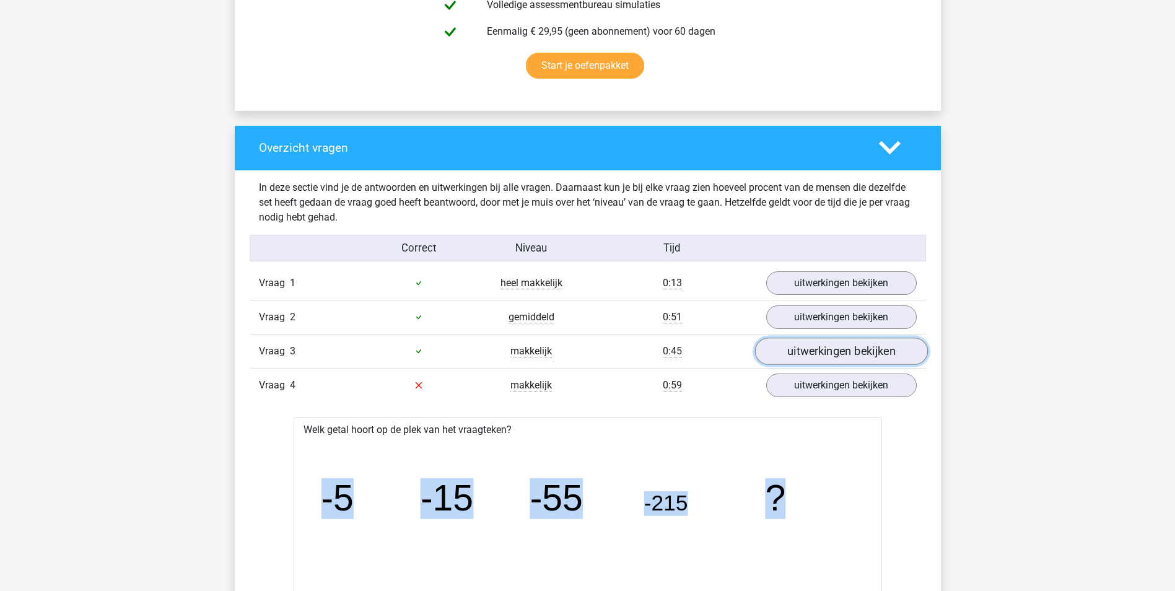
click at [866, 352] on link "uitwerkingen bekijken" at bounding box center [840, 351] width 173 height 27
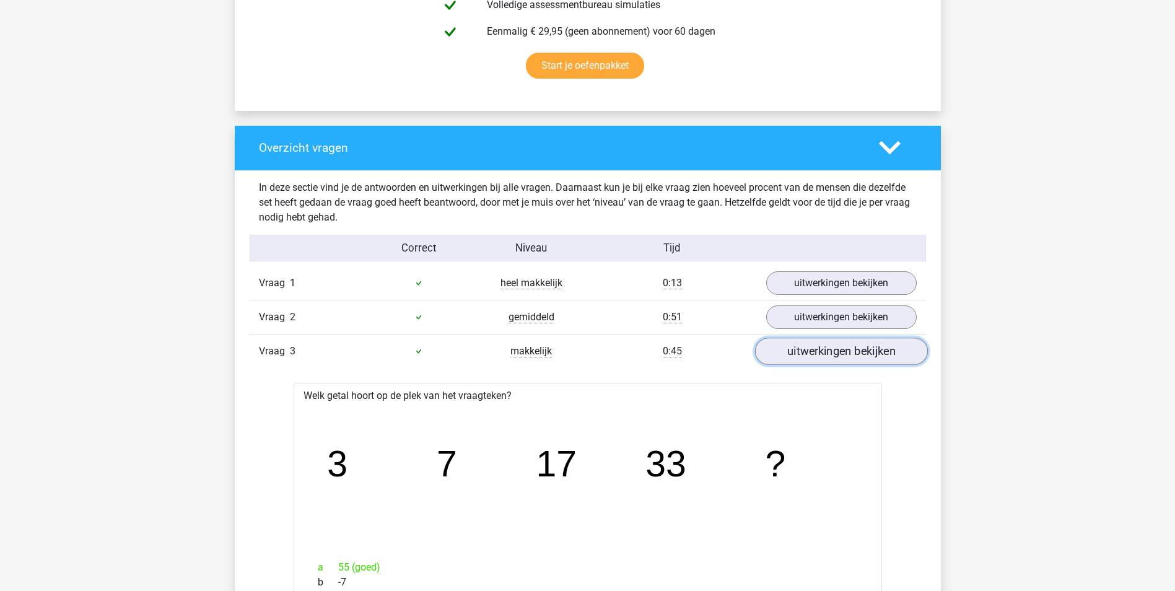
click at [866, 352] on link "uitwerkingen bekijken" at bounding box center [840, 351] width 173 height 27
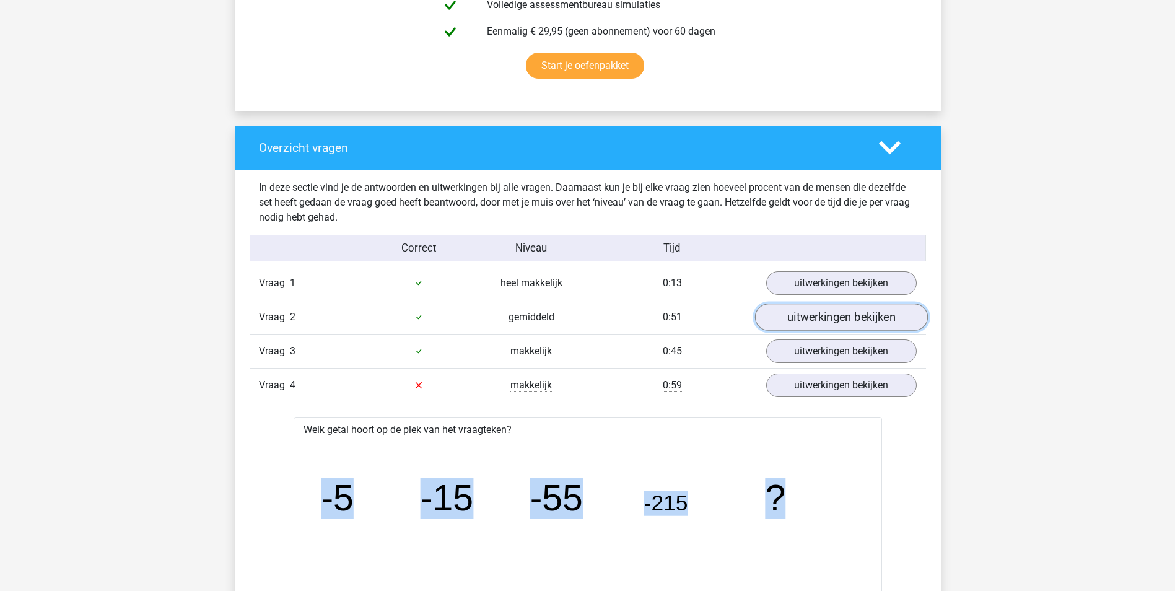
click at [870, 317] on link "uitwerkingen bekijken" at bounding box center [840, 316] width 173 height 27
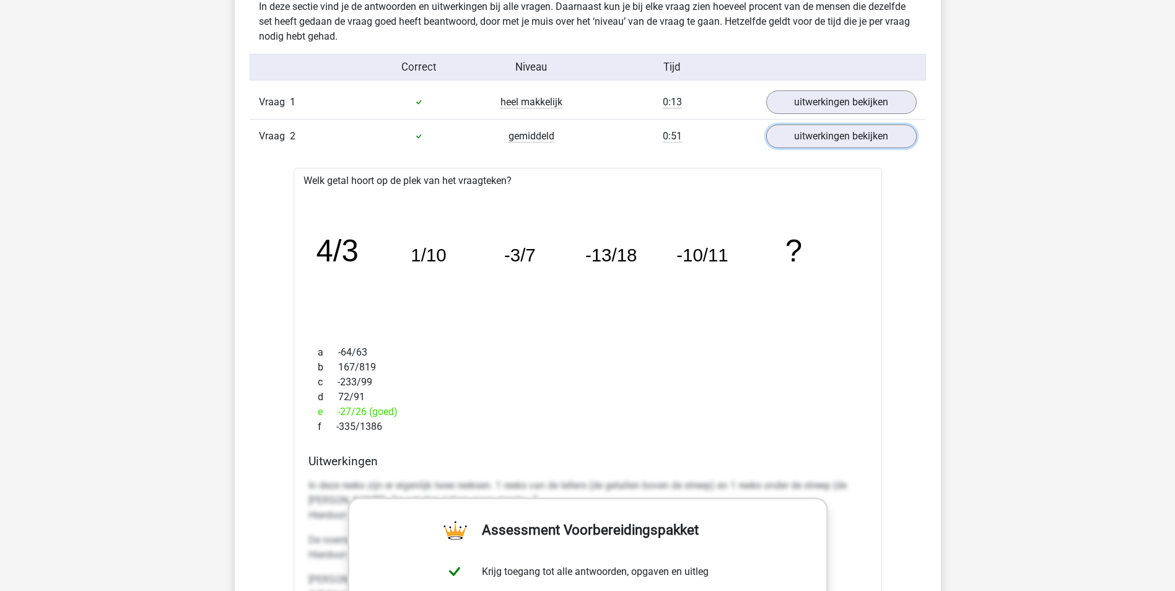
scroll to position [991, 0]
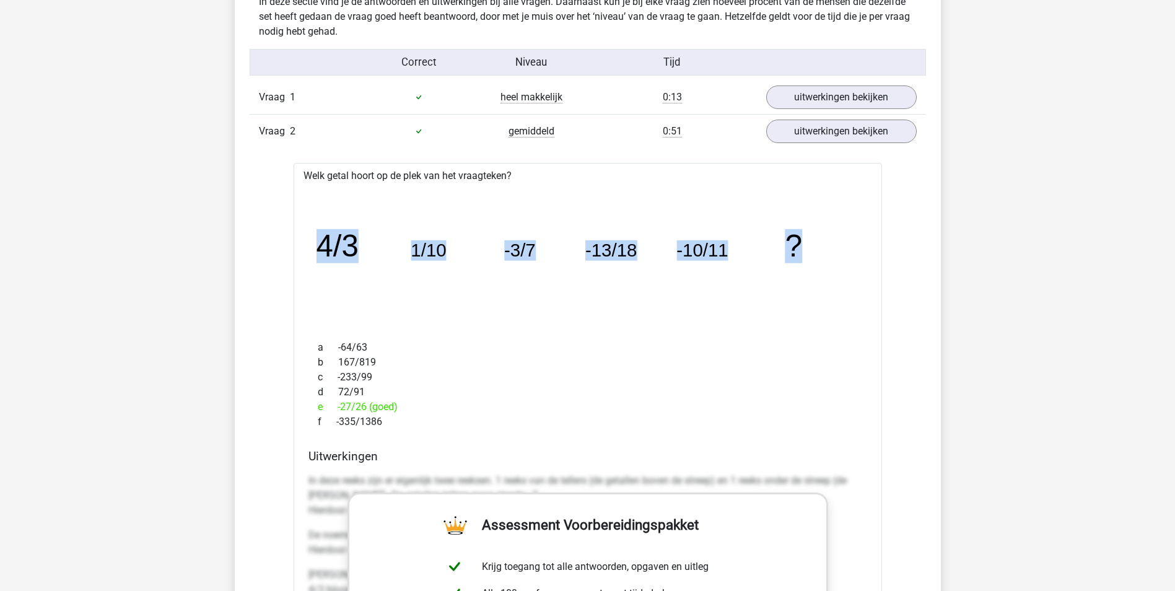
drag, startPoint x: 302, startPoint y: 251, endPoint x: 845, endPoint y: 255, distance: 542.5
click at [845, 255] on div "Welk getal hoort op de plek van het vraagteken? image/svg+xml 4/3 1/10 -3/7 -13…" at bounding box center [588, 530] width 588 height 735
copy g "4/3 1/10 -3/7 -13/18 -10/11 ?"
